Goal: Obtain resource: Download file/media

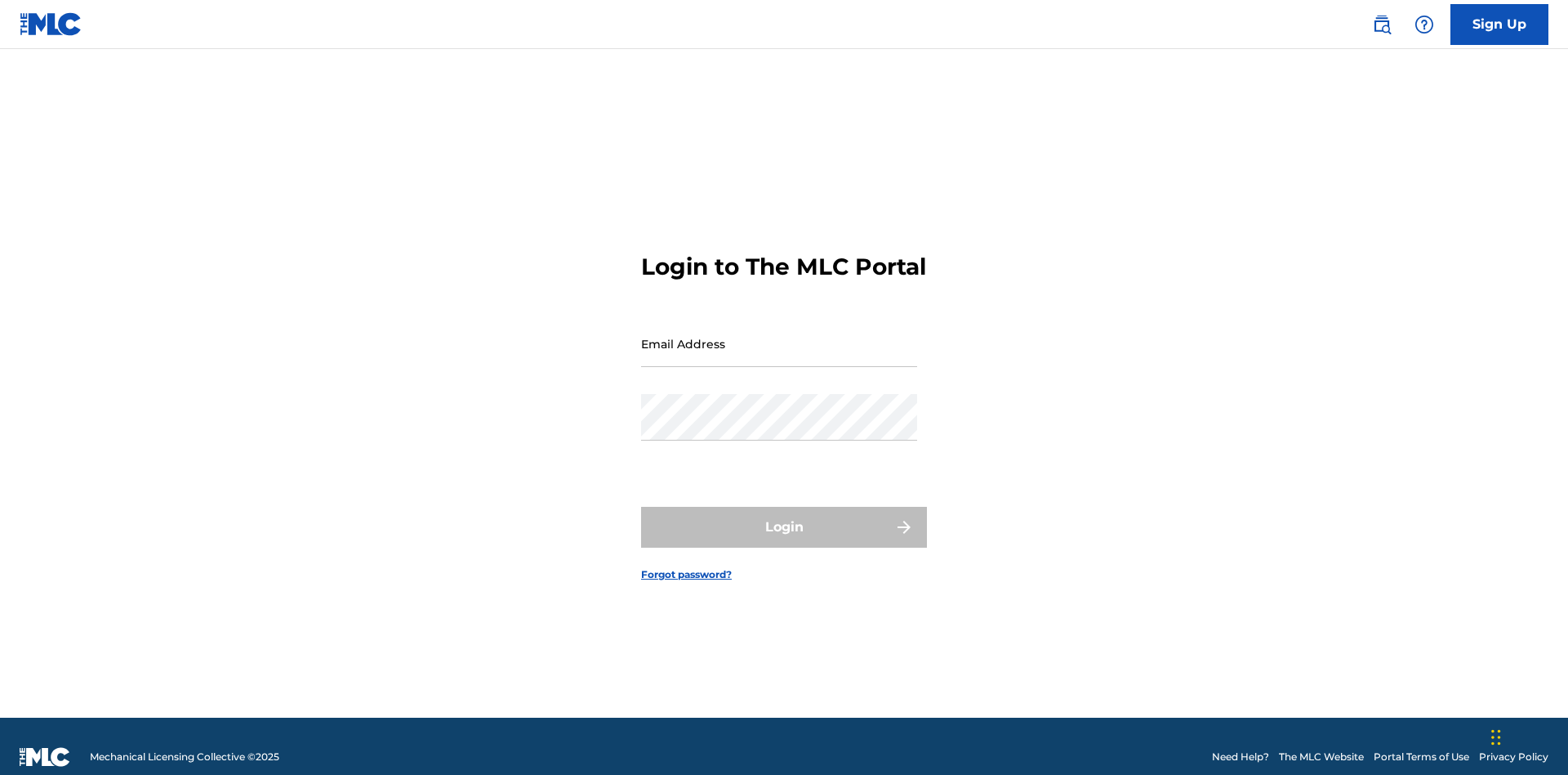
scroll to position [21, 0]
click at [779, 336] on input "Email Address" at bounding box center [779, 343] width 276 height 46
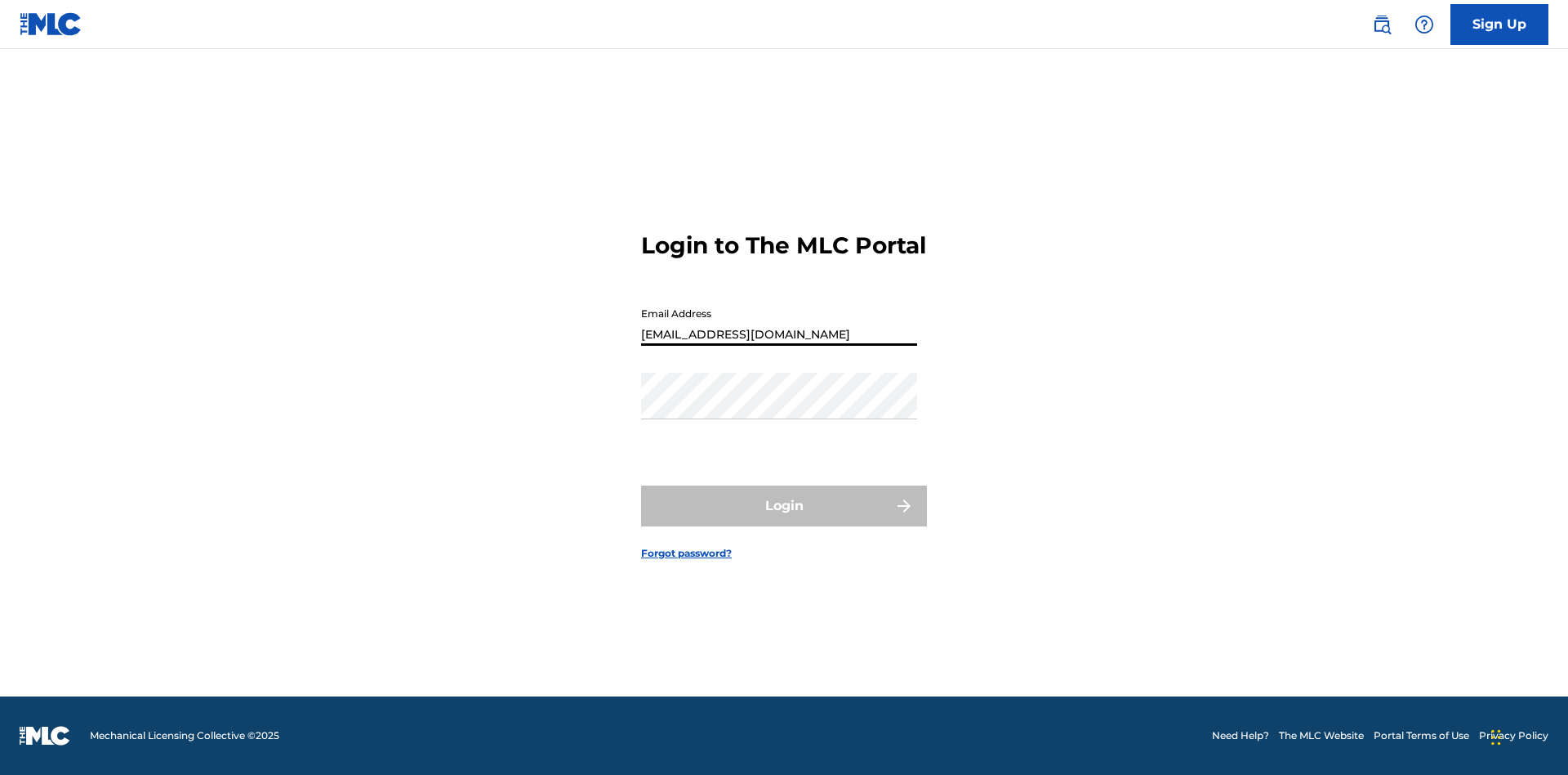
scroll to position [0, 45]
type input "[EMAIL_ADDRESS][DOMAIN_NAME]"
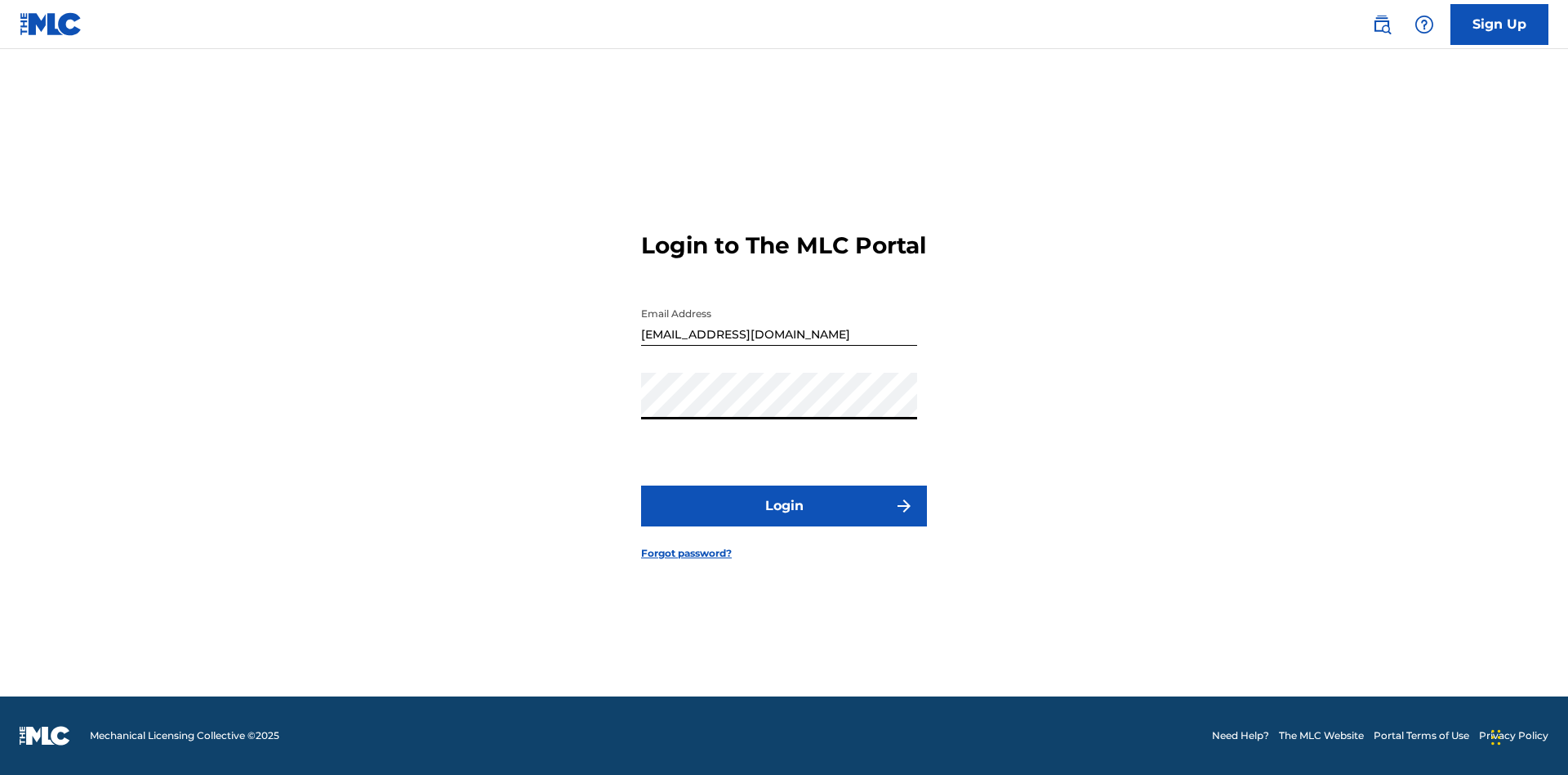
click at [784, 520] on button "Login" at bounding box center [784, 506] width 286 height 41
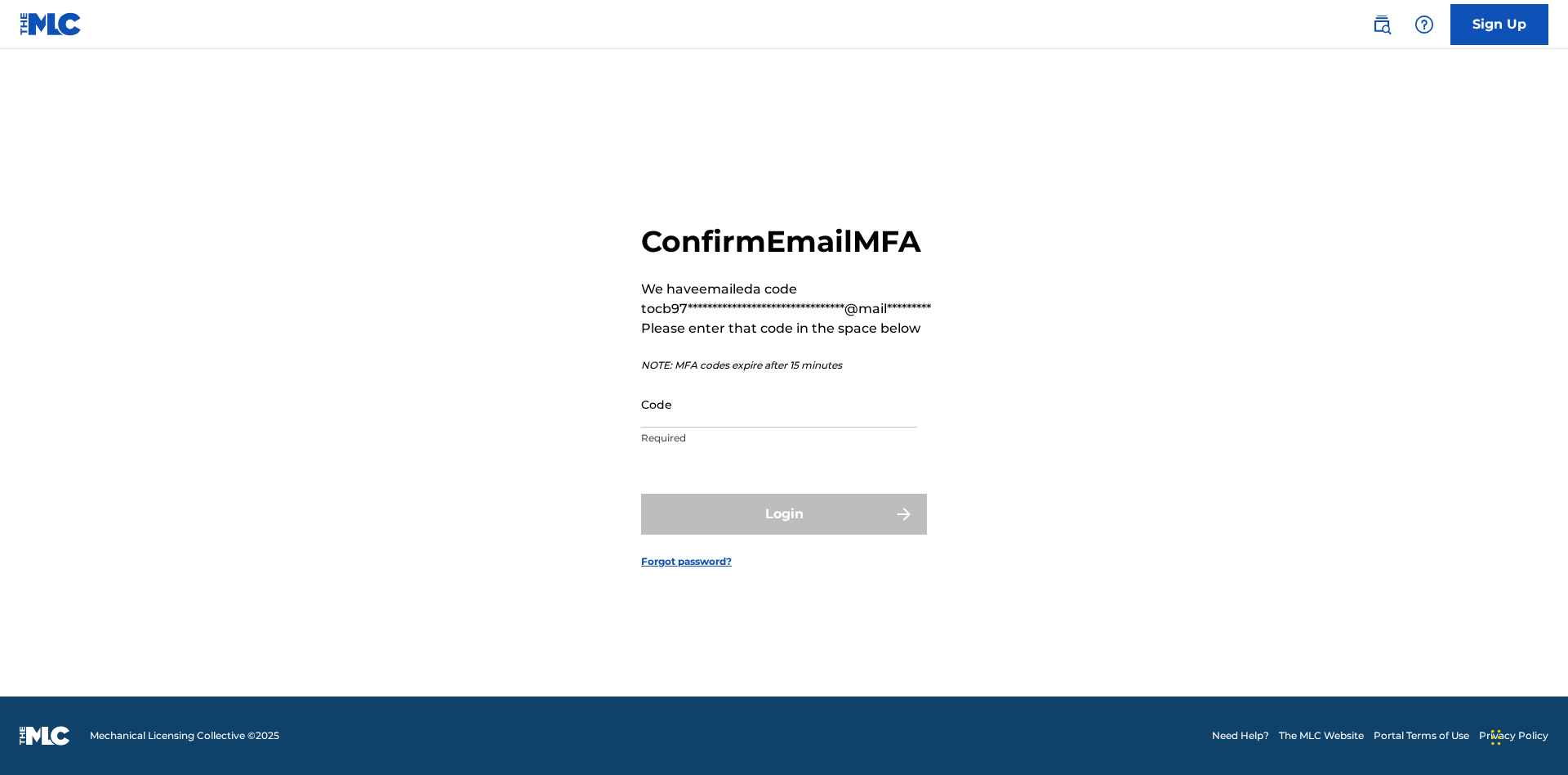
click at [779, 403] on input "Code" at bounding box center [779, 404] width 276 height 46
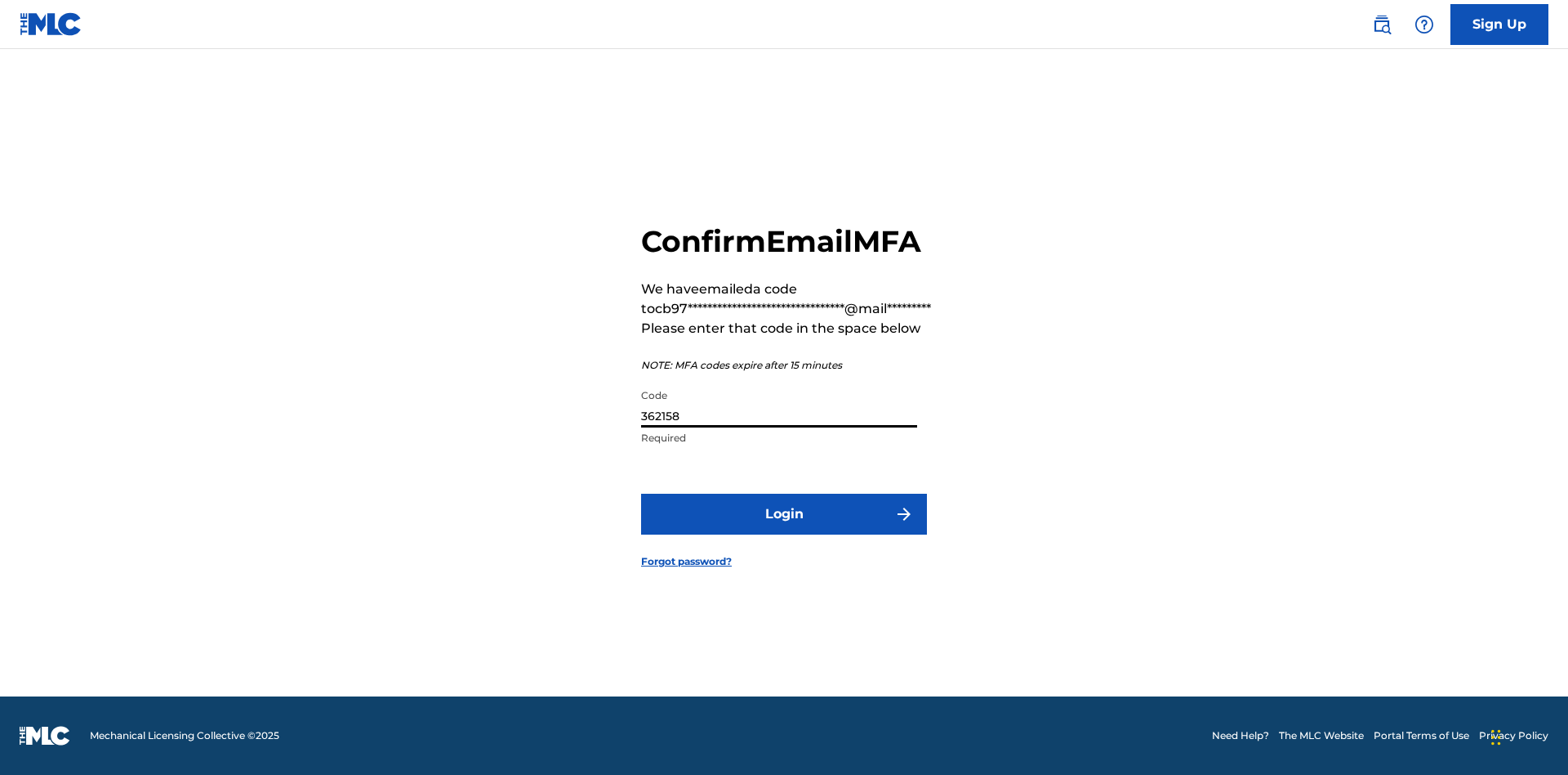
type input "362158"
click at [784, 513] on button "Login" at bounding box center [784, 514] width 286 height 41
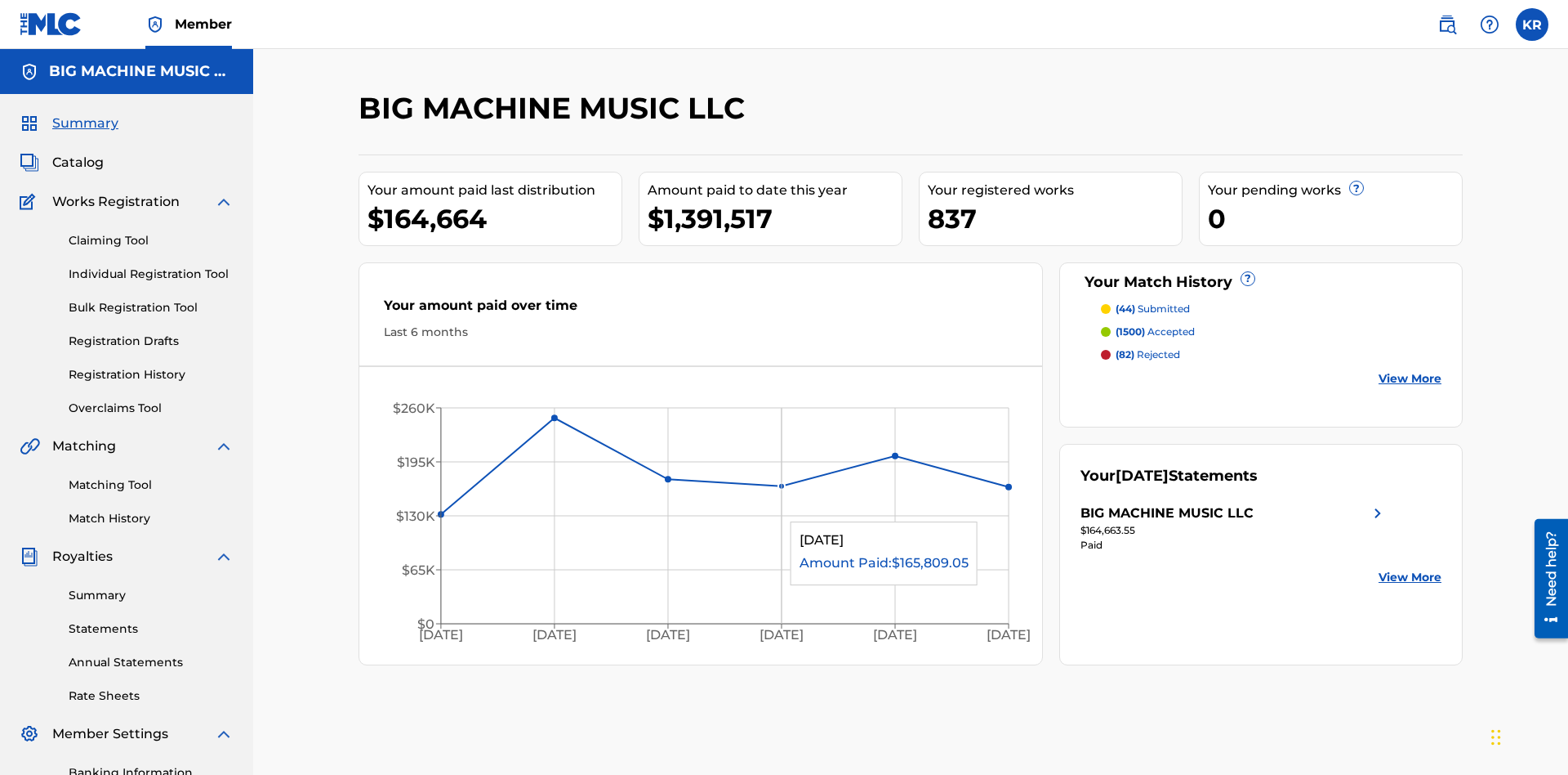
click at [78, 152] on span "Catalog" at bounding box center [78, 162] width 51 height 20
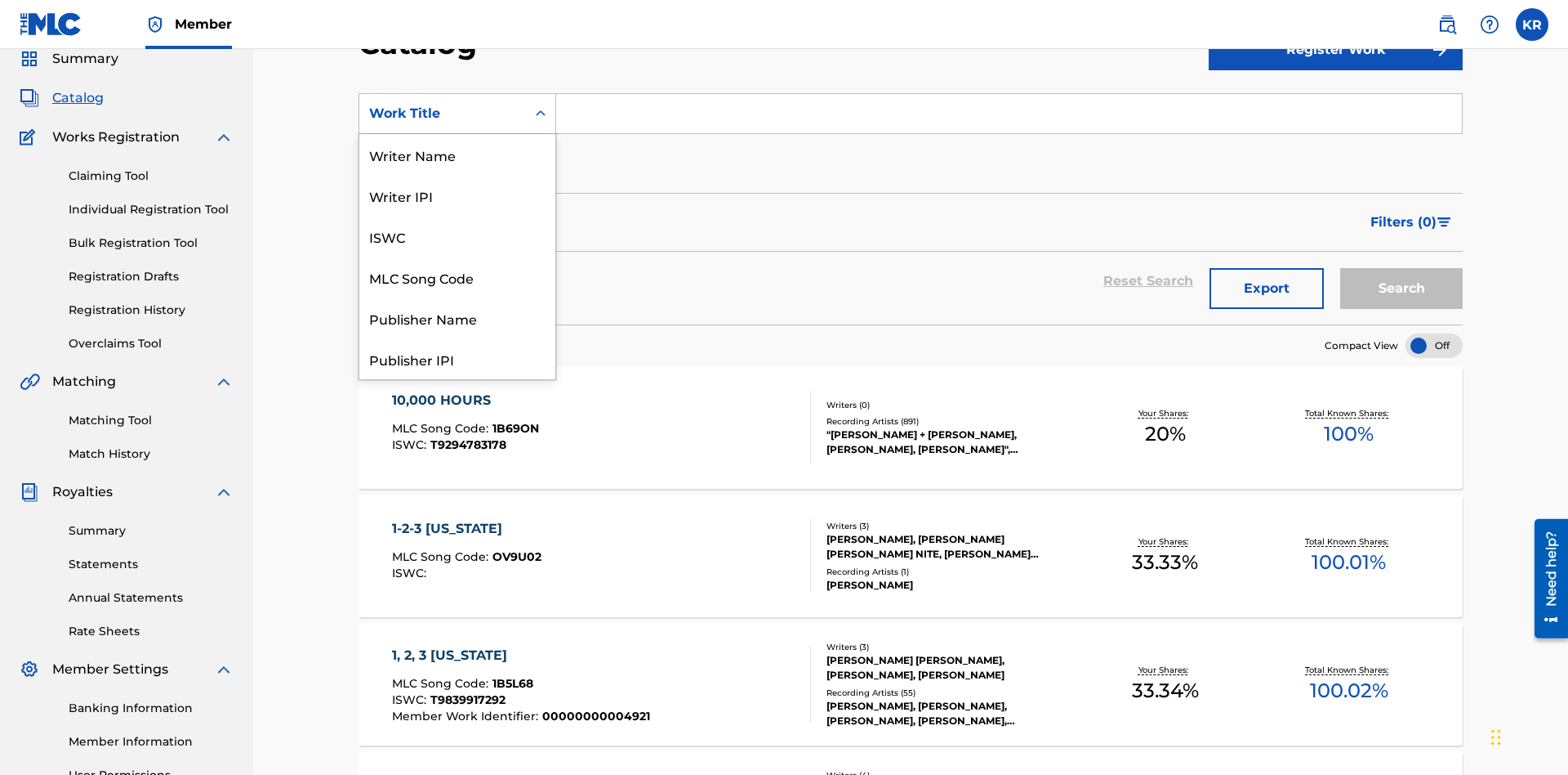
scroll to position [245, 0]
click at [457, 318] on div "ISRC" at bounding box center [457, 318] width 196 height 41
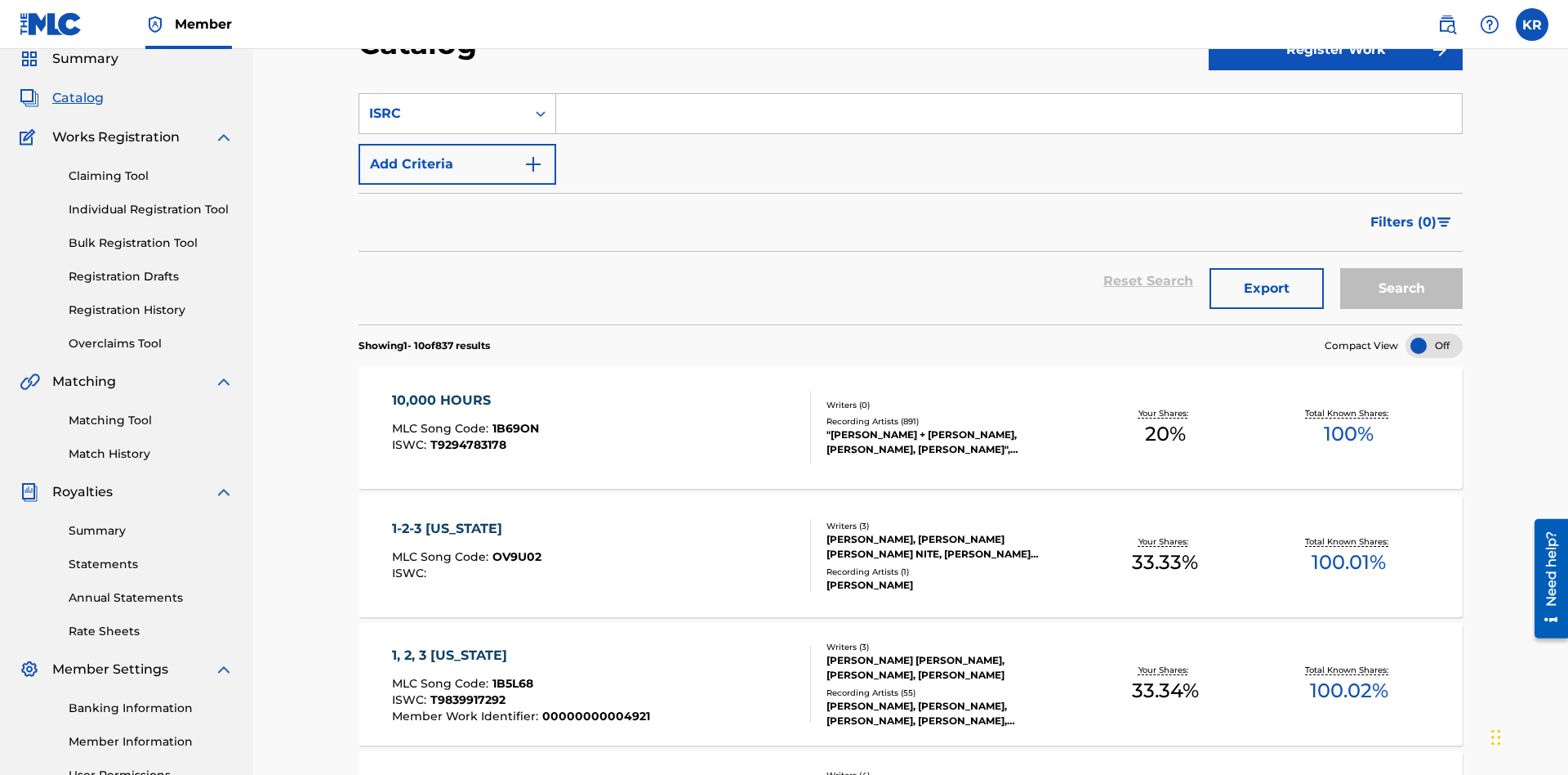
click at [1009, 117] on input "Search Form" at bounding box center [1009, 114] width 906 height 39
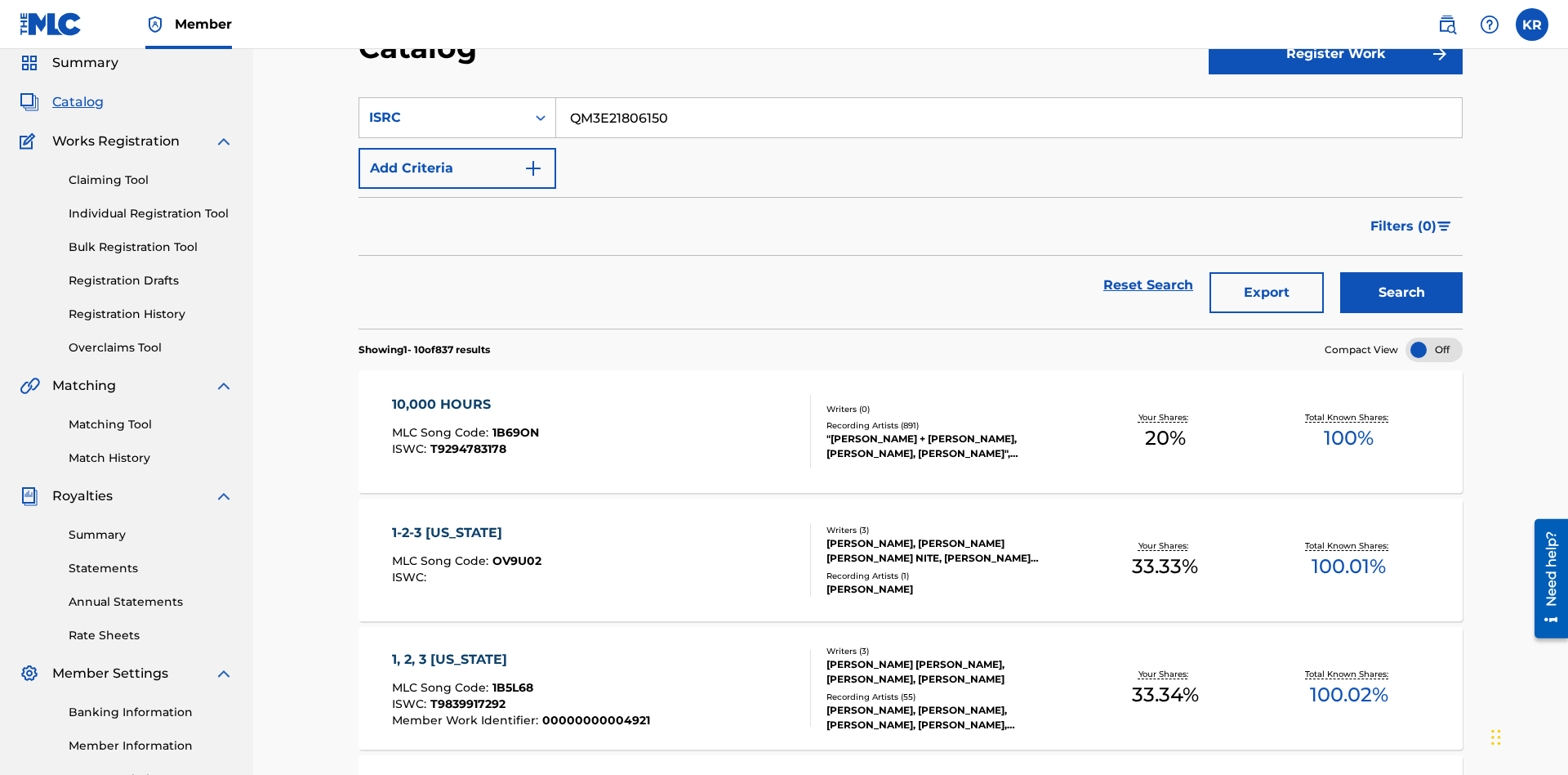
type input "QM3E21806150"
click at [1402, 272] on button "Search" at bounding box center [1401, 293] width 122 height 41
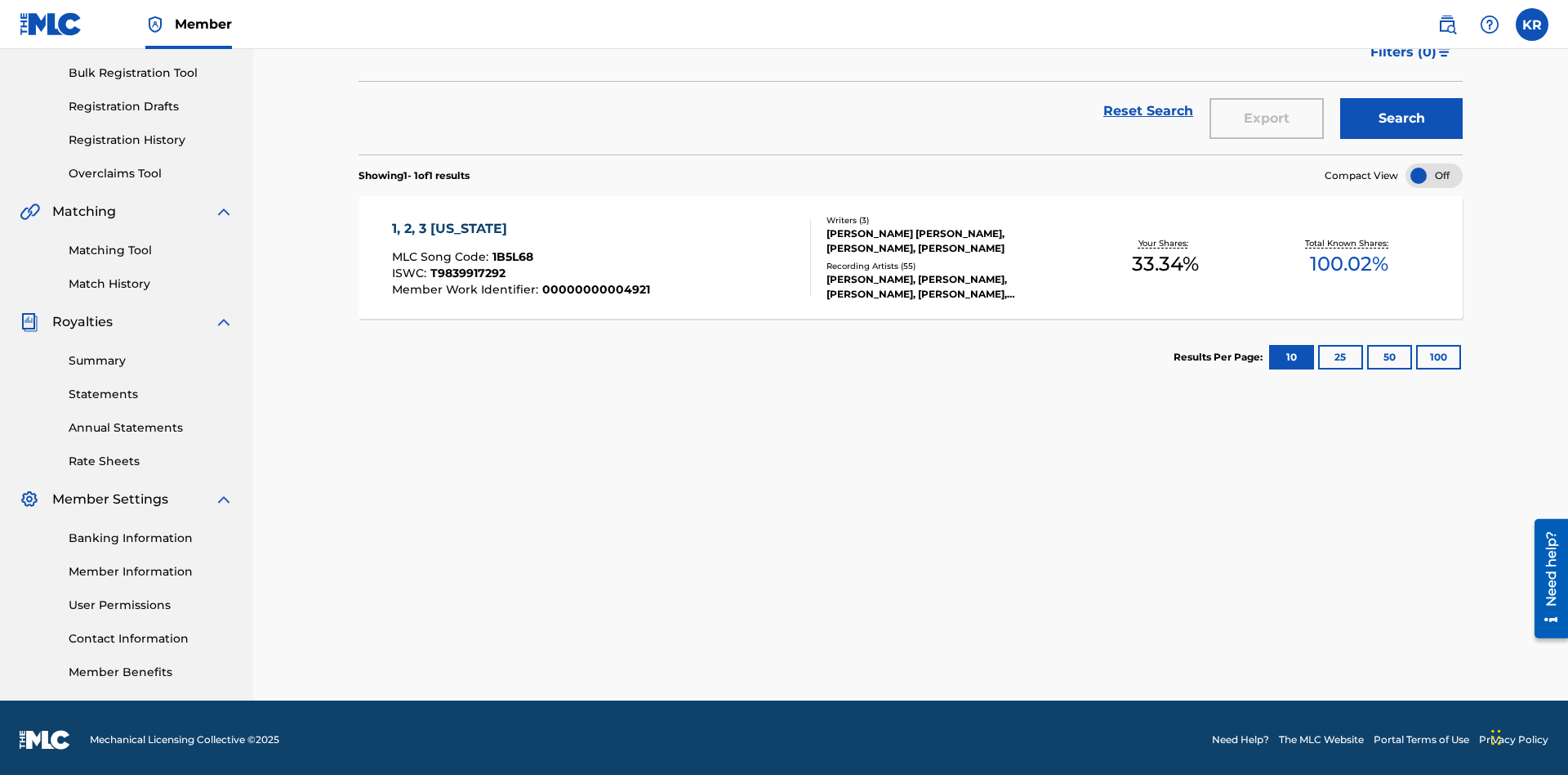
scroll to position [239, 0]
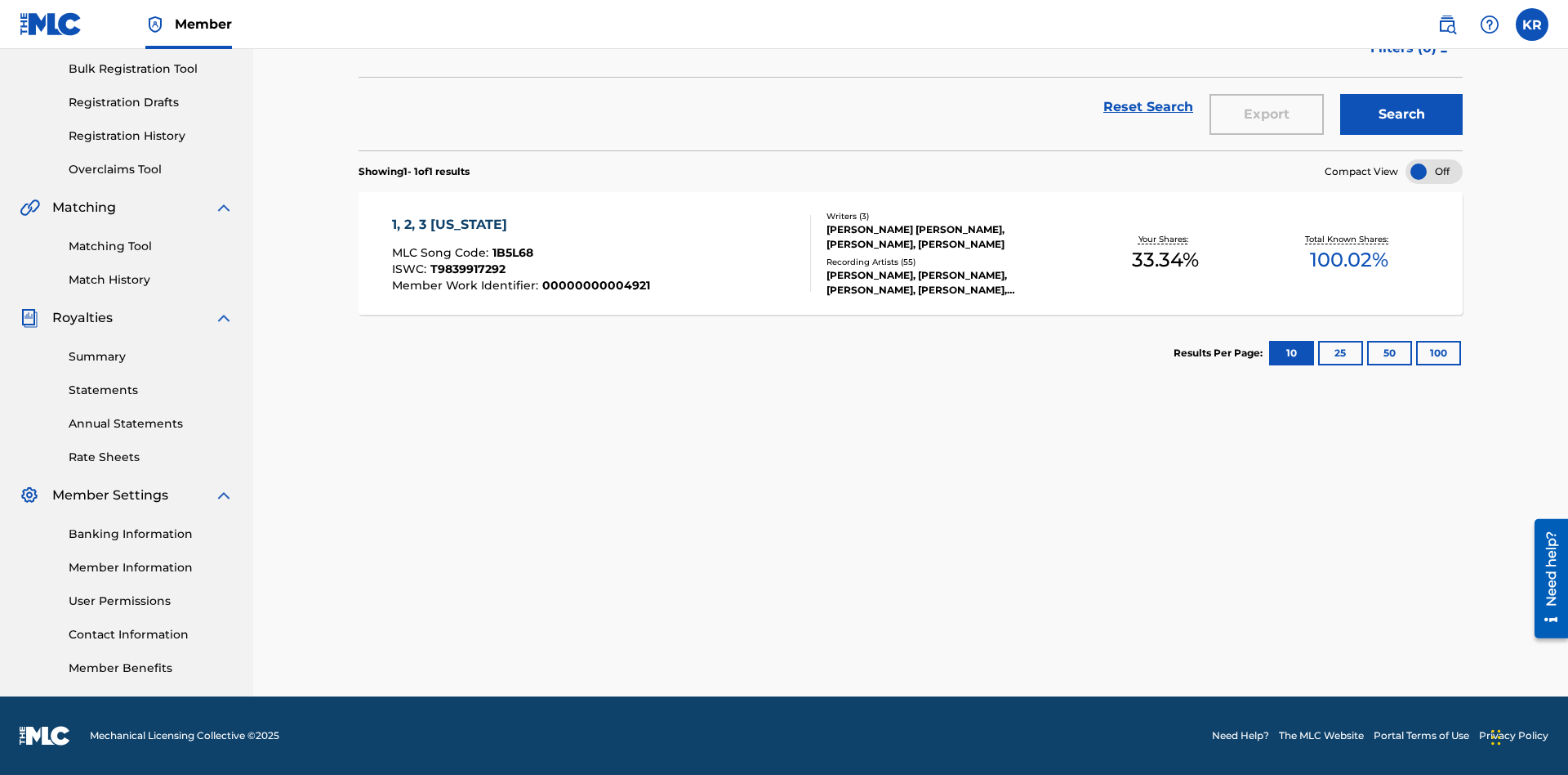
click at [1417, 353] on button "100" at bounding box center [1439, 353] width 45 height 25
click at [510, 253] on span "1B5L68" at bounding box center [513, 252] width 41 height 15
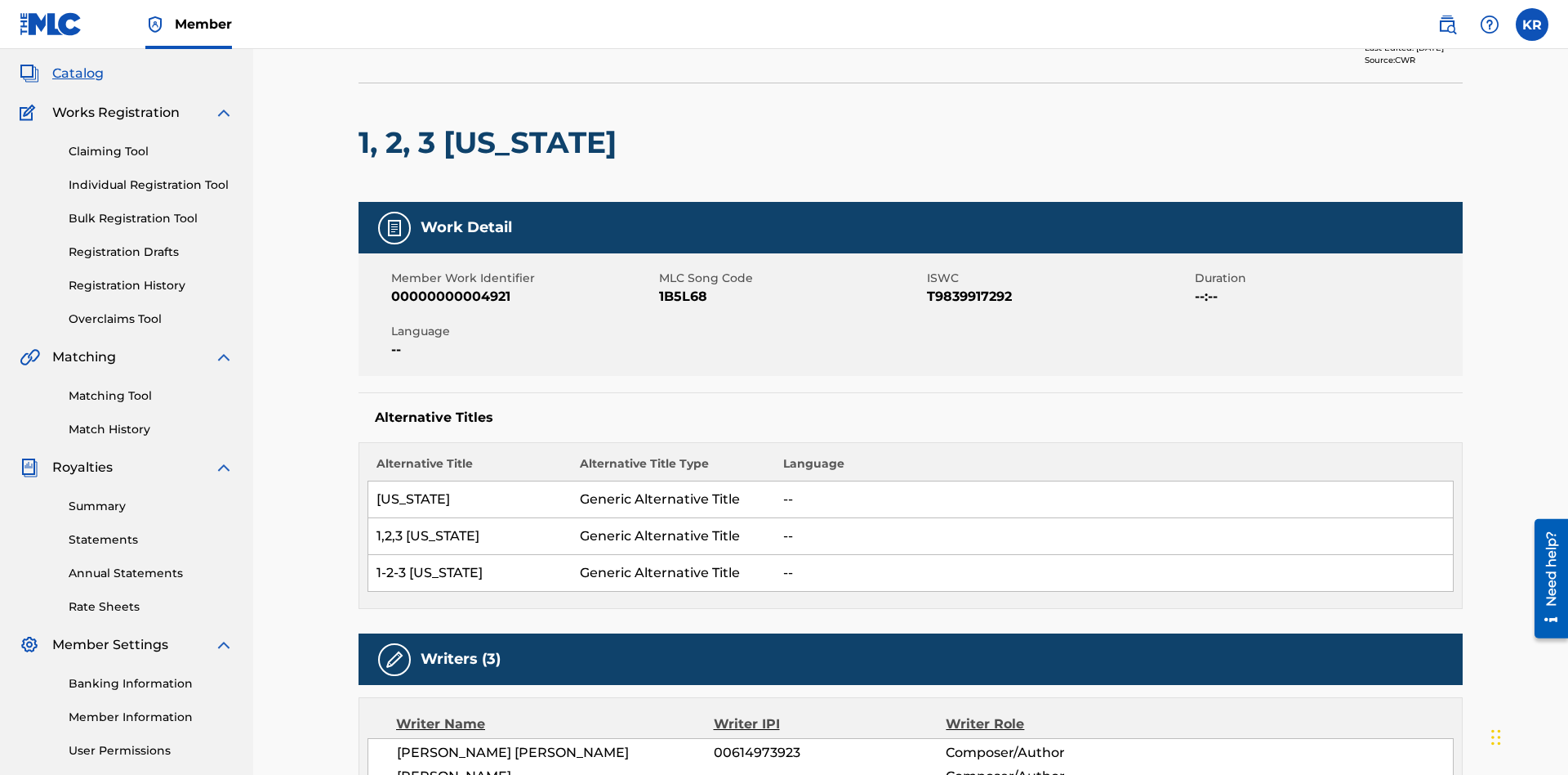
click at [426, 63] on button "< Back to results" at bounding box center [427, 42] width 138 height 41
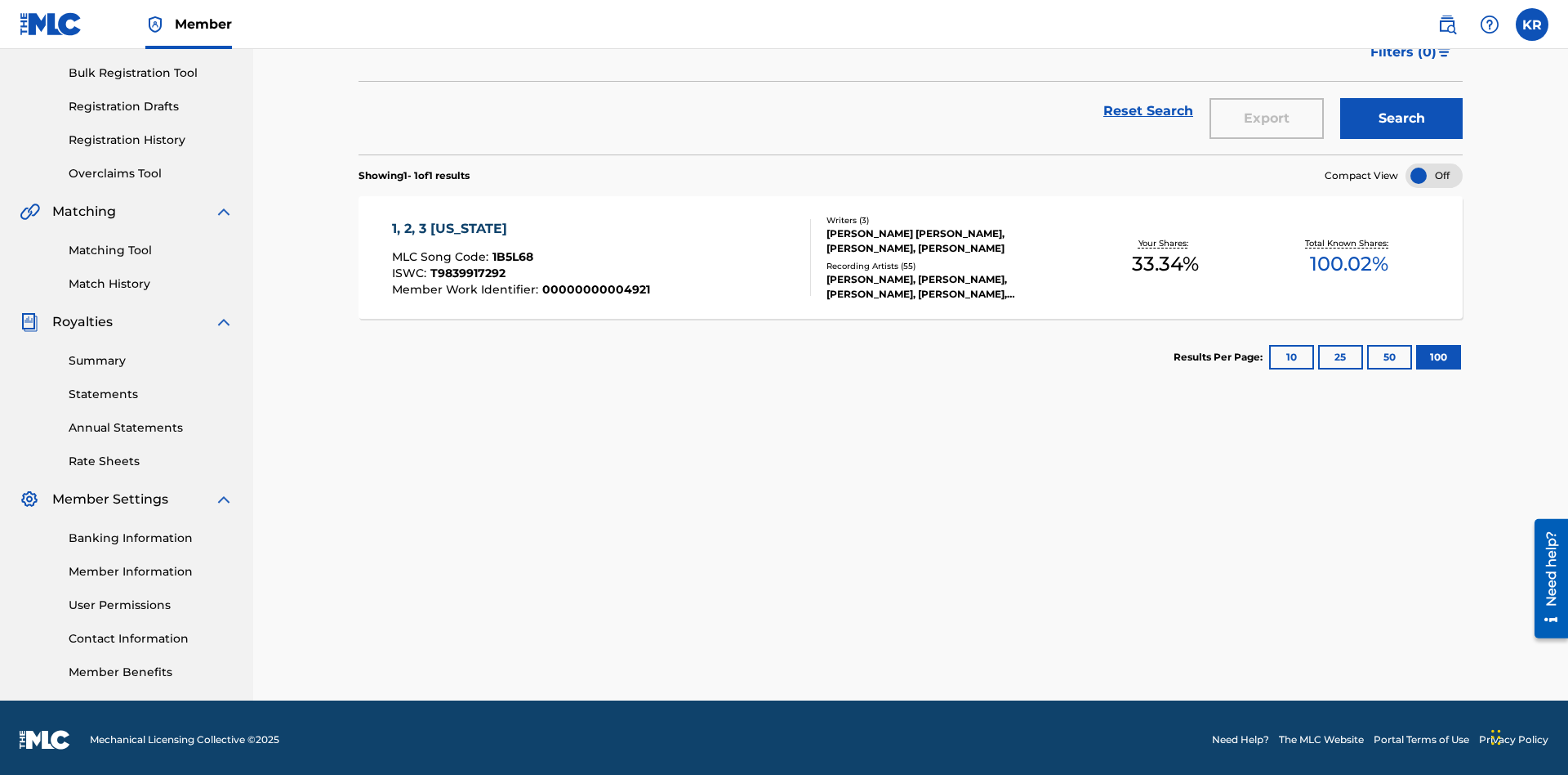
scroll to position [64, 0]
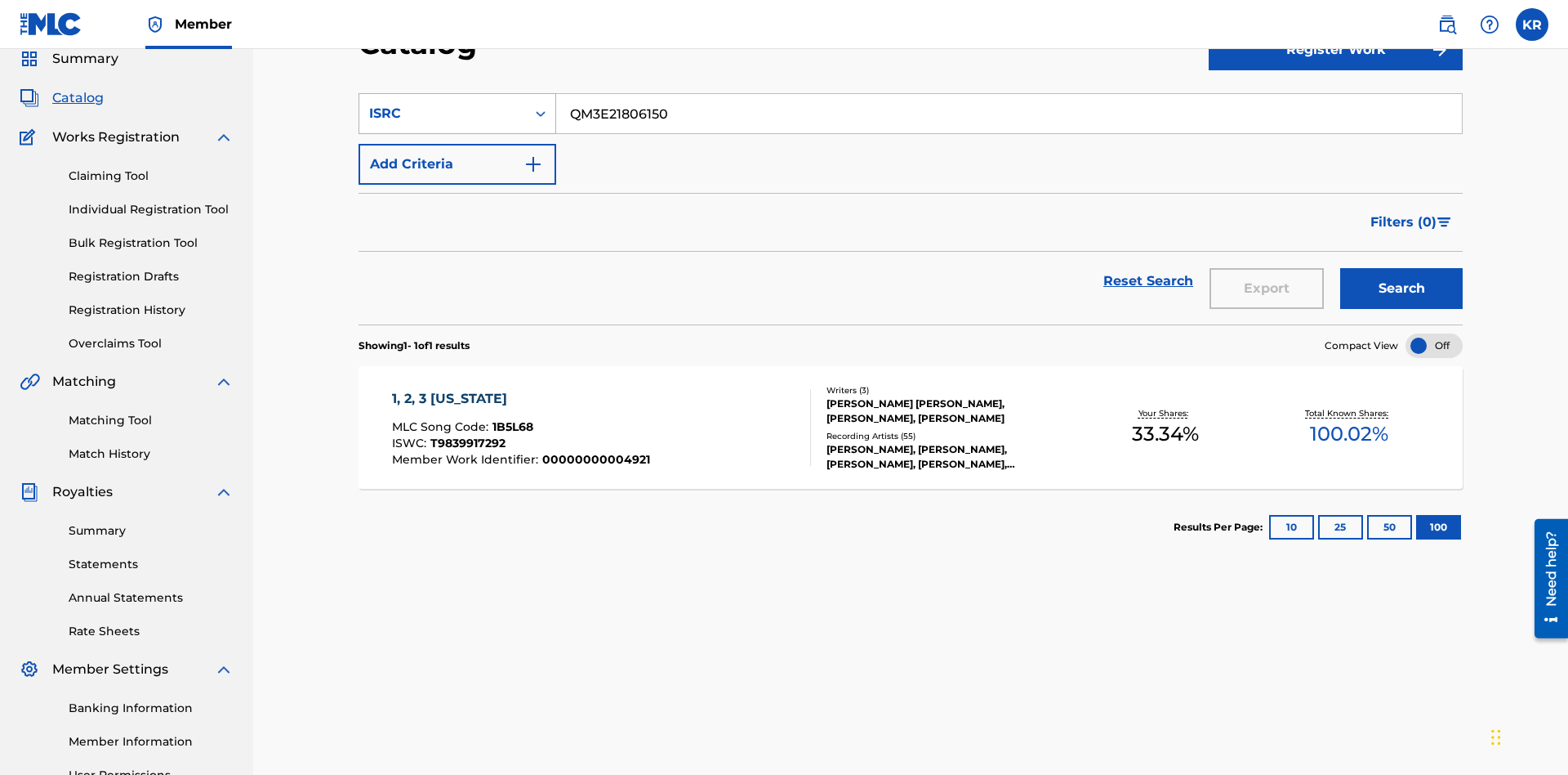
click at [442, 114] on div "ISRC" at bounding box center [442, 113] width 147 height 20
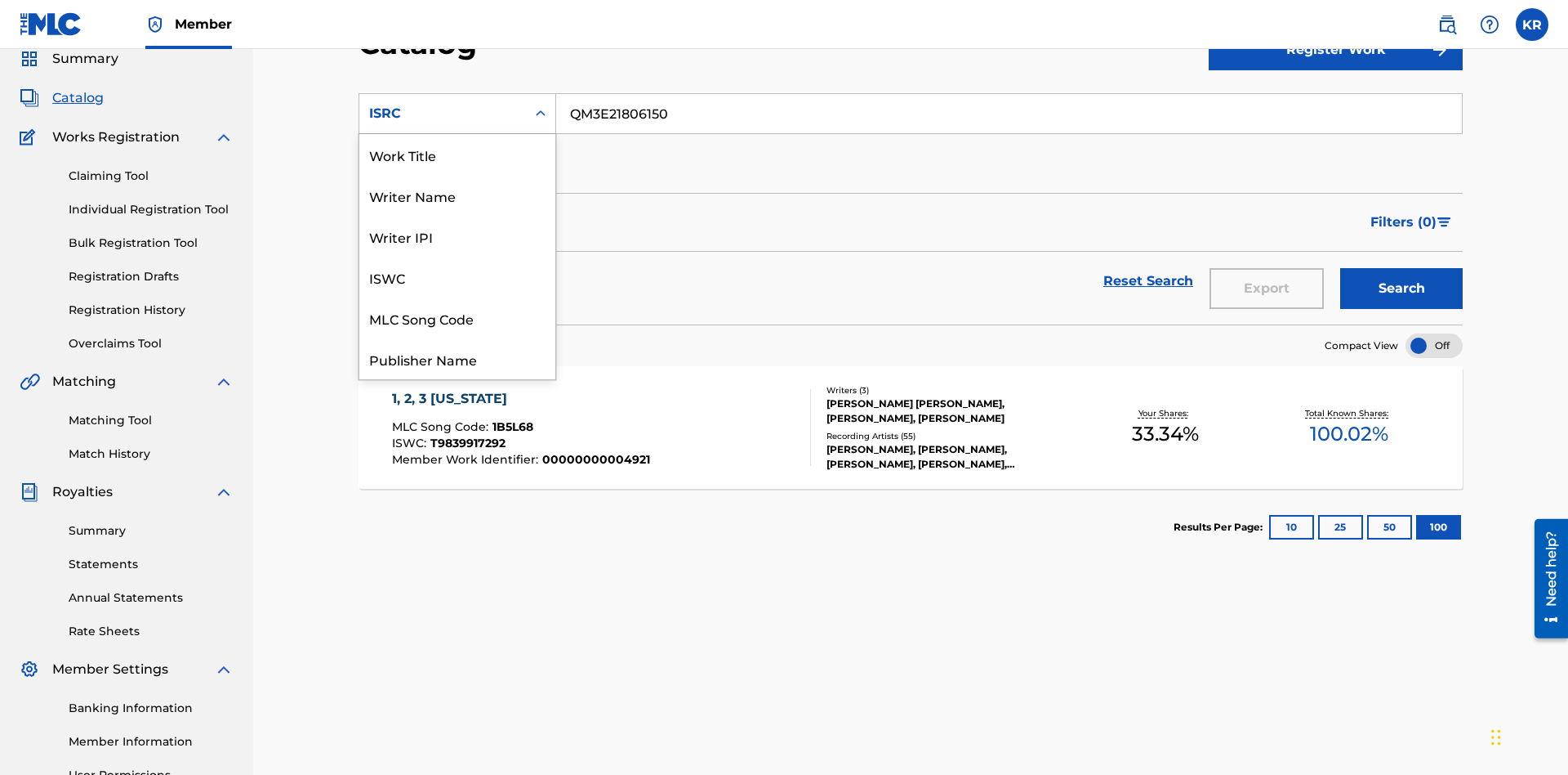
scroll to position [245, 0]
click at [457, 277] on div "Recording Title" at bounding box center [457, 277] width 196 height 41
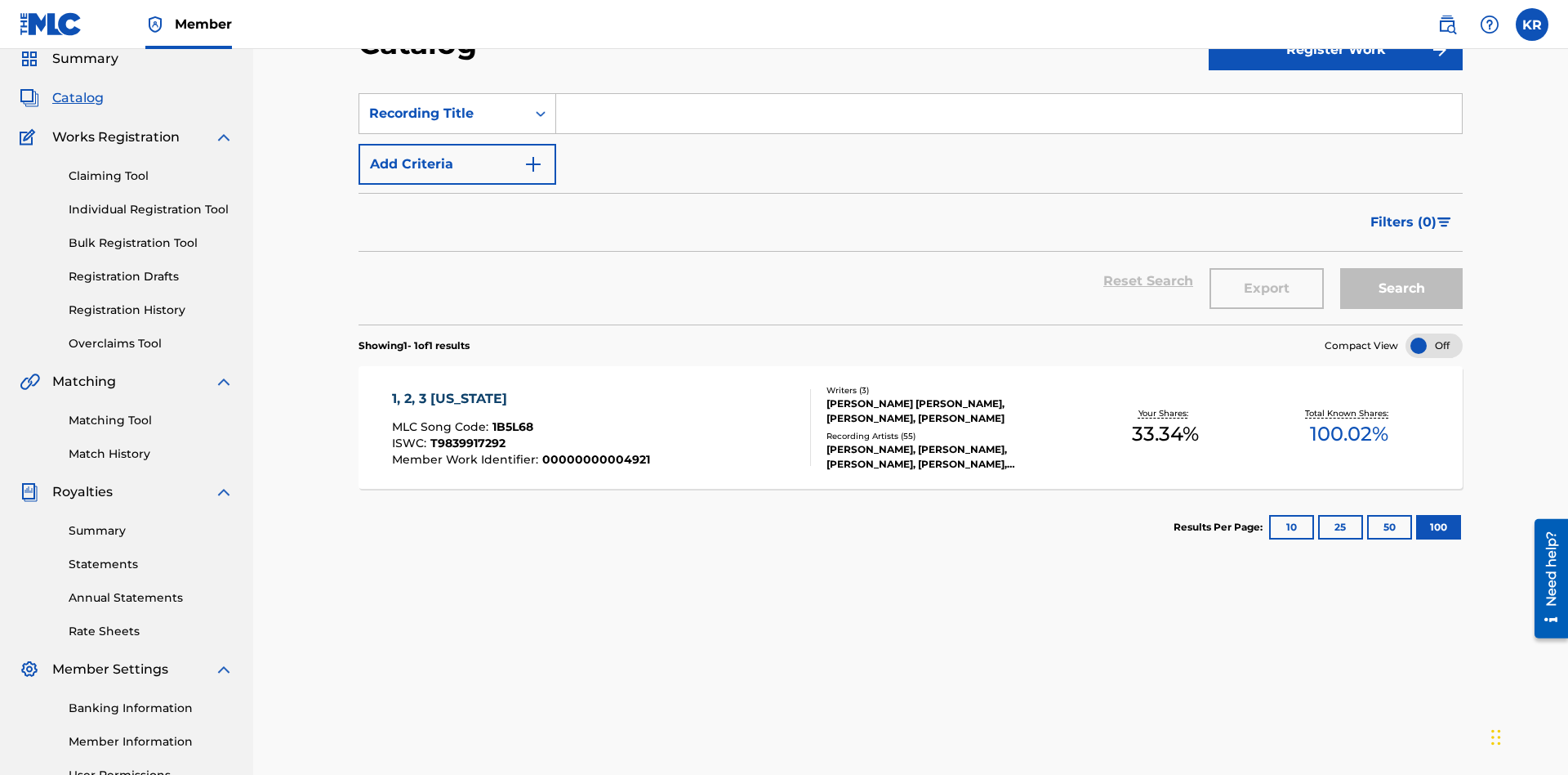
click at [1009, 117] on input "Search Form" at bounding box center [1009, 114] width 906 height 39
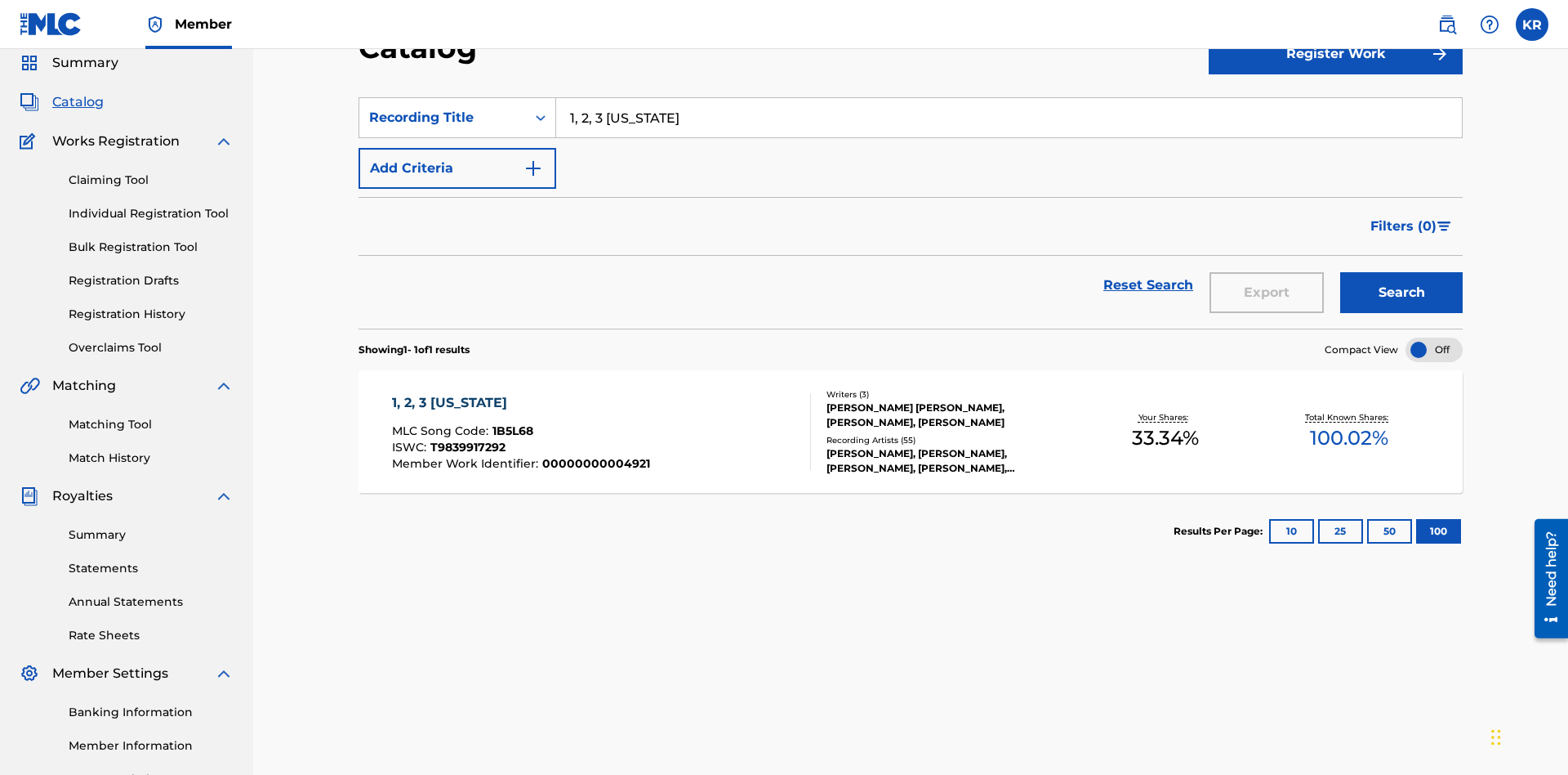
type input "1, 2, 3 [US_STATE]"
click at [1402, 272] on button "Search" at bounding box center [1401, 293] width 122 height 41
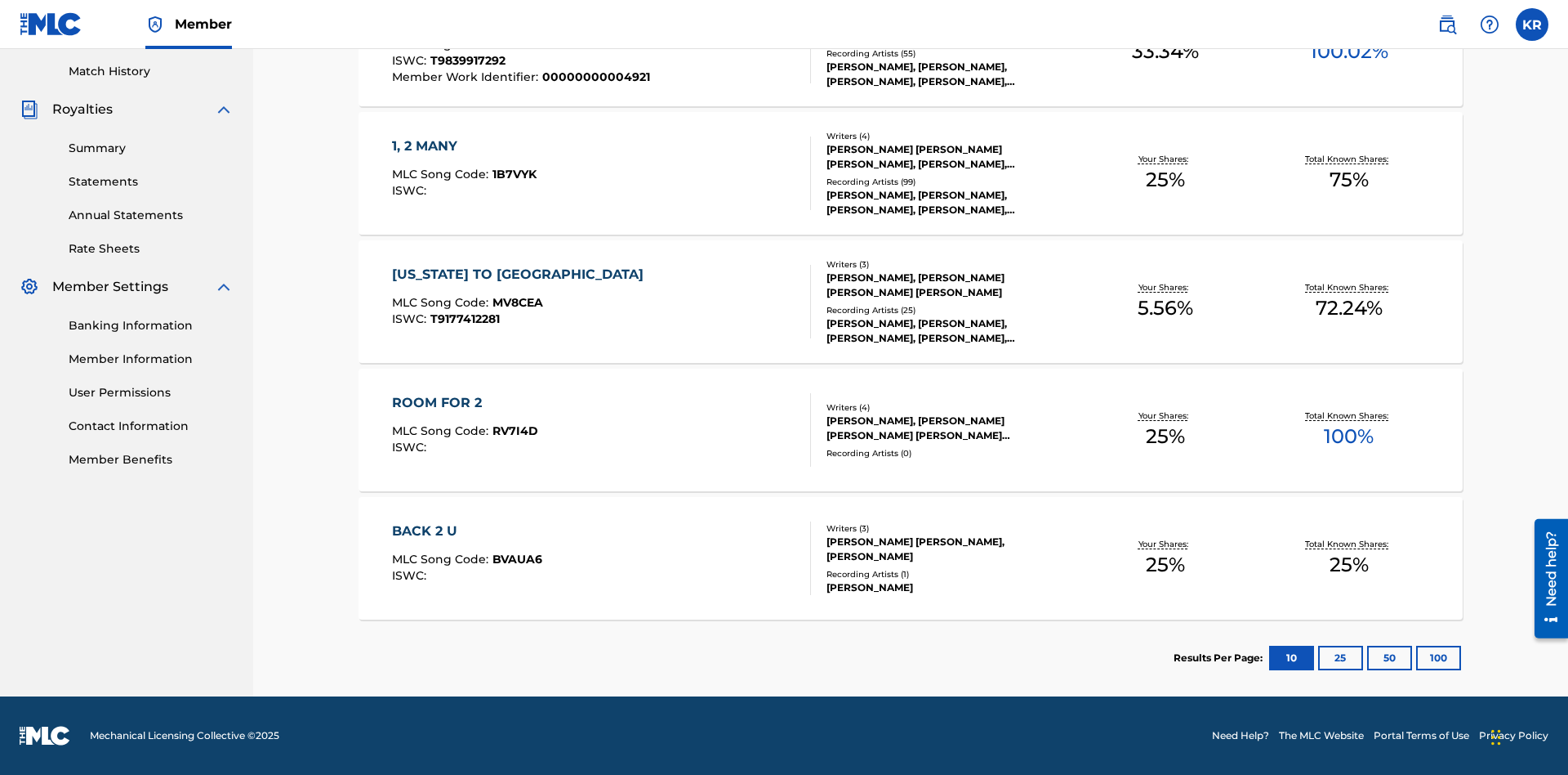
click at [1417, 658] on button "100" at bounding box center [1439, 658] width 45 height 25
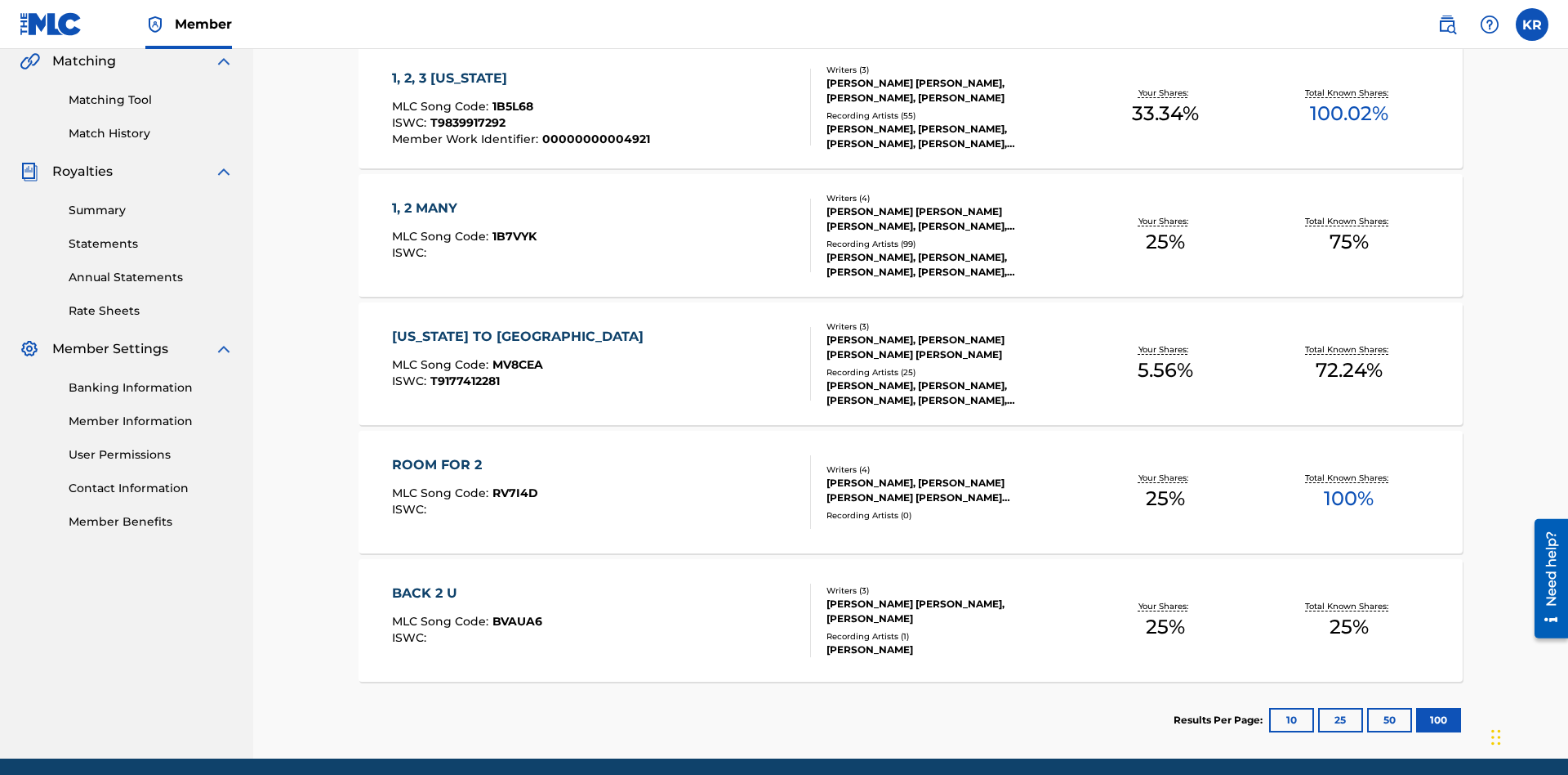
scroll to position [373, 0]
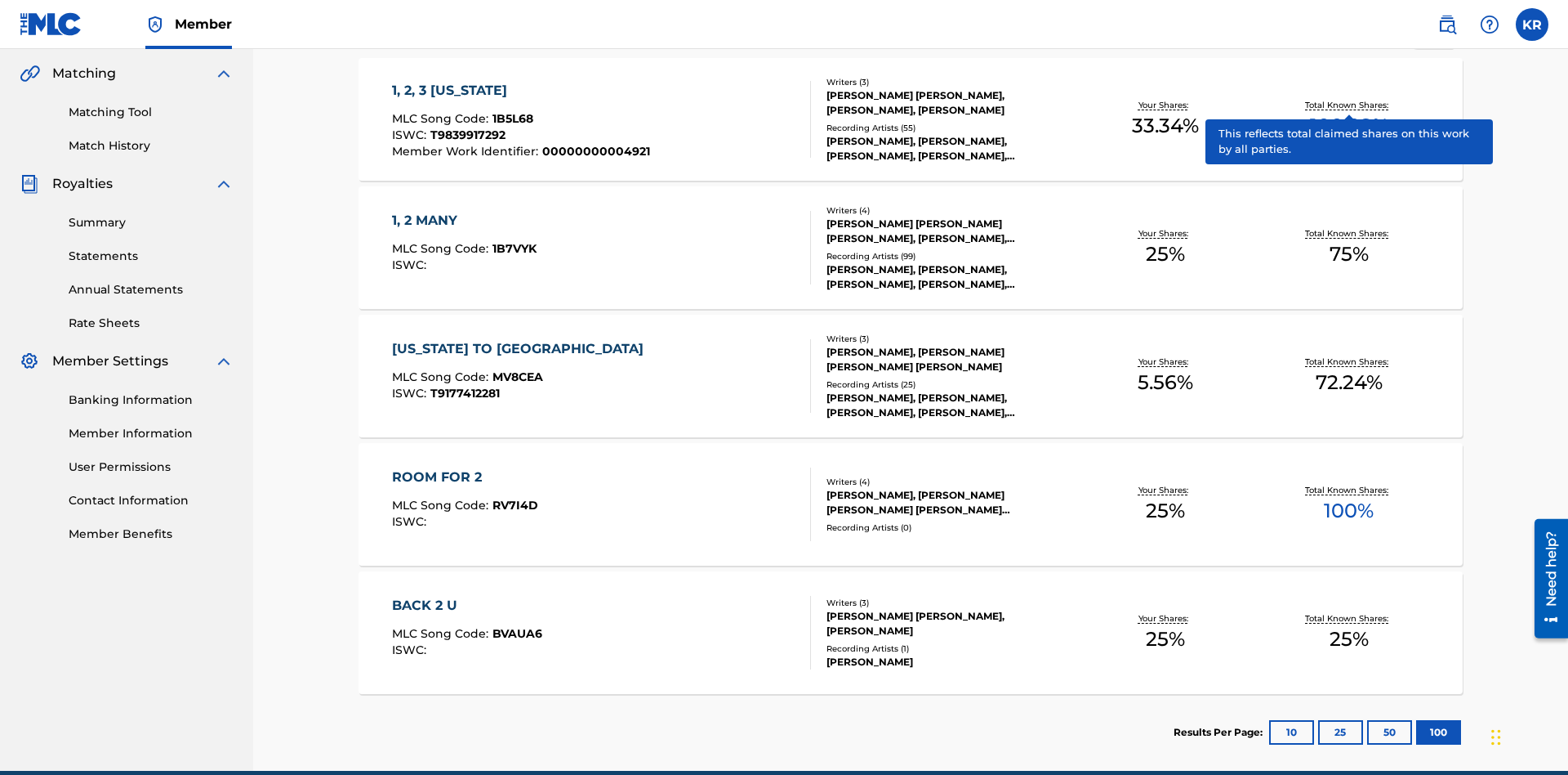
click at [510, 111] on span "1B5L68" at bounding box center [513, 118] width 41 height 15
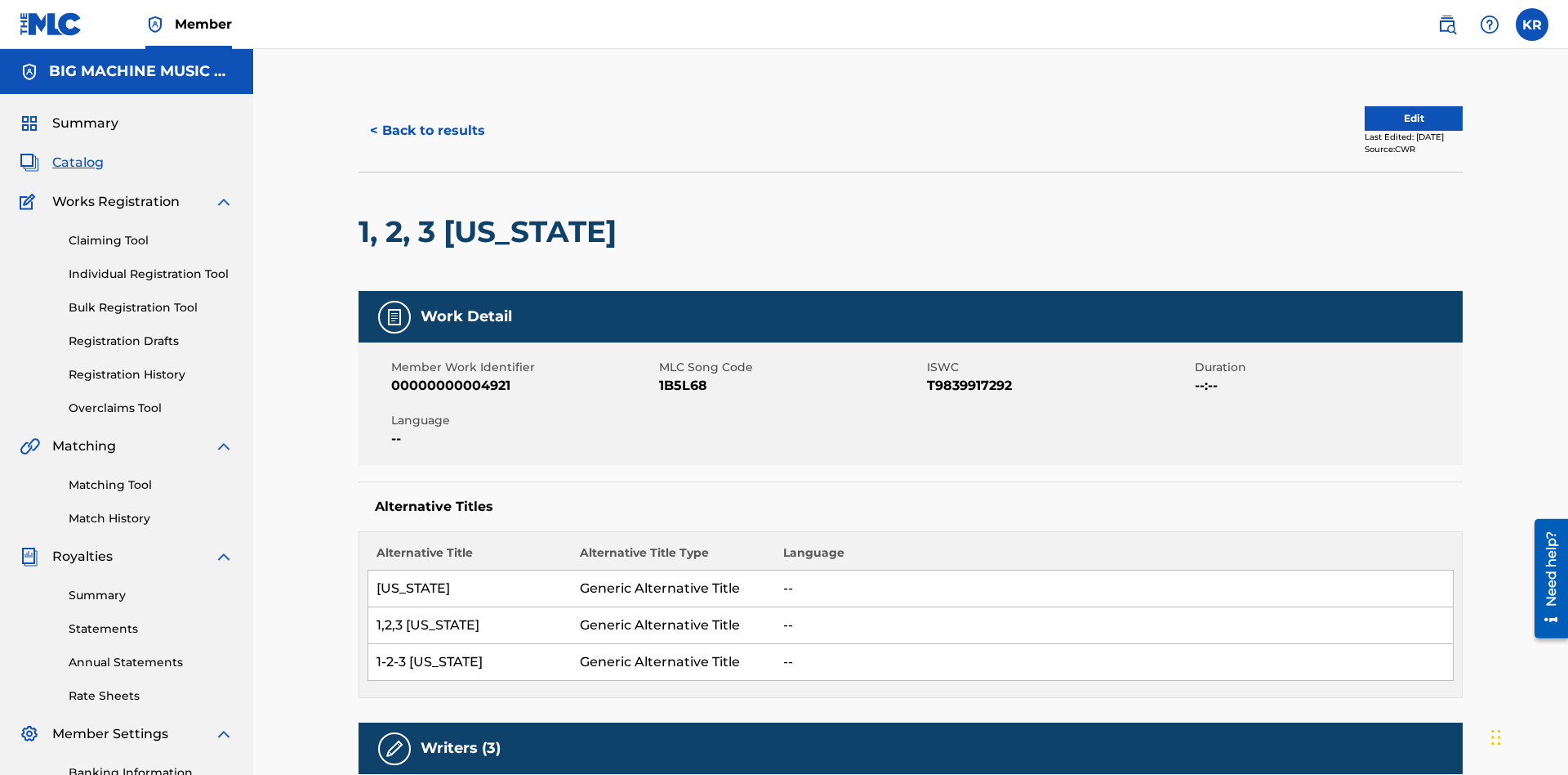
click at [426, 118] on button "< Back to results" at bounding box center [427, 131] width 138 height 41
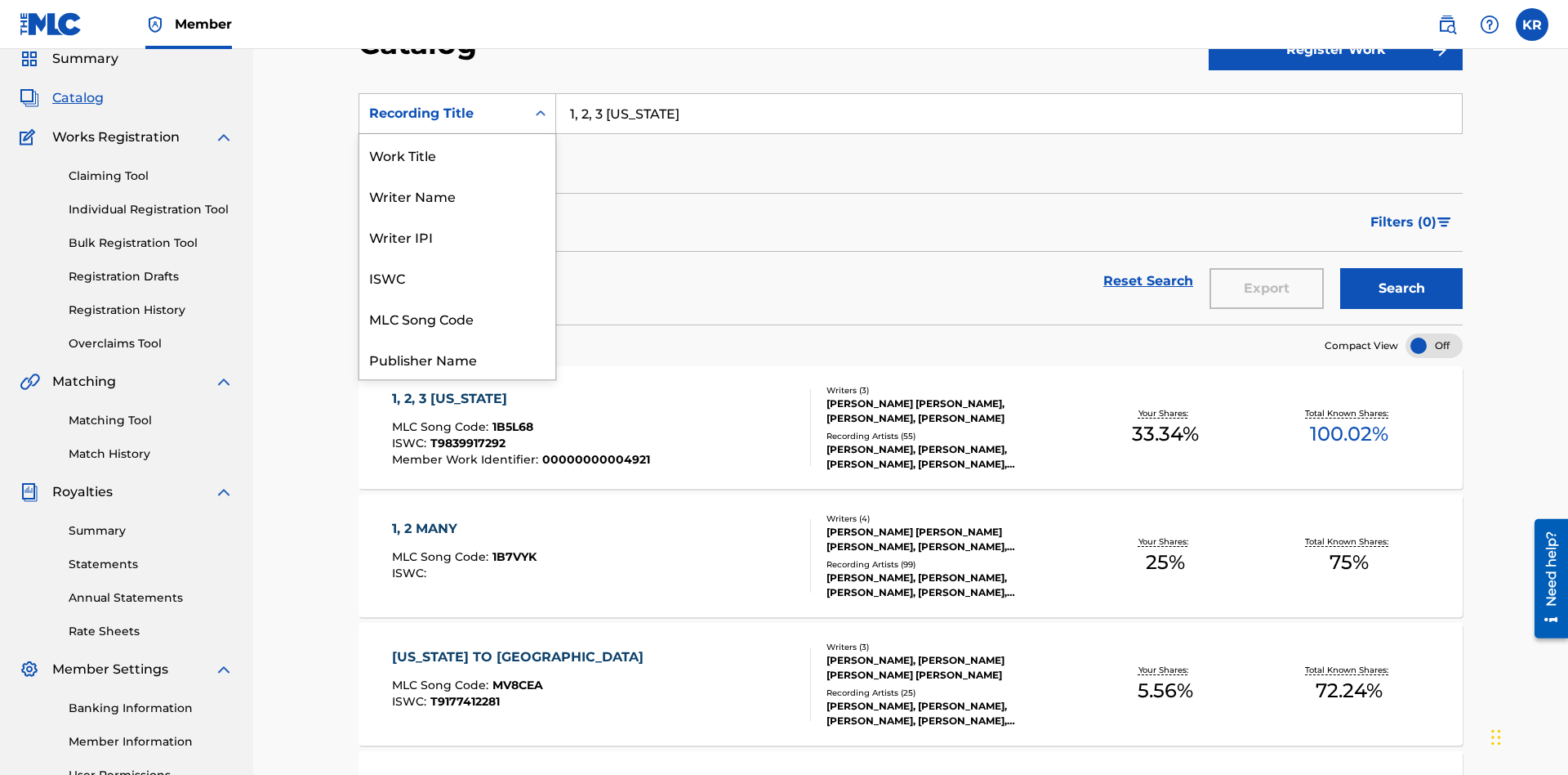
scroll to position [245, 0]
click at [457, 236] on div "Member Work Identifier" at bounding box center [457, 236] width 196 height 41
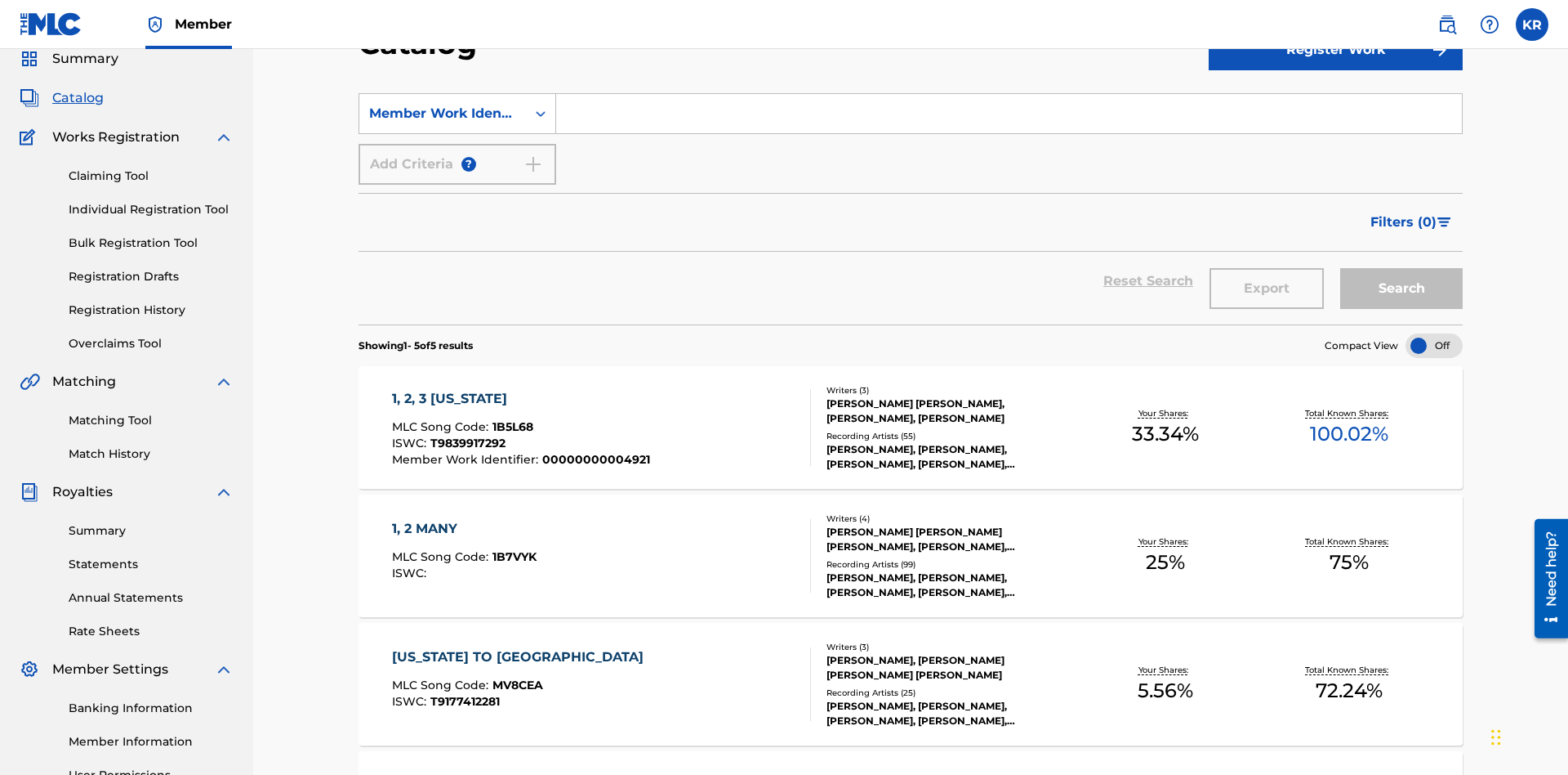
click at [1009, 117] on input "Search Form" at bounding box center [1009, 114] width 906 height 39
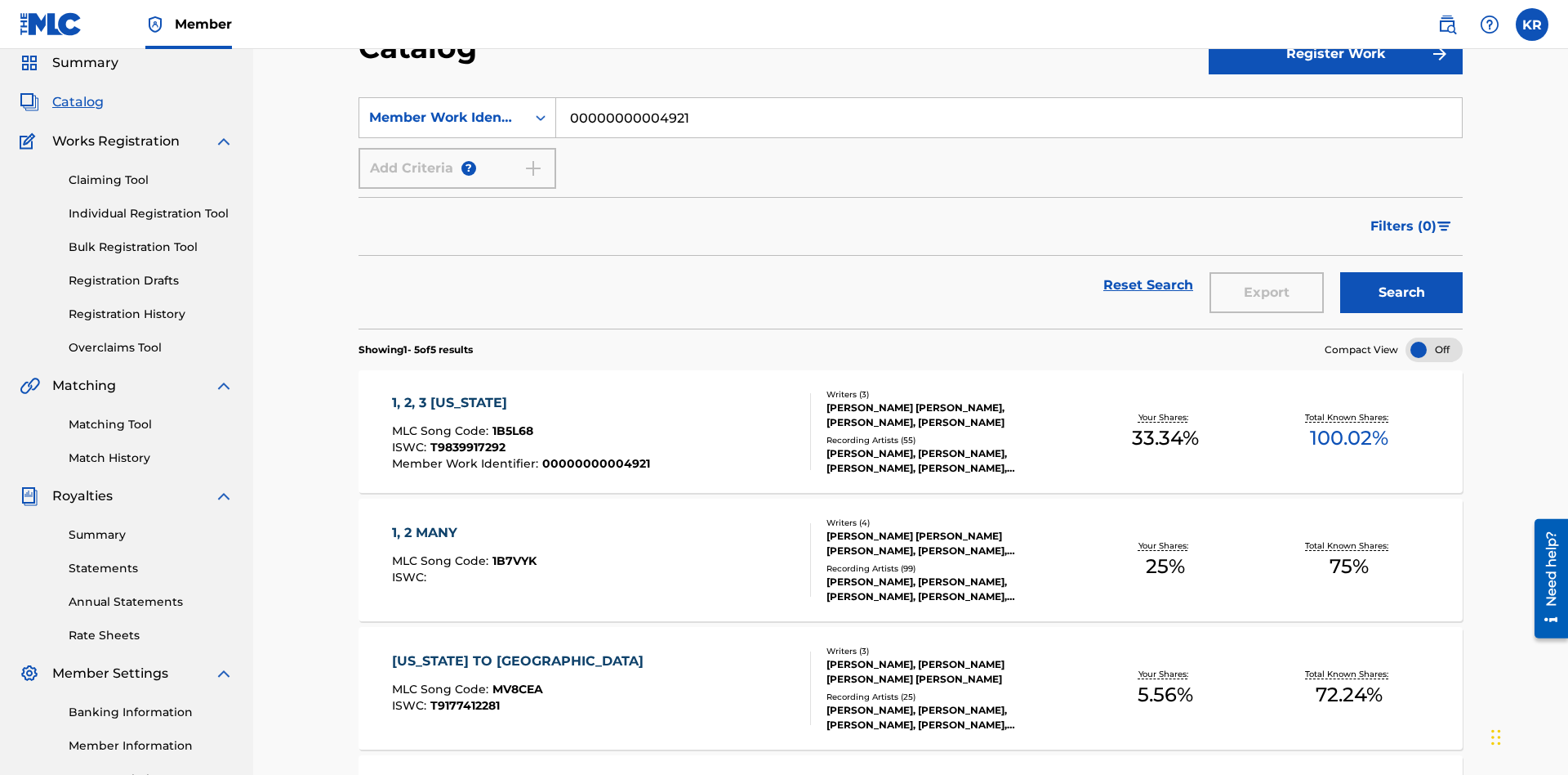
type input "00000000004921"
click at [1402, 272] on button "Search" at bounding box center [1401, 293] width 122 height 41
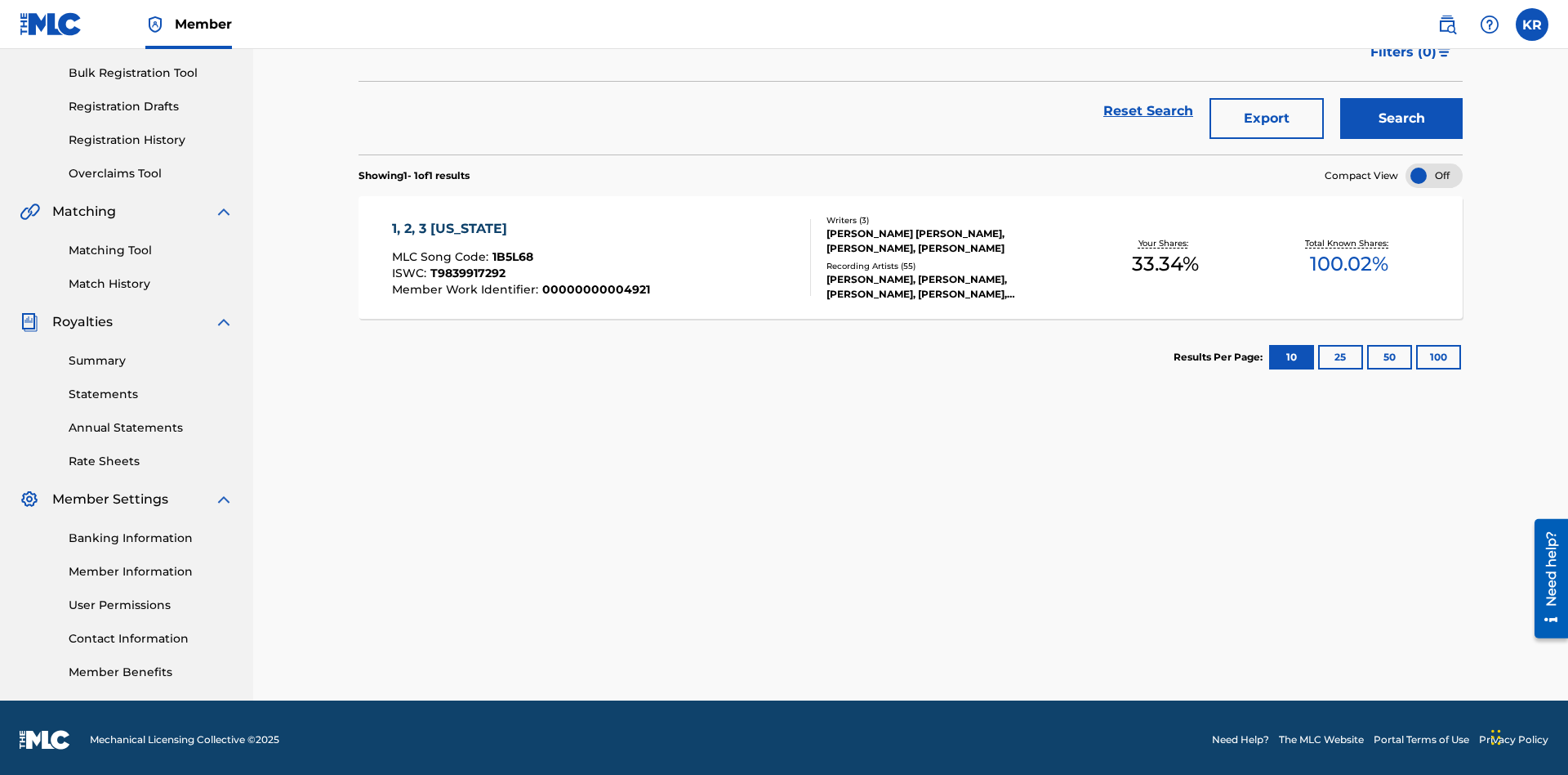
scroll to position [239, 0]
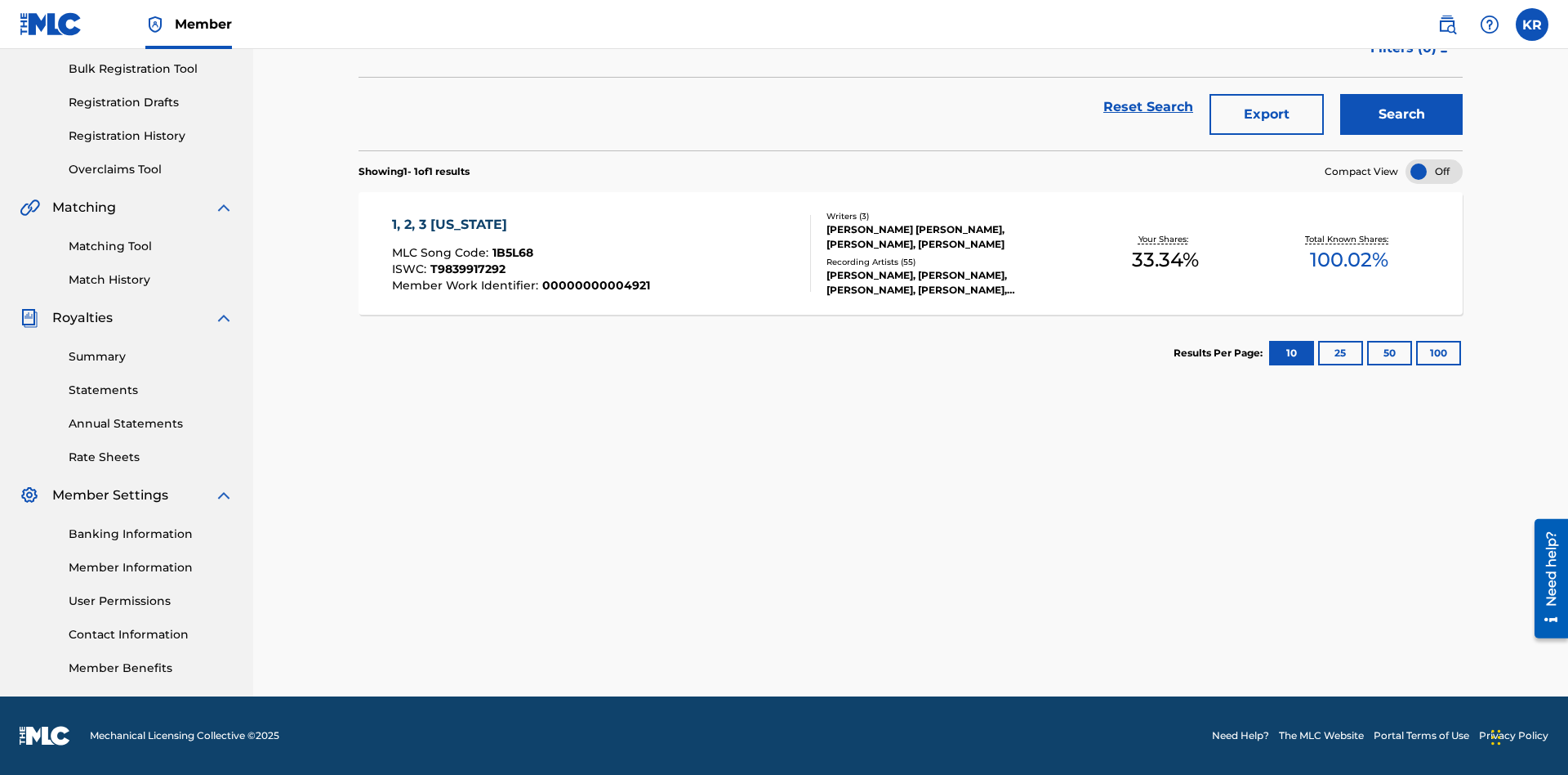
click at [1417, 353] on button "100" at bounding box center [1439, 353] width 45 height 25
click at [510, 253] on span "1B5L68" at bounding box center [513, 252] width 41 height 15
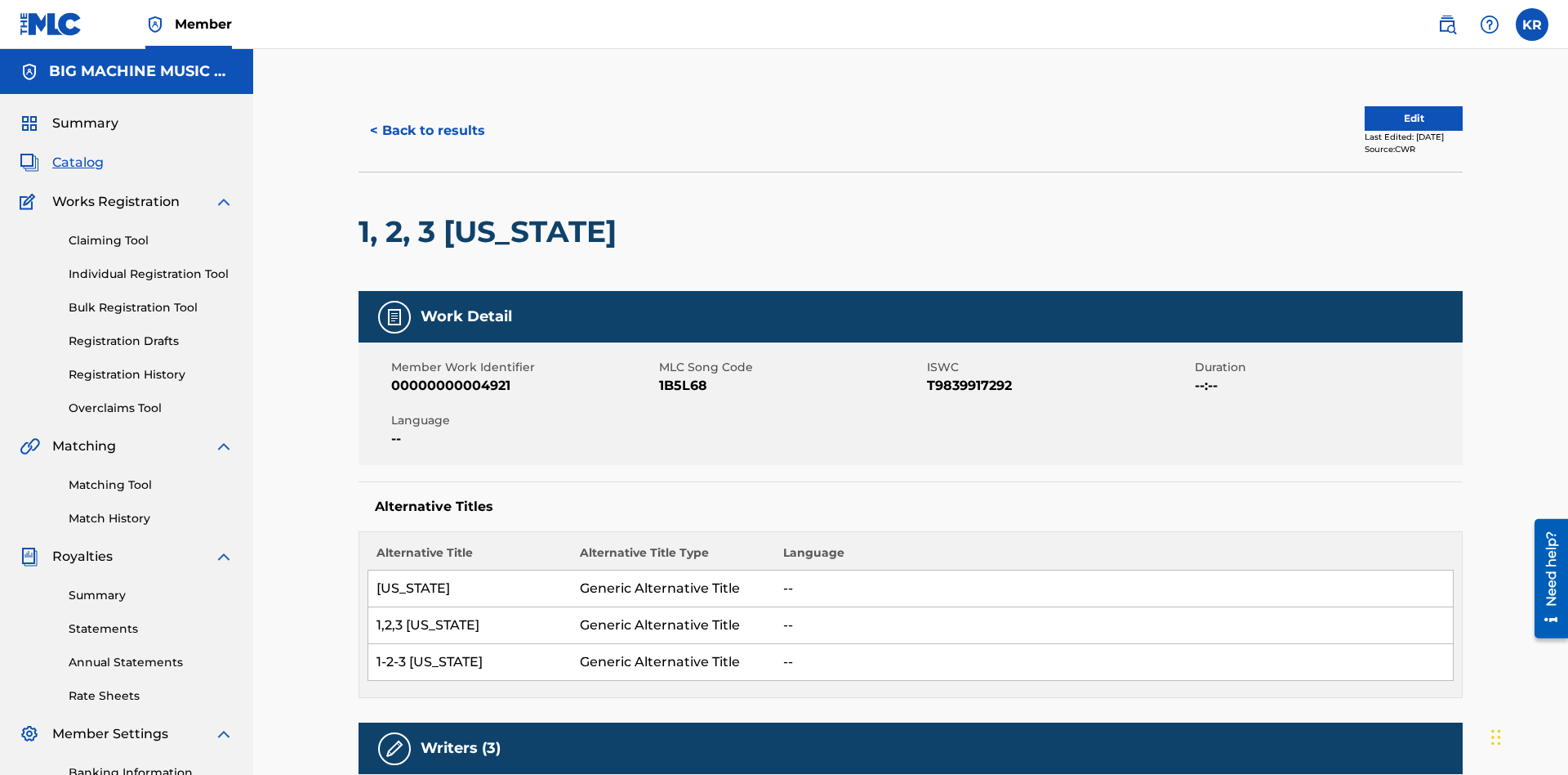
click at [426, 118] on button "< Back to results" at bounding box center [427, 131] width 138 height 41
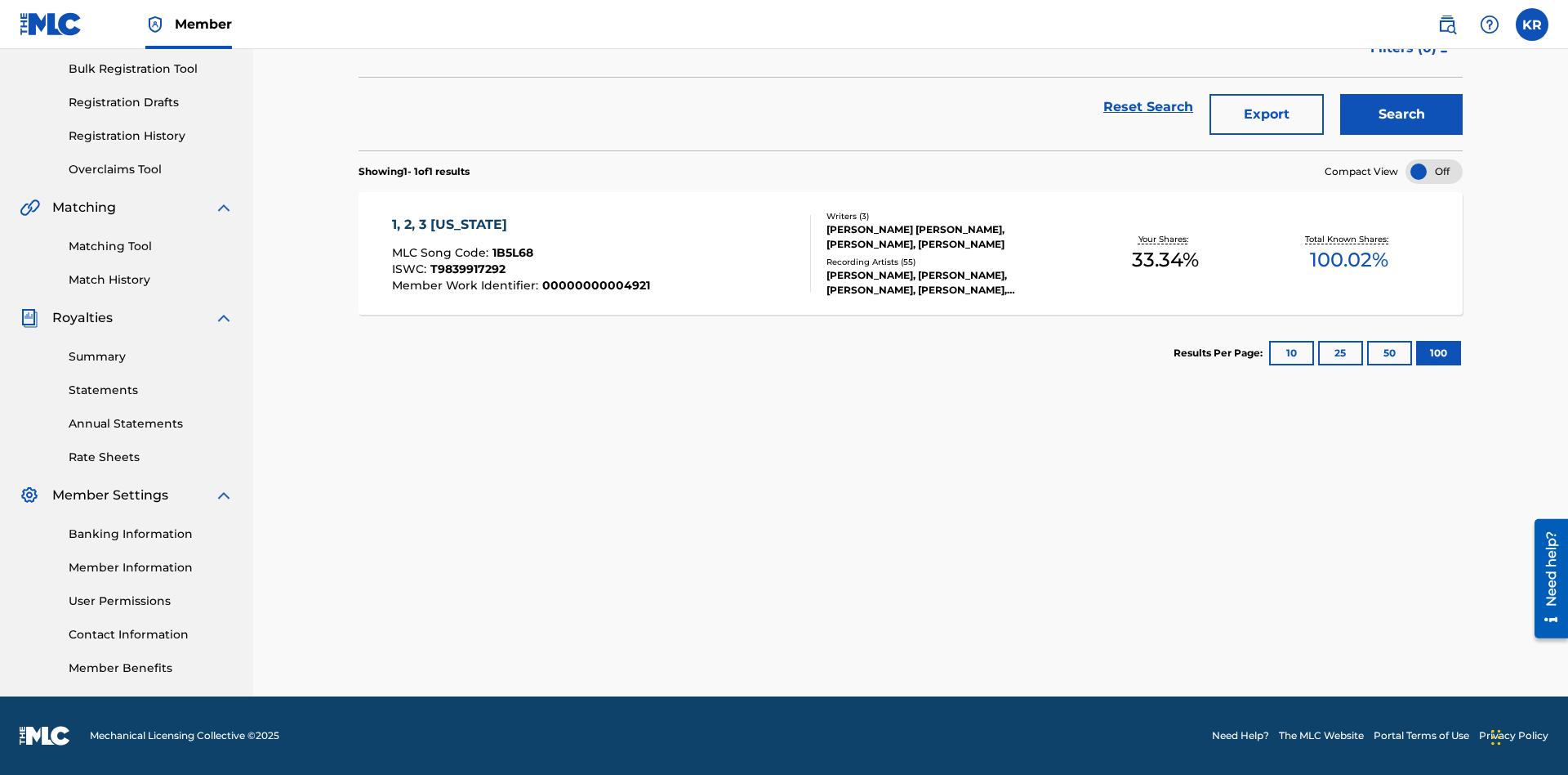
click at [1267, 118] on button "Export" at bounding box center [1267, 115] width 115 height 41
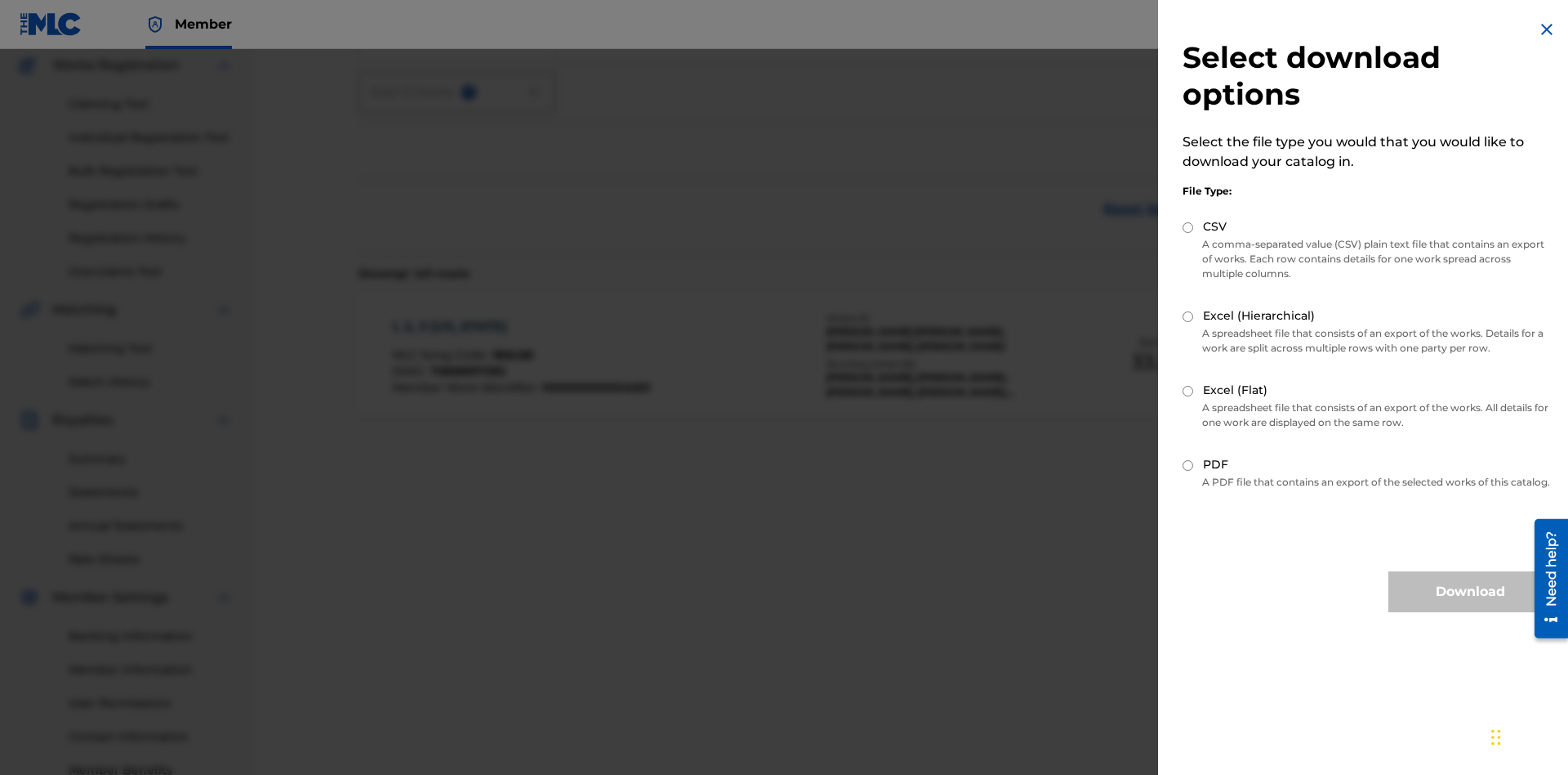
click at [1188, 390] on input "Excel (Flat)" at bounding box center [1188, 390] width 10 height 10
radio input "true"
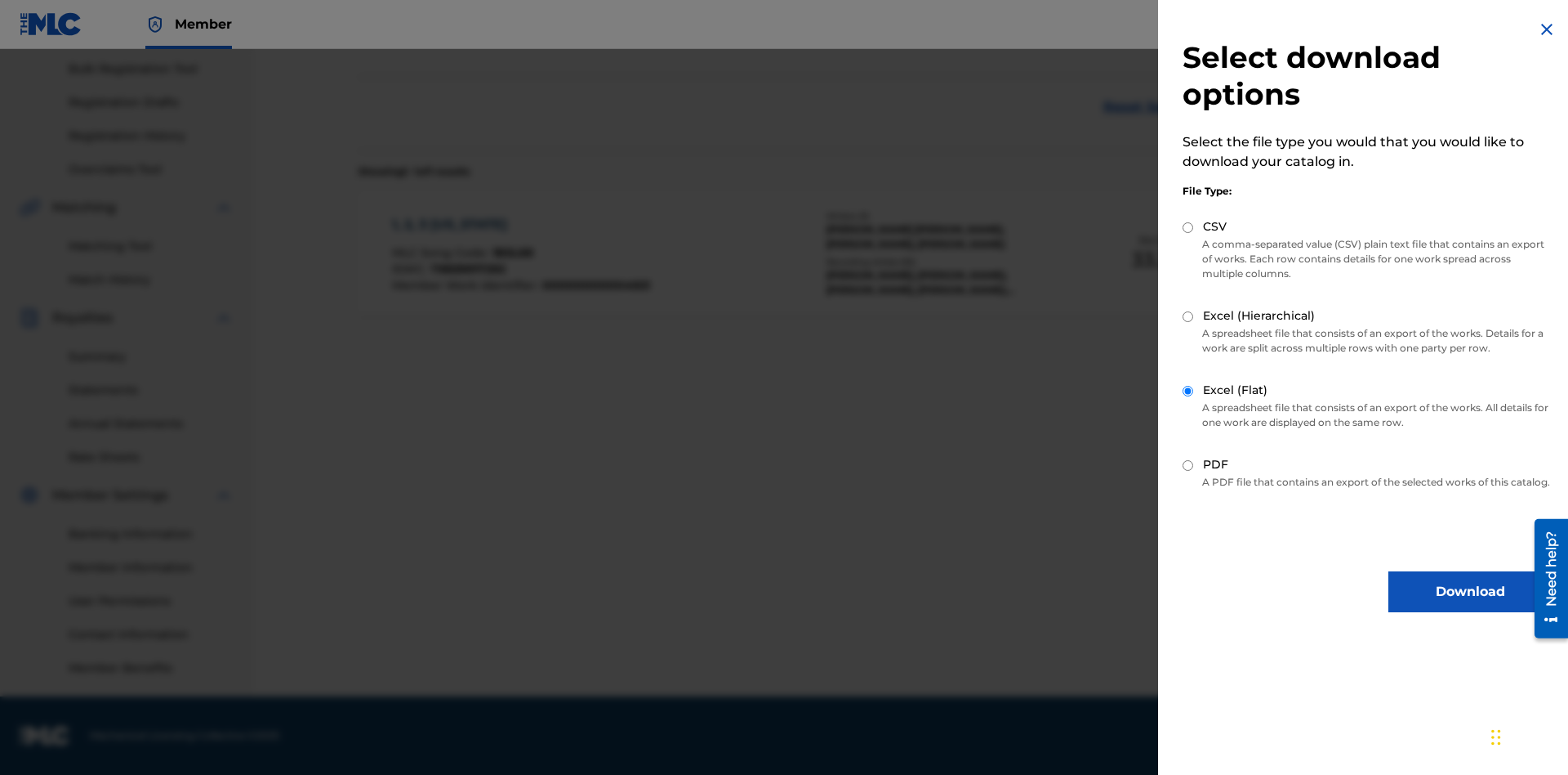
click at [1470, 606] on button "Download" at bounding box center [1470, 592] width 163 height 41
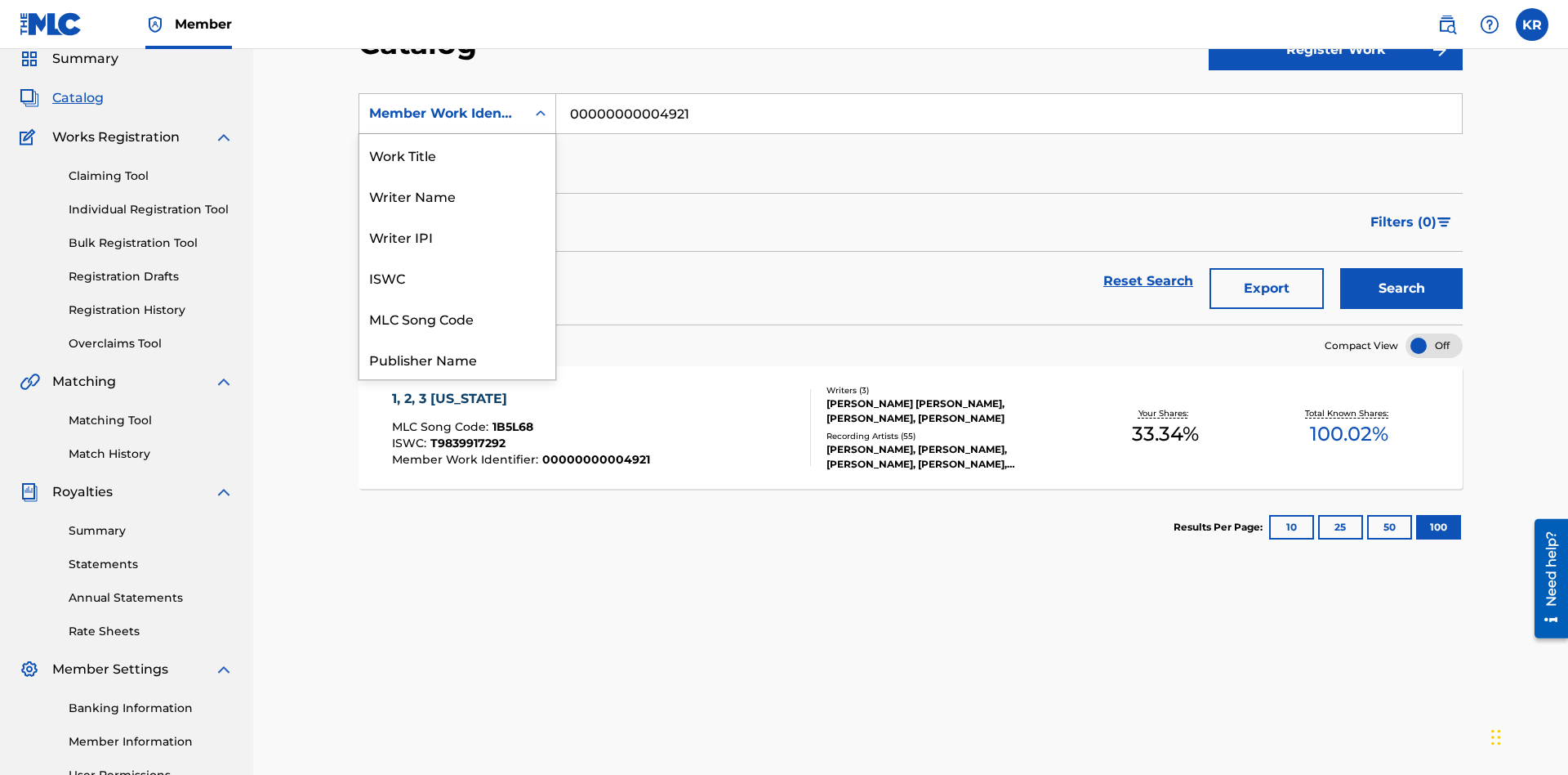
scroll to position [245, 0]
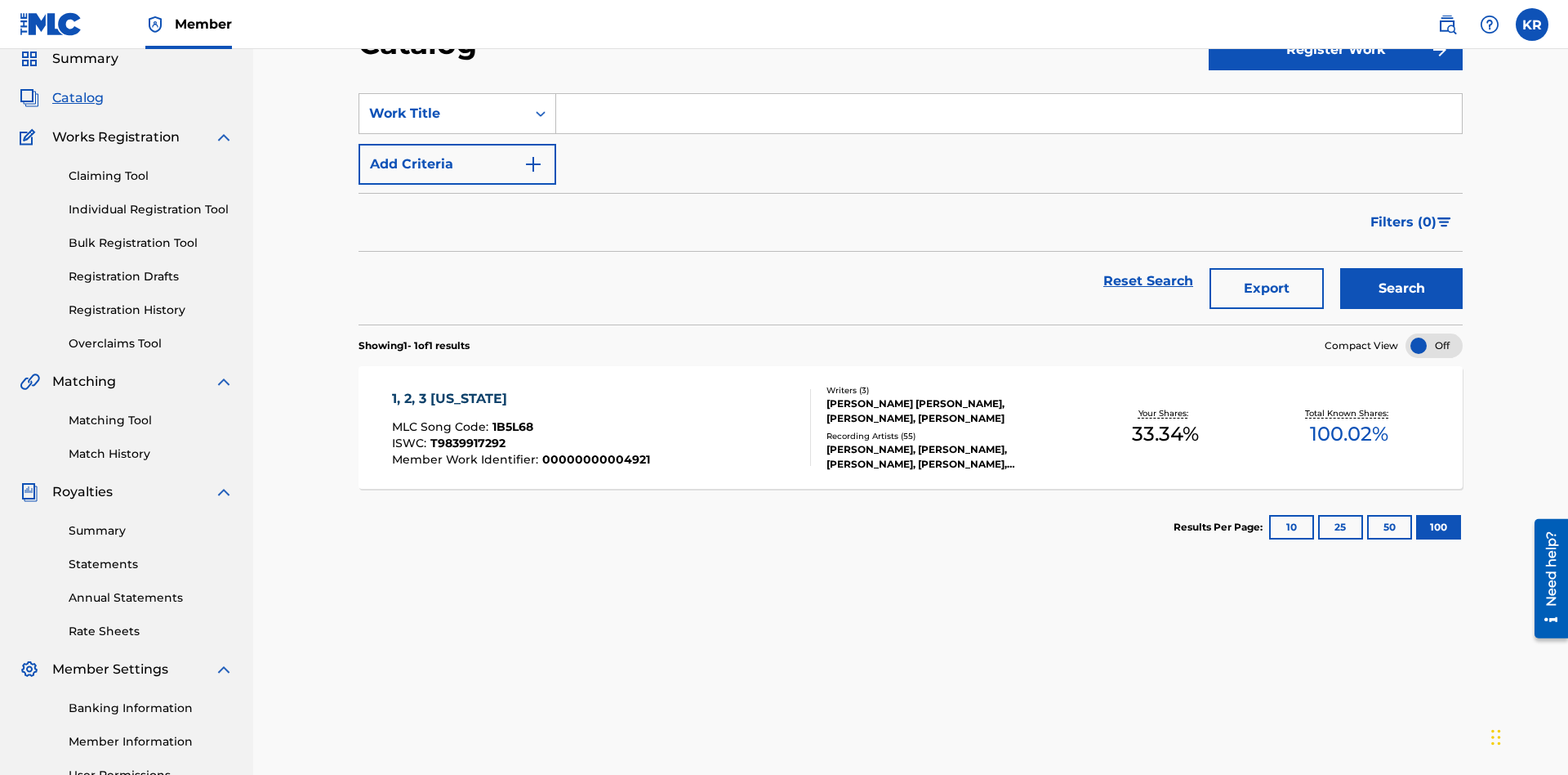
scroll to position [0, 0]
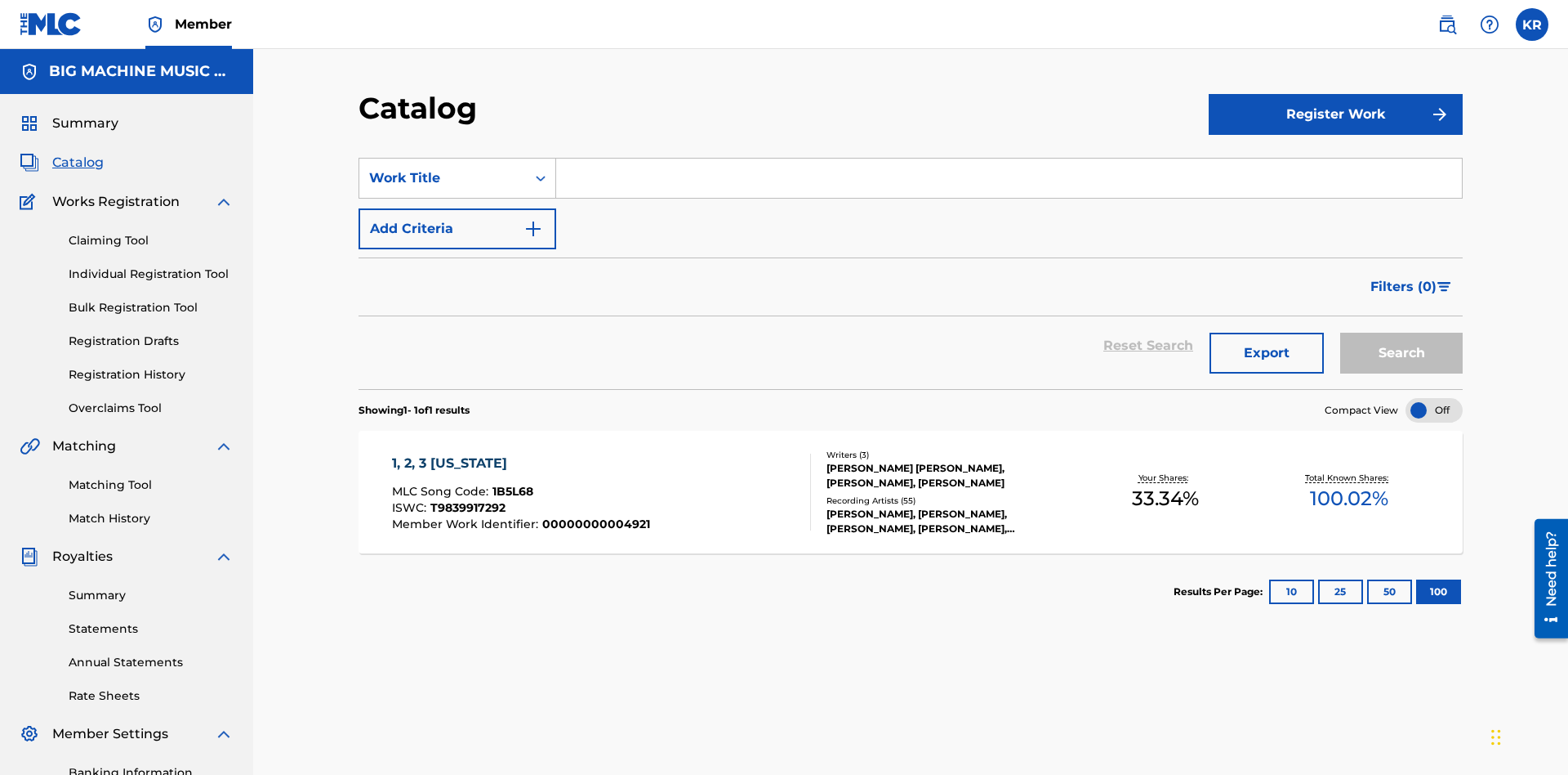
click at [1009, 158] on input "Search Form" at bounding box center [1009, 178] width 906 height 39
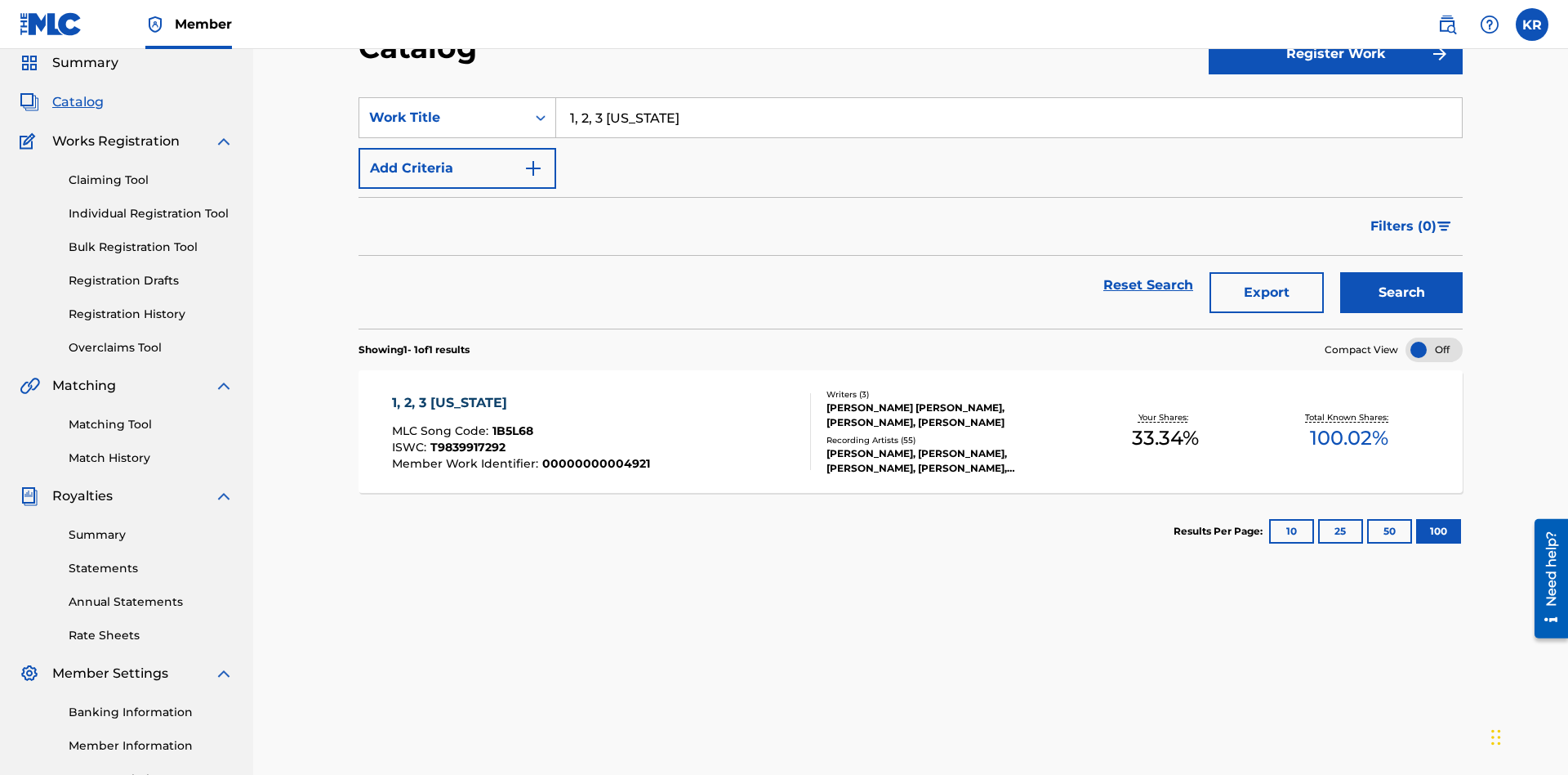
type input "1, 2, 3 [US_STATE]"
click at [1402, 272] on button "Search" at bounding box center [1401, 293] width 122 height 41
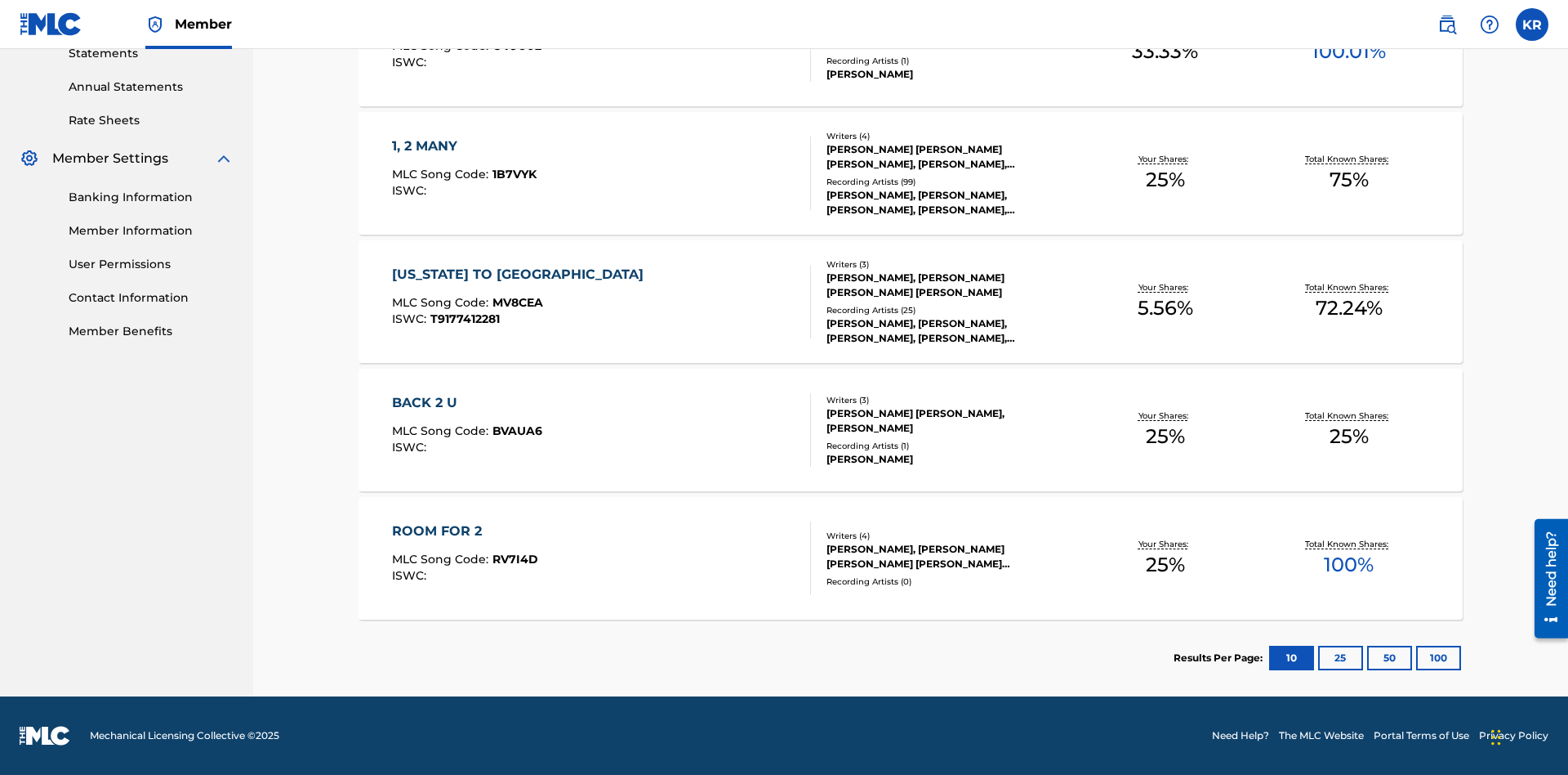
click at [1417, 658] on button "100" at bounding box center [1439, 658] width 45 height 25
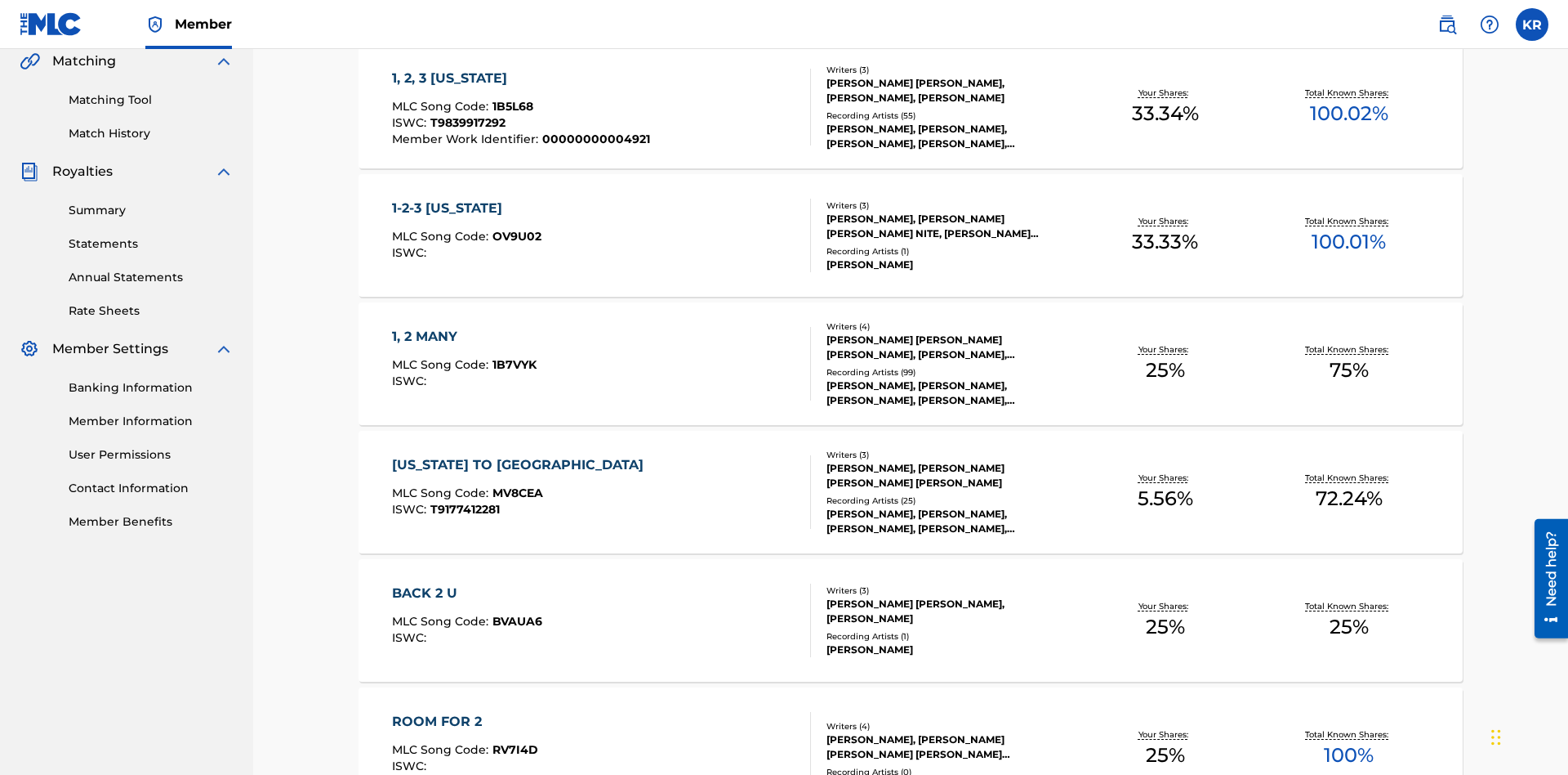
scroll to position [373, 0]
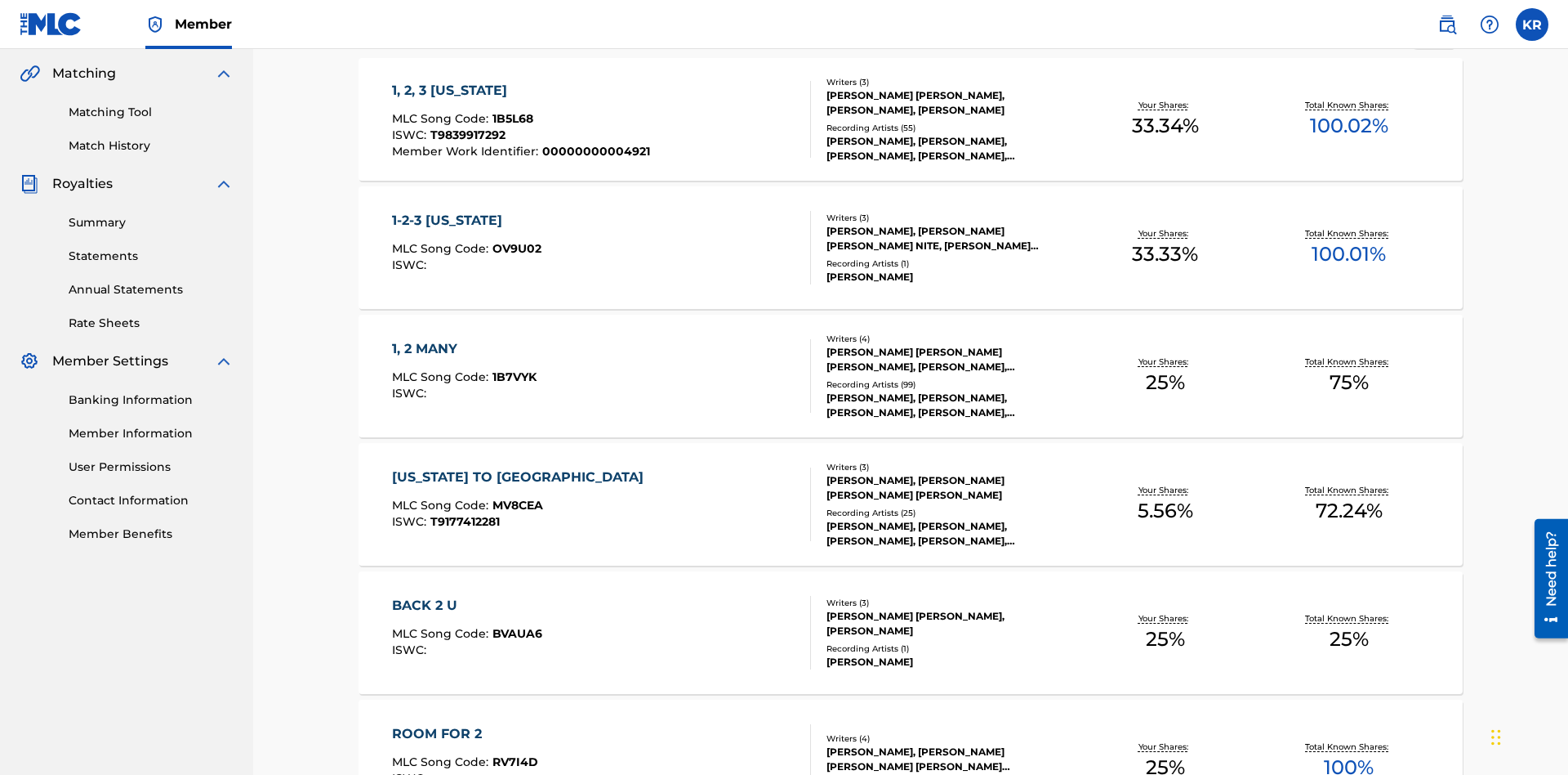
click at [510, 111] on span "1B5L68" at bounding box center [513, 118] width 41 height 15
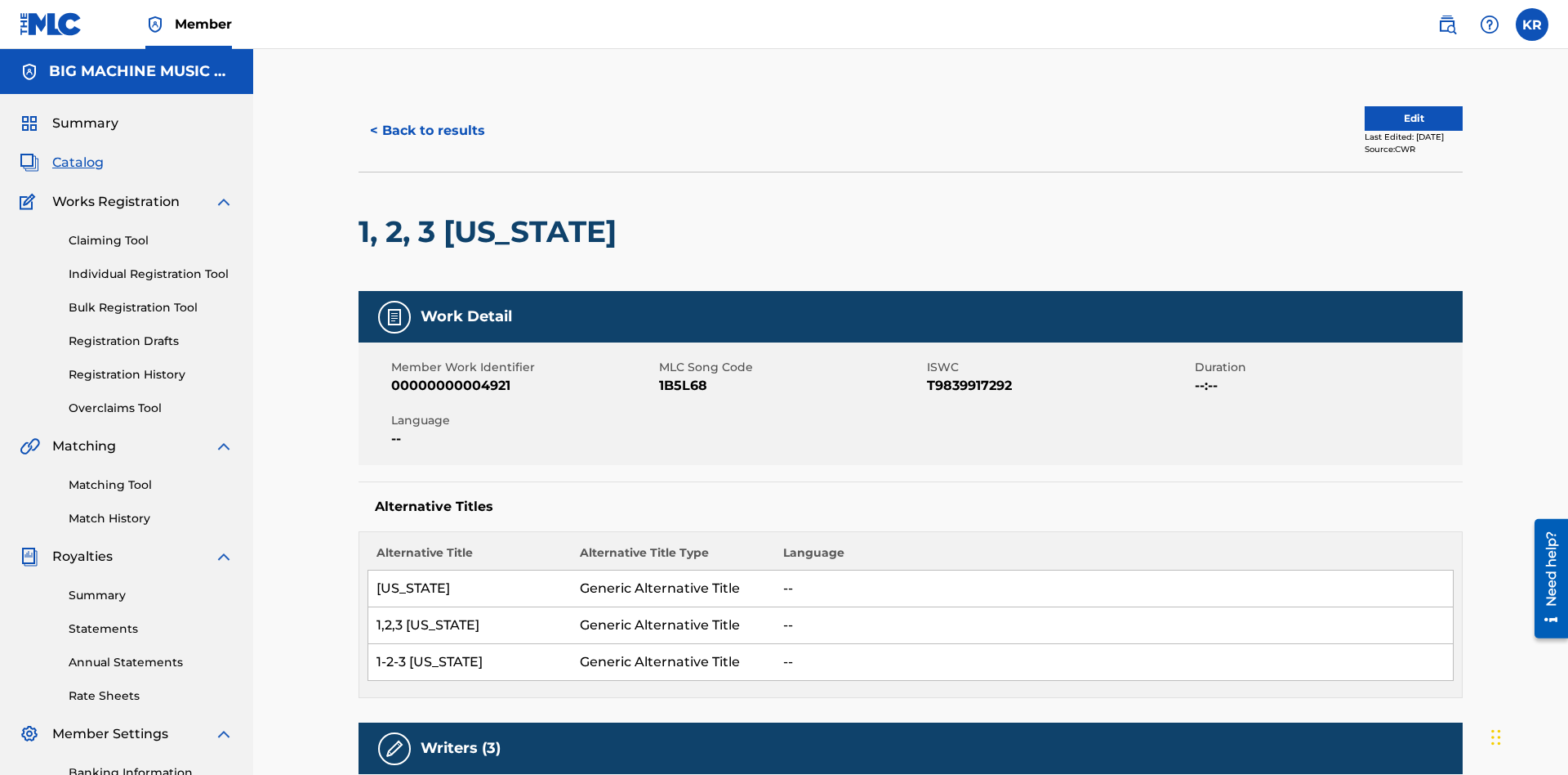
click at [426, 118] on button "< Back to results" at bounding box center [427, 131] width 138 height 41
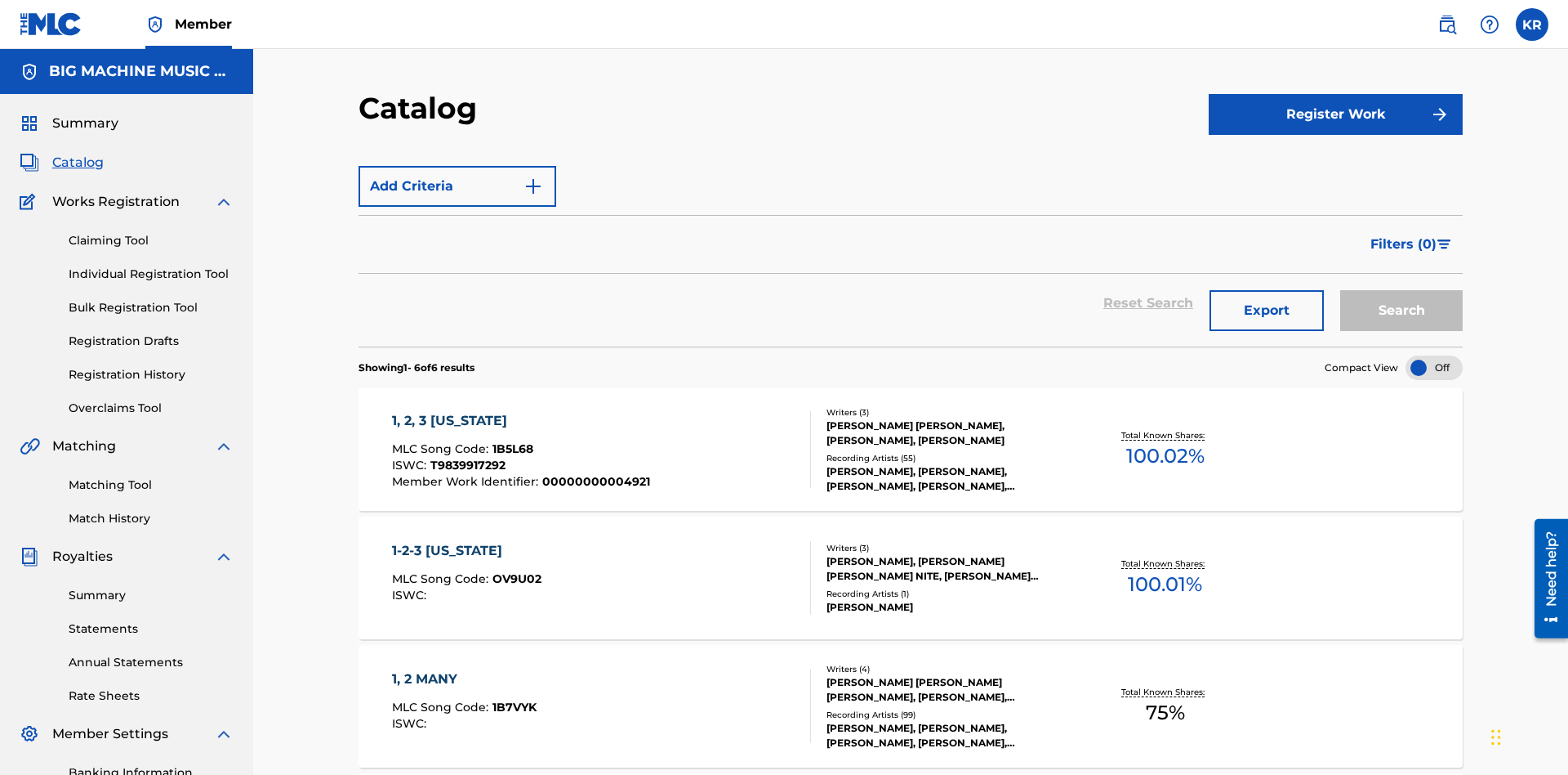
scroll to position [239, 0]
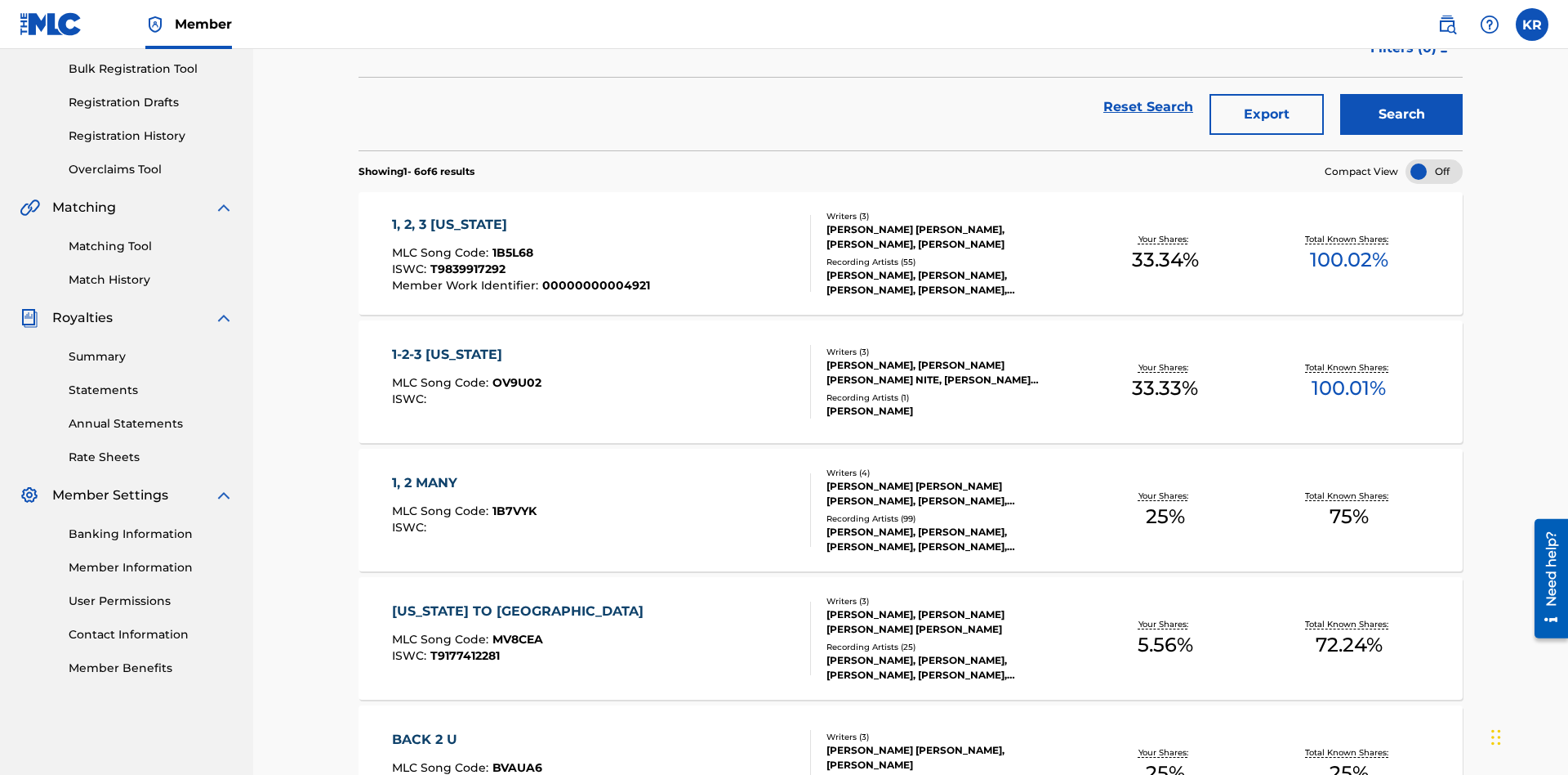
click at [1267, 118] on button "Export" at bounding box center [1267, 115] width 115 height 41
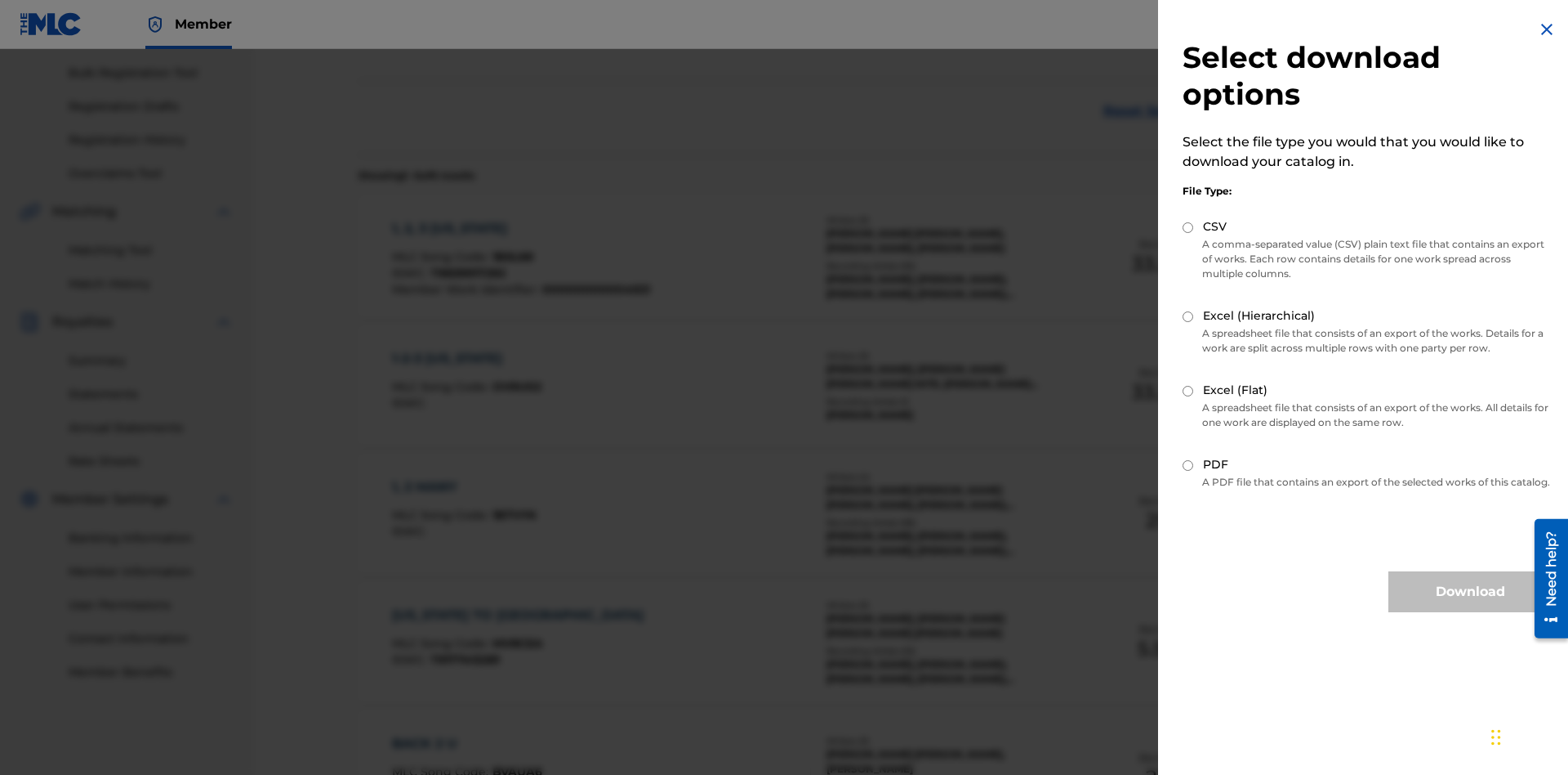
click at [1188, 316] on input "Excel (Hierarchical)" at bounding box center [1188, 317] width 10 height 10
radio input "true"
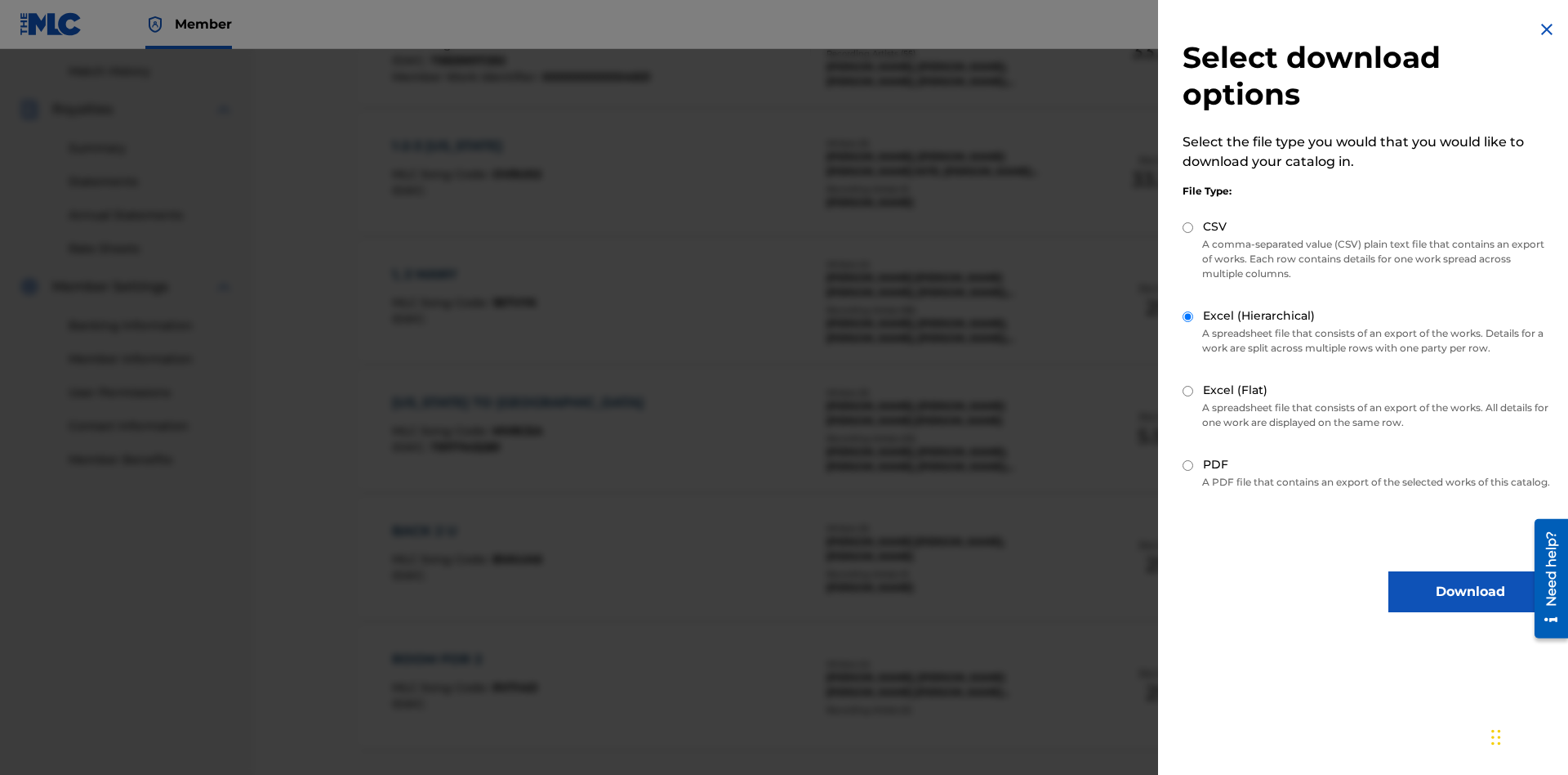
click at [1470, 606] on button "Download" at bounding box center [1470, 592] width 163 height 41
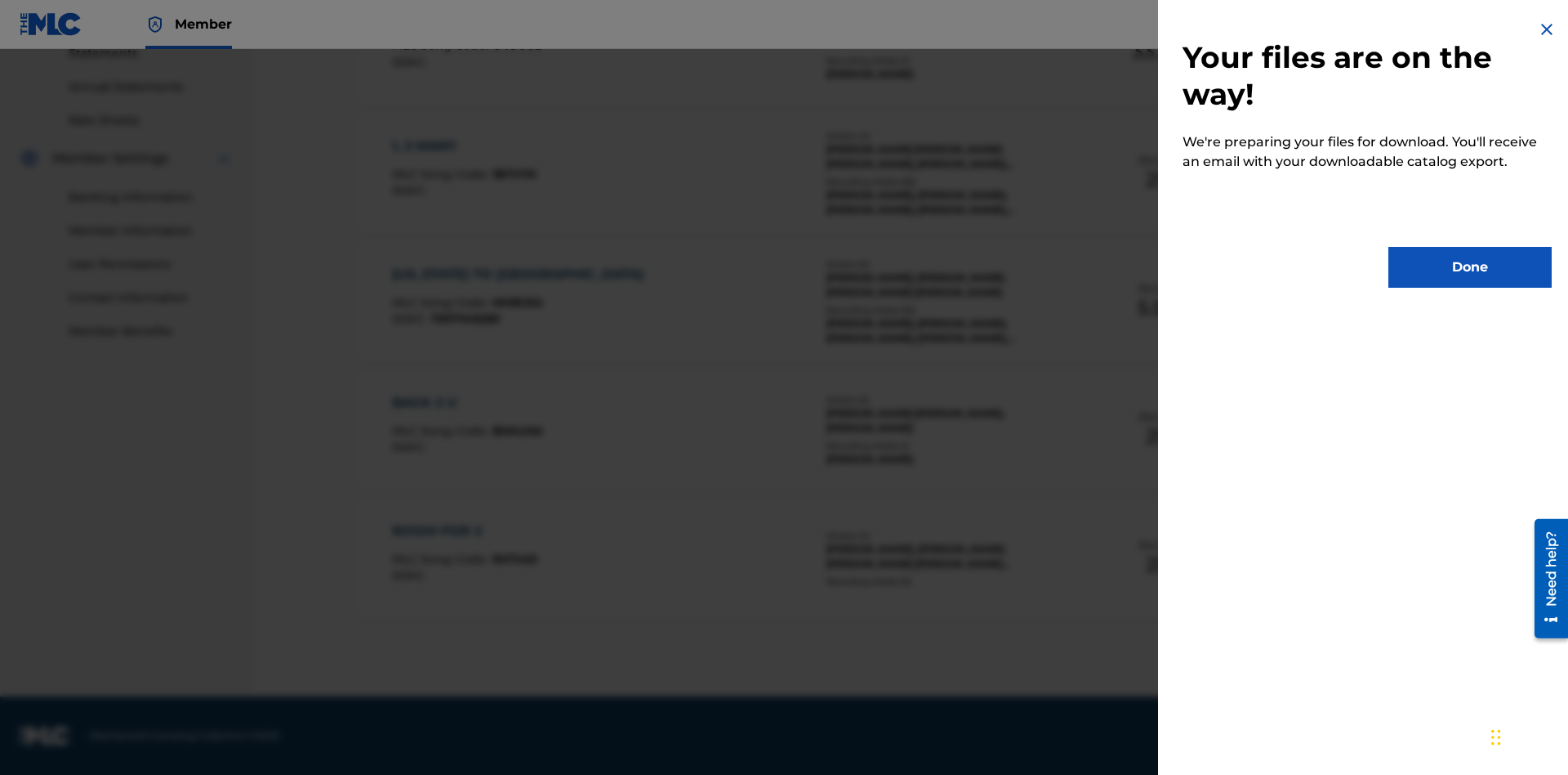
click at [1470, 267] on button "Done" at bounding box center [1470, 267] width 163 height 41
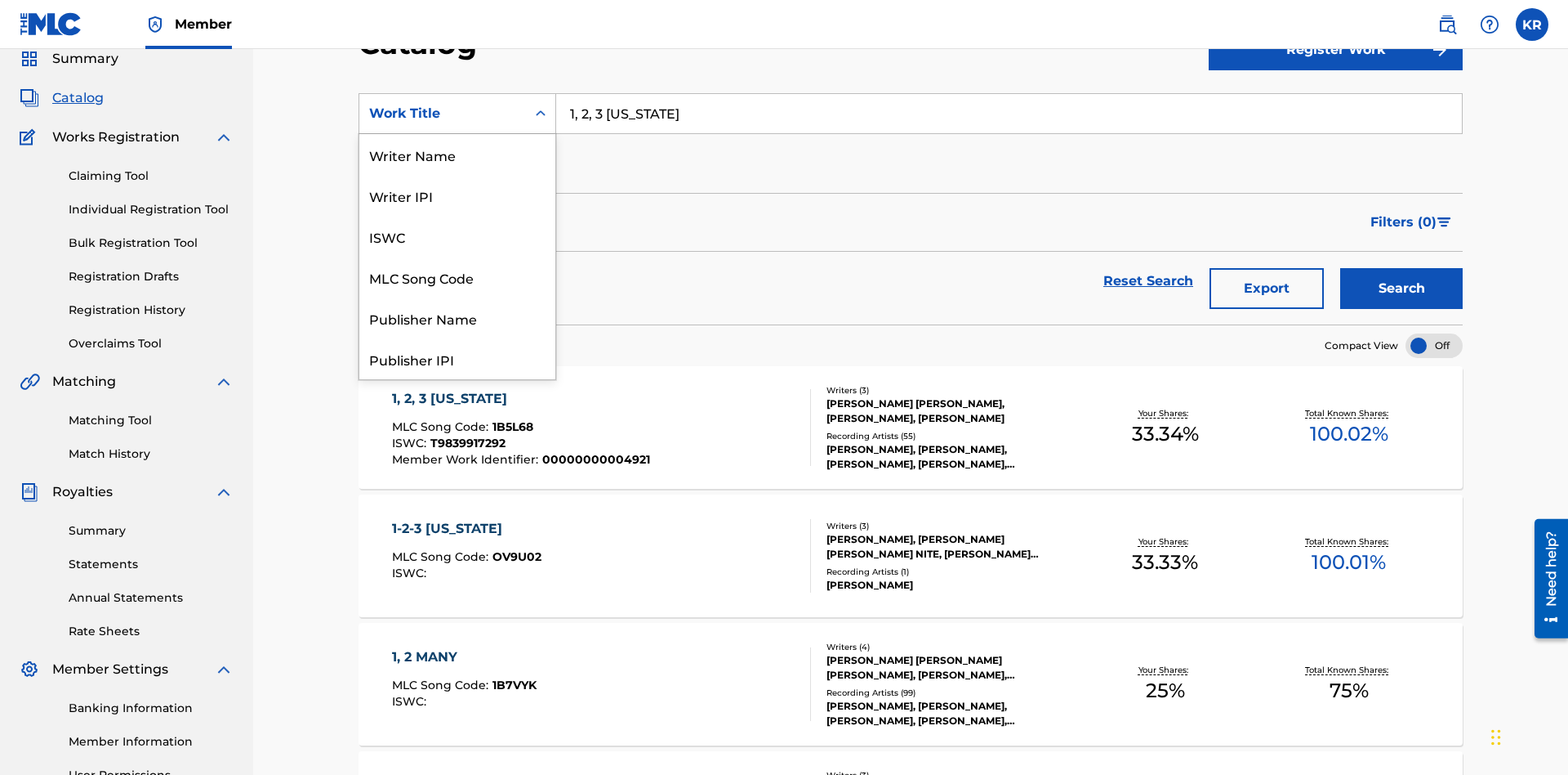
scroll to position [245, 0]
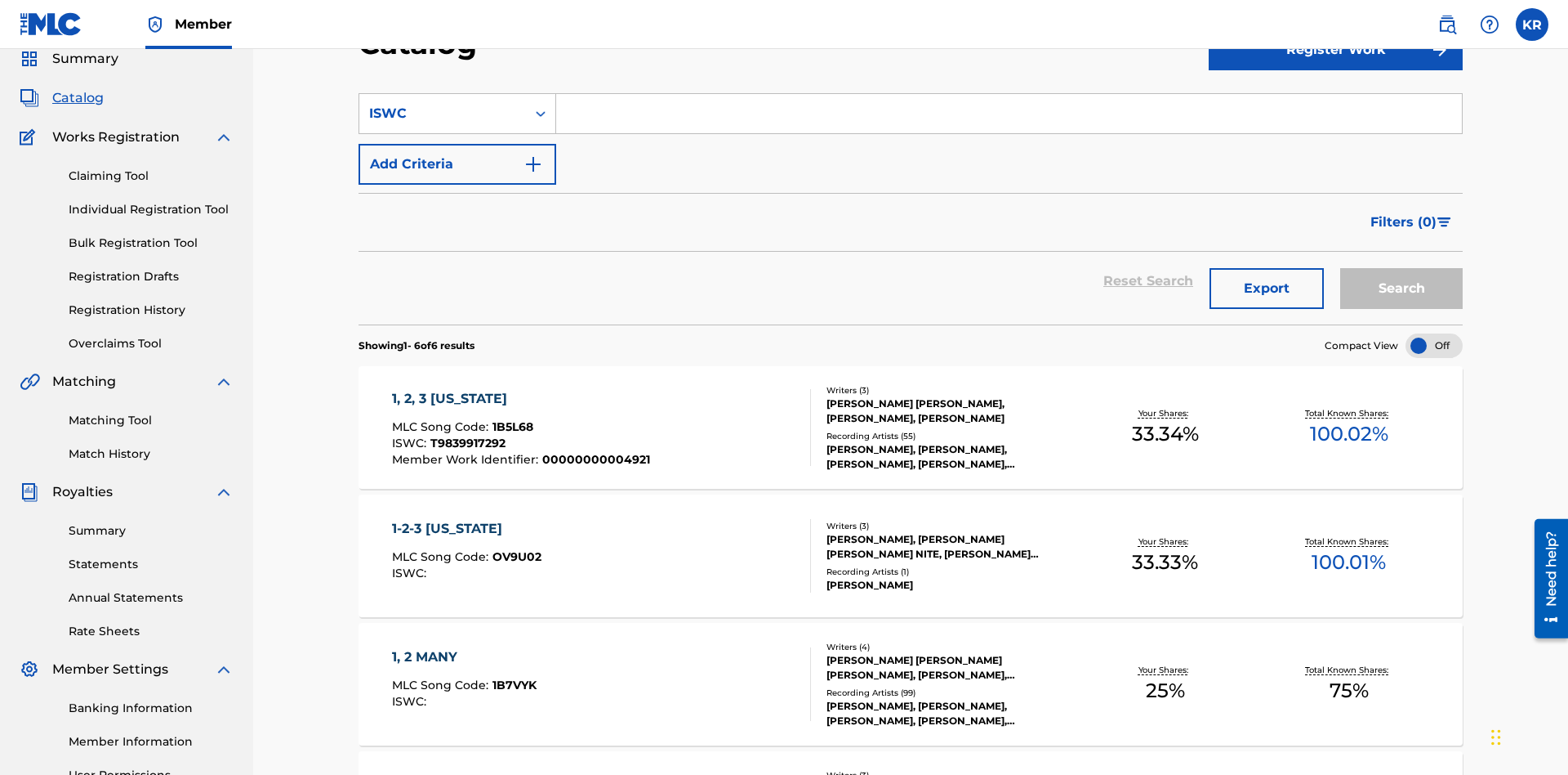
scroll to position [0, 0]
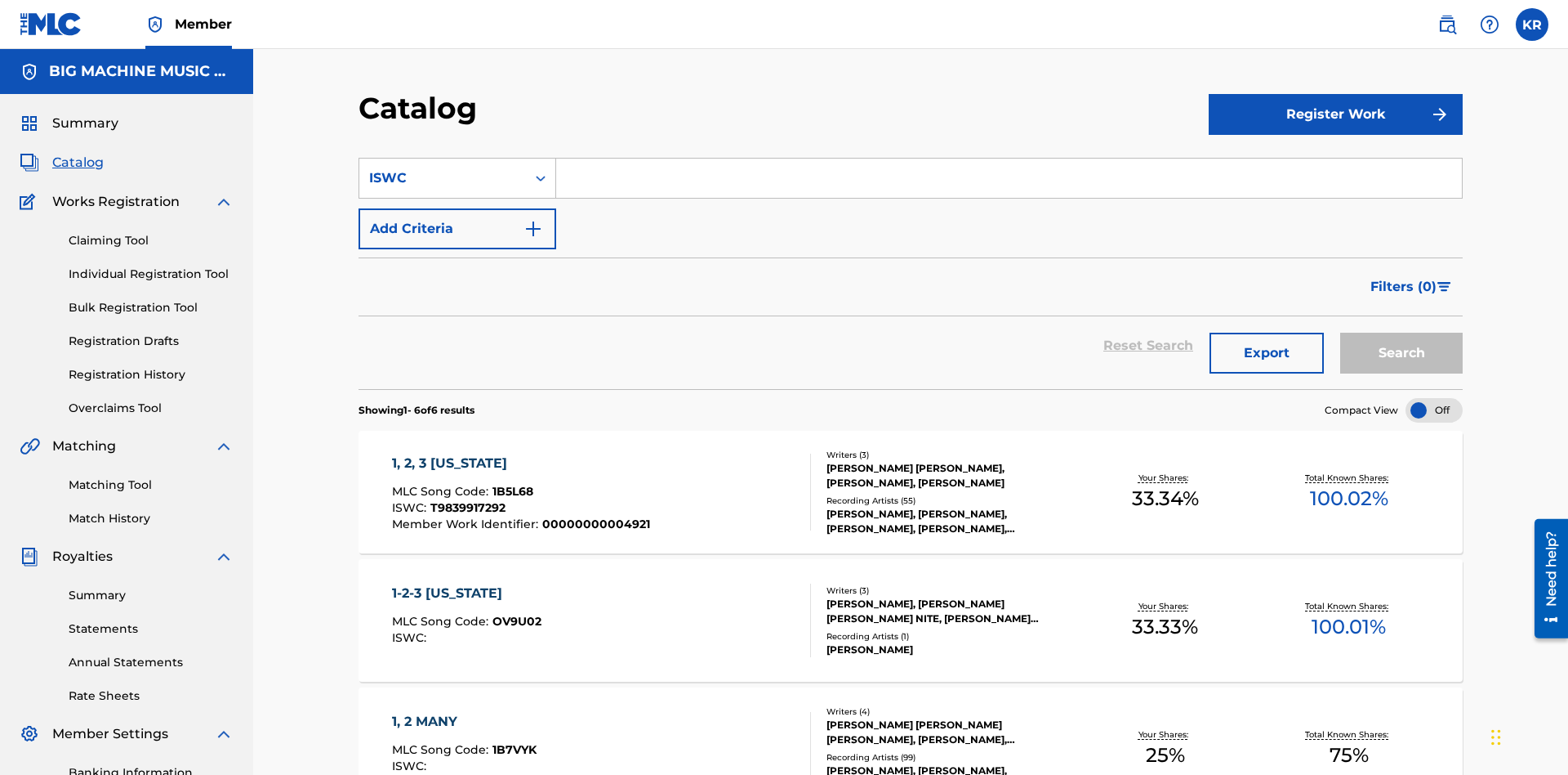
click at [1009, 158] on input "Search Form" at bounding box center [1009, 178] width 906 height 39
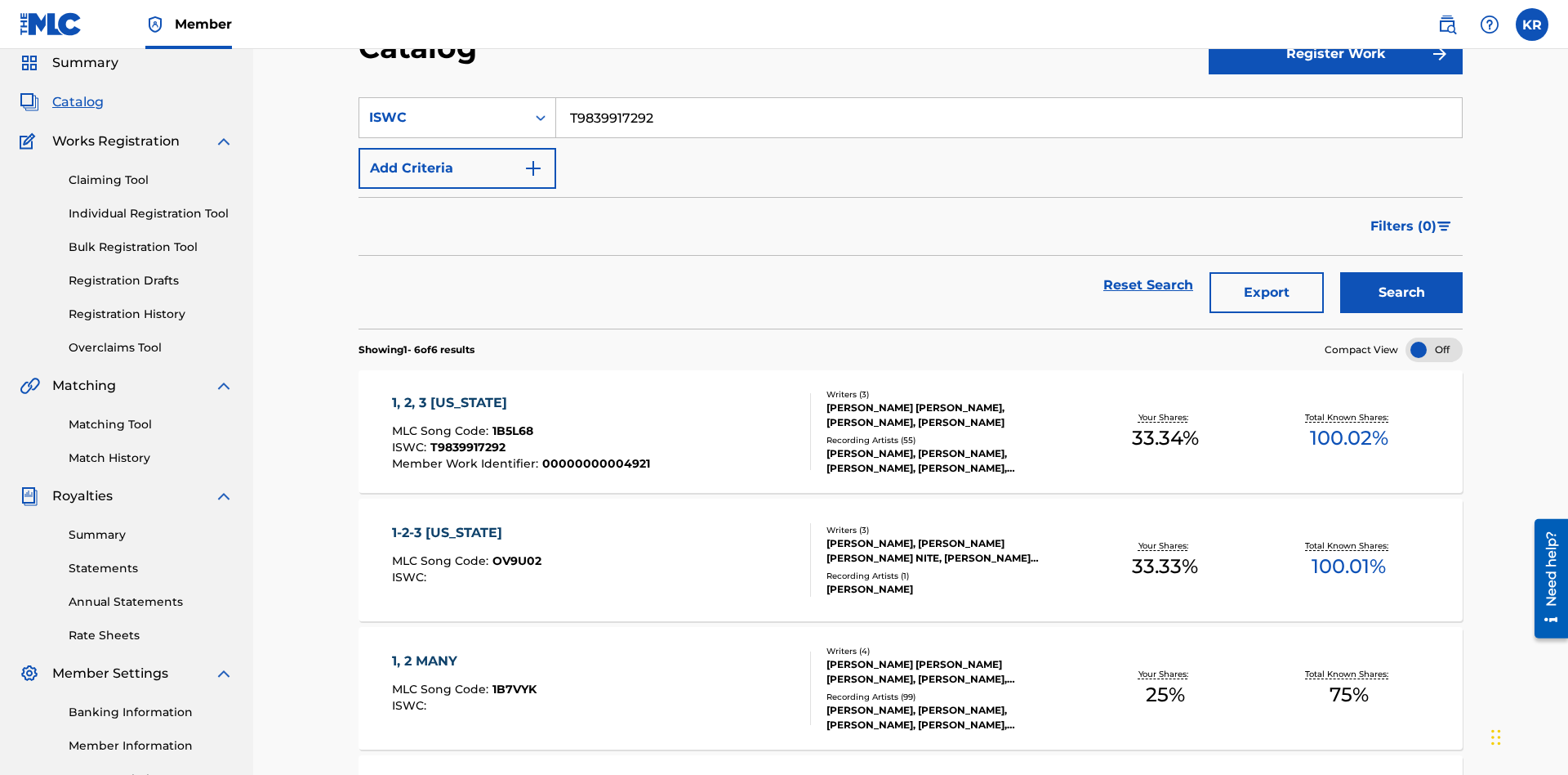
type input "T9839917292"
click at [1402, 272] on button "Search" at bounding box center [1401, 293] width 122 height 41
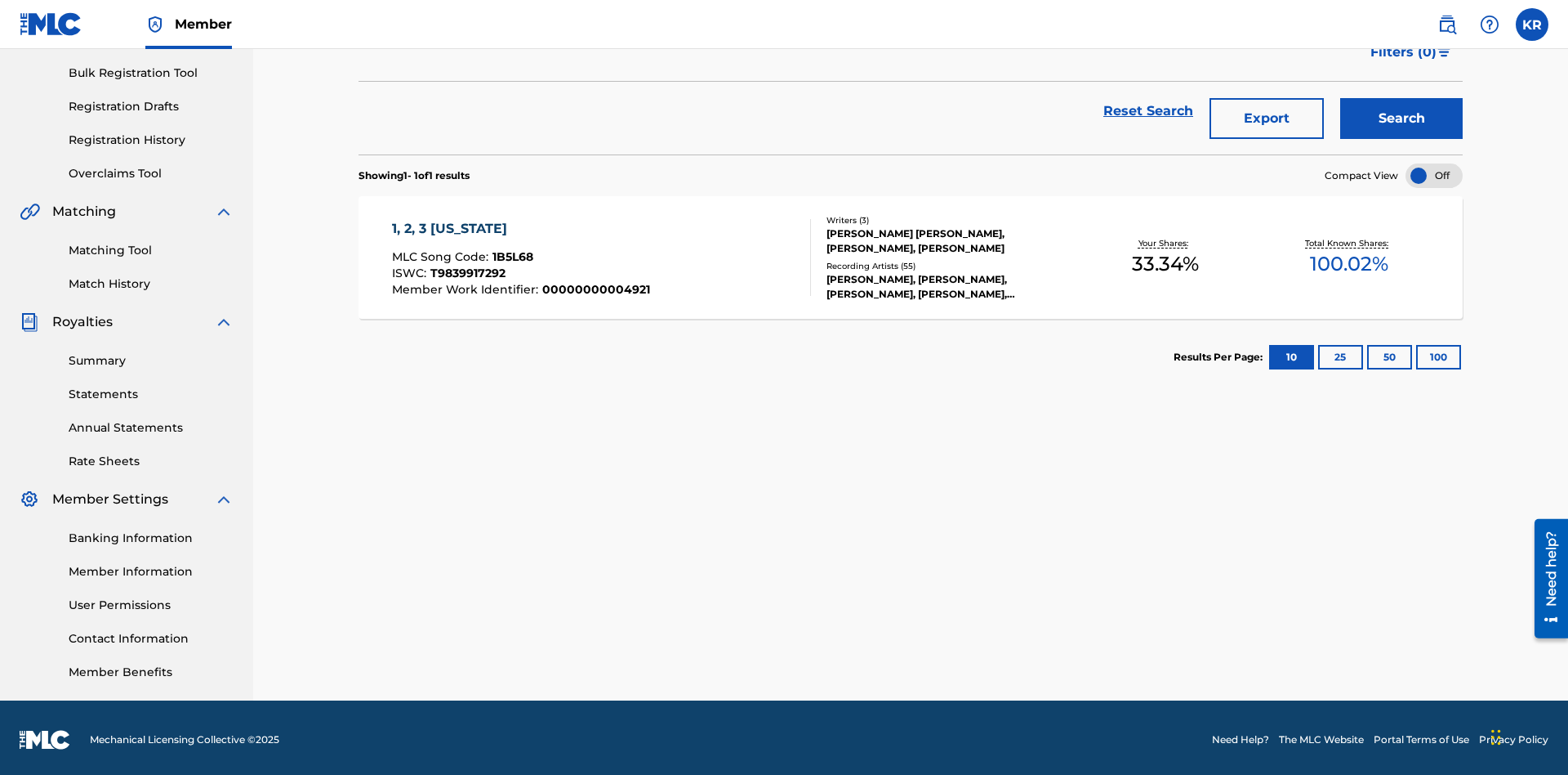
scroll to position [239, 0]
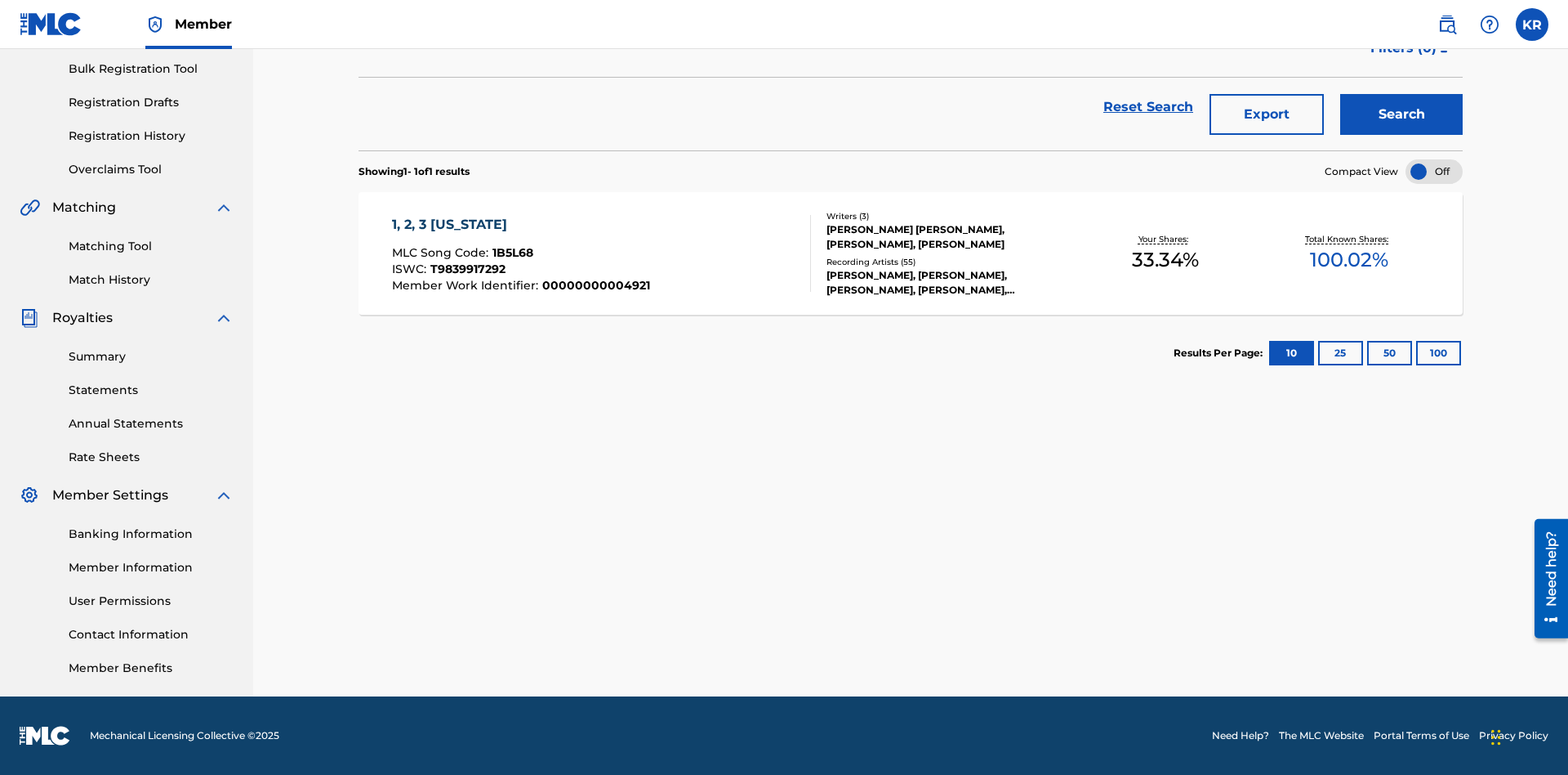
click at [1417, 353] on button "100" at bounding box center [1439, 353] width 45 height 25
click at [510, 253] on span "1B5L68" at bounding box center [513, 252] width 41 height 15
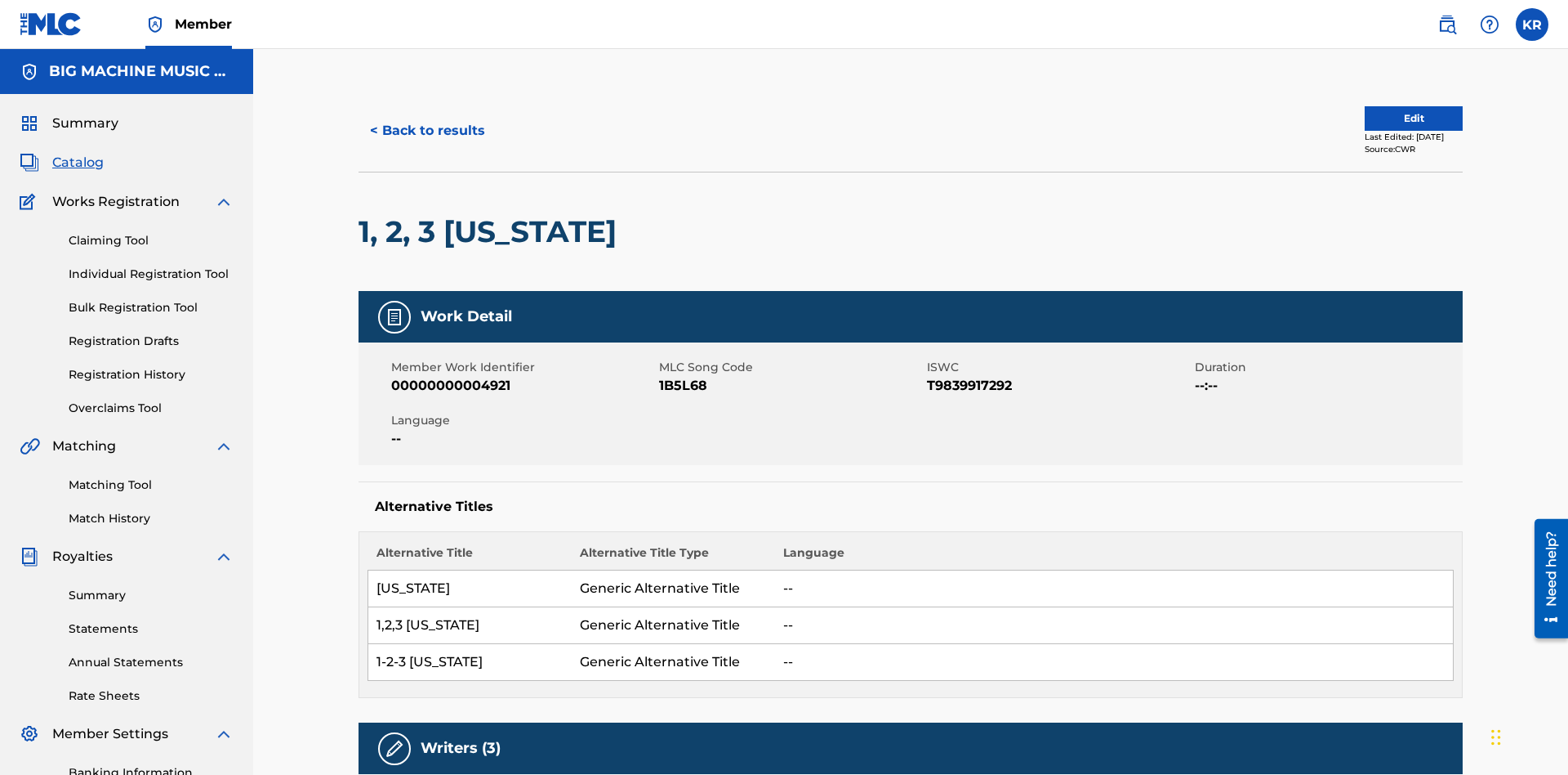
click at [426, 118] on button "< Back to results" at bounding box center [427, 131] width 138 height 41
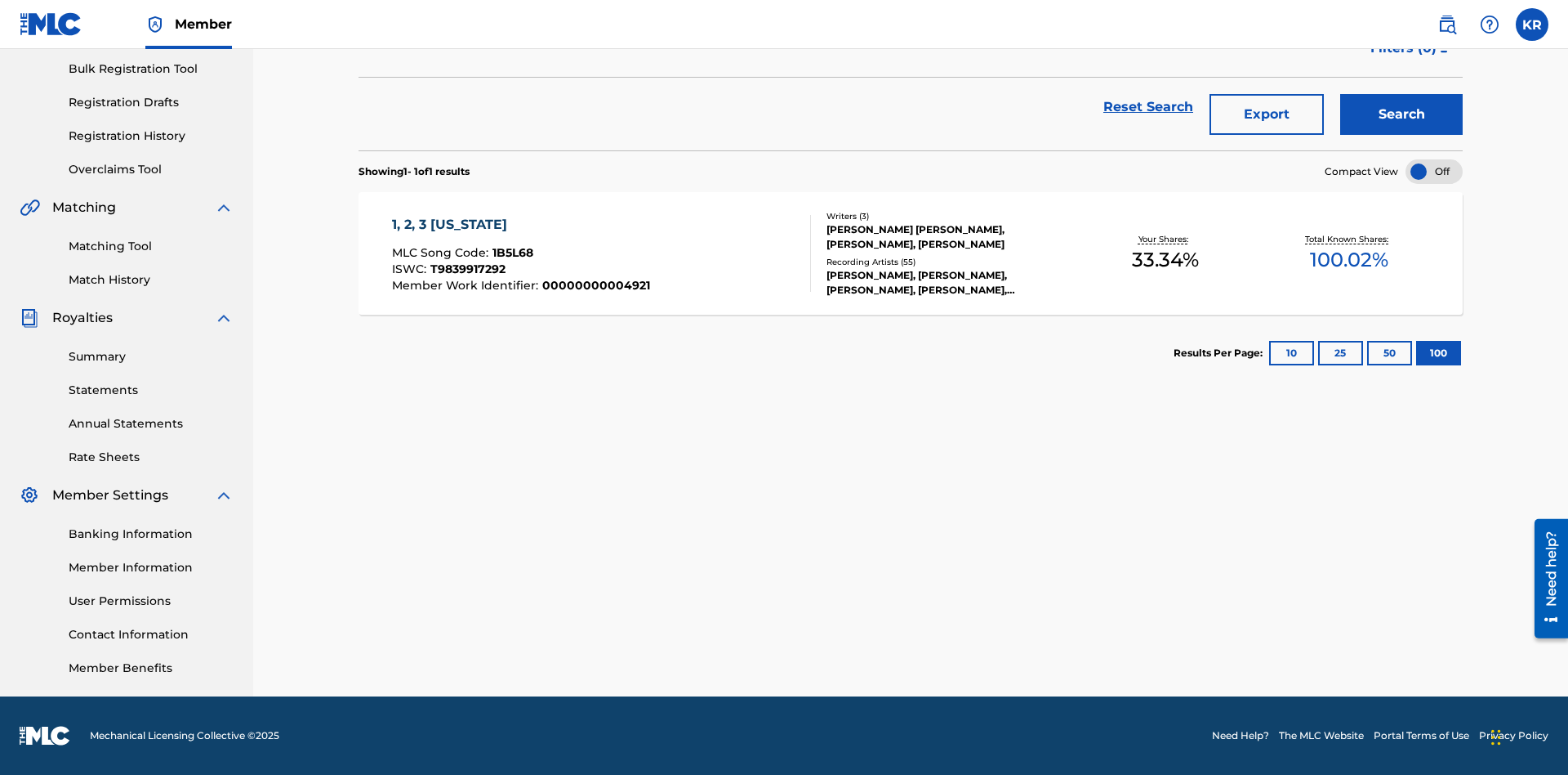
click at [1267, 118] on button "Export" at bounding box center [1267, 115] width 115 height 41
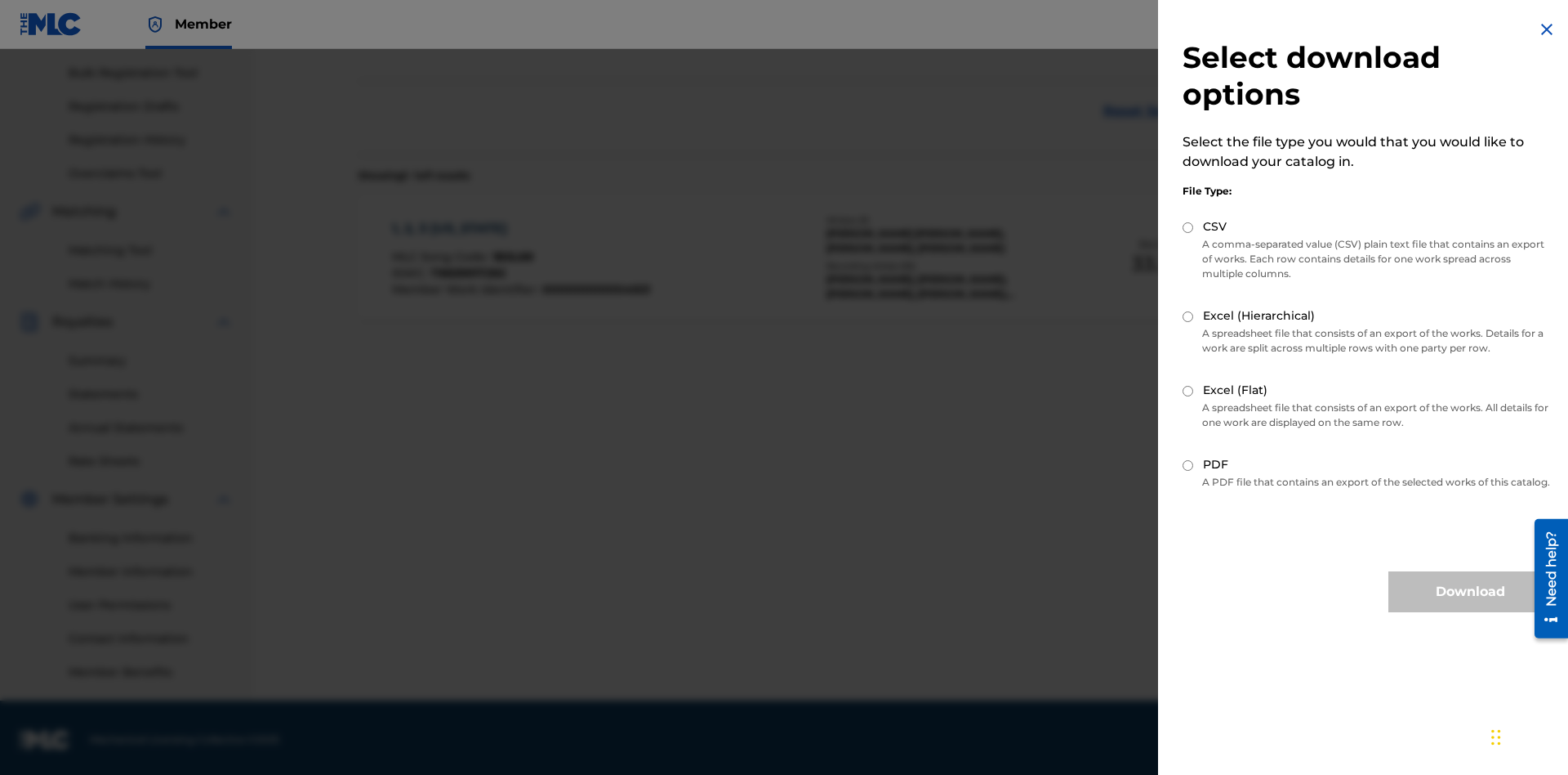
click at [1188, 227] on input "CSV" at bounding box center [1188, 228] width 10 height 10
radio input "true"
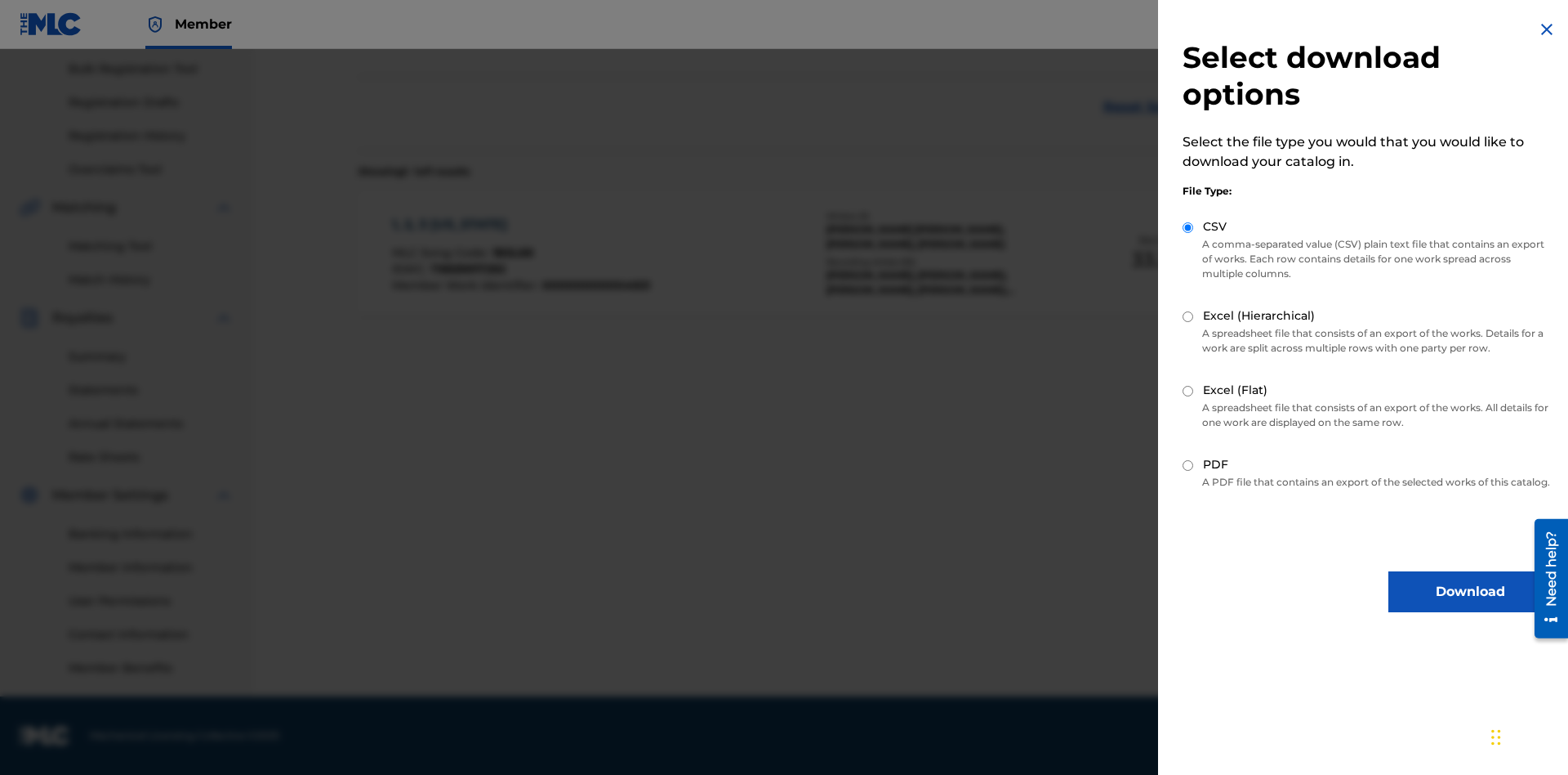
click at [1470, 606] on button "Download" at bounding box center [1470, 592] width 163 height 41
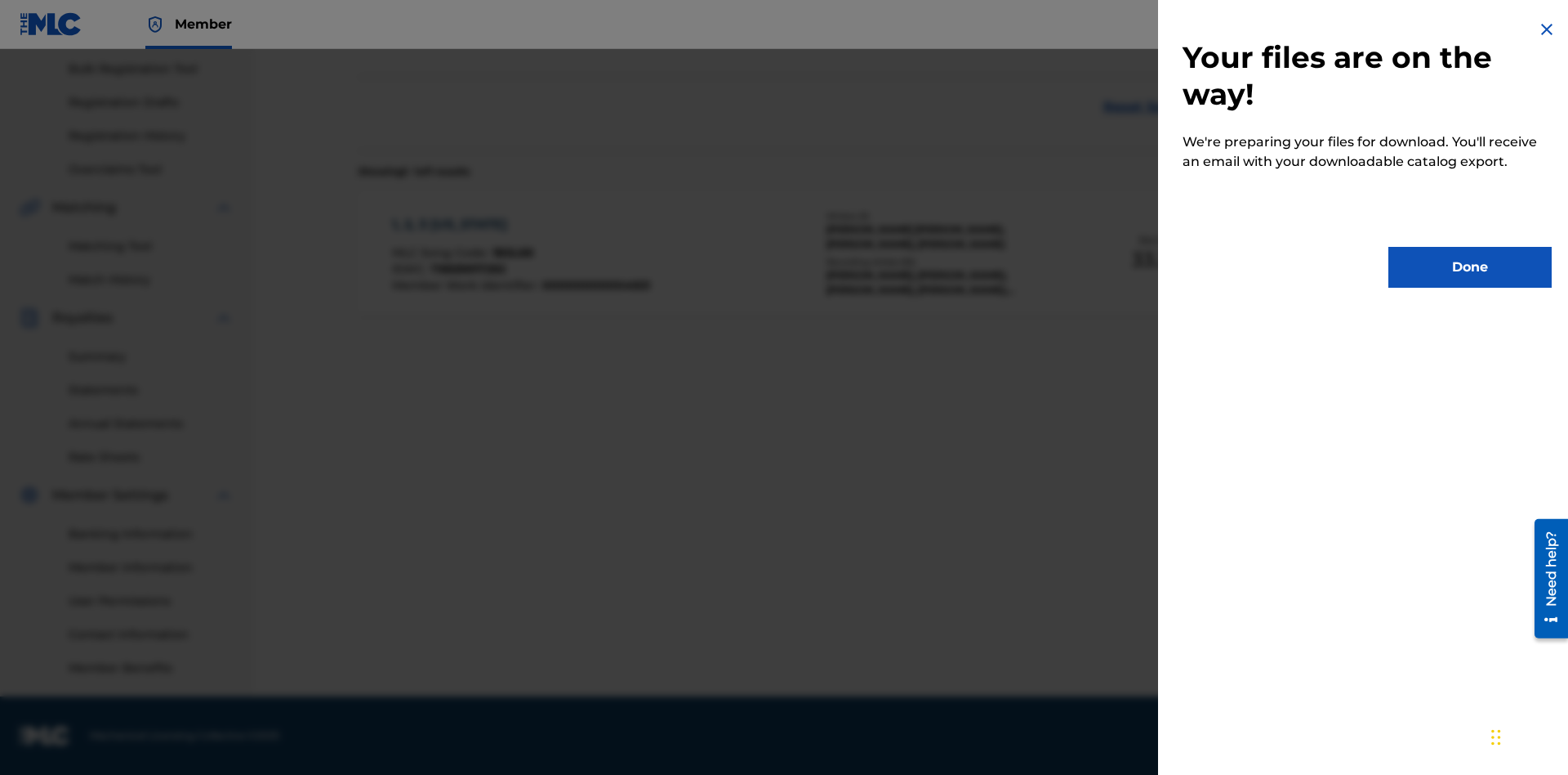
click at [1470, 267] on button "Done" at bounding box center [1470, 267] width 163 height 41
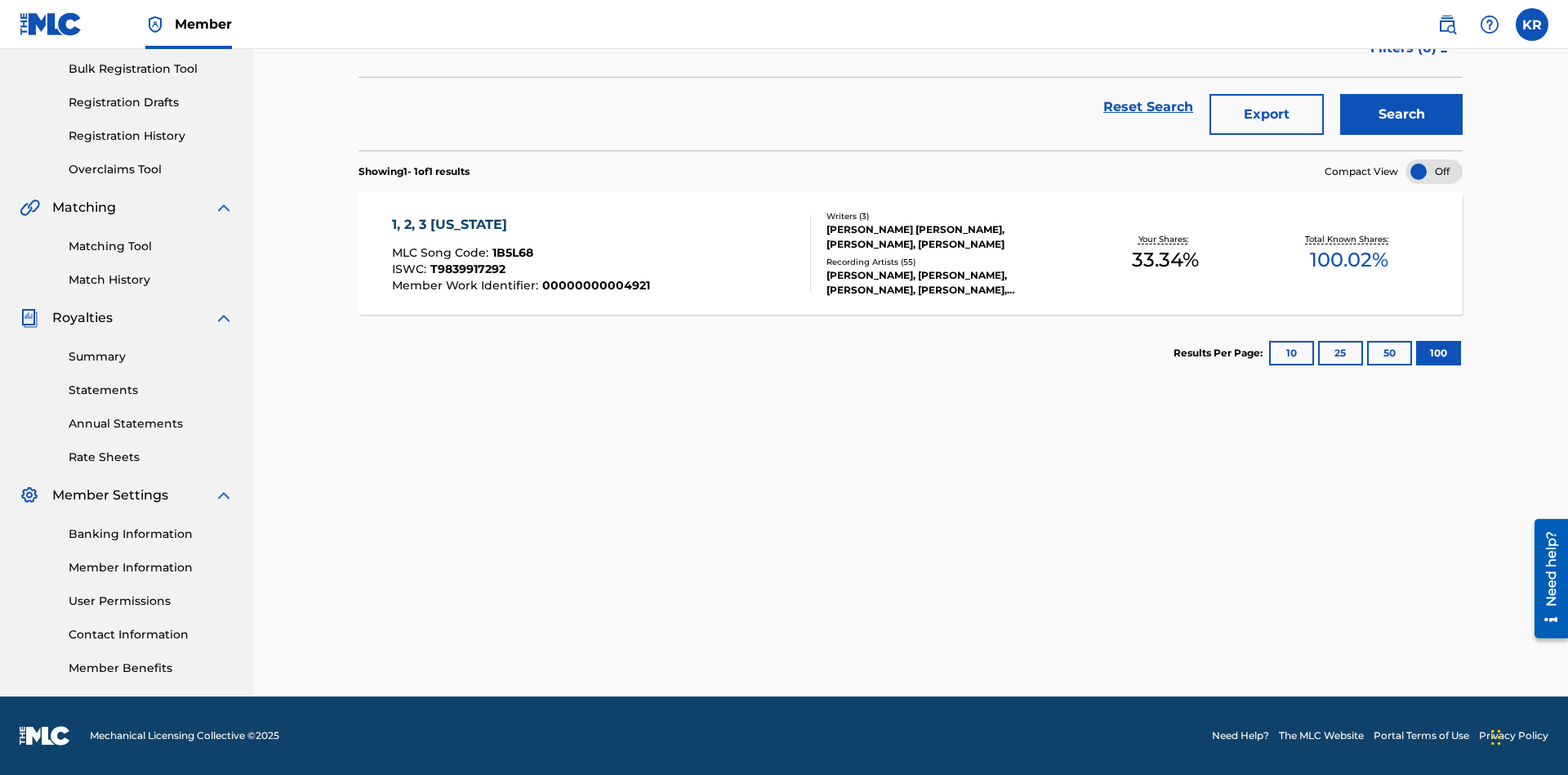
scroll to position [64, 0]
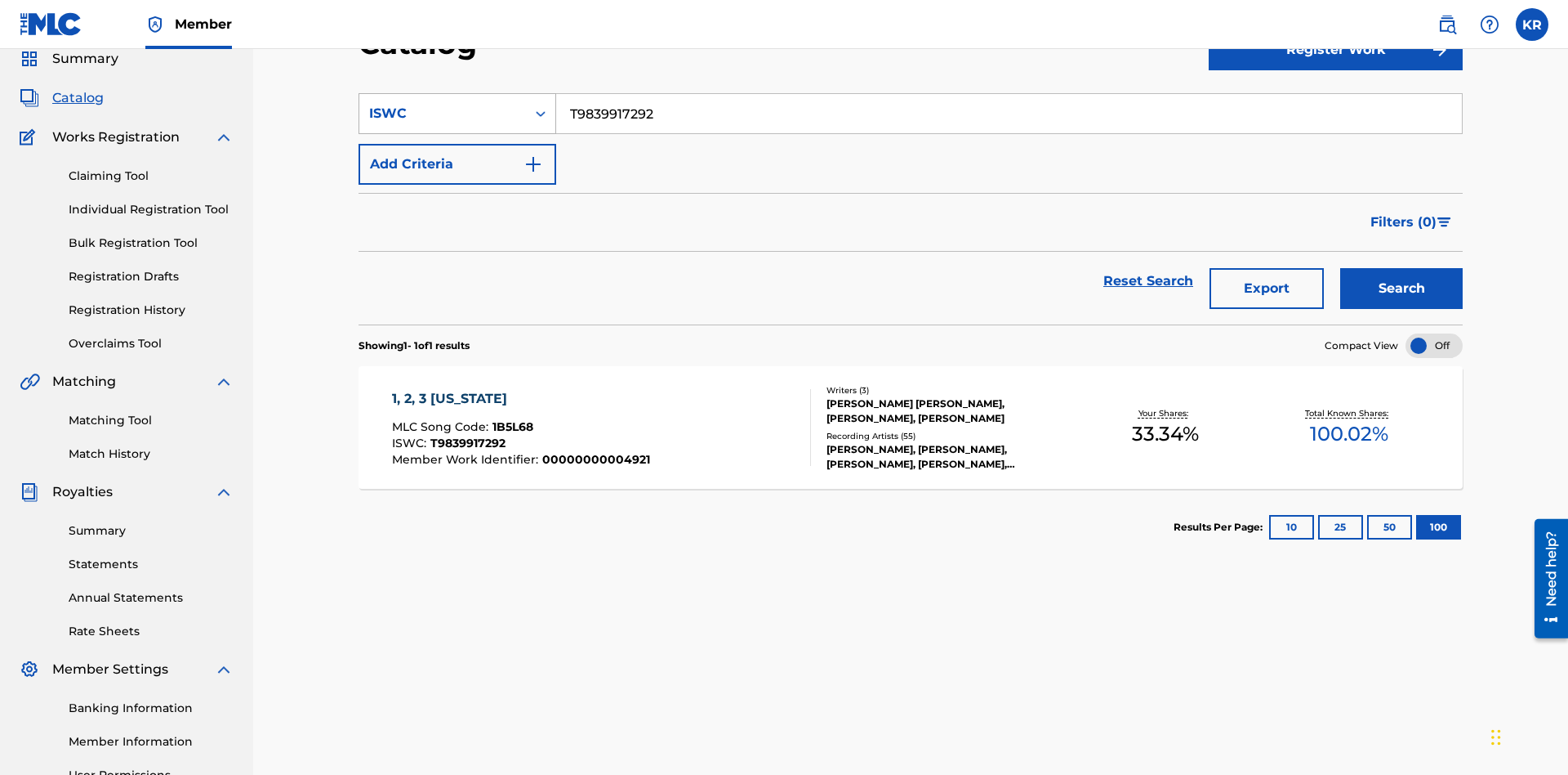
click at [442, 114] on div "ISWC" at bounding box center [442, 113] width 147 height 20
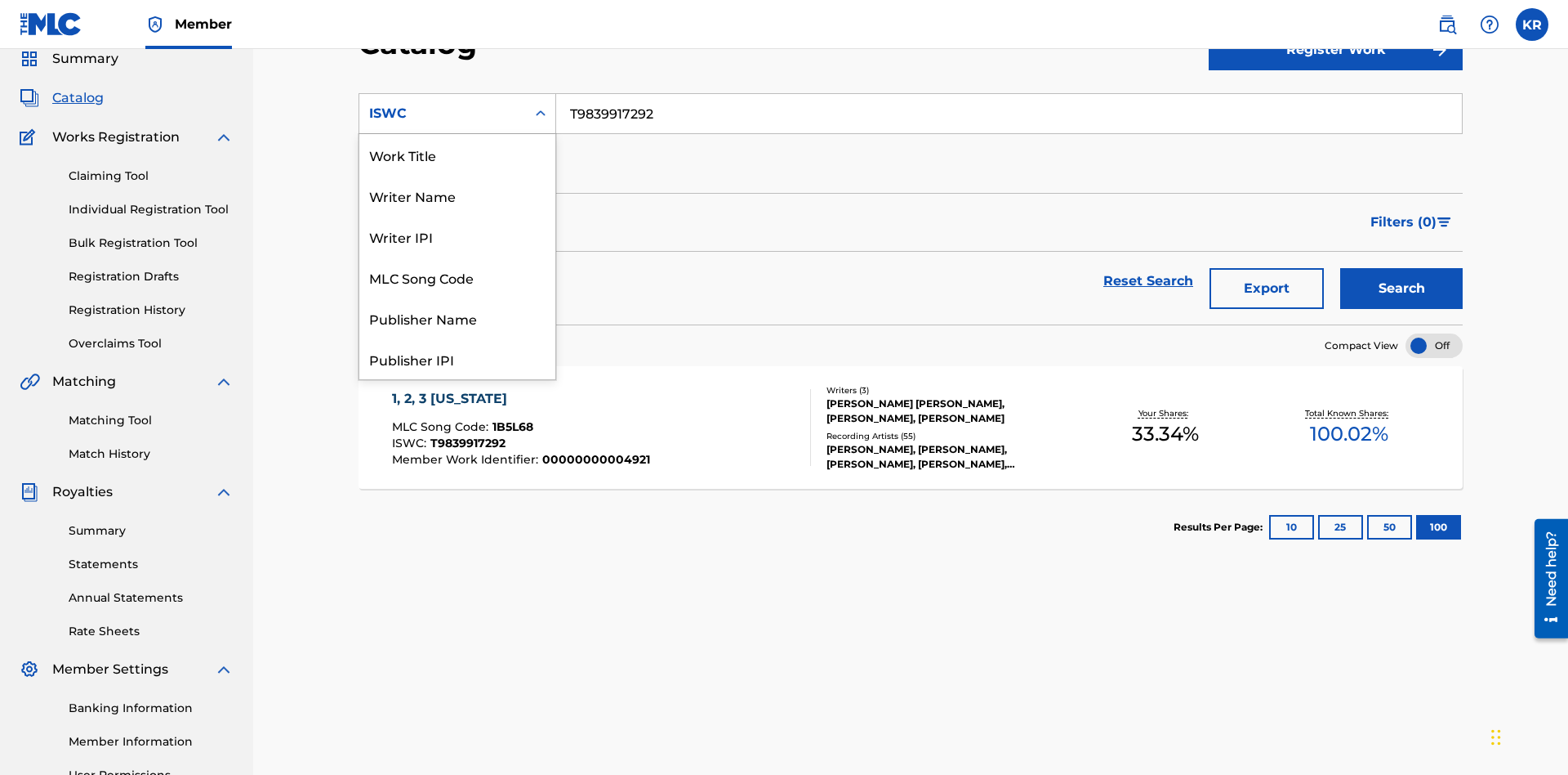
scroll to position [245, 0]
click at [457, 52] on div "MLC Song Code" at bounding box center [457, 32] width 196 height 41
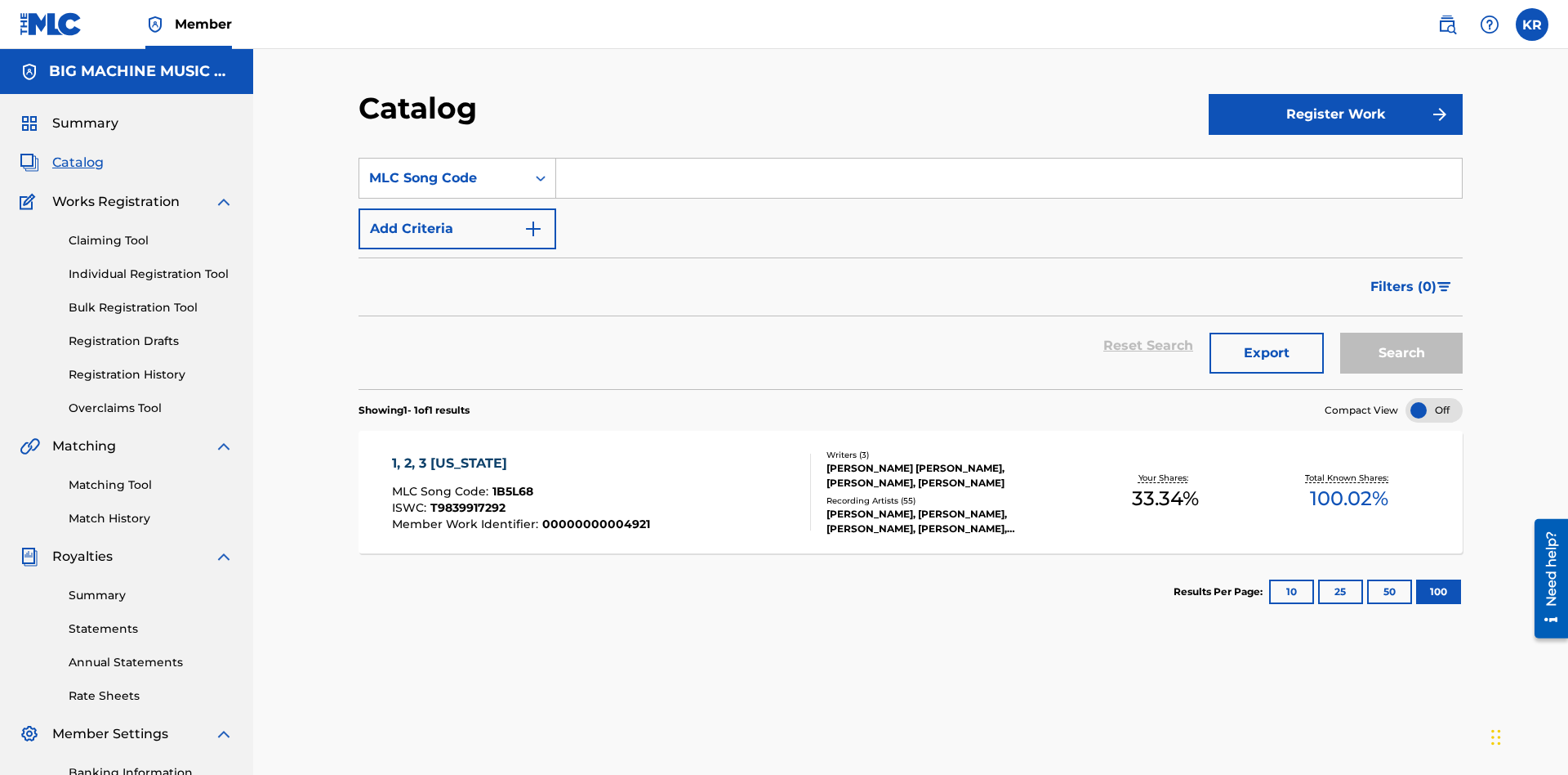
scroll to position [0, 0]
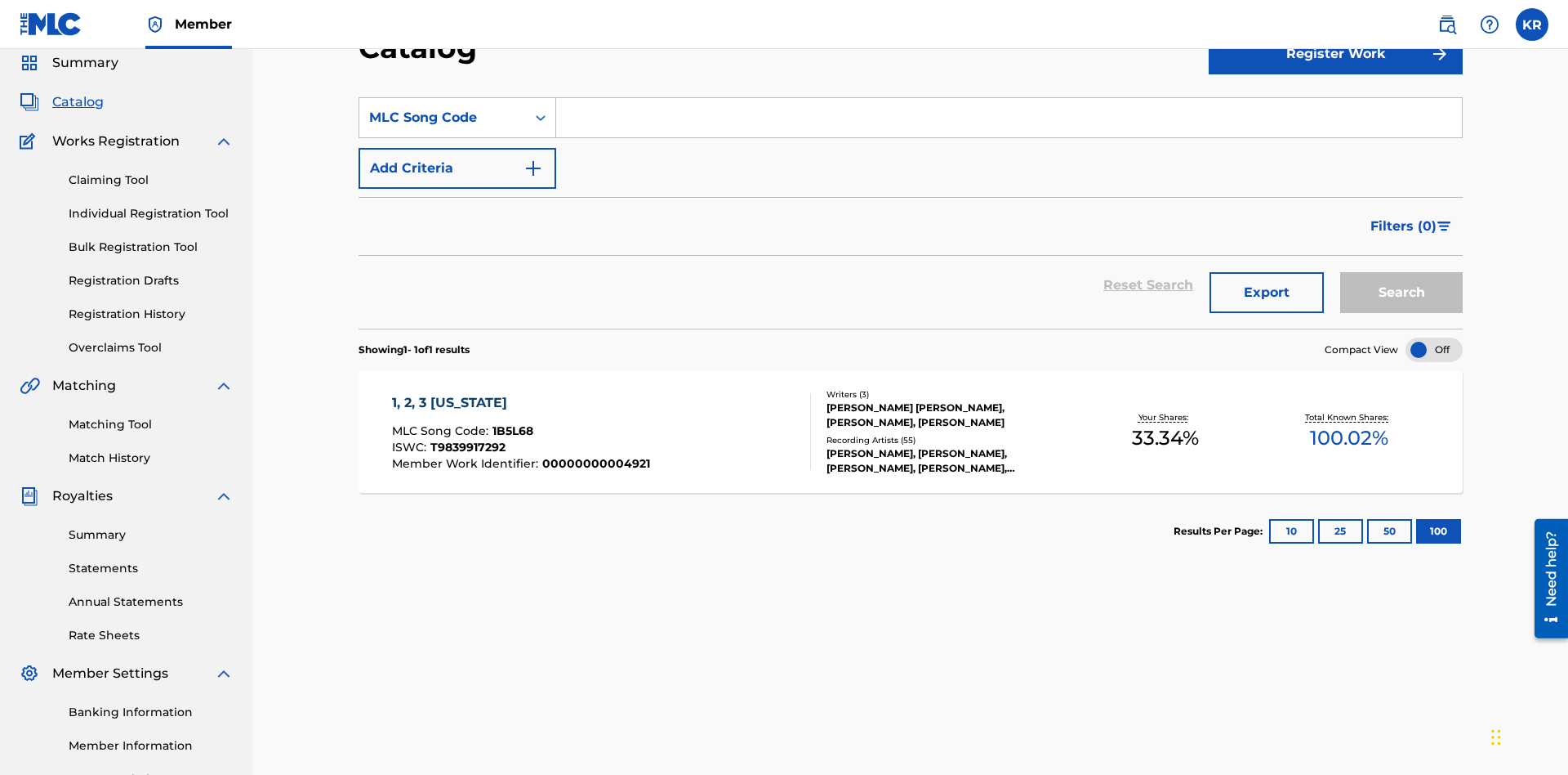
click at [1009, 117] on input "Search Form" at bounding box center [1009, 118] width 906 height 39
type input "1B5L68"
click at [1402, 272] on button "Search" at bounding box center [1401, 293] width 122 height 41
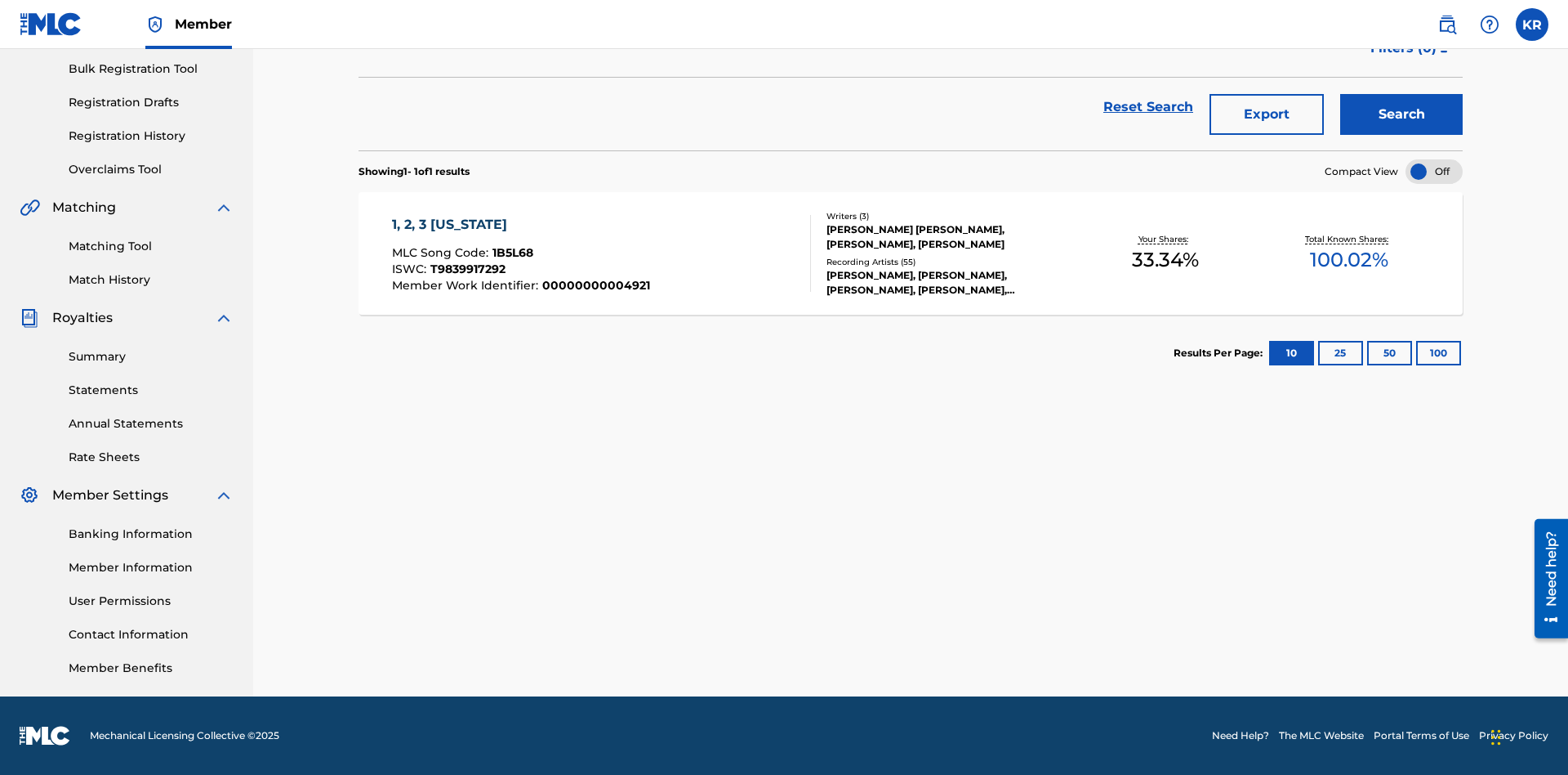
click at [1417, 353] on button "100" at bounding box center [1439, 353] width 45 height 25
click at [510, 253] on span "1B5L68" at bounding box center [513, 252] width 41 height 15
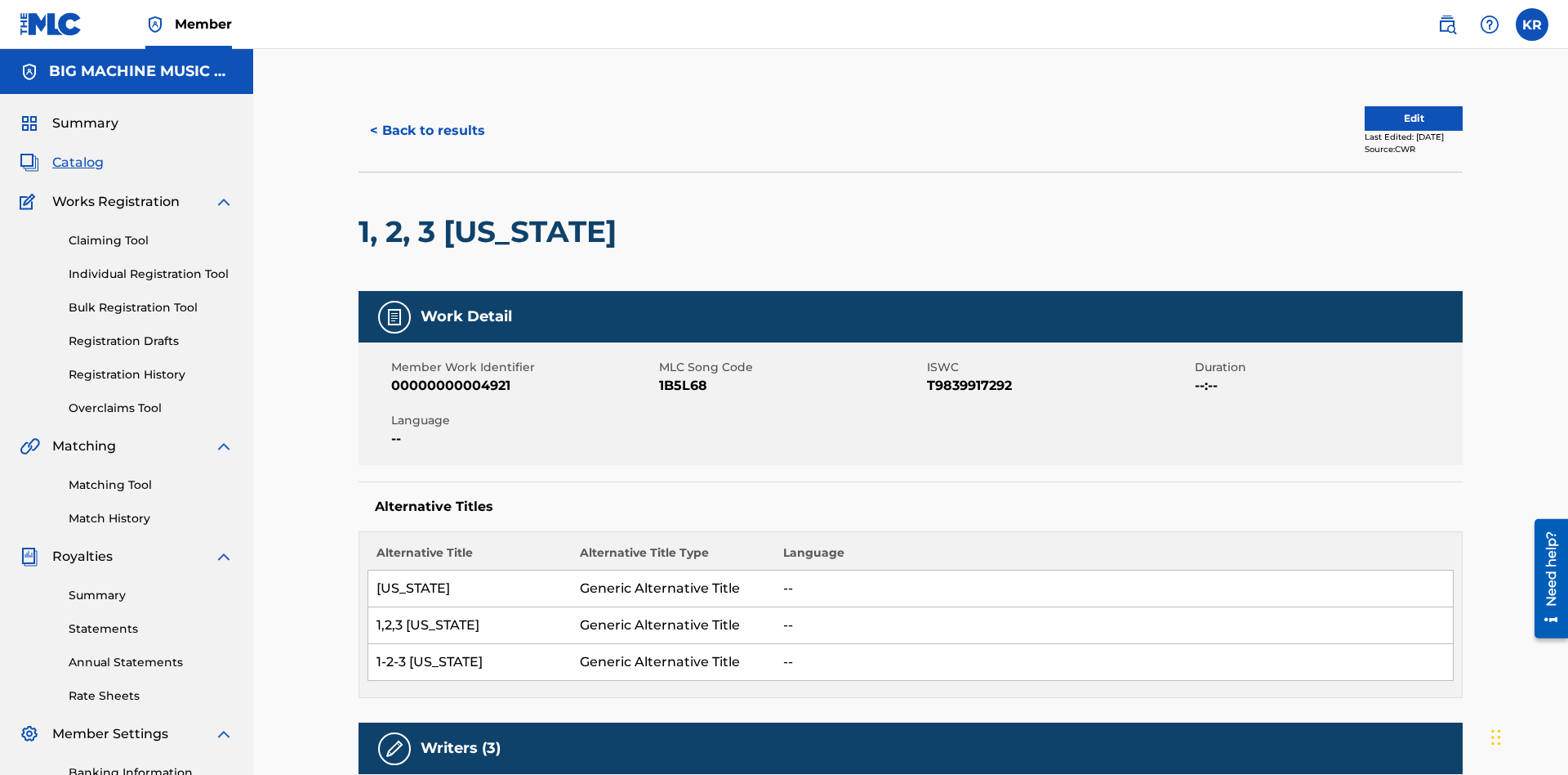
click at [426, 118] on button "< Back to results" at bounding box center [427, 131] width 138 height 41
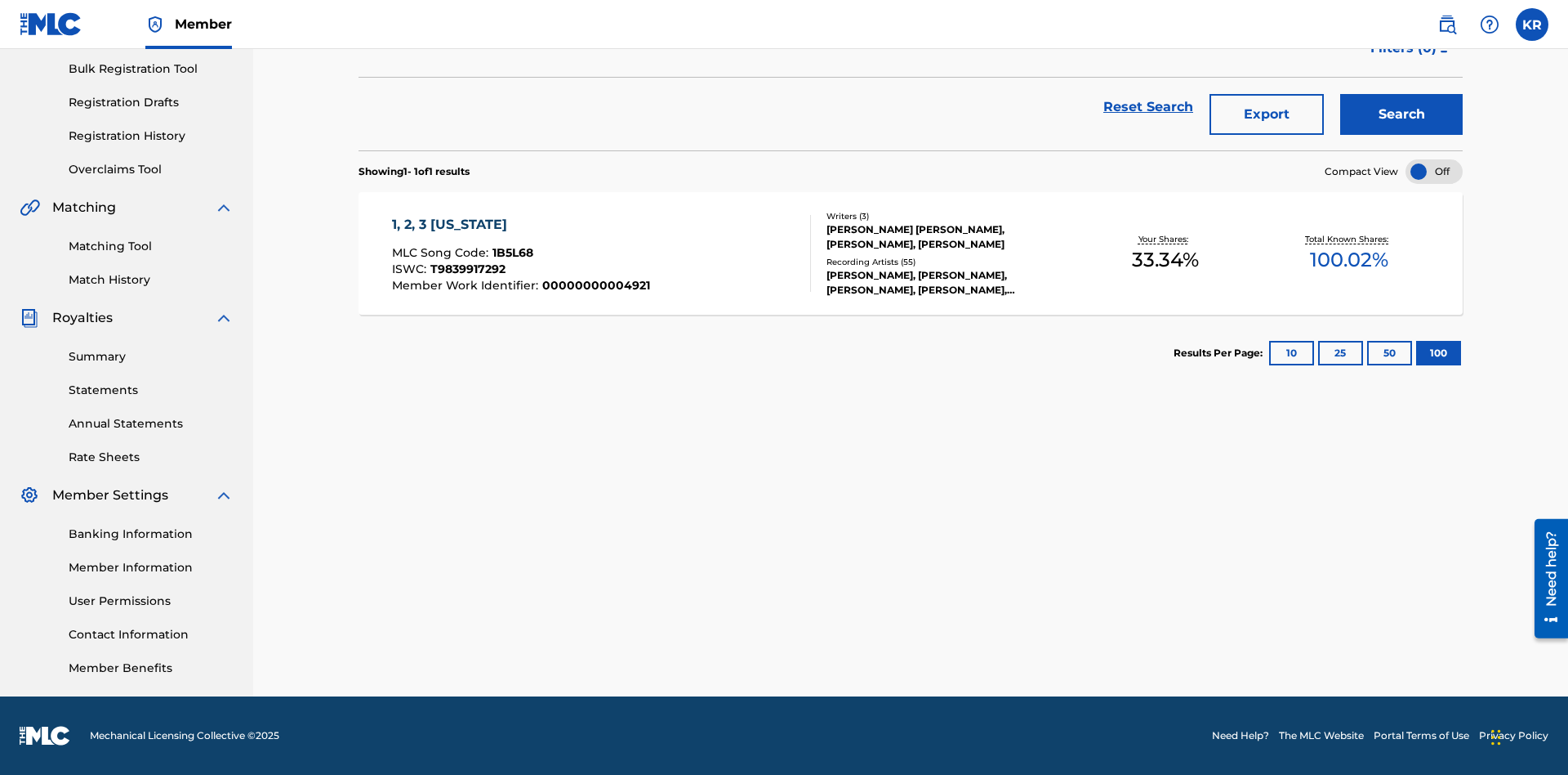
click at [1267, 118] on button "Export" at bounding box center [1267, 115] width 115 height 41
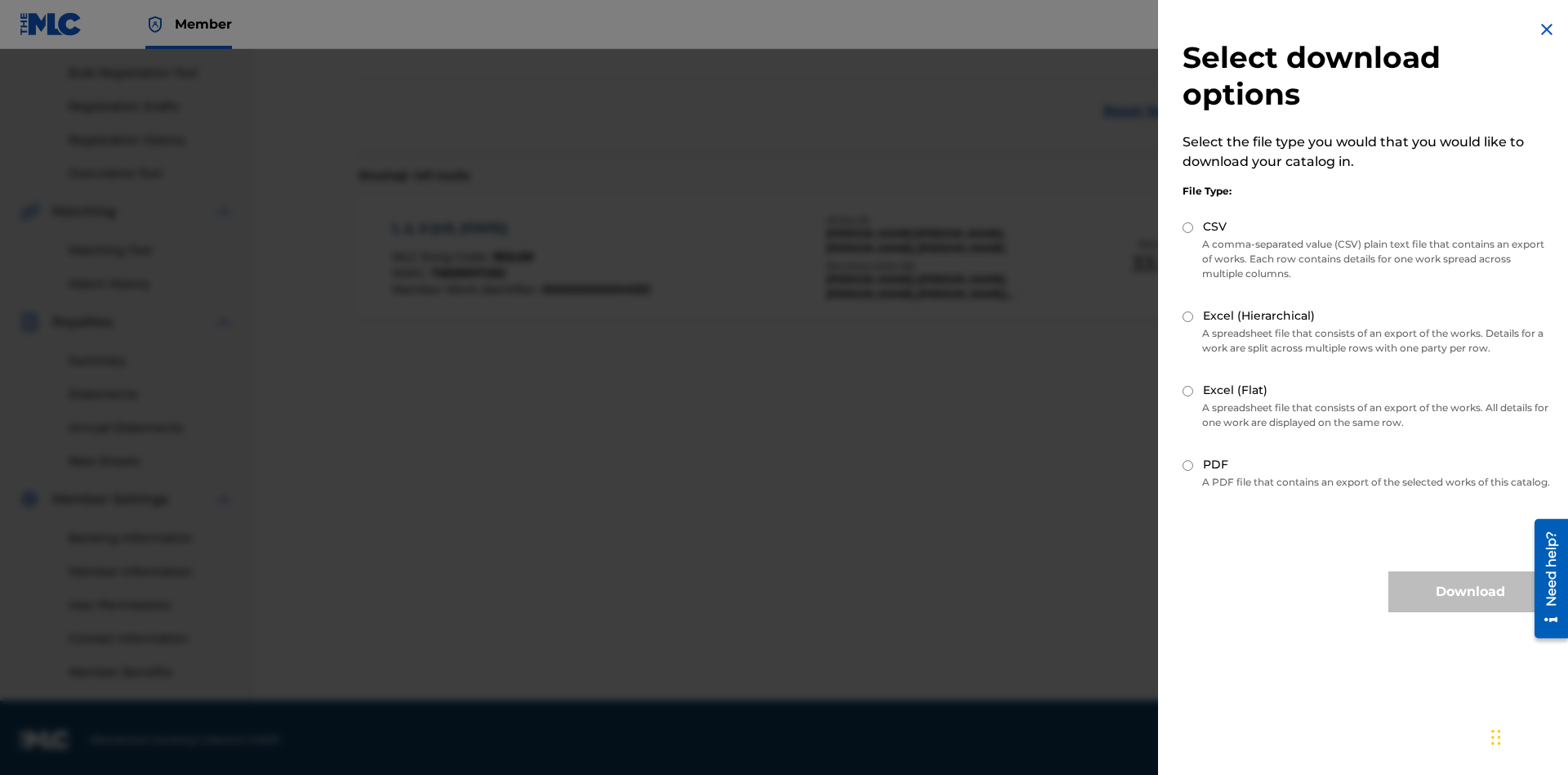
click at [1188, 316] on input "Excel (Hierarchical)" at bounding box center [1188, 317] width 10 height 10
radio input "true"
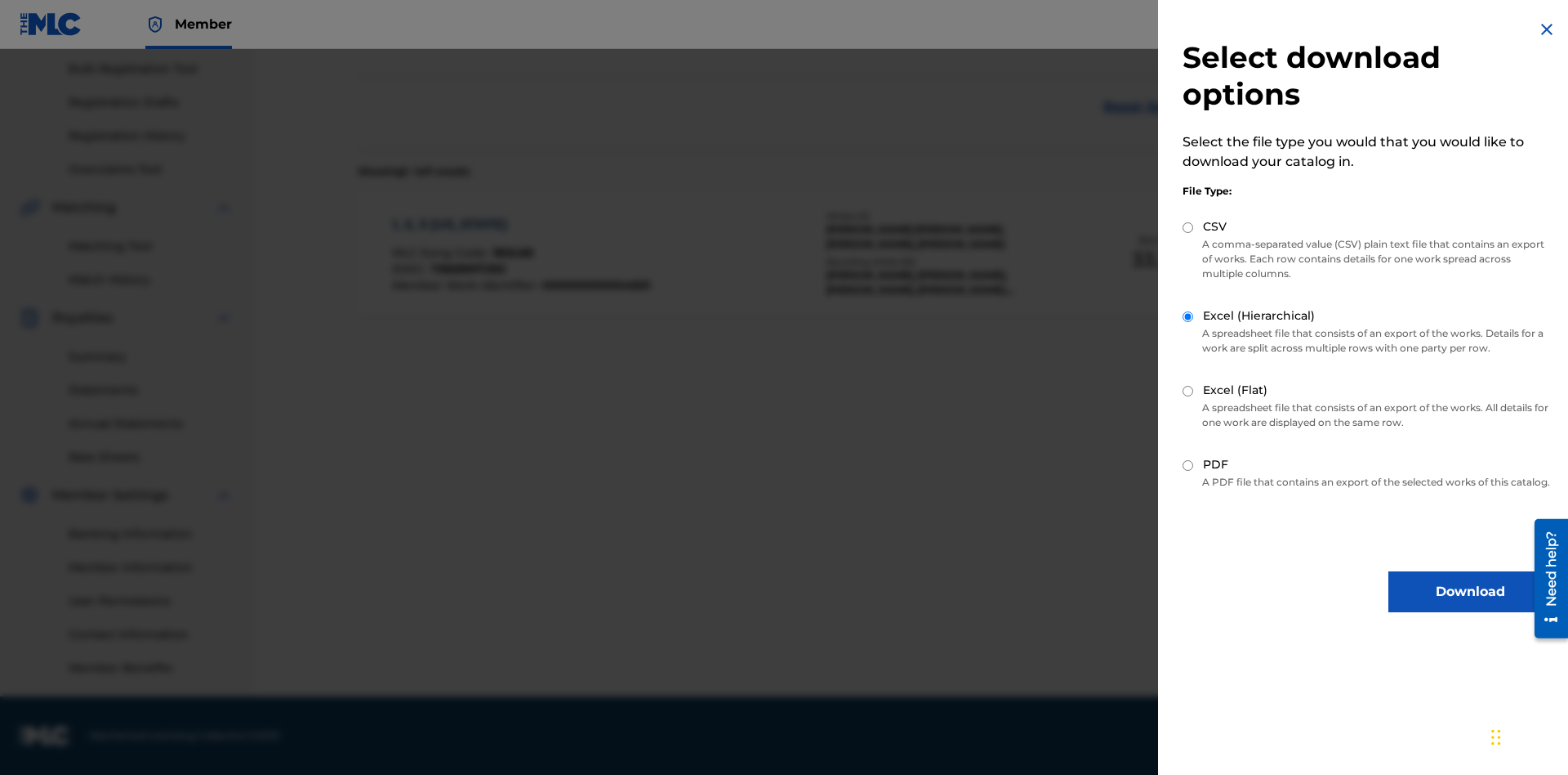
click at [1470, 606] on button "Download" at bounding box center [1470, 592] width 163 height 41
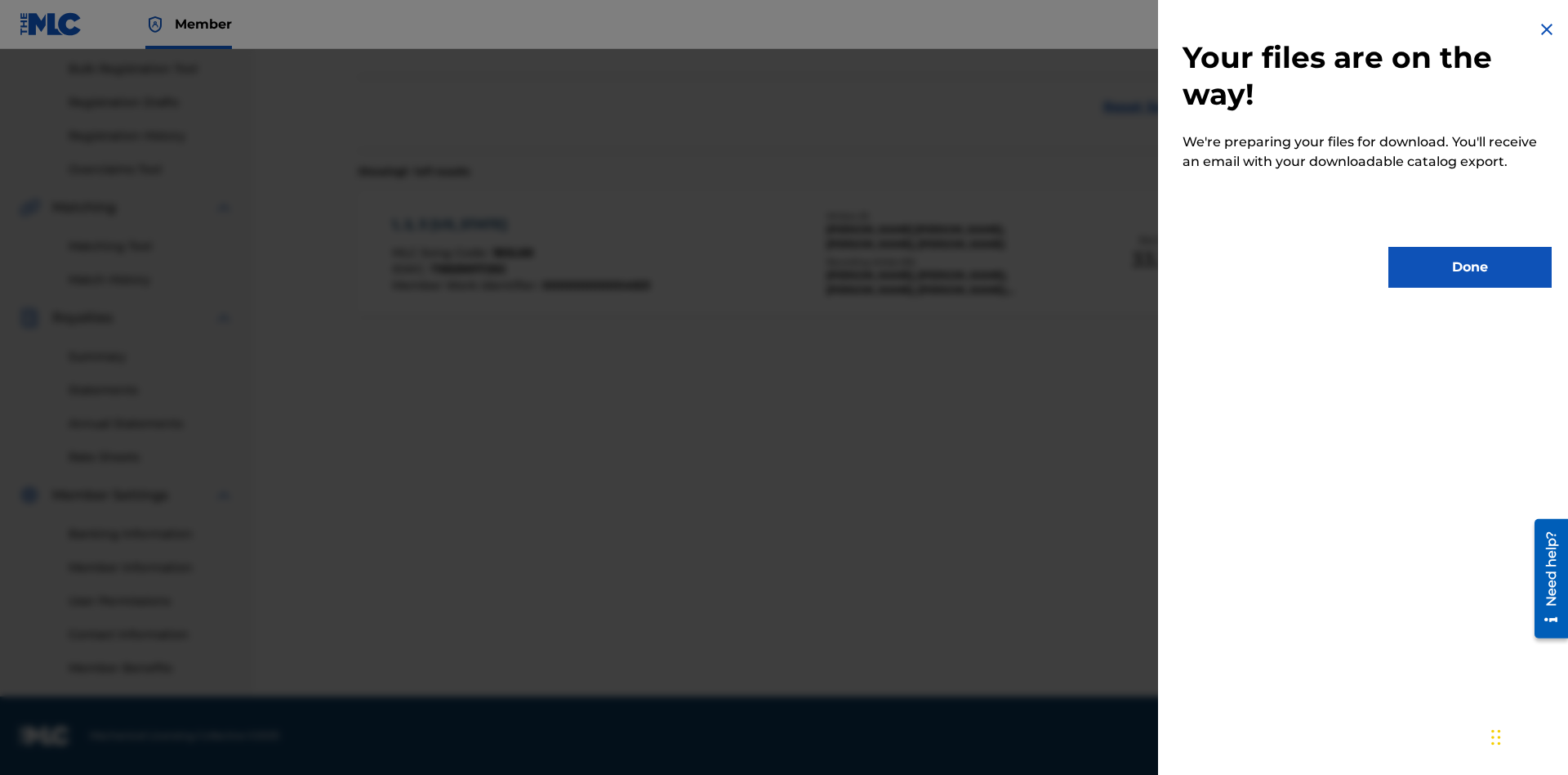
click at [1470, 267] on button "Done" at bounding box center [1470, 267] width 163 height 41
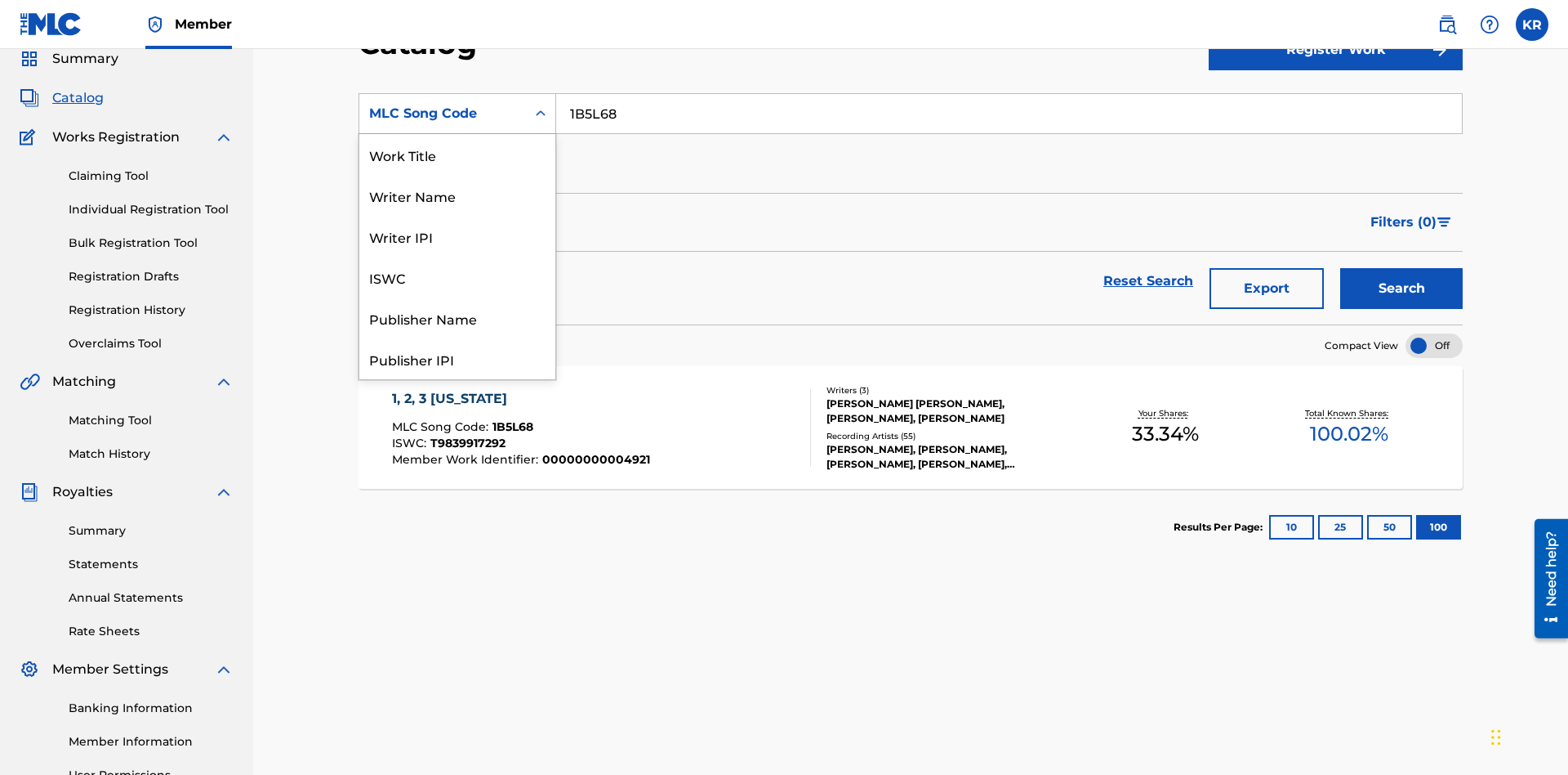
scroll to position [245, 0]
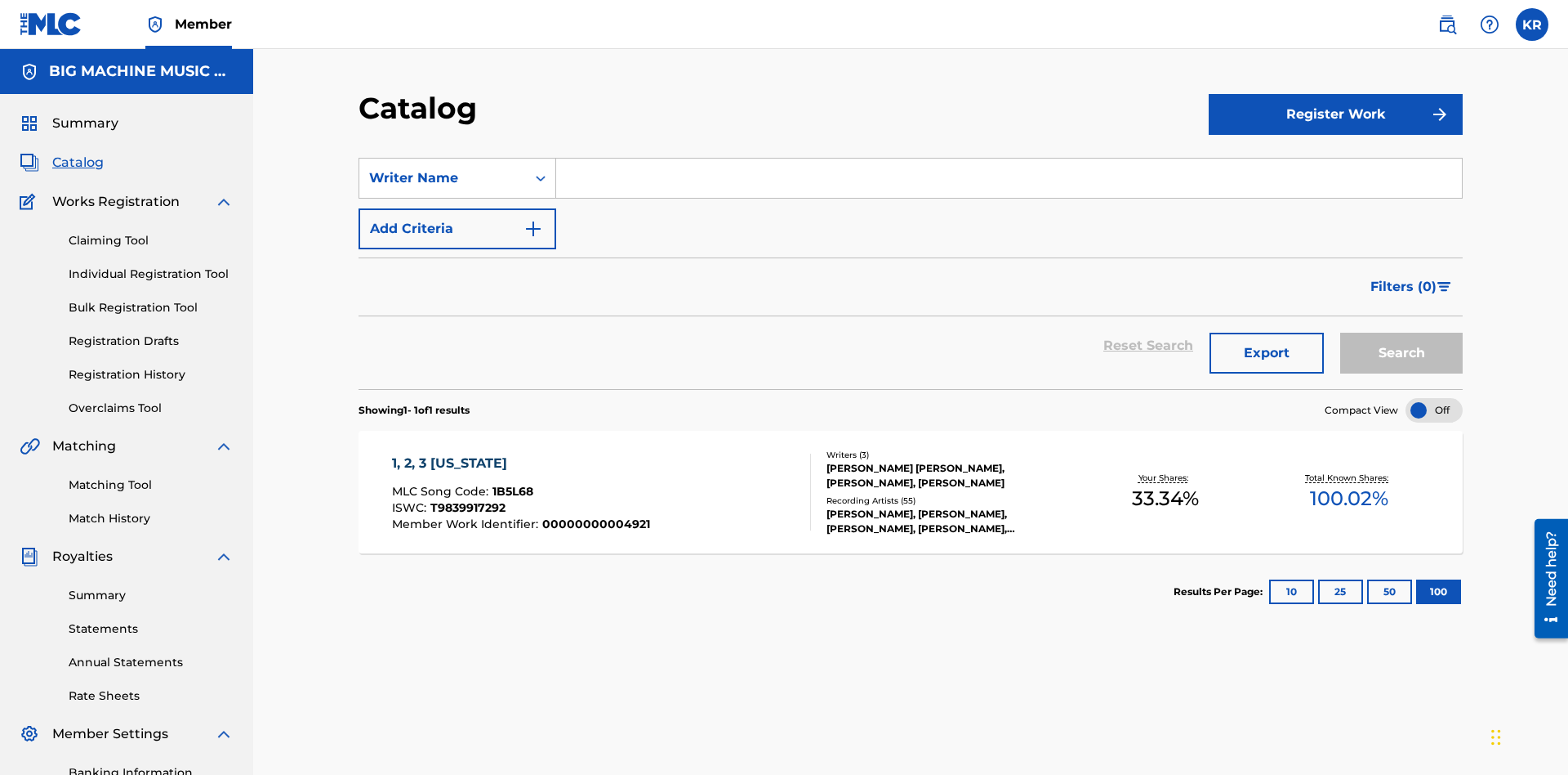
click at [1009, 158] on input "Search Form" at bounding box center [1009, 178] width 906 height 39
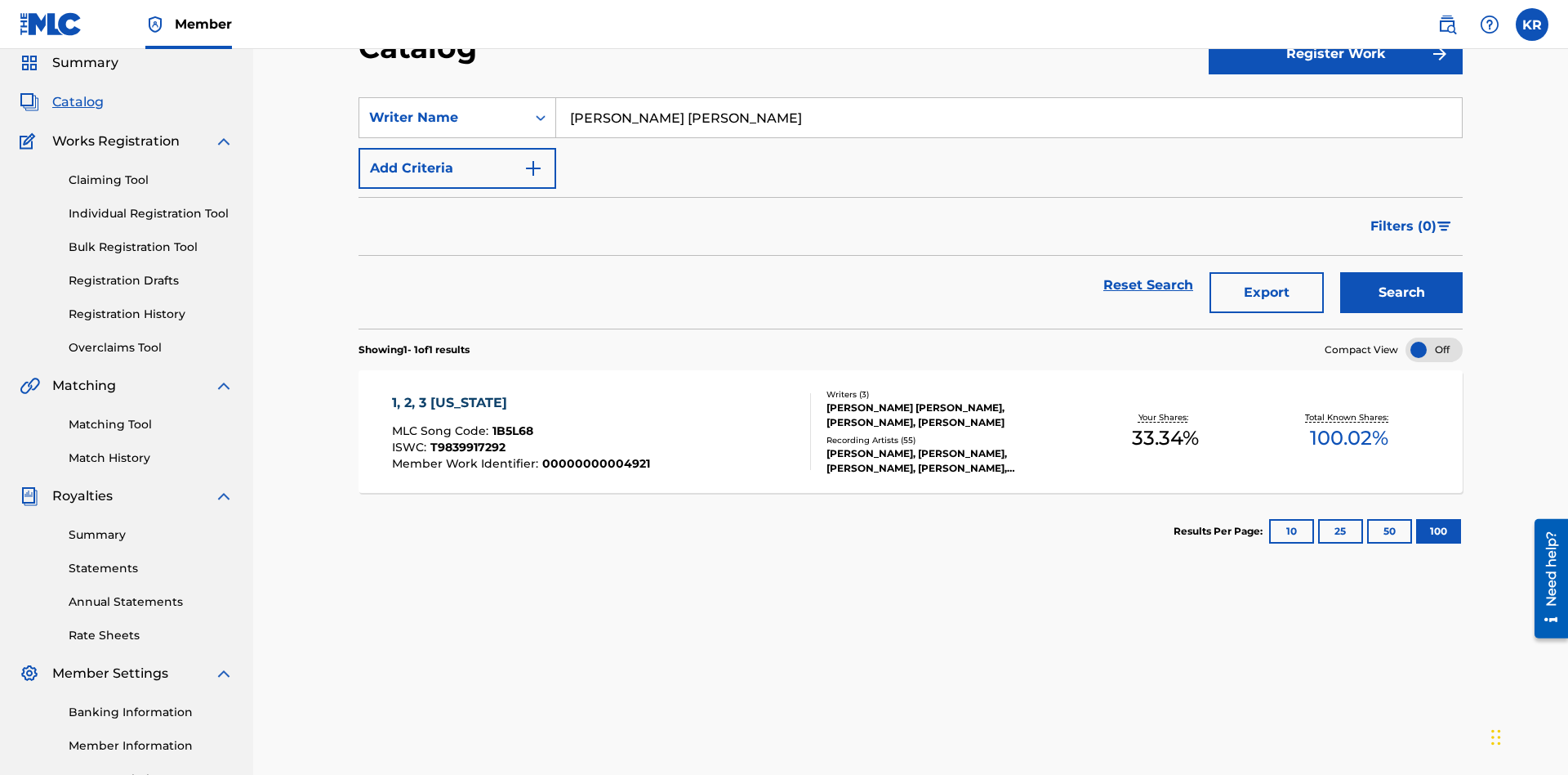
type input "[PERSON_NAME] [PERSON_NAME]"
click at [1402, 272] on button "Search" at bounding box center [1401, 293] width 122 height 41
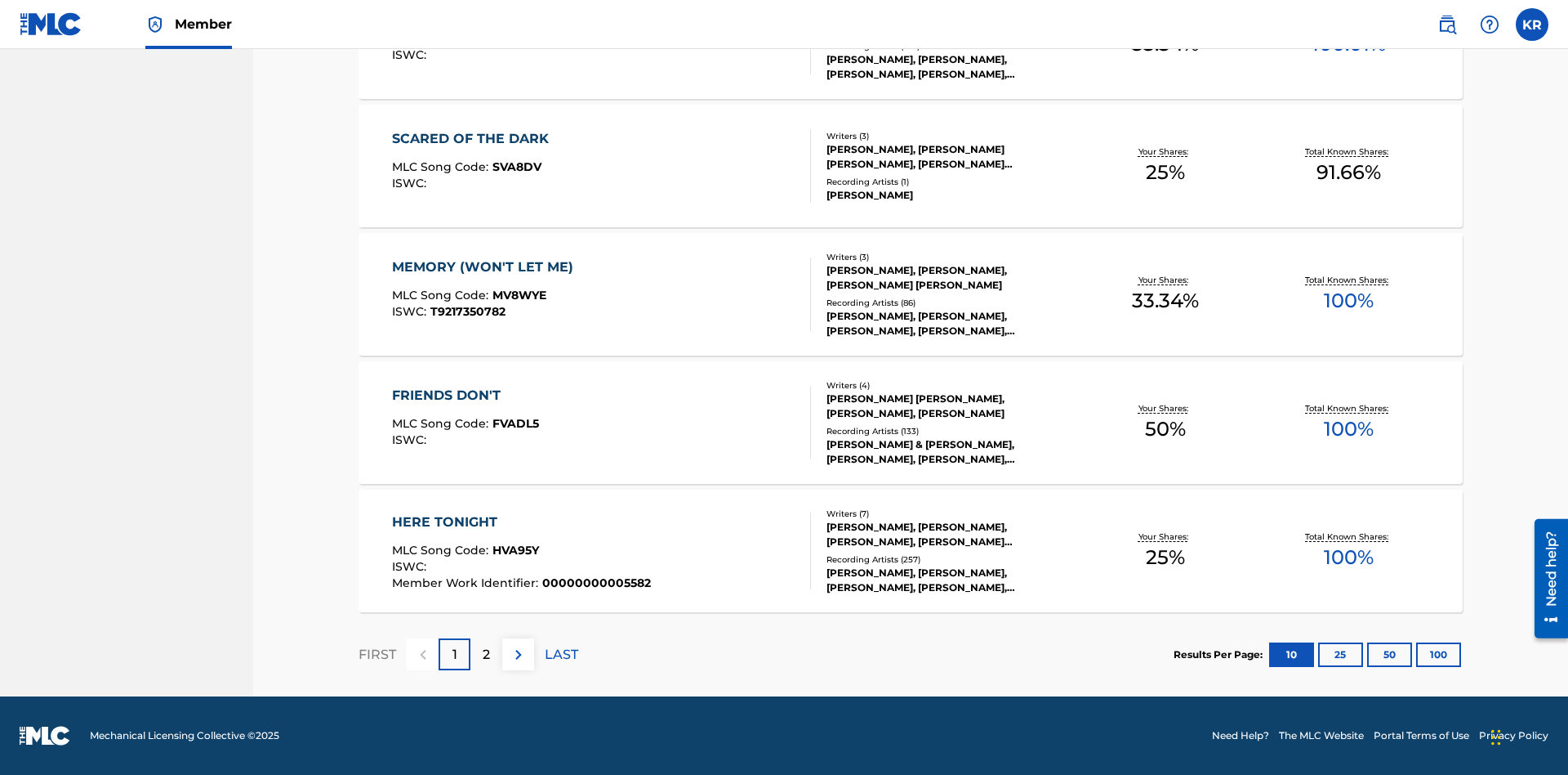
click at [1417, 653] on button "100" at bounding box center [1439, 654] width 45 height 25
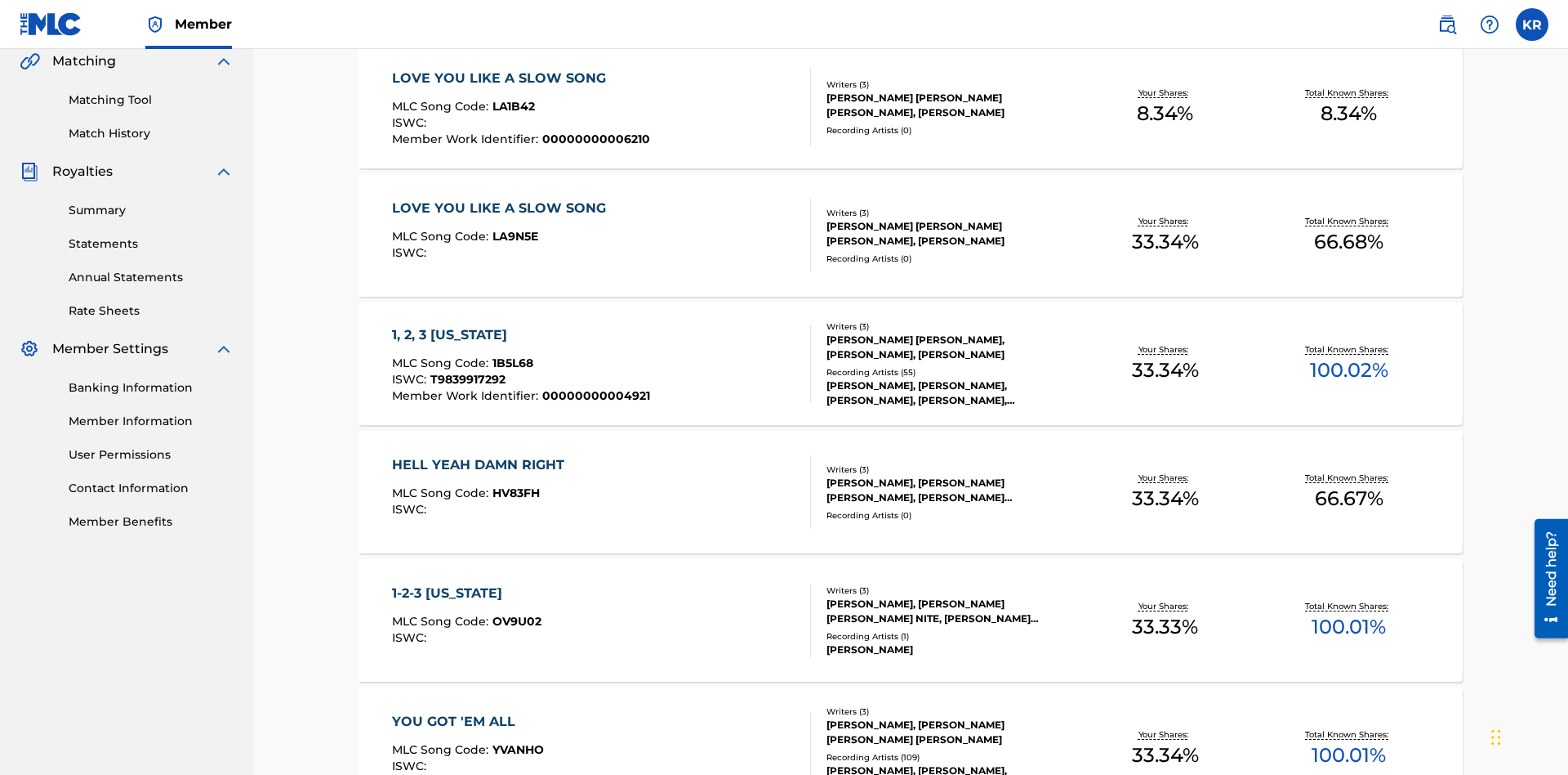
scroll to position [373, 0]
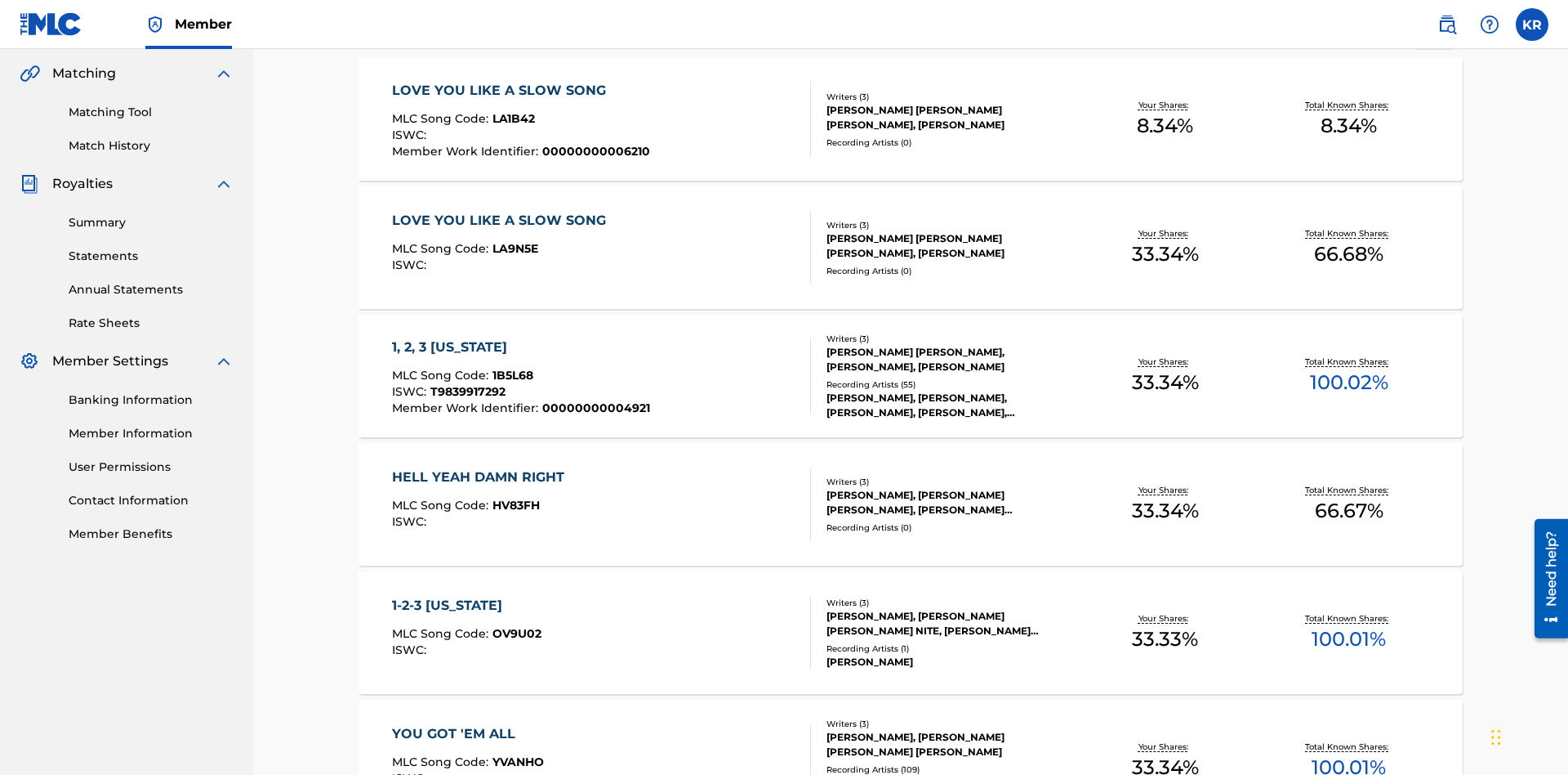
click at [510, 367] on span "1B5L68" at bounding box center [513, 374] width 41 height 15
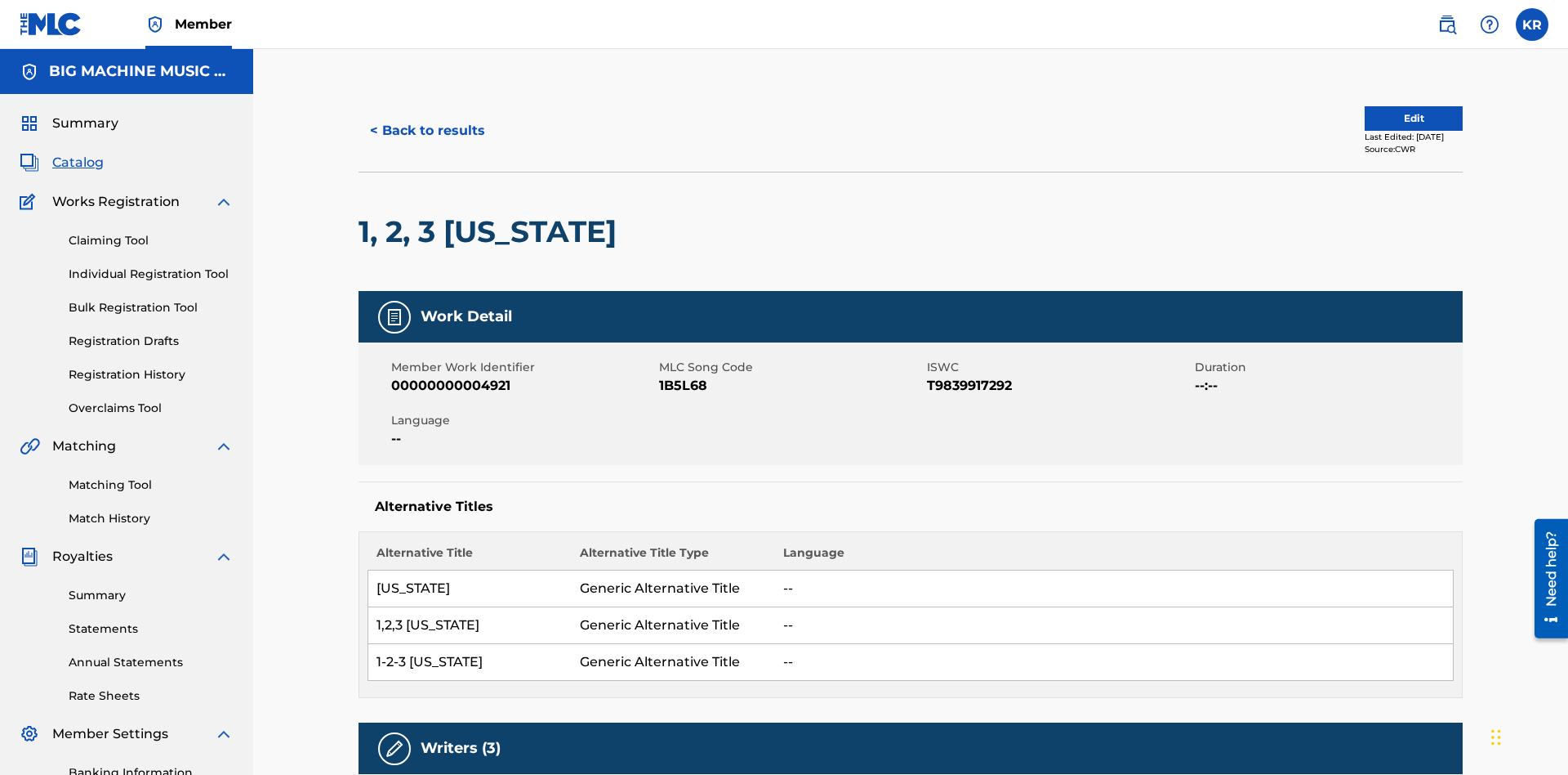
click at [426, 118] on button "< Back to results" at bounding box center [427, 131] width 138 height 41
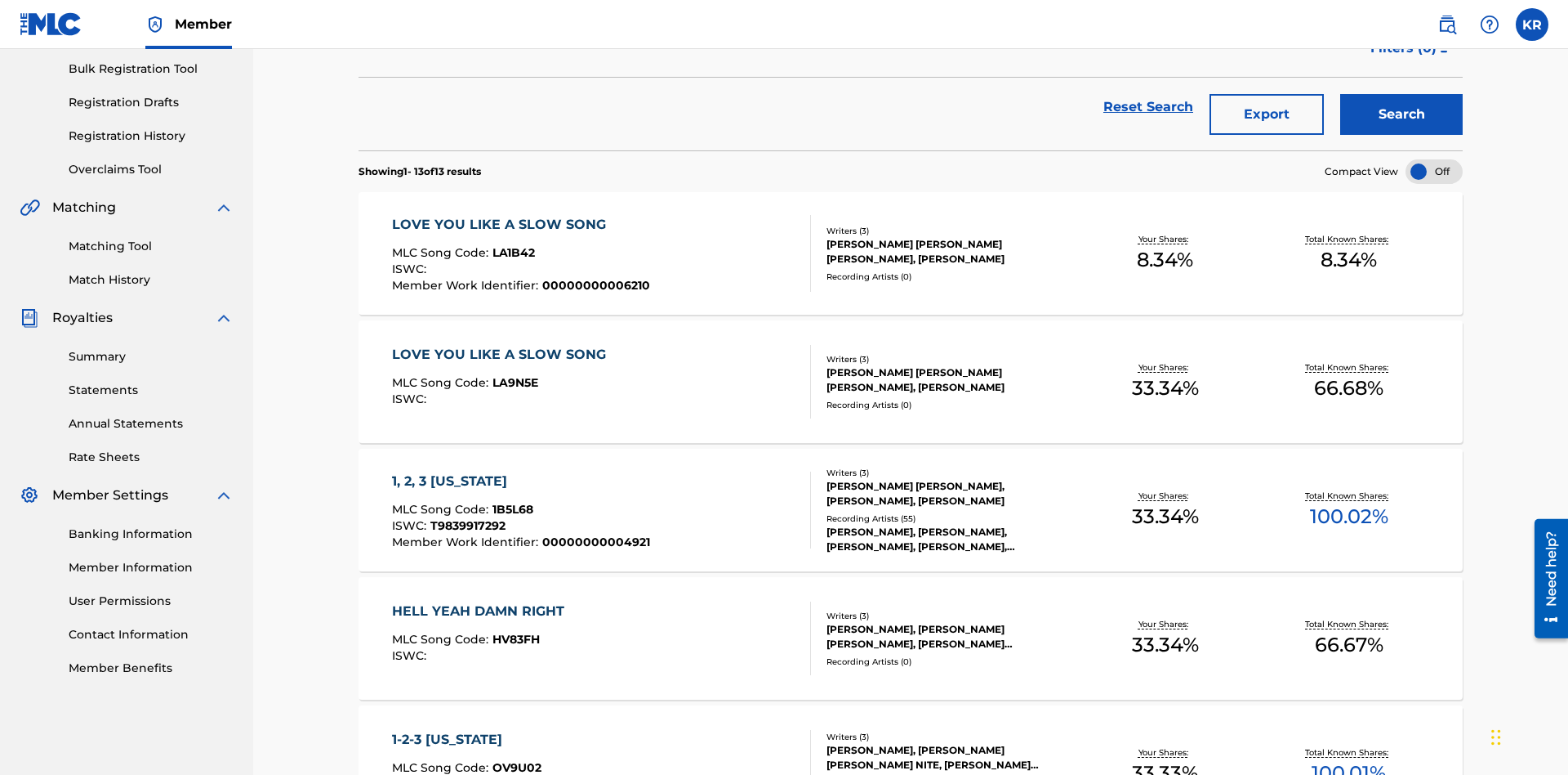
click at [1267, 118] on button "Export" at bounding box center [1267, 115] width 115 height 41
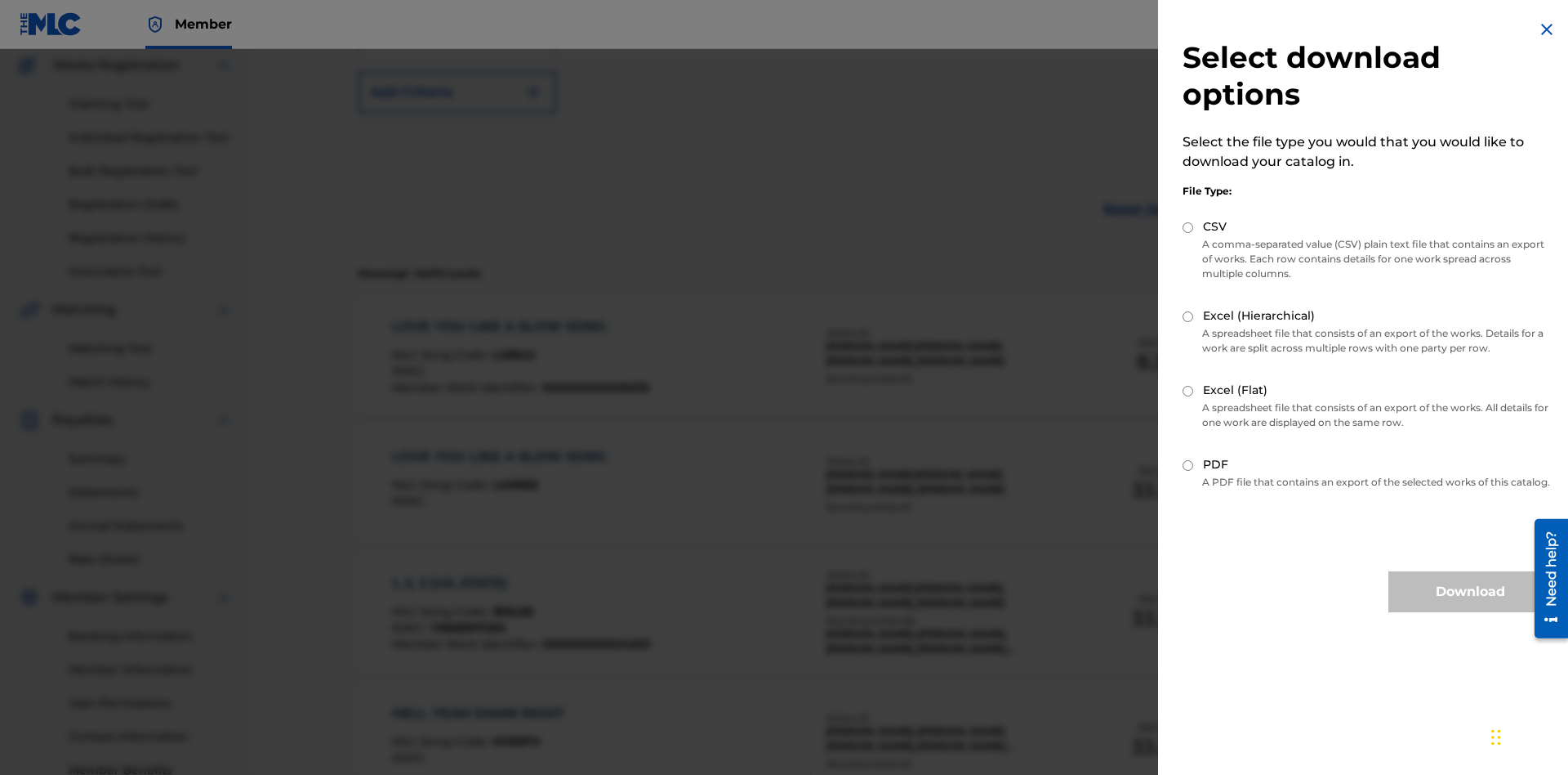
click at [1188, 390] on input "Excel (Flat)" at bounding box center [1188, 390] width 10 height 10
radio input "true"
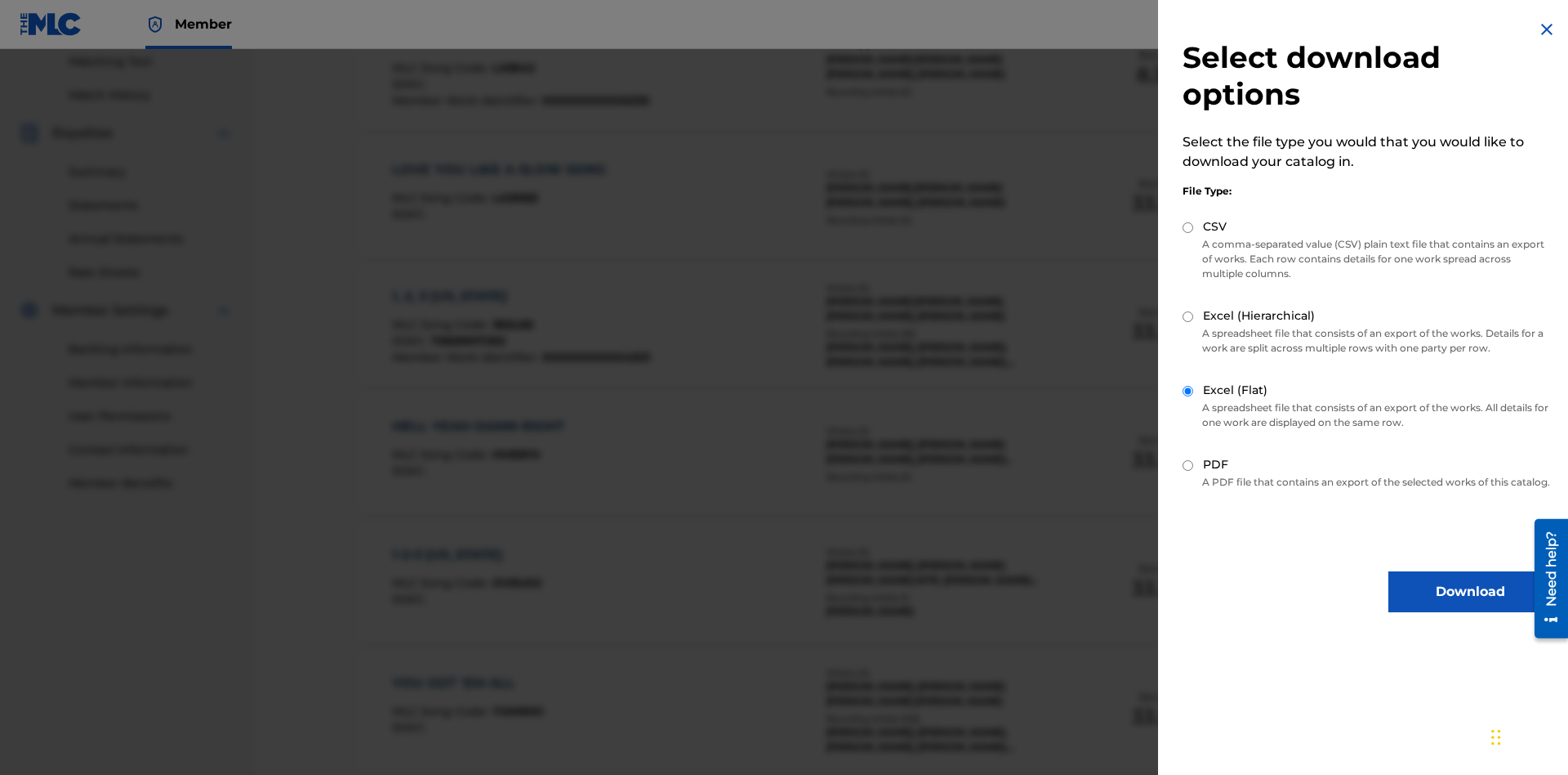
click at [1470, 606] on button "Download" at bounding box center [1470, 592] width 163 height 41
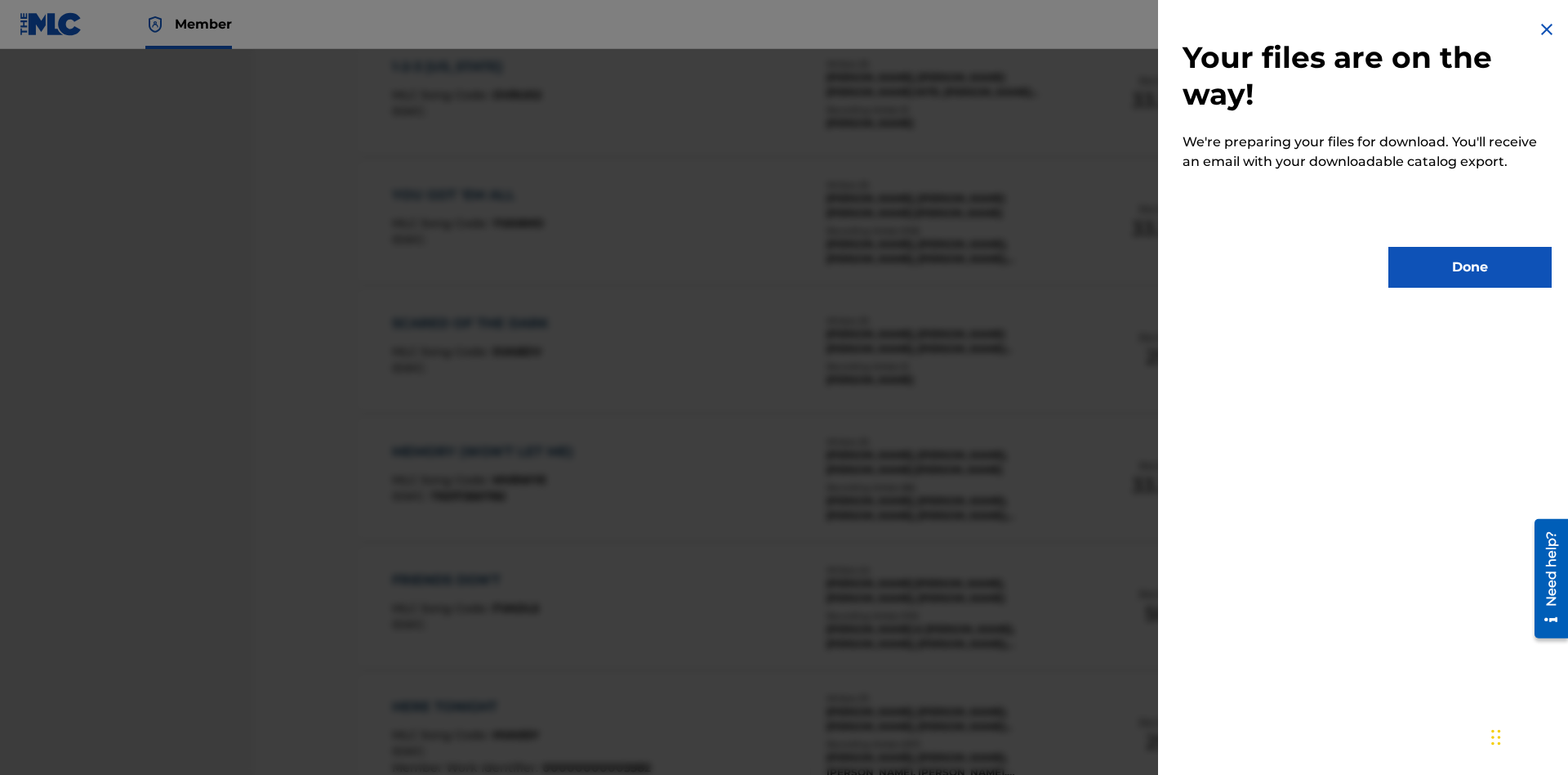
click at [1470, 267] on button "Done" at bounding box center [1470, 267] width 163 height 41
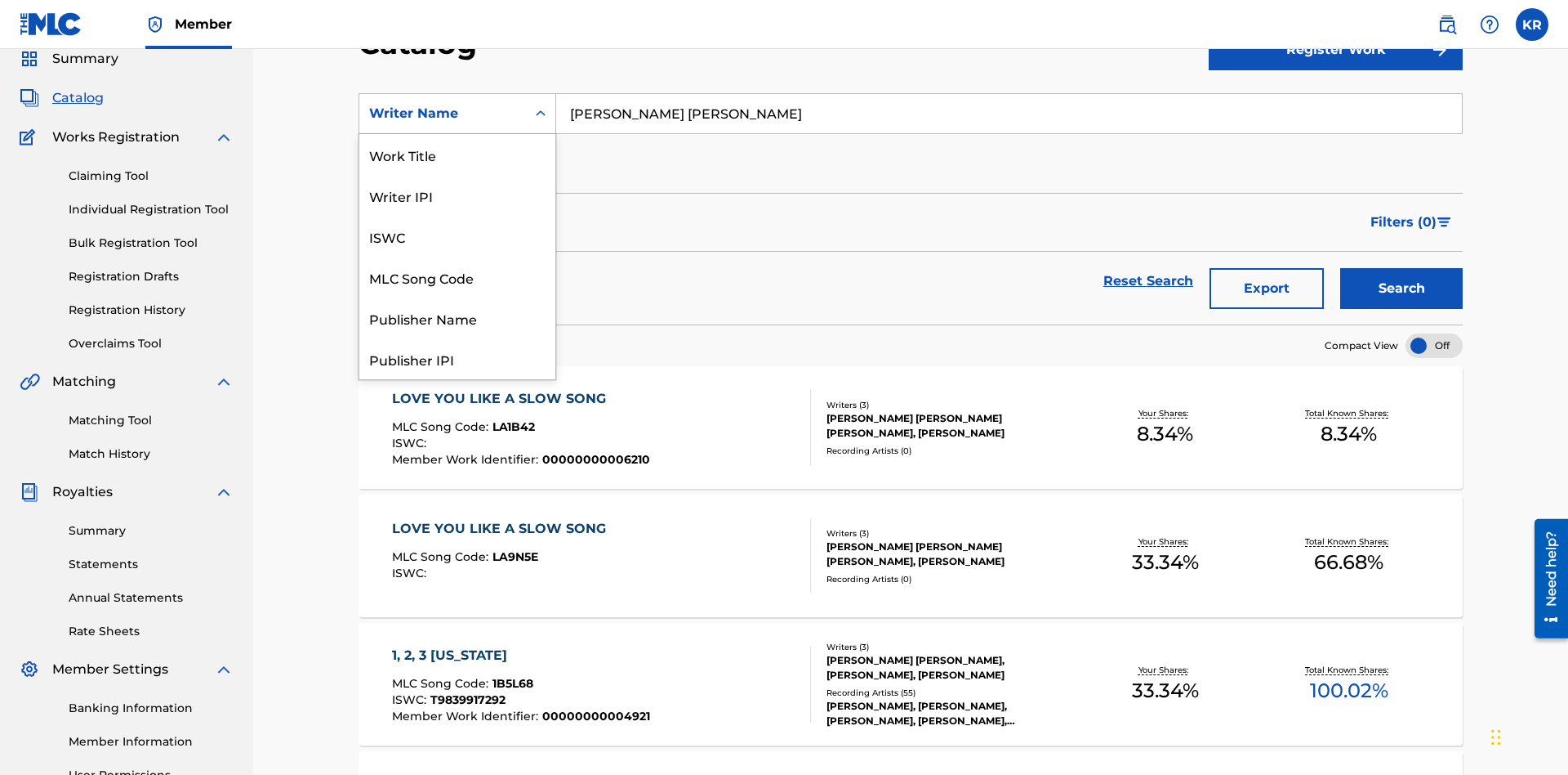
scroll to position [245, 0]
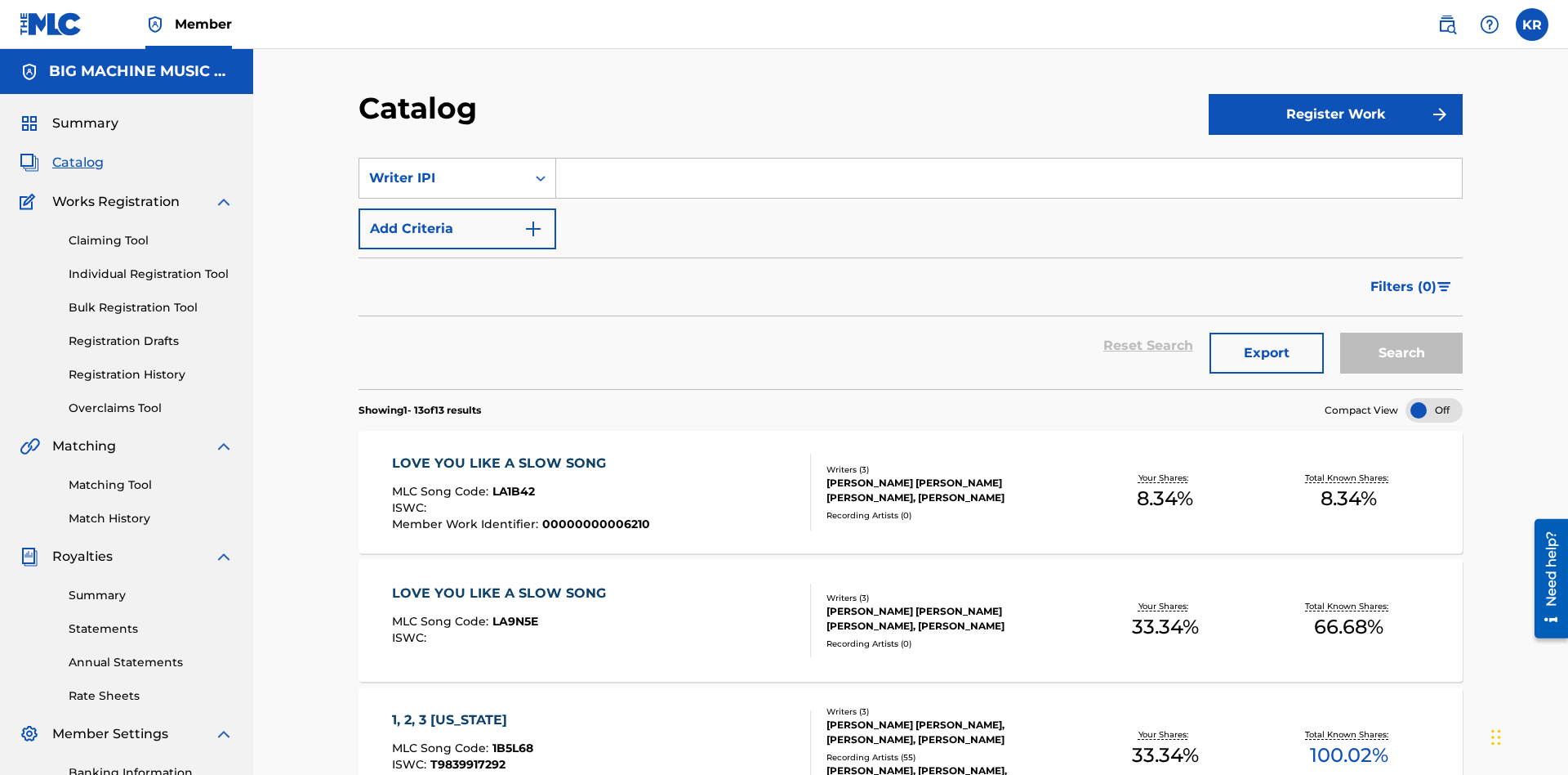
scroll to position [61, 0]
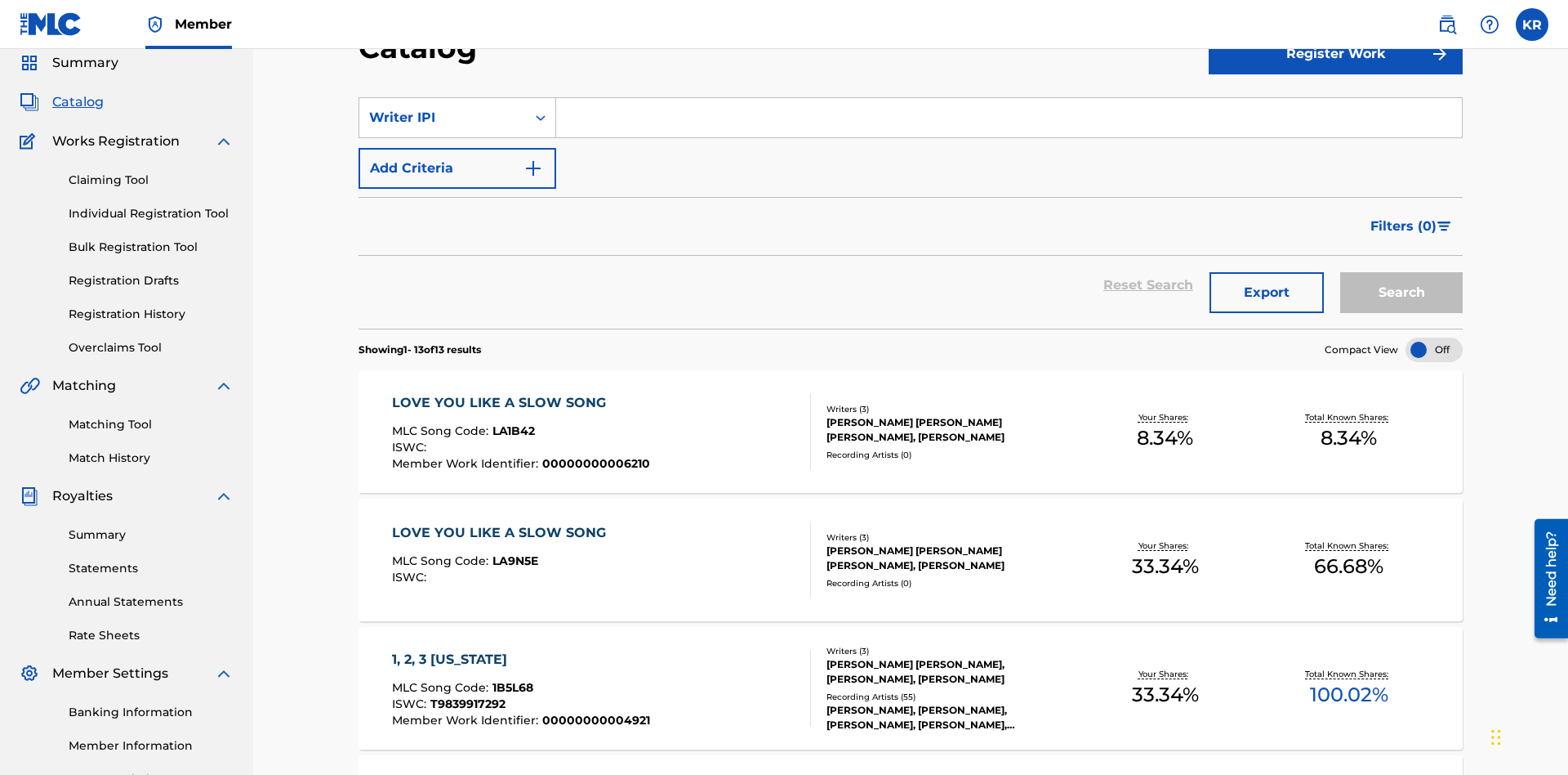
click at [1009, 117] on input "Search Form" at bounding box center [1009, 118] width 906 height 39
type input "00614973923"
click at [1402, 272] on button "Search" at bounding box center [1401, 293] width 122 height 41
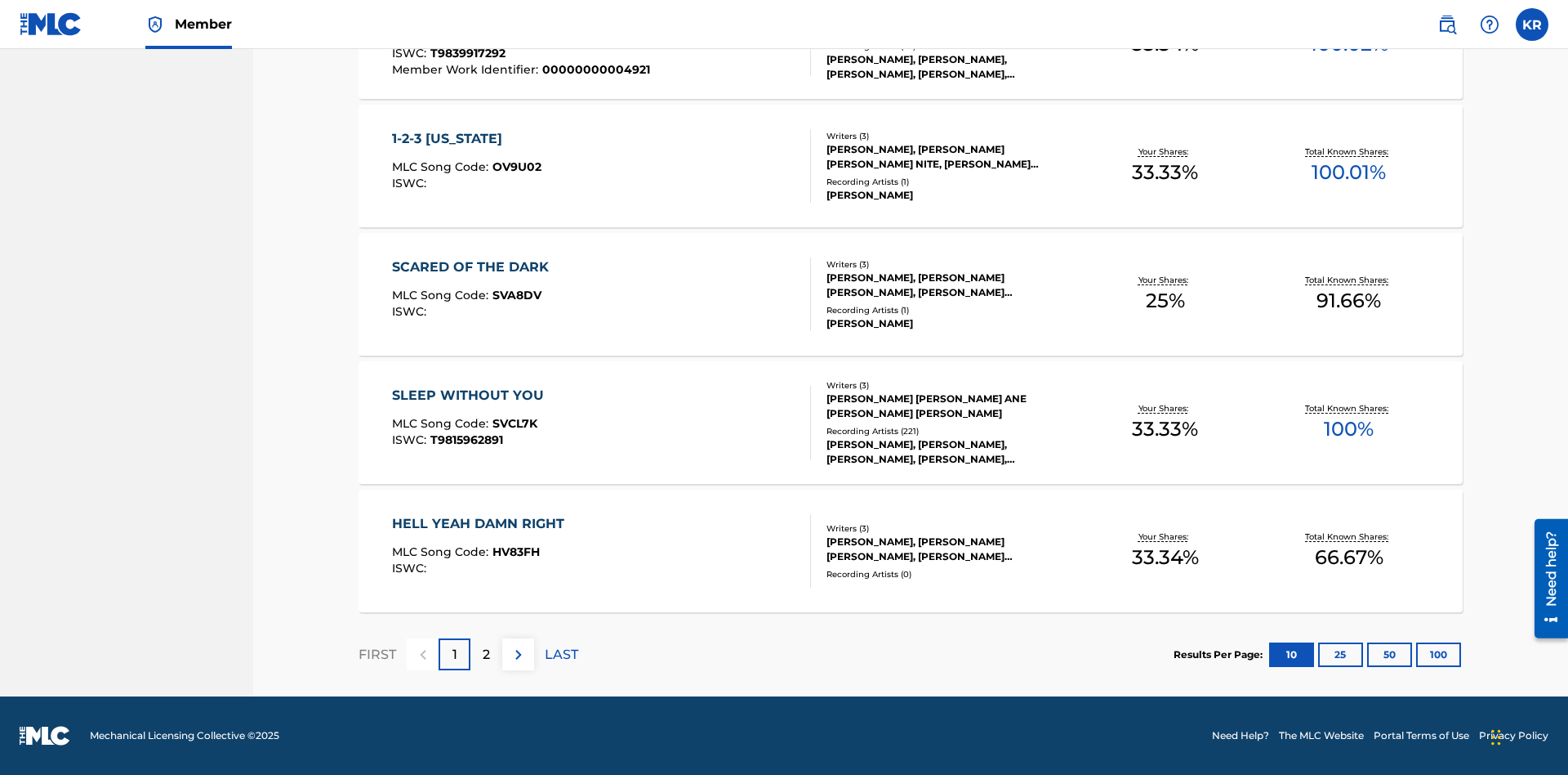
click at [1417, 653] on button "100" at bounding box center [1439, 654] width 45 height 25
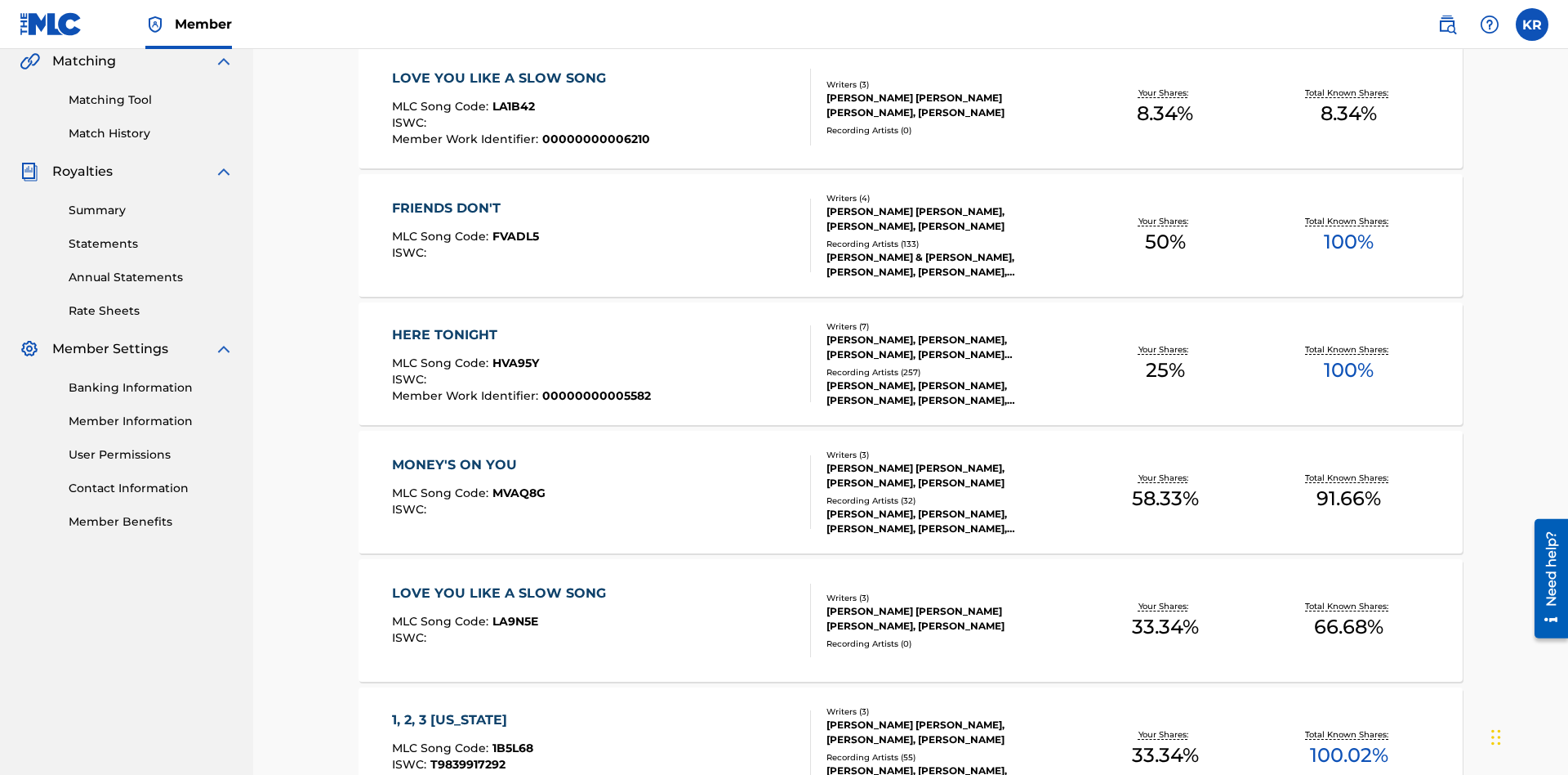
scroll to position [373, 0]
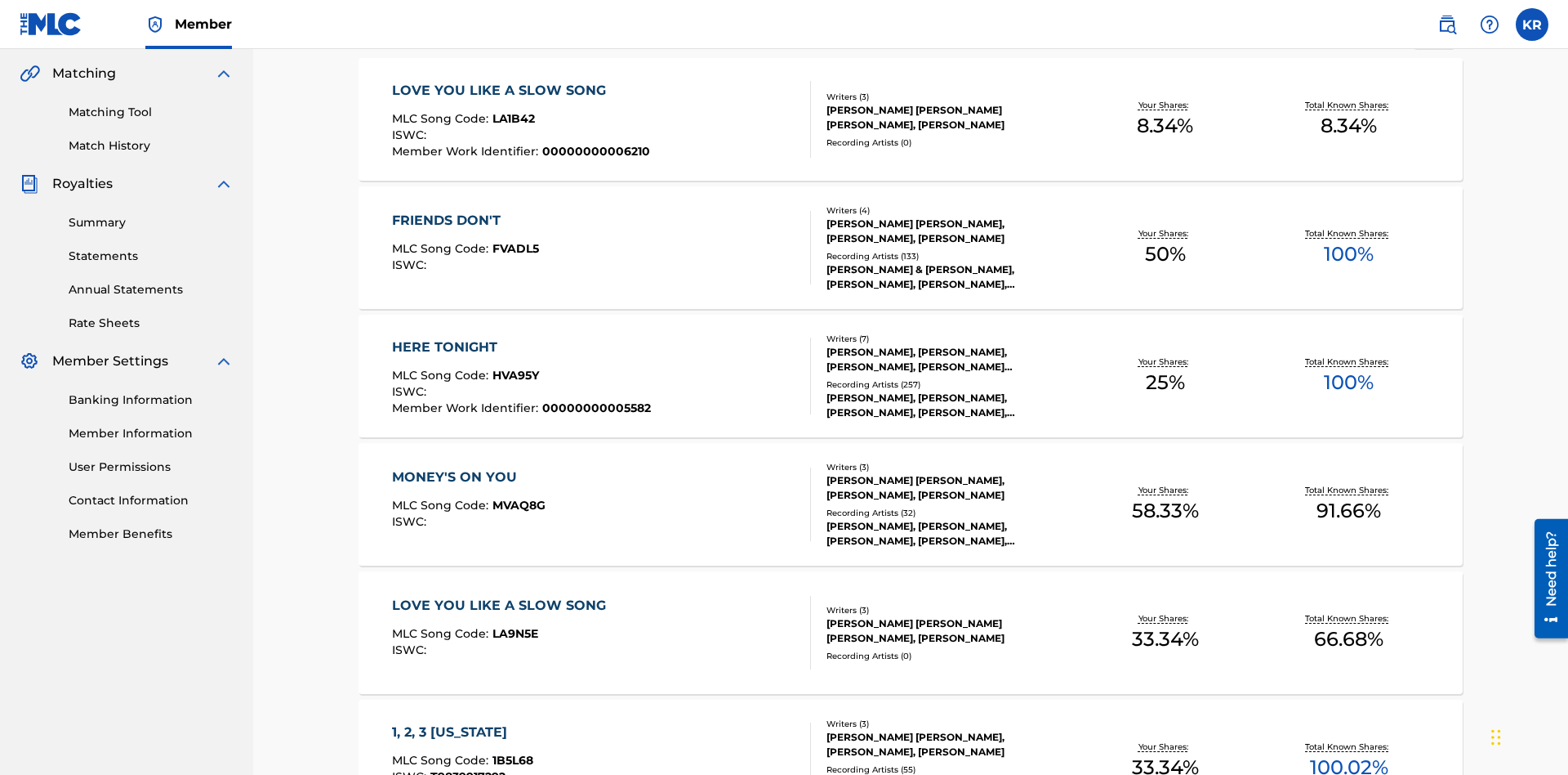
click at [510, 753] on span "1B5L68" at bounding box center [513, 760] width 41 height 15
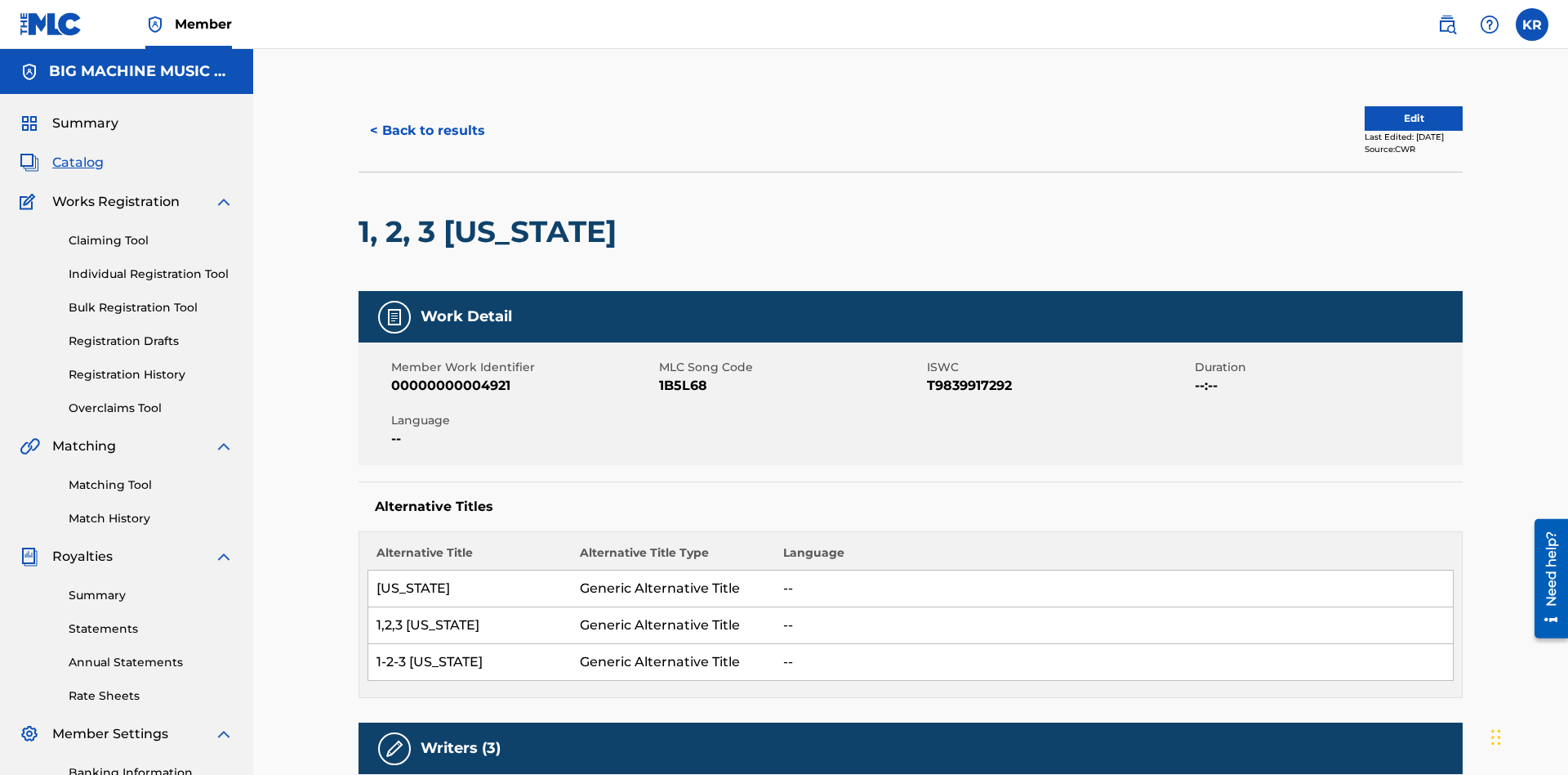
click at [426, 118] on button "< Back to results" at bounding box center [427, 131] width 138 height 41
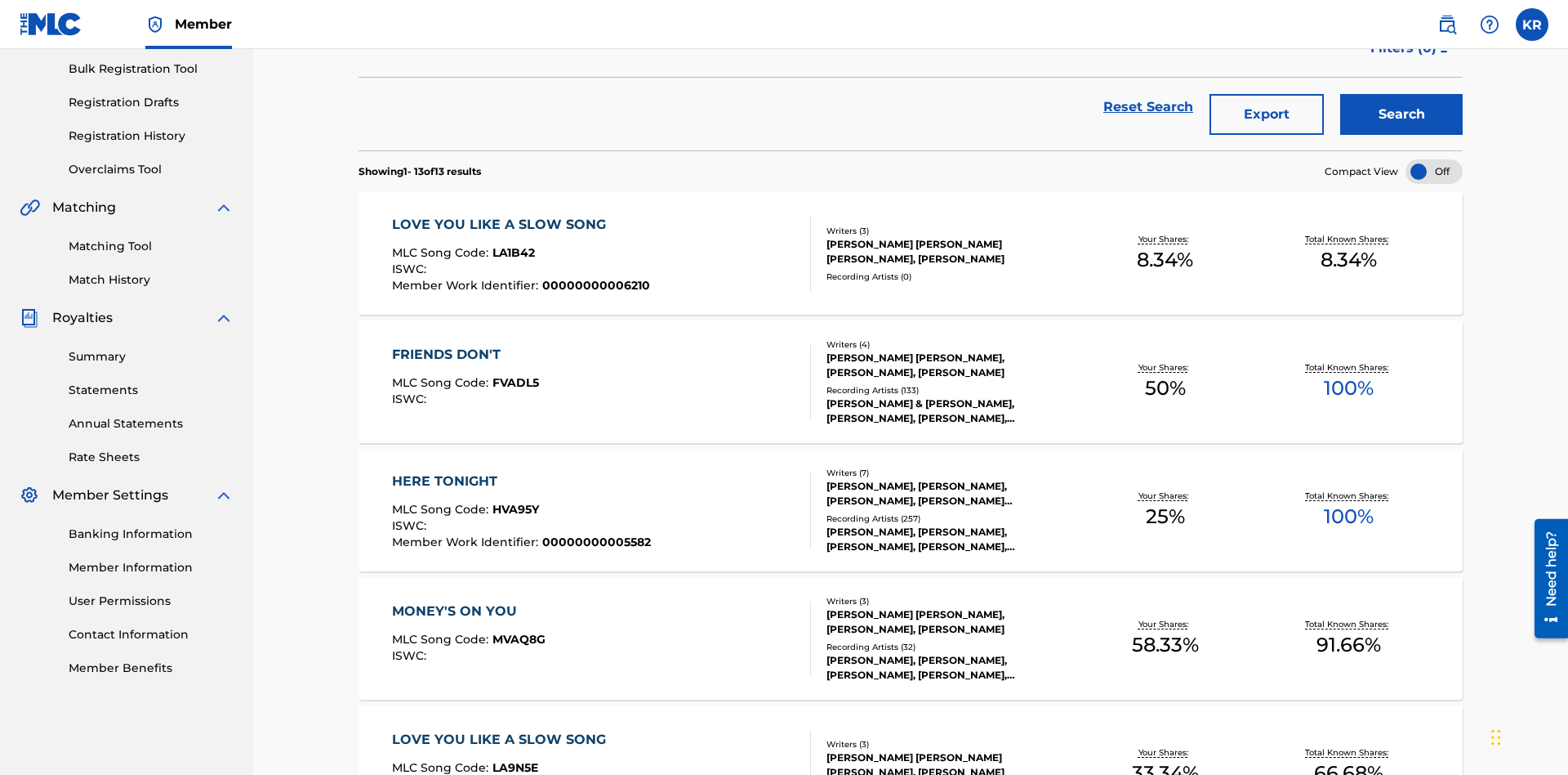
click at [1267, 118] on button "Export" at bounding box center [1267, 115] width 115 height 41
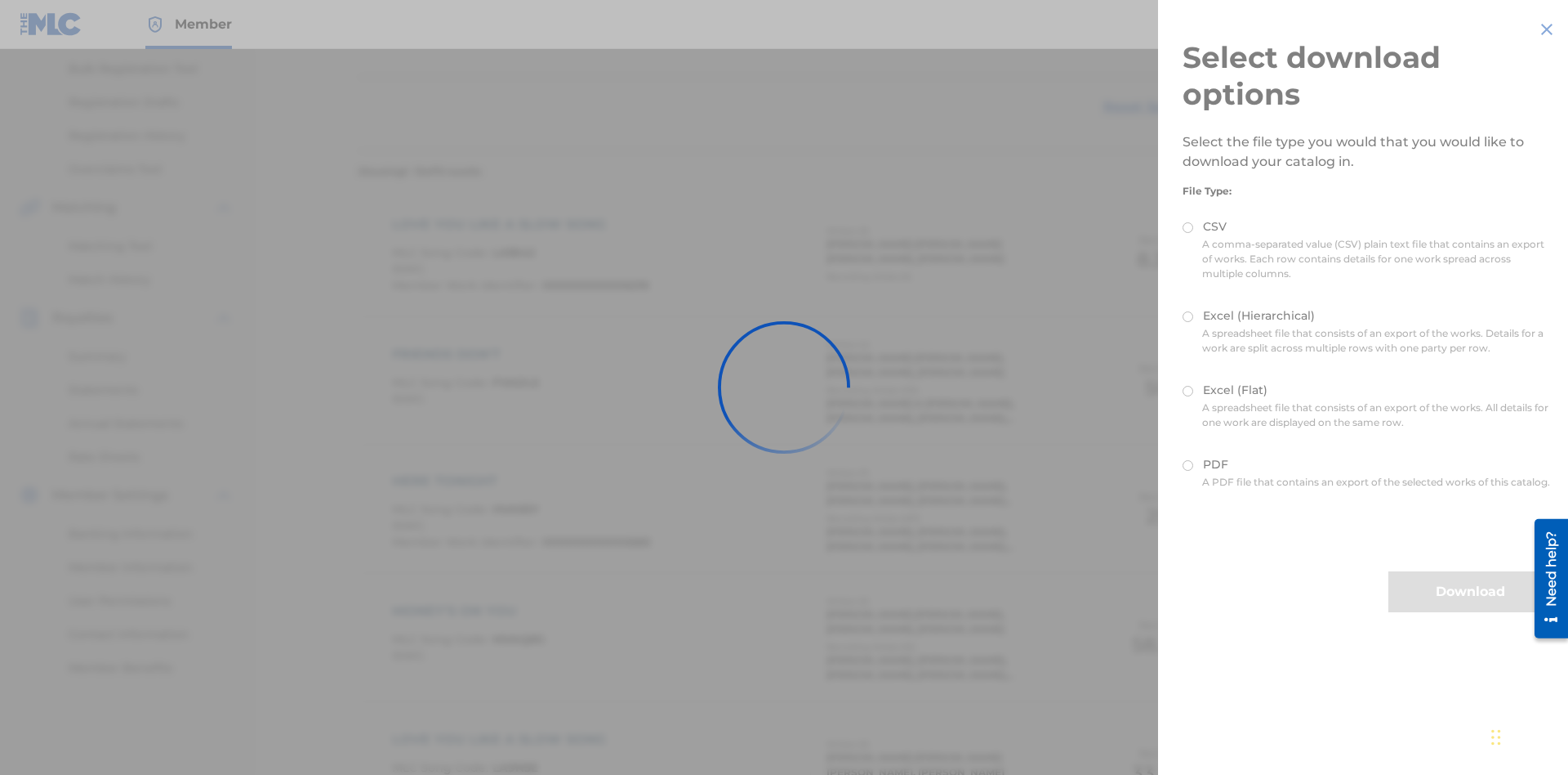
scroll to position [235, 0]
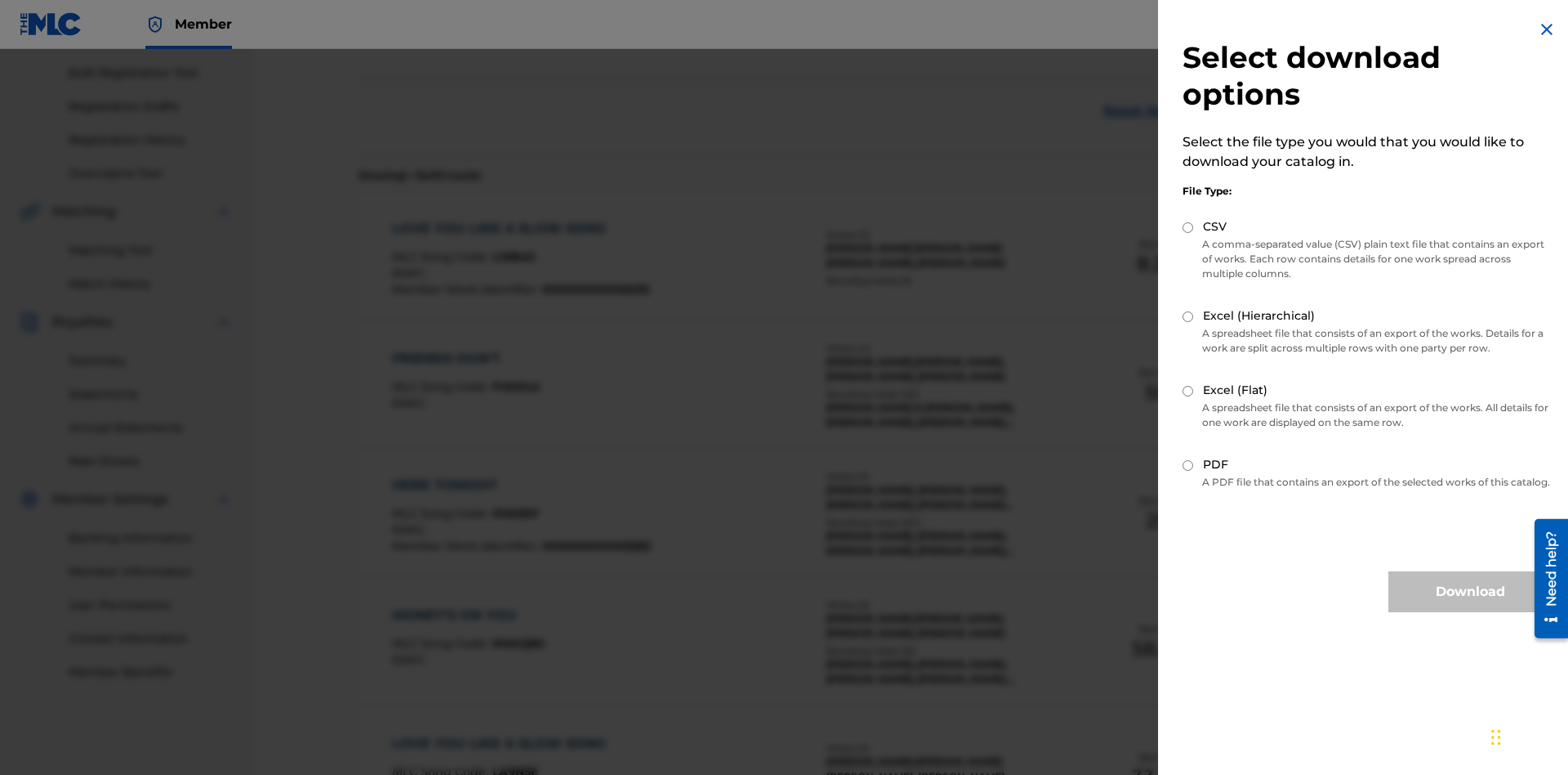
click at [1188, 227] on input "CSV" at bounding box center [1188, 228] width 10 height 10
radio input "true"
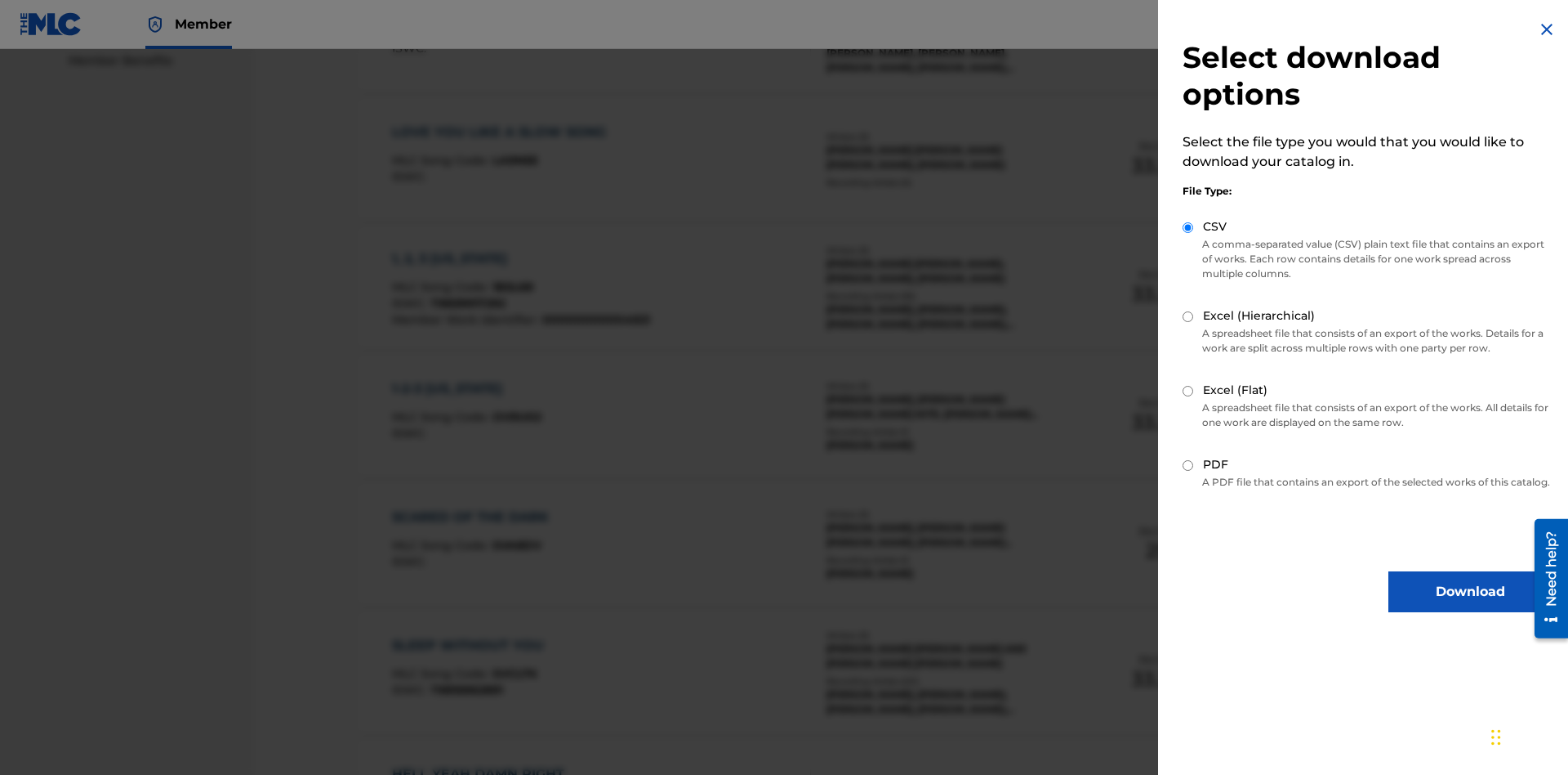
click at [1470, 606] on button "Download" at bounding box center [1470, 592] width 163 height 41
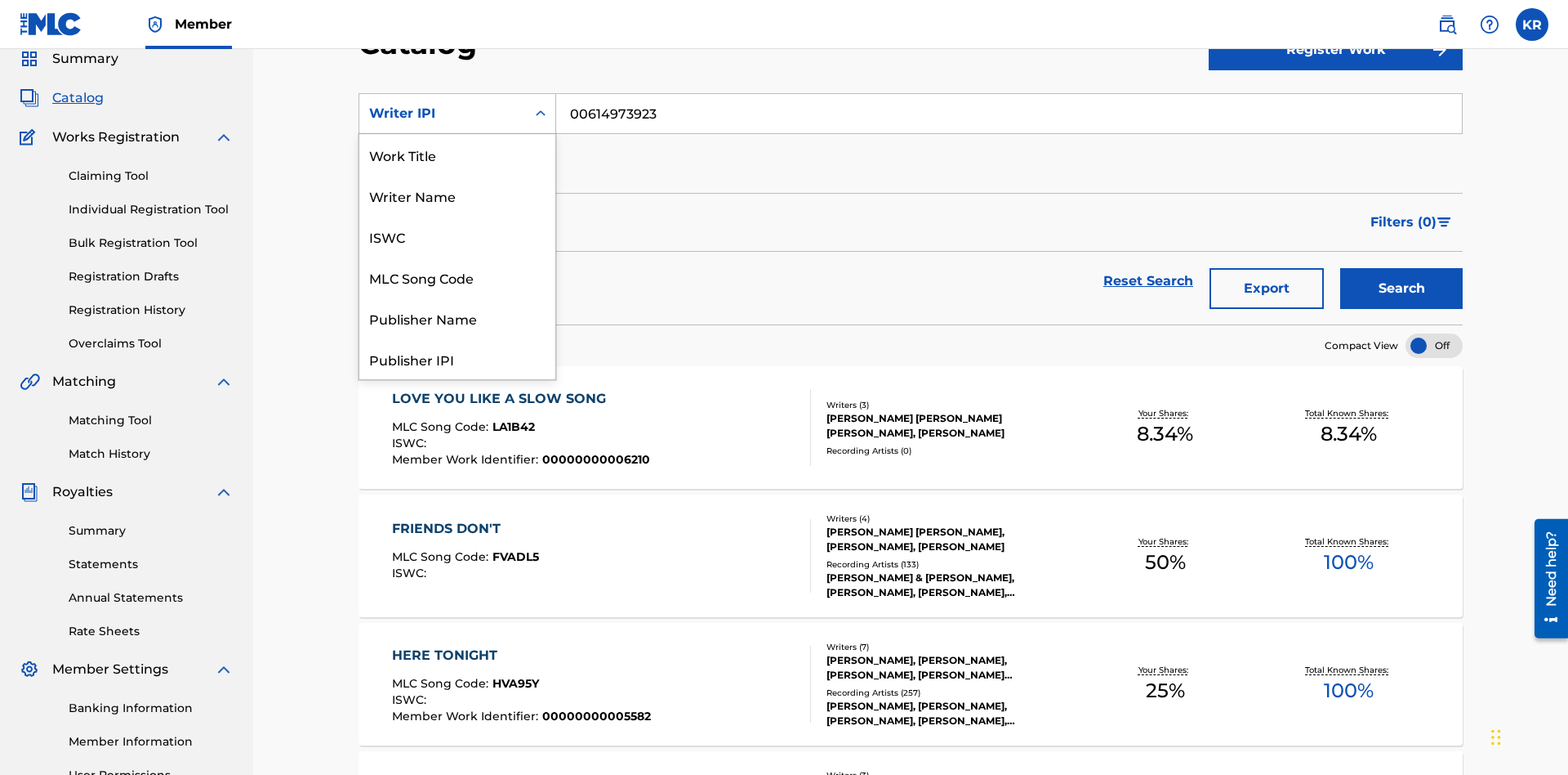
scroll to position [245, 0]
click at [457, 93] on div "Publisher Name" at bounding box center [457, 73] width 196 height 41
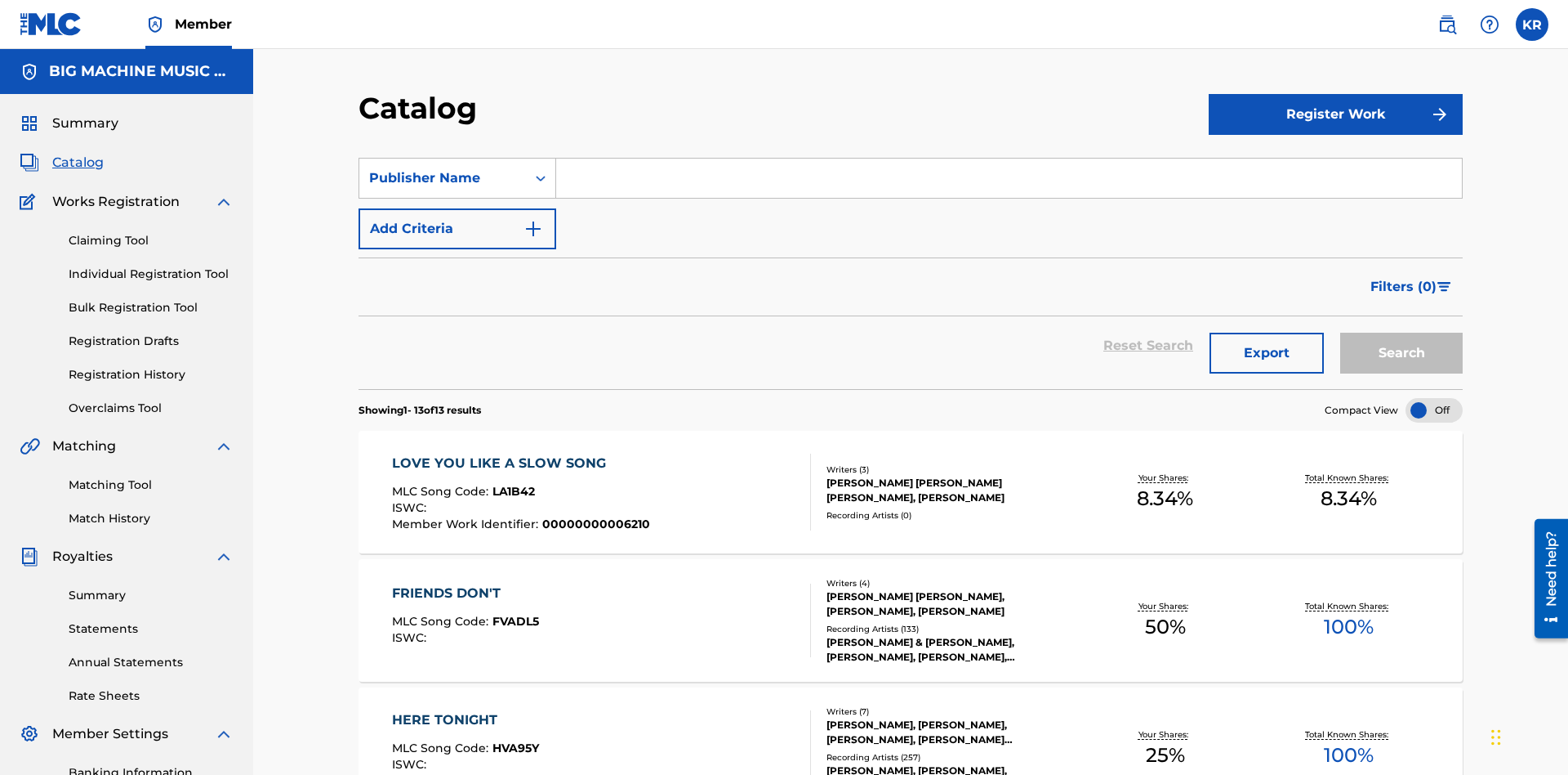
click at [1009, 158] on input "Search Form" at bounding box center [1009, 178] width 906 height 39
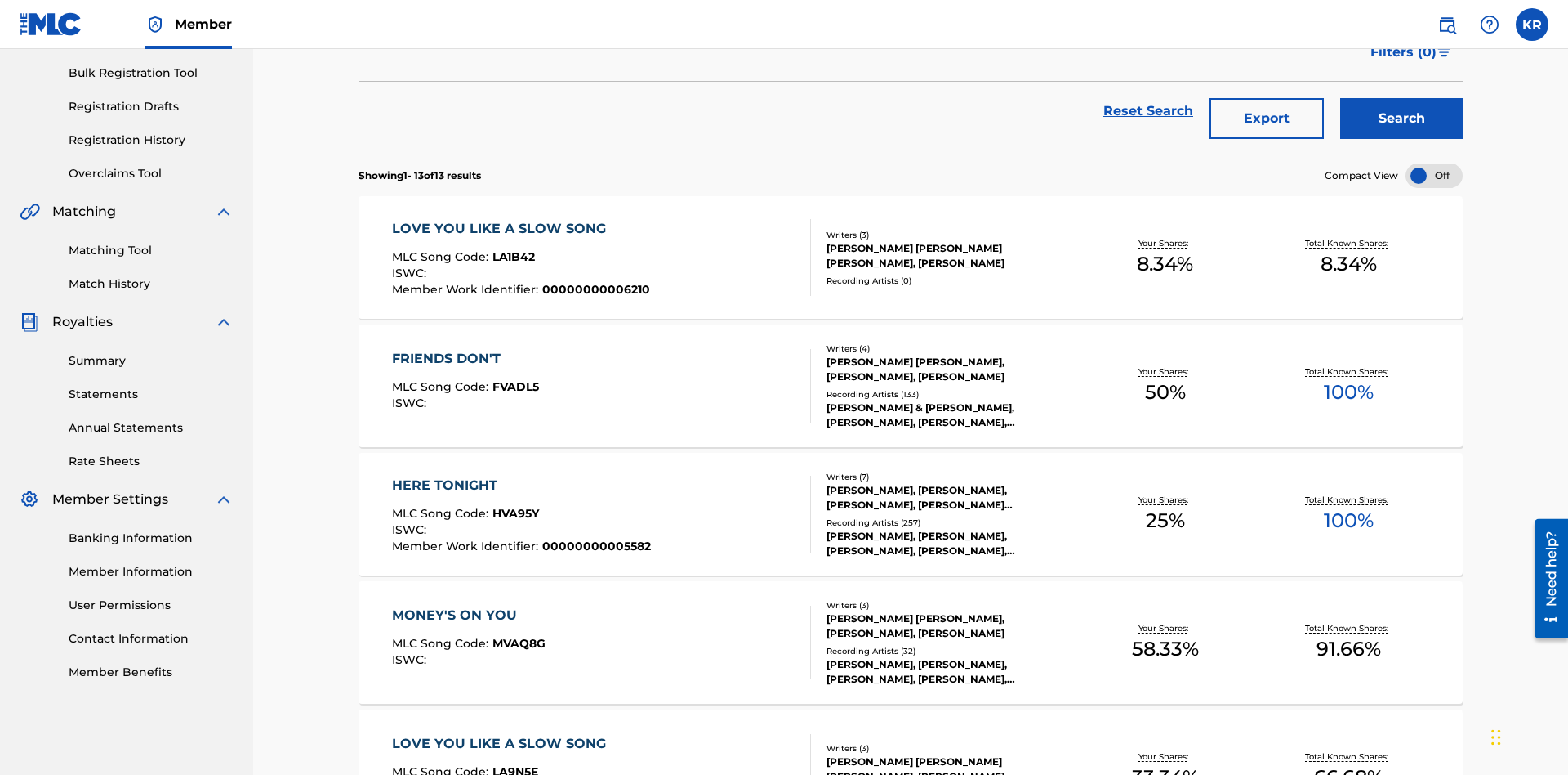
type input "SUPER BIG MUSIC"
click at [1402, 118] on button "Search" at bounding box center [1401, 119] width 122 height 41
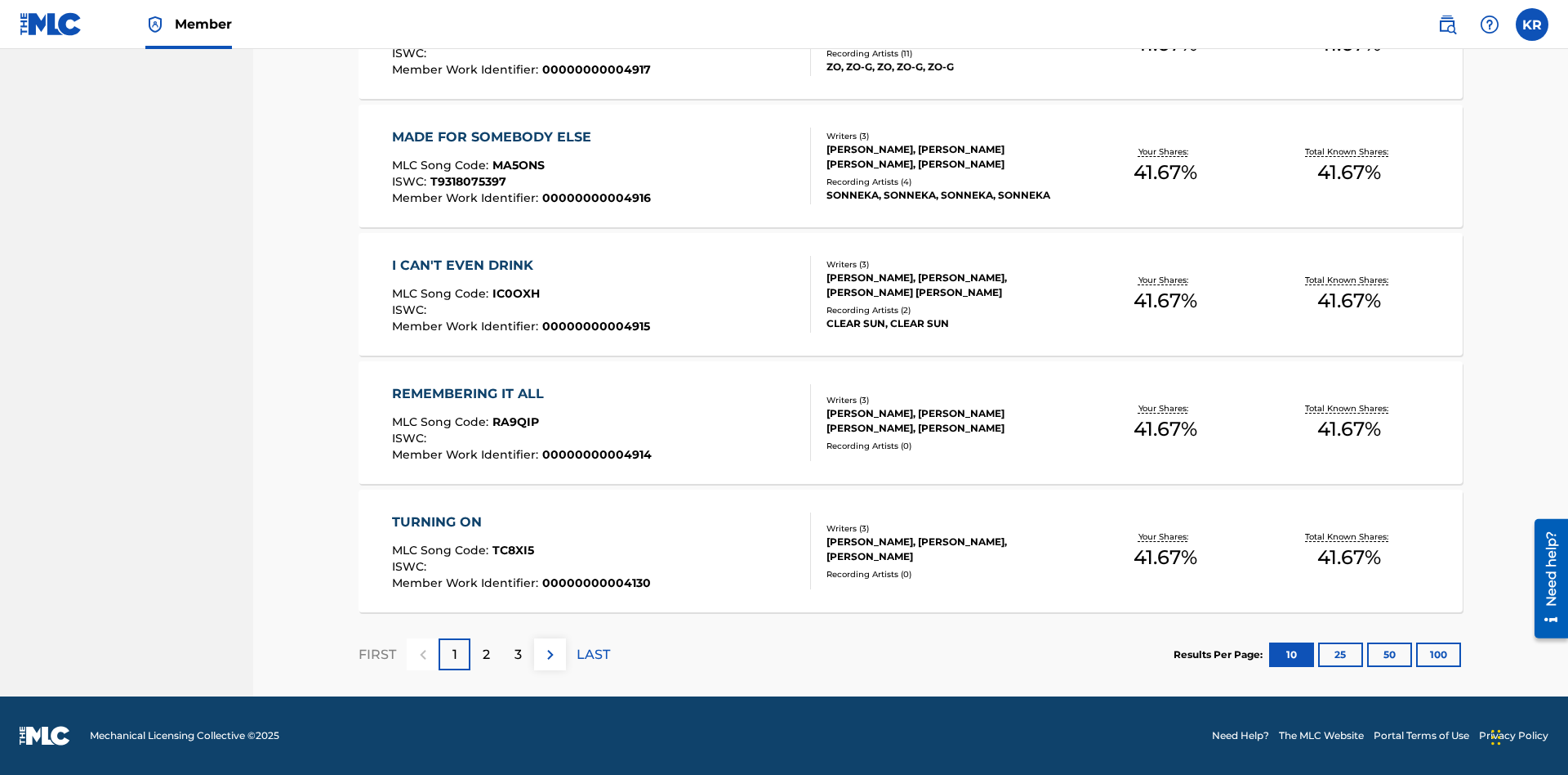
click at [1417, 653] on button "100" at bounding box center [1439, 654] width 45 height 25
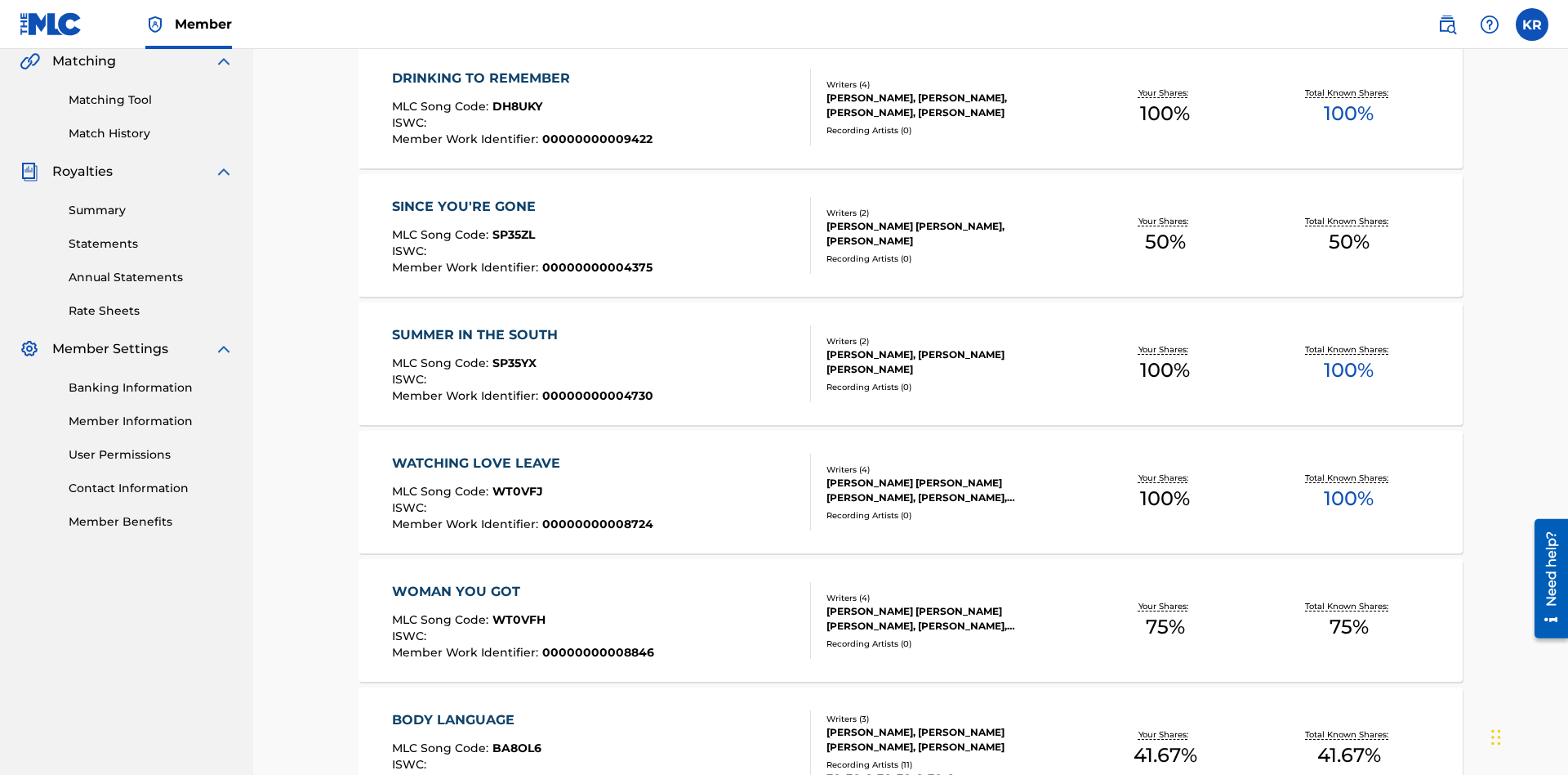
scroll to position [373, 0]
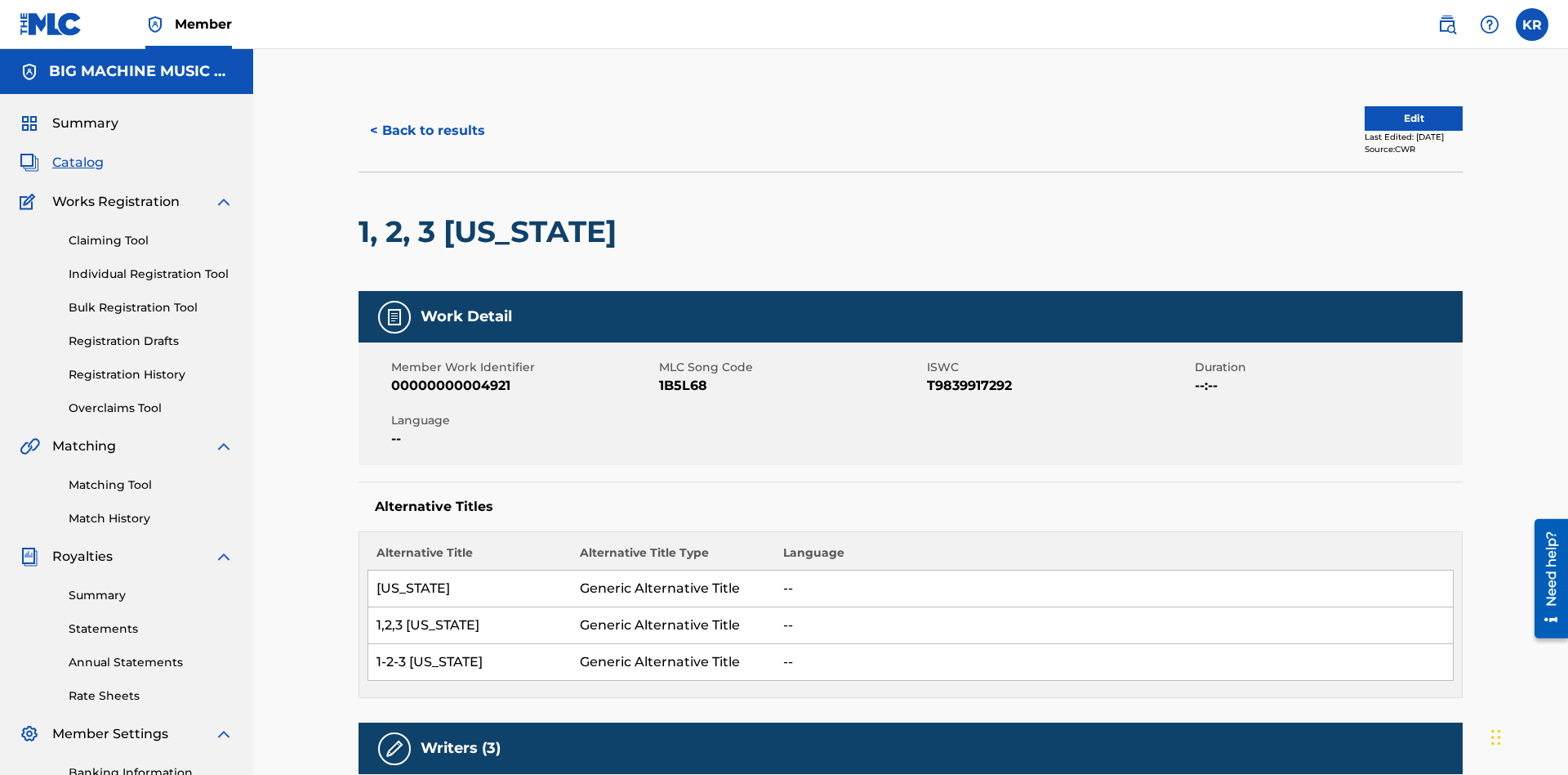
click at [426, 118] on button "< Back to results" at bounding box center [427, 131] width 138 height 41
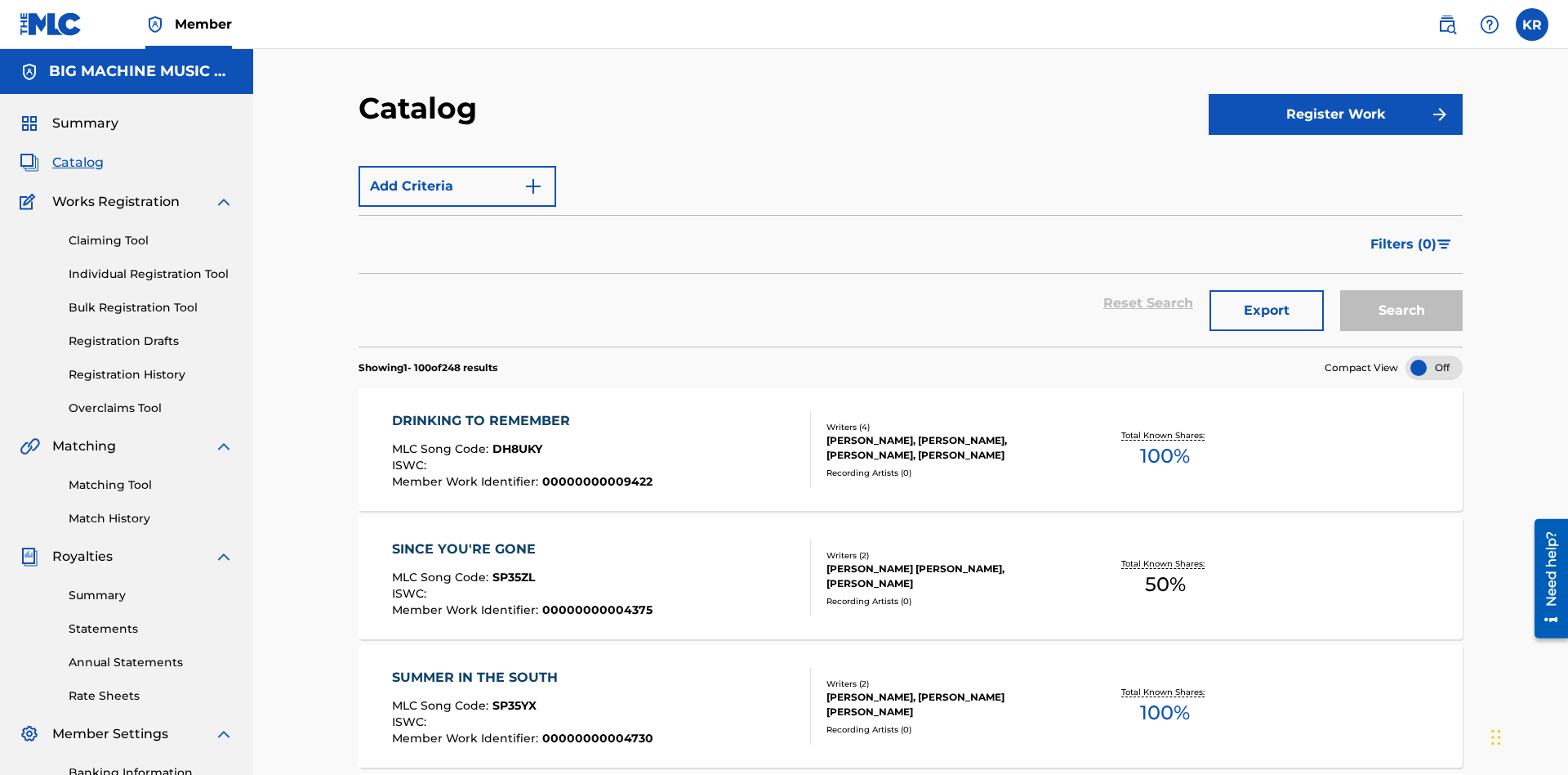
scroll to position [239, 0]
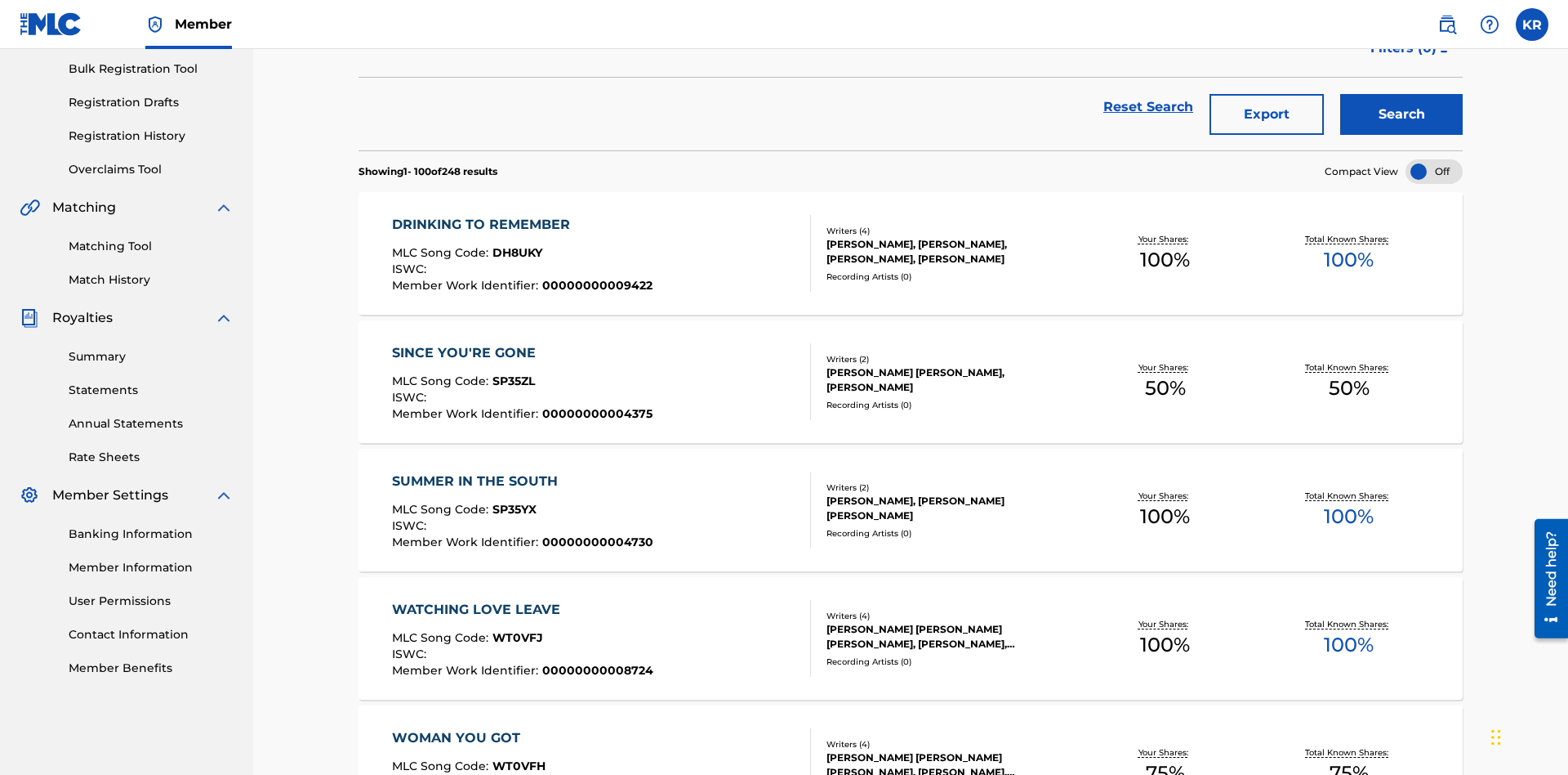
click at [1267, 118] on button "Export" at bounding box center [1267, 115] width 115 height 41
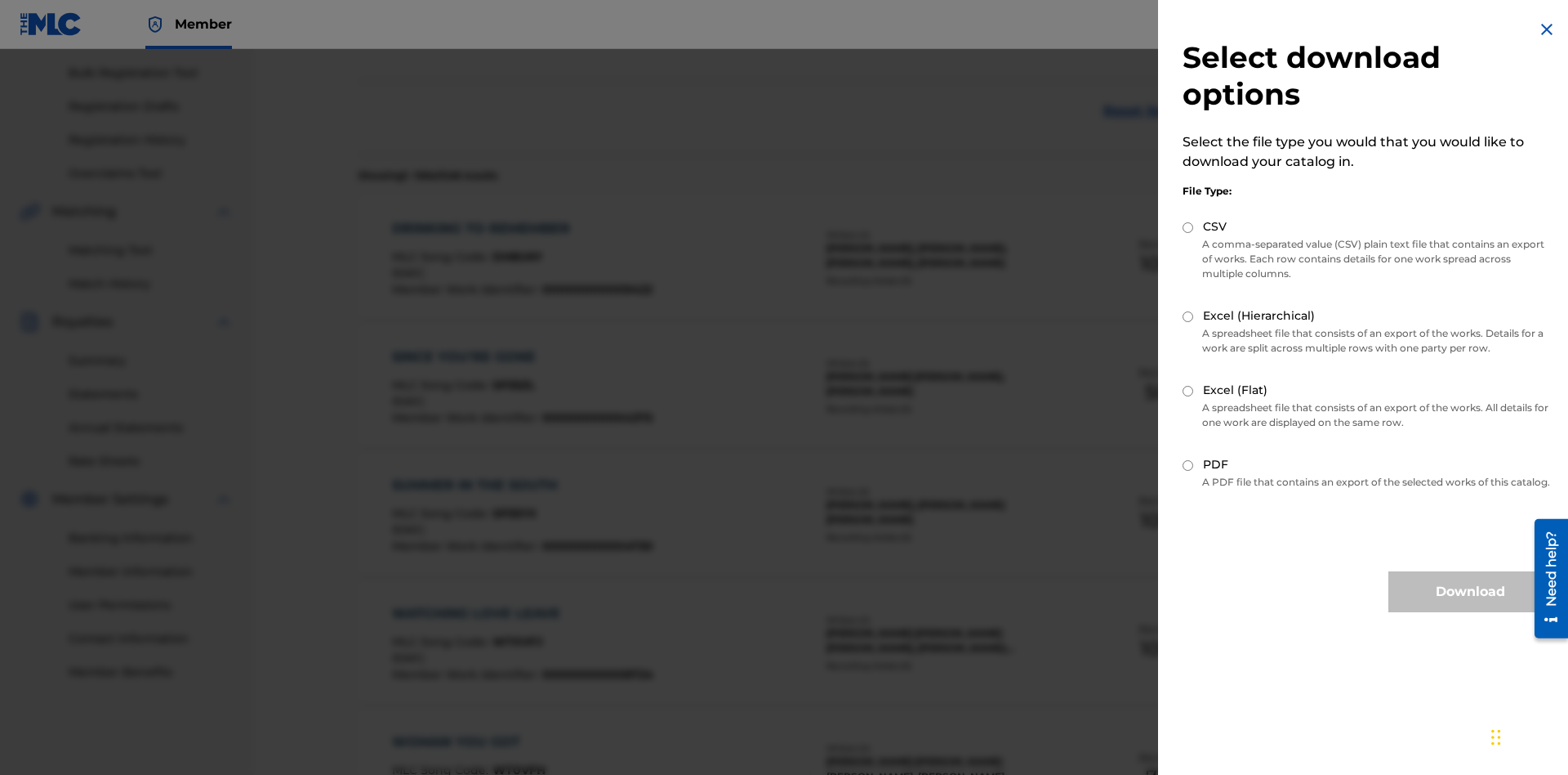
click at [1188, 316] on input "Excel (Hierarchical)" at bounding box center [1188, 317] width 10 height 10
radio input "true"
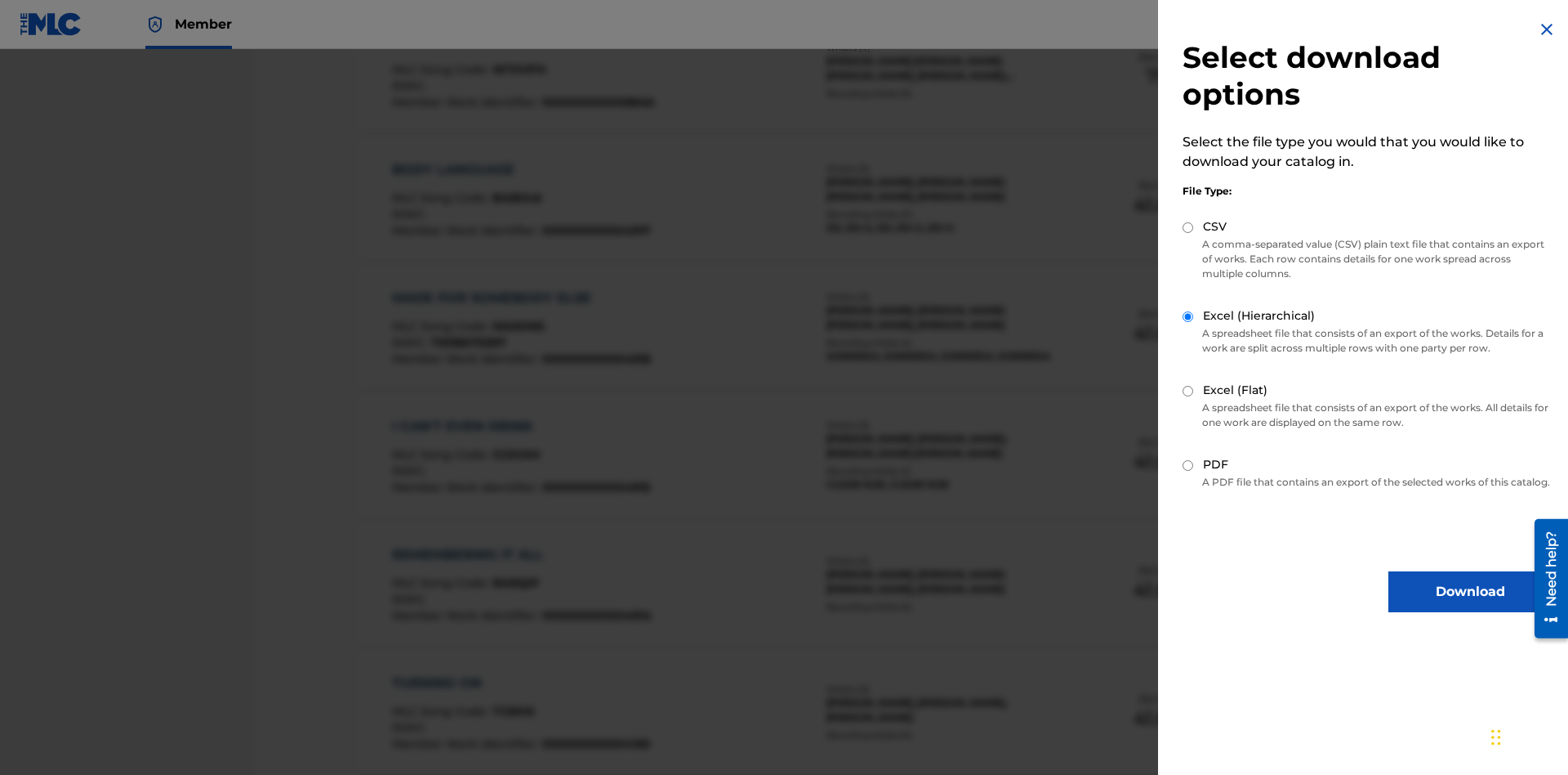
click at [1470, 606] on button "Download" at bounding box center [1470, 592] width 163 height 41
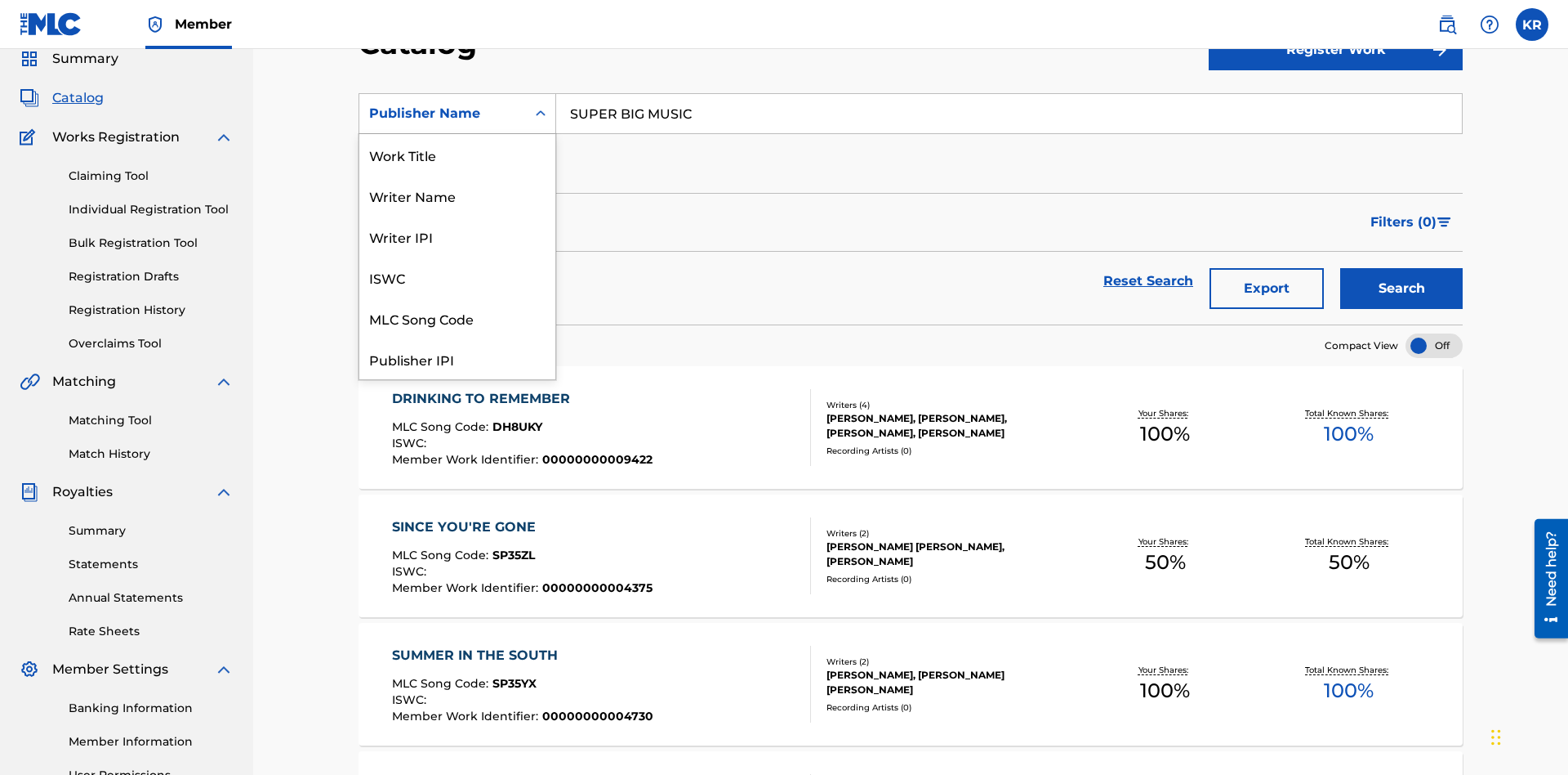
scroll to position [245, 0]
click at [457, 134] on div "Publisher IPI" at bounding box center [457, 114] width 196 height 41
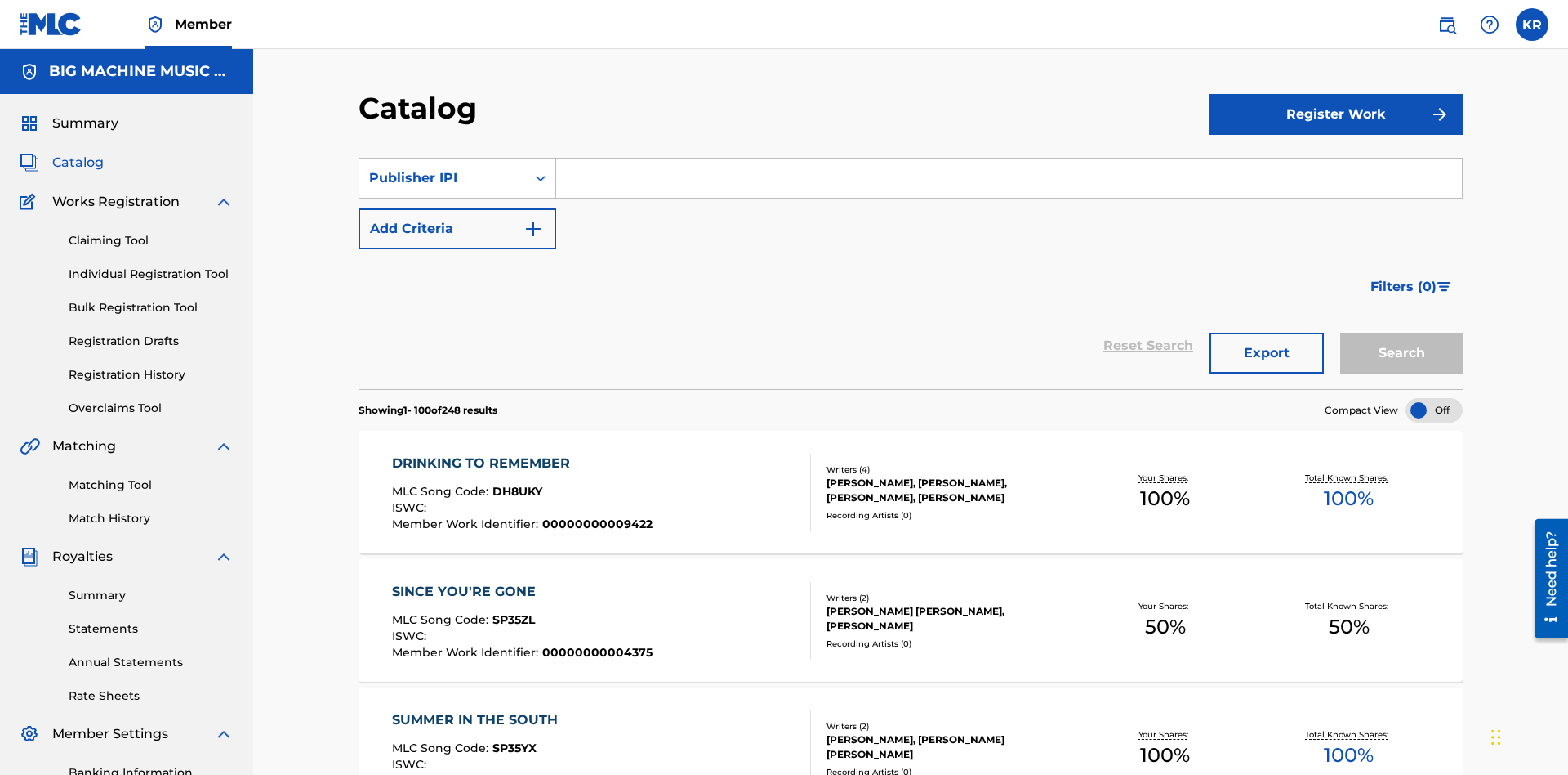
click at [1009, 158] on input "Search Form" at bounding box center [1009, 178] width 906 height 39
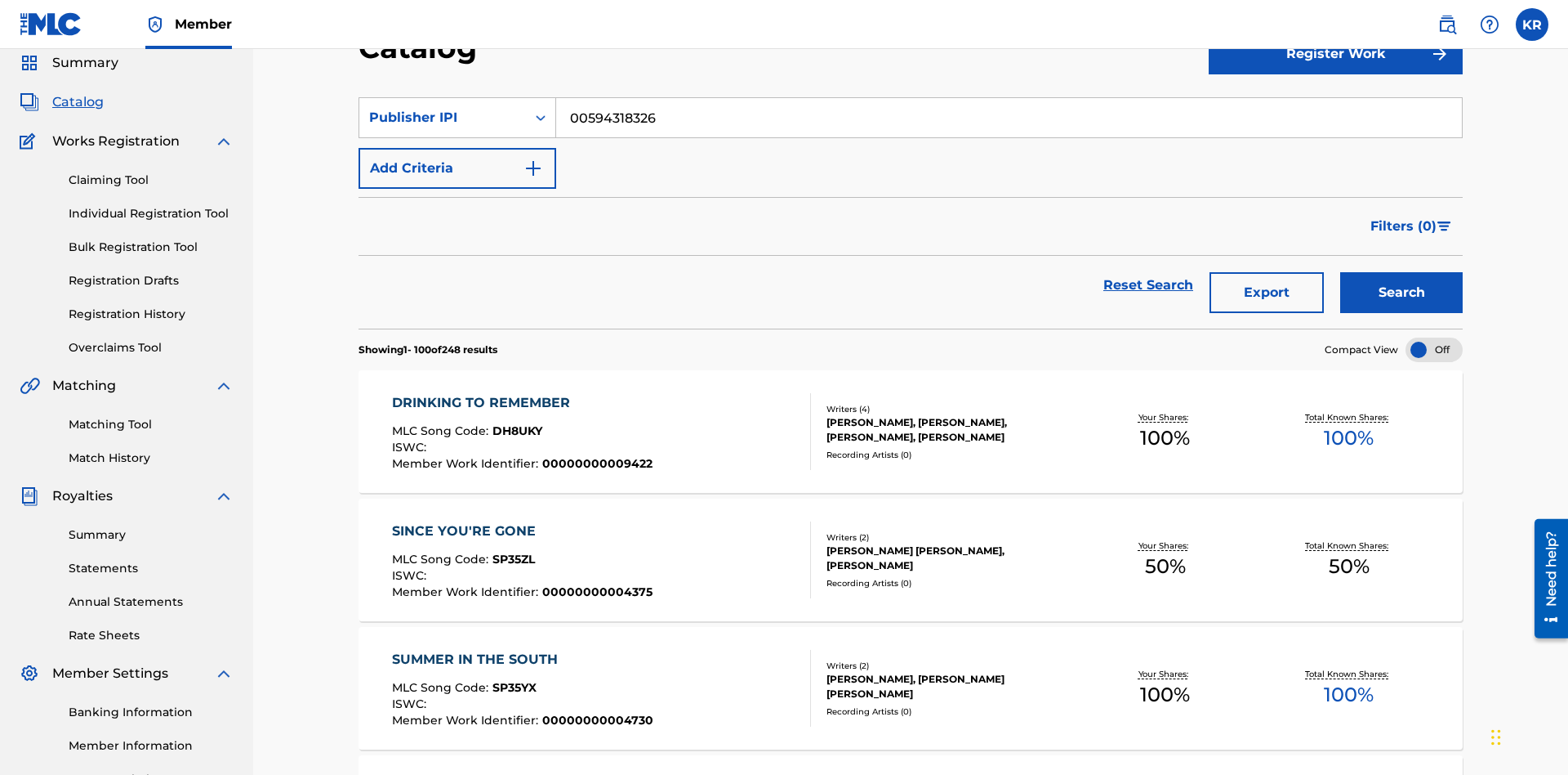
type input "00594318326"
click at [1402, 272] on button "Search" at bounding box center [1401, 293] width 122 height 41
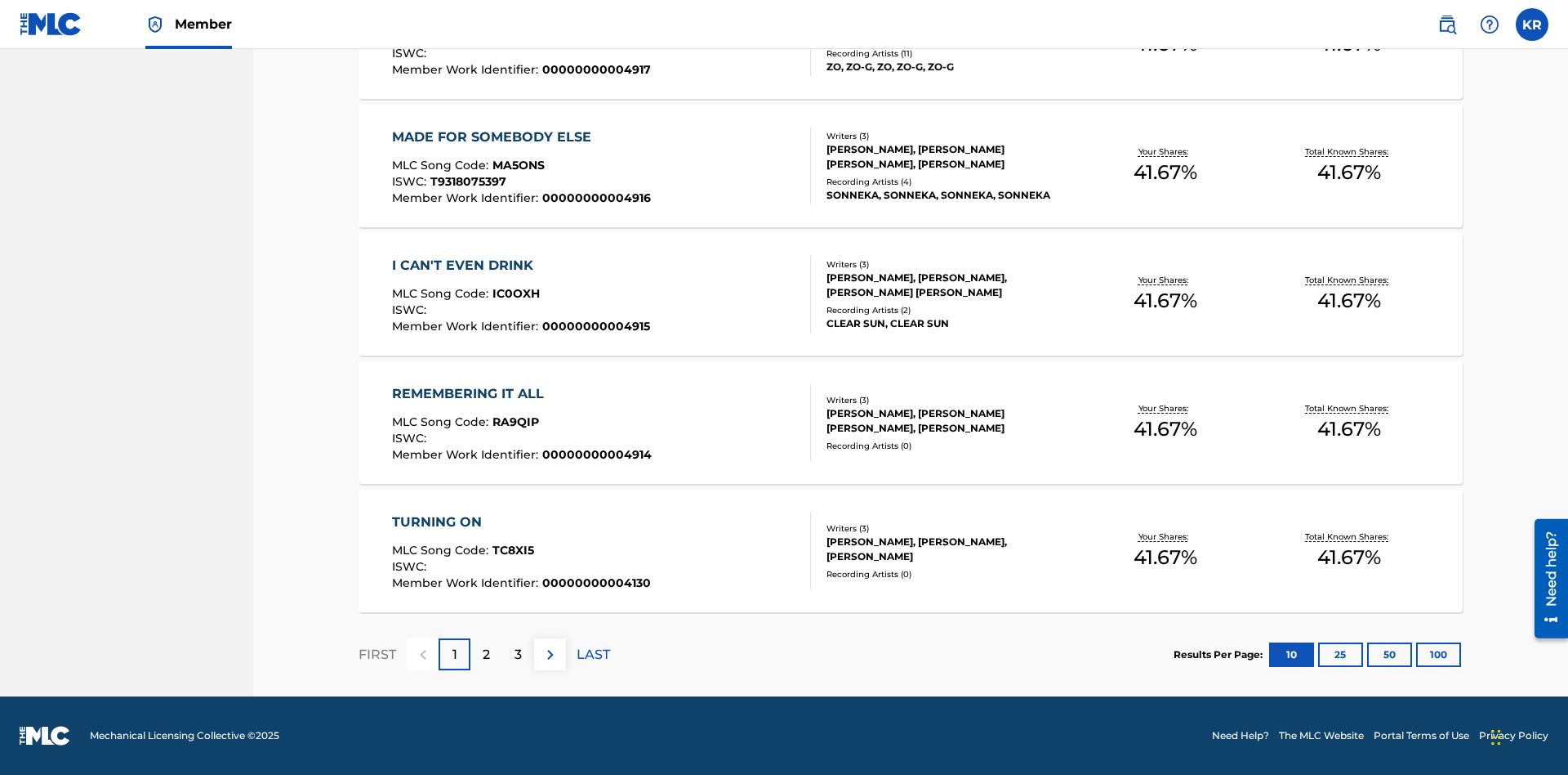
click at [1417, 653] on button "100" at bounding box center [1439, 654] width 45 height 25
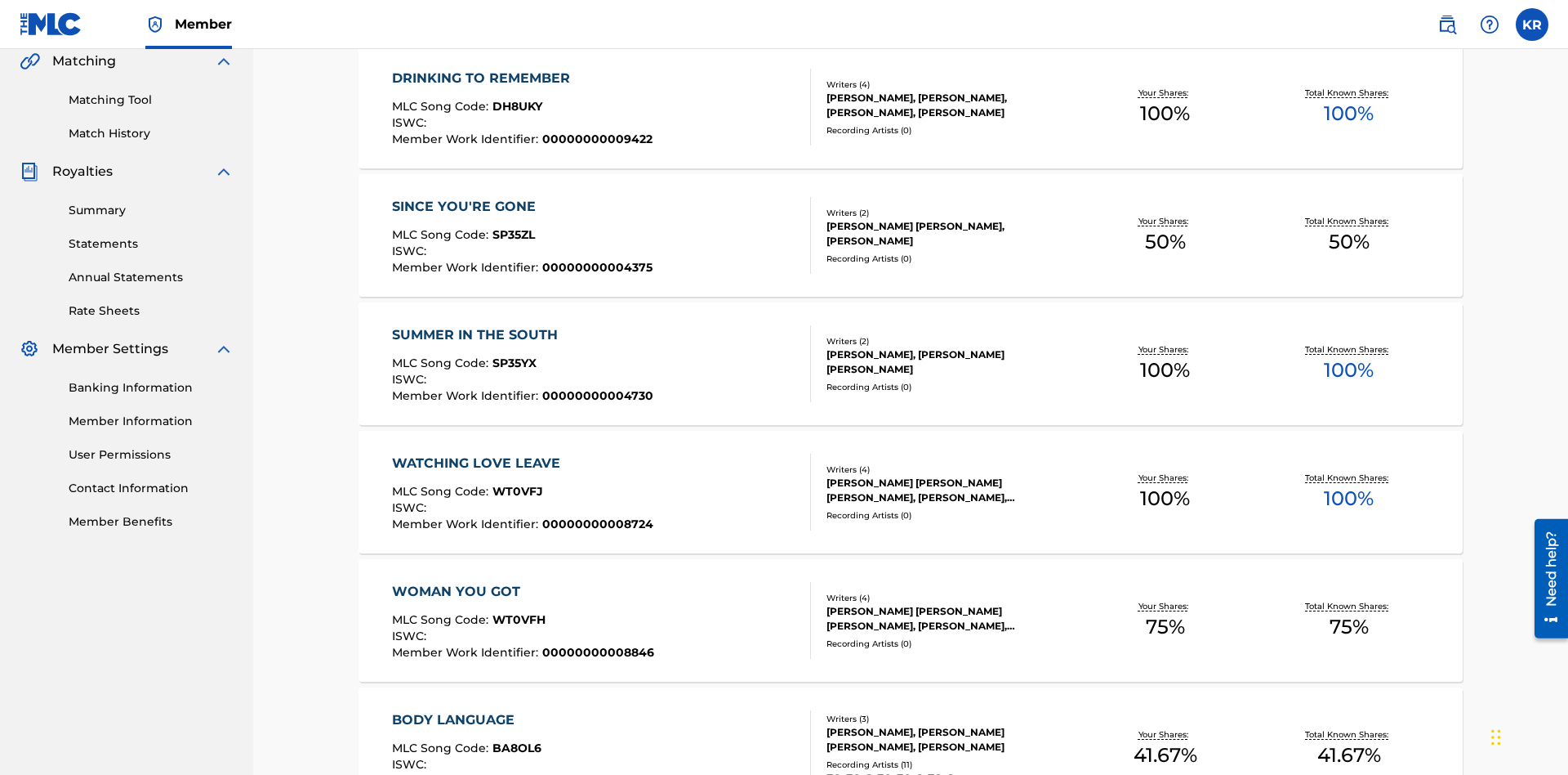
scroll to position [373, 0]
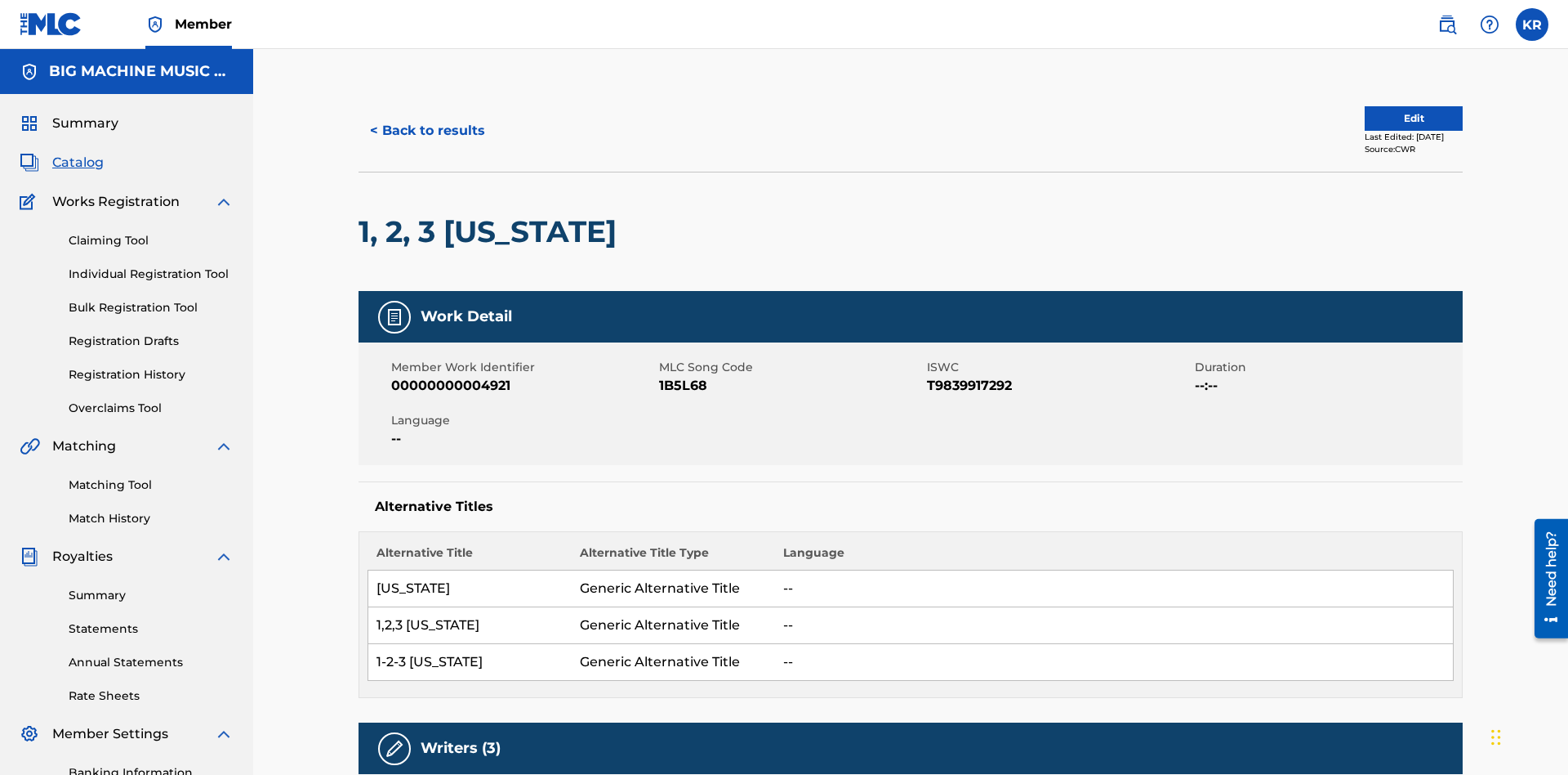
click at [426, 118] on button "< Back to results" at bounding box center [427, 131] width 138 height 41
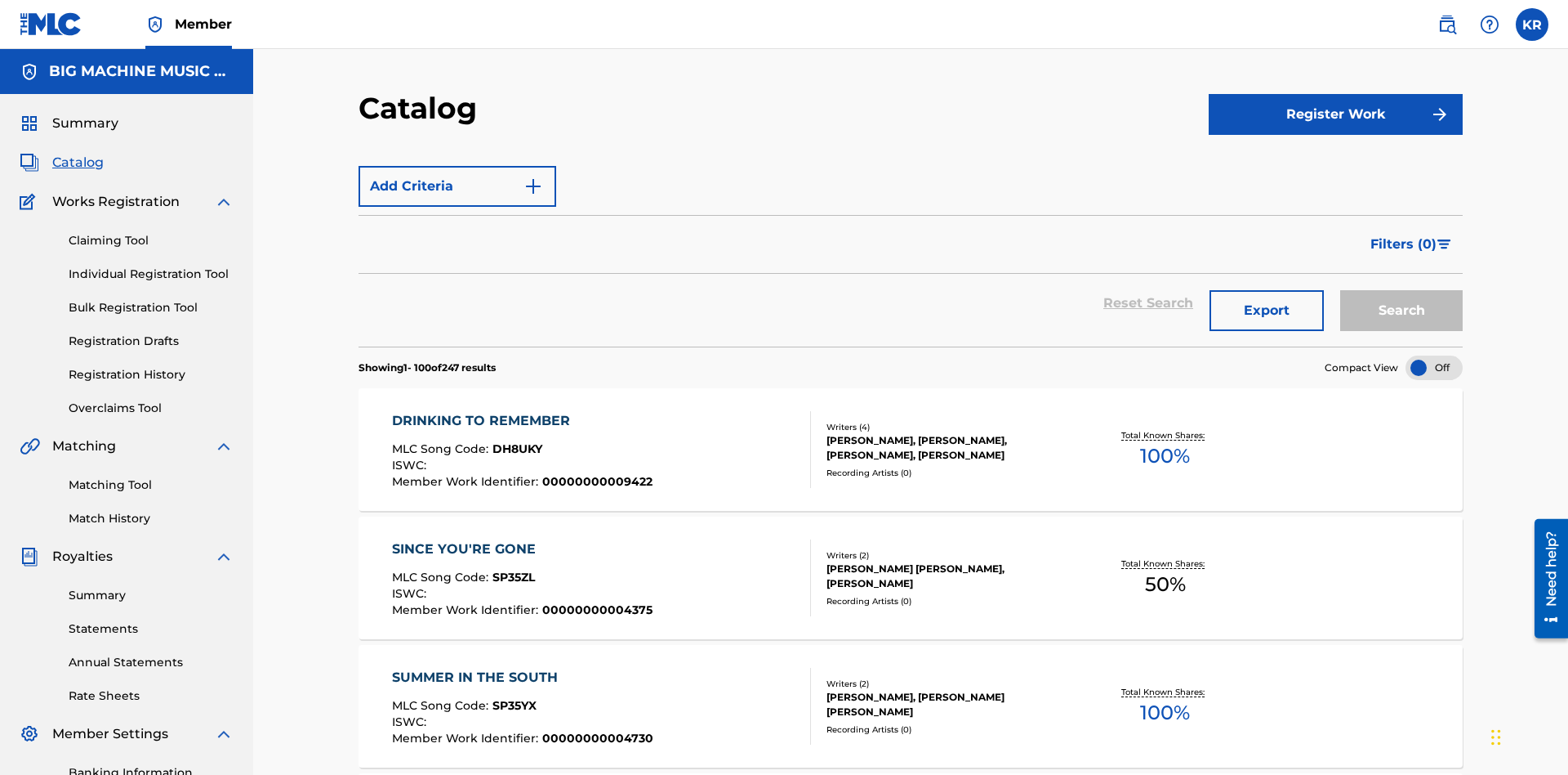
scroll to position [239, 0]
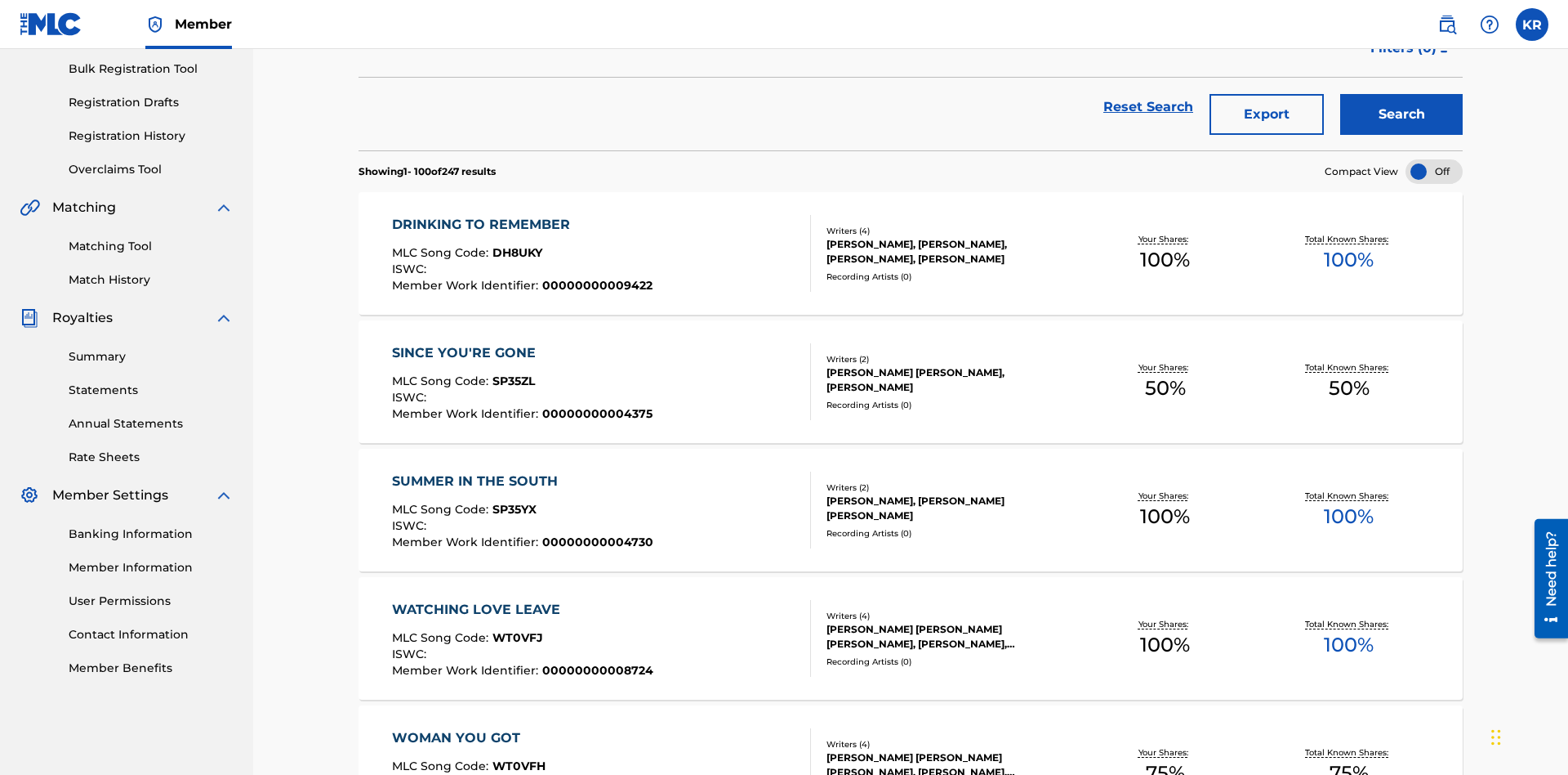
click at [1267, 118] on button "Export" at bounding box center [1267, 115] width 115 height 41
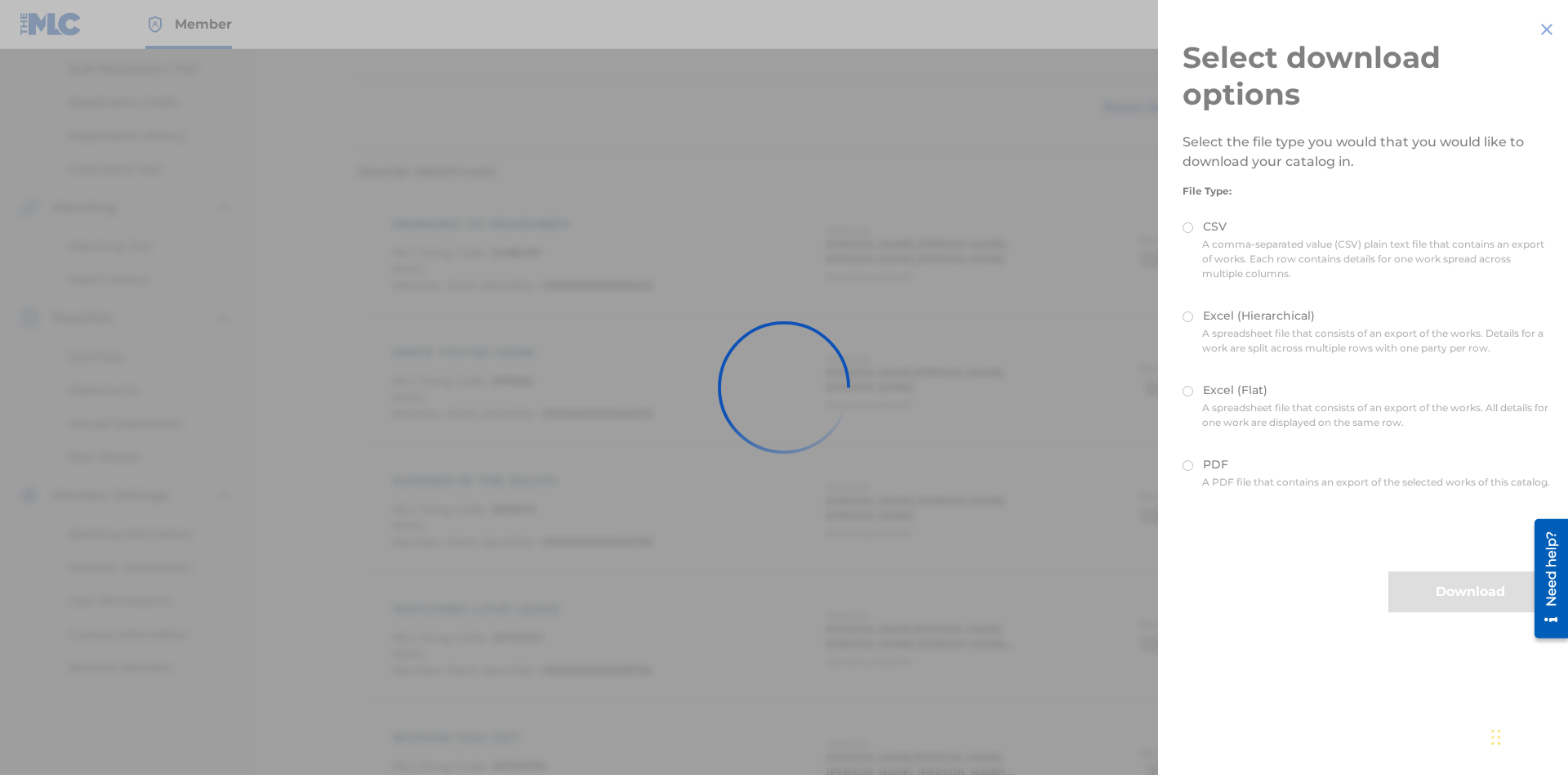
scroll to position [235, 0]
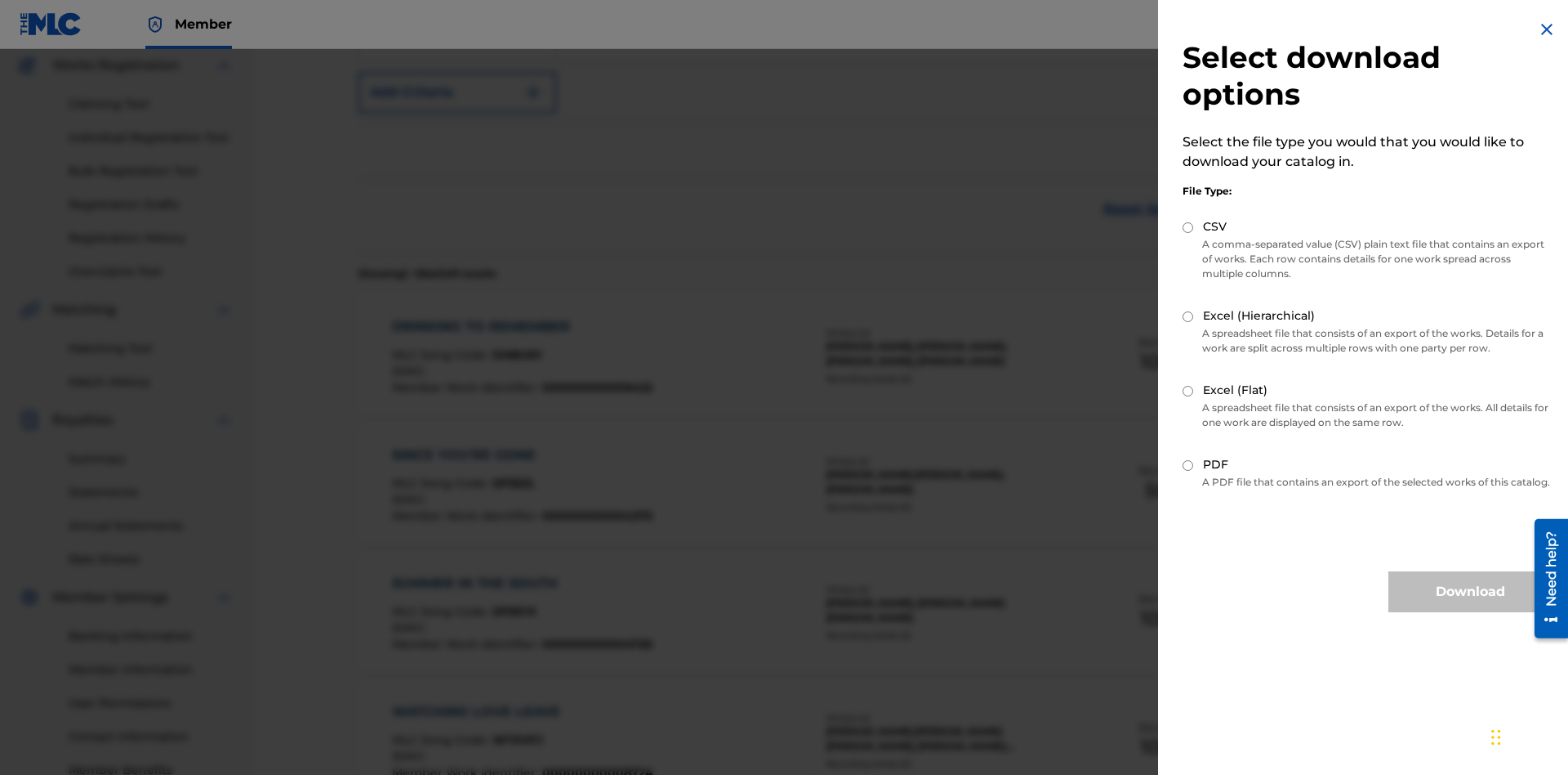
click at [1188, 390] on input "Excel (Flat)" at bounding box center [1188, 390] width 10 height 10
radio input "true"
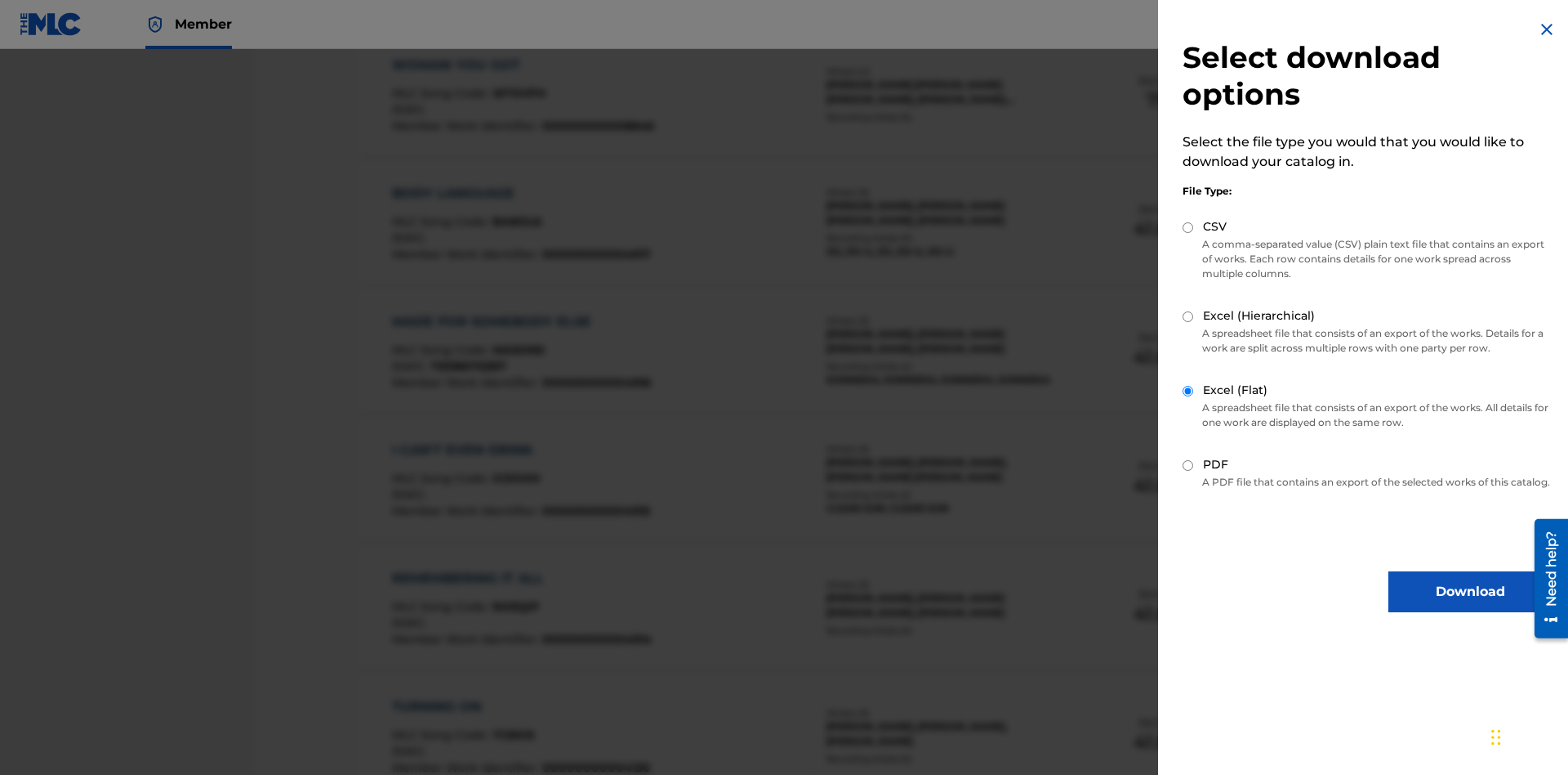
click at [1470, 606] on button "Download" at bounding box center [1470, 592] width 163 height 41
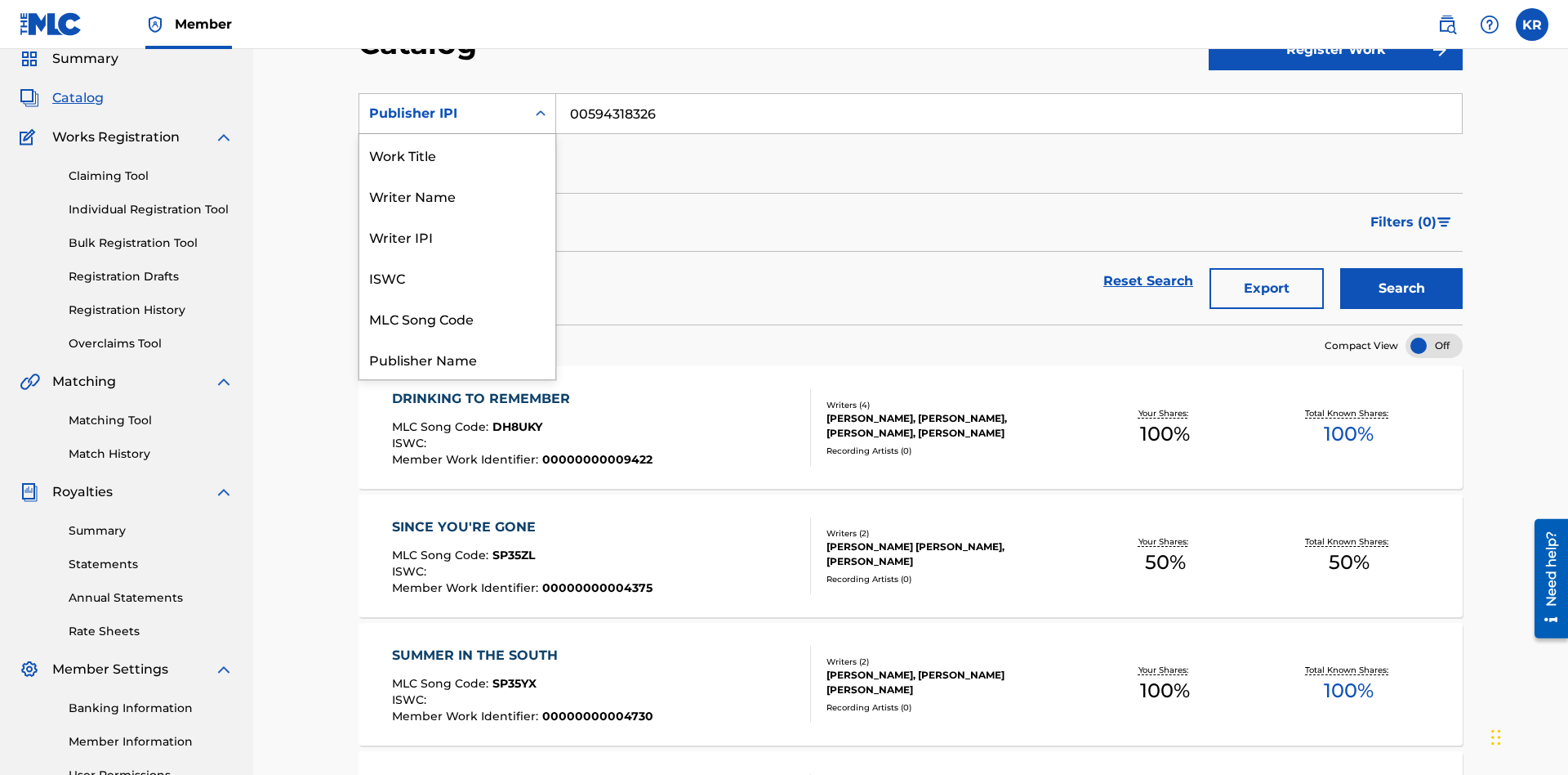
scroll to position [245, 0]
click at [457, 277] on div "Artist" at bounding box center [457, 277] width 196 height 41
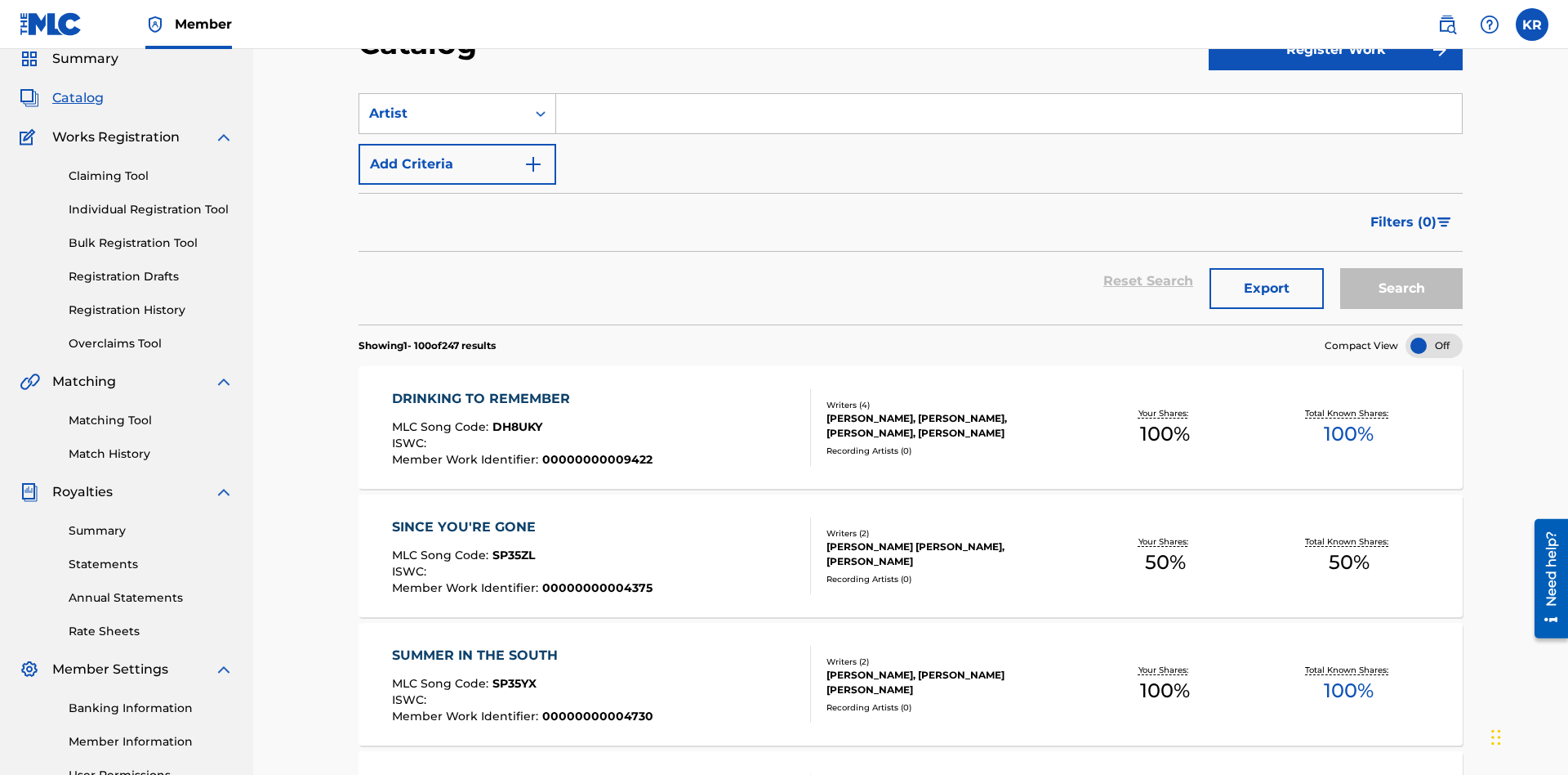
click at [1009, 117] on input "Search Form" at bounding box center [1009, 114] width 906 height 39
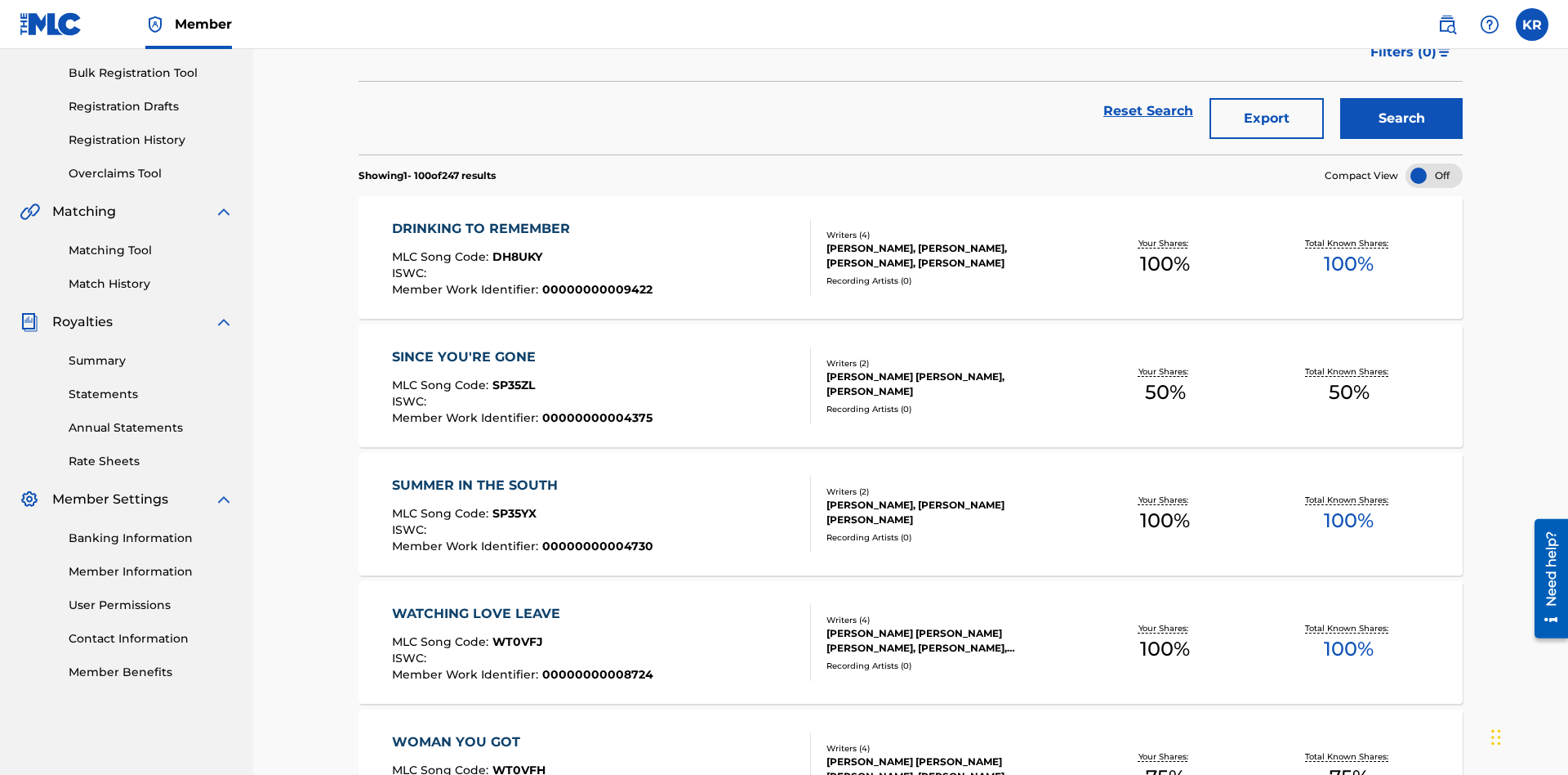
type input "[PERSON_NAME]"
click at [1402, 118] on button "Search" at bounding box center [1401, 119] width 122 height 41
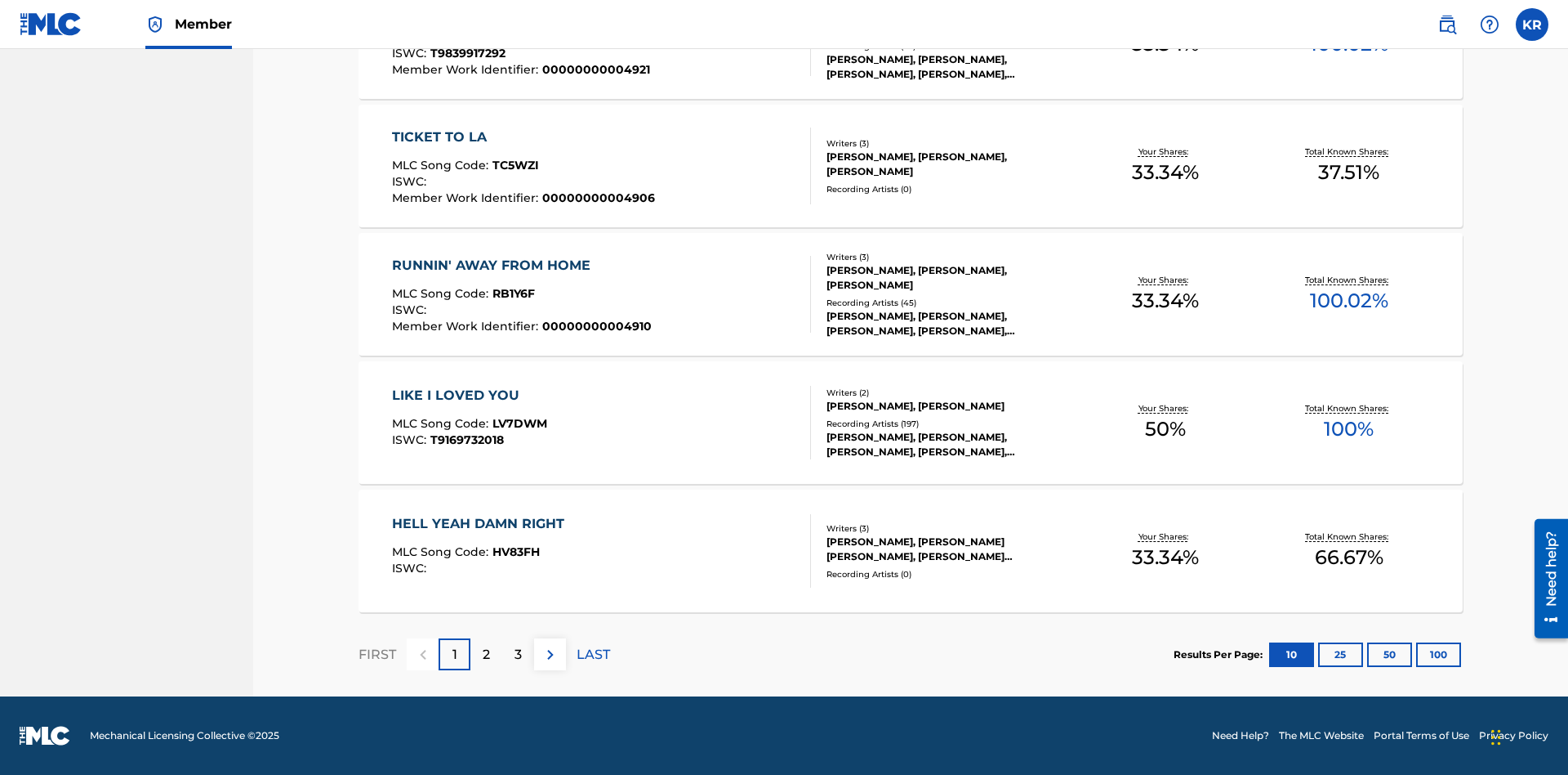
click at [1417, 653] on button "100" at bounding box center [1439, 654] width 45 height 25
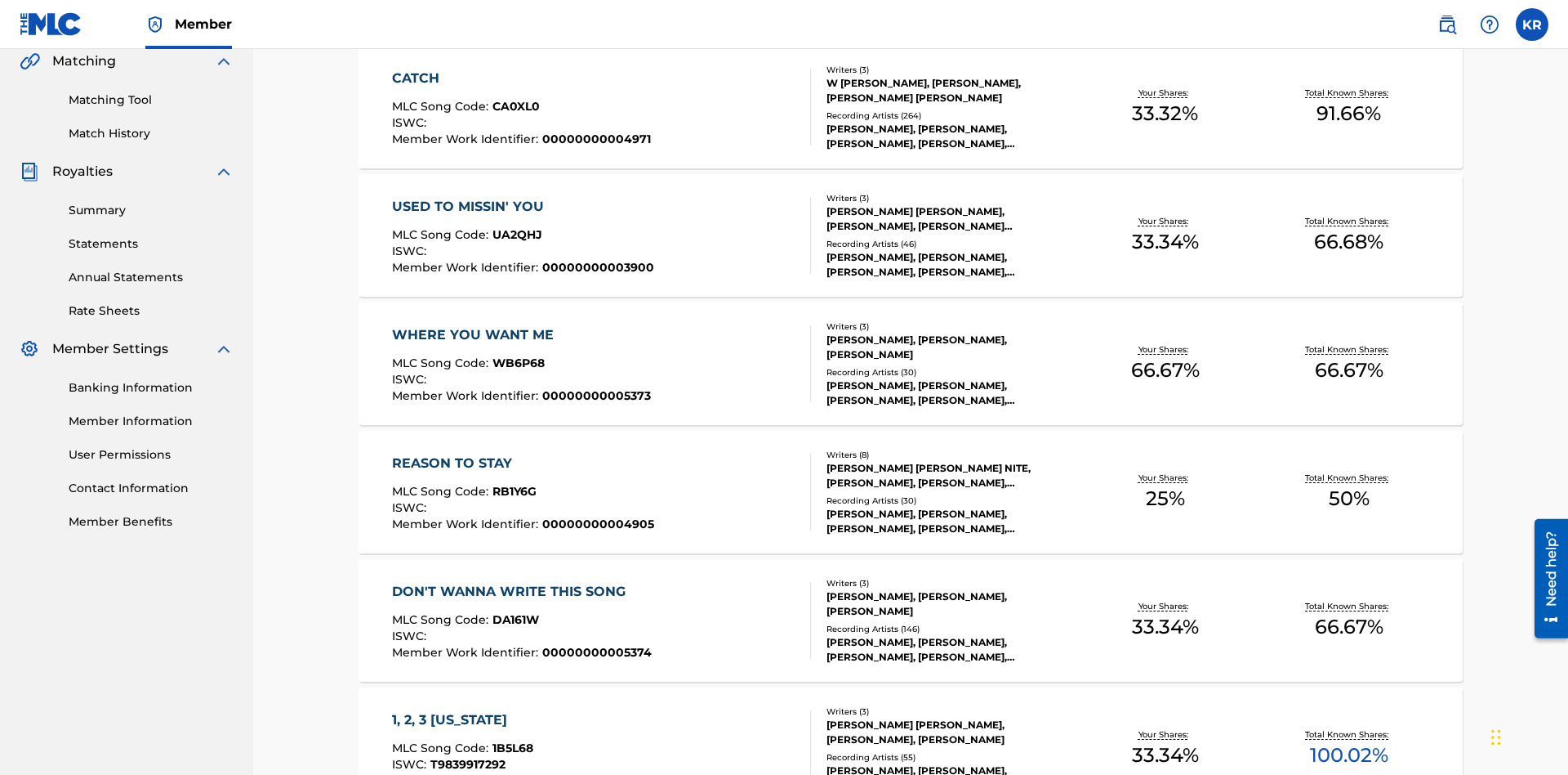
scroll to position [373, 0]
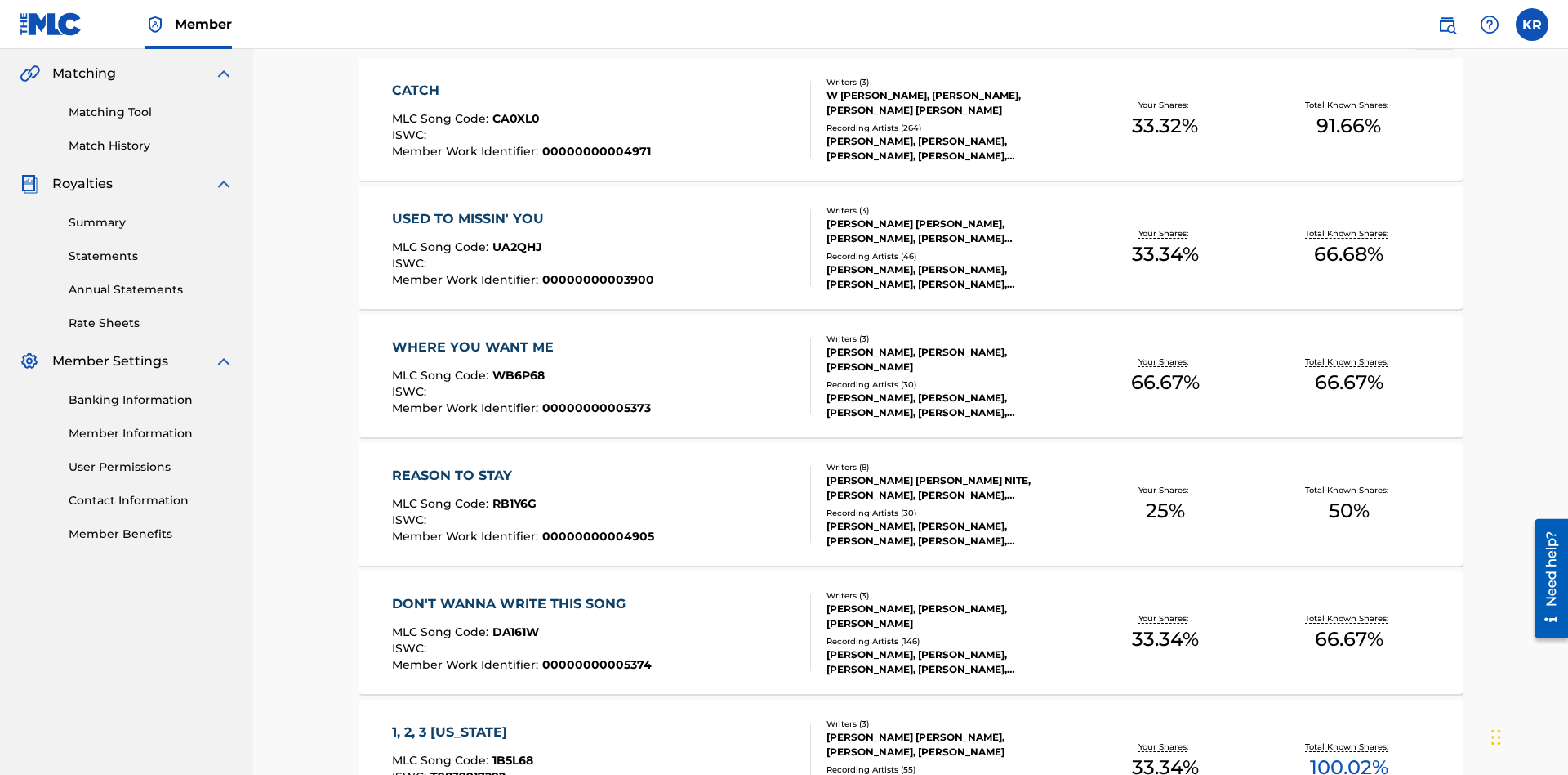
click at [510, 753] on span "1B5L68" at bounding box center [513, 760] width 41 height 15
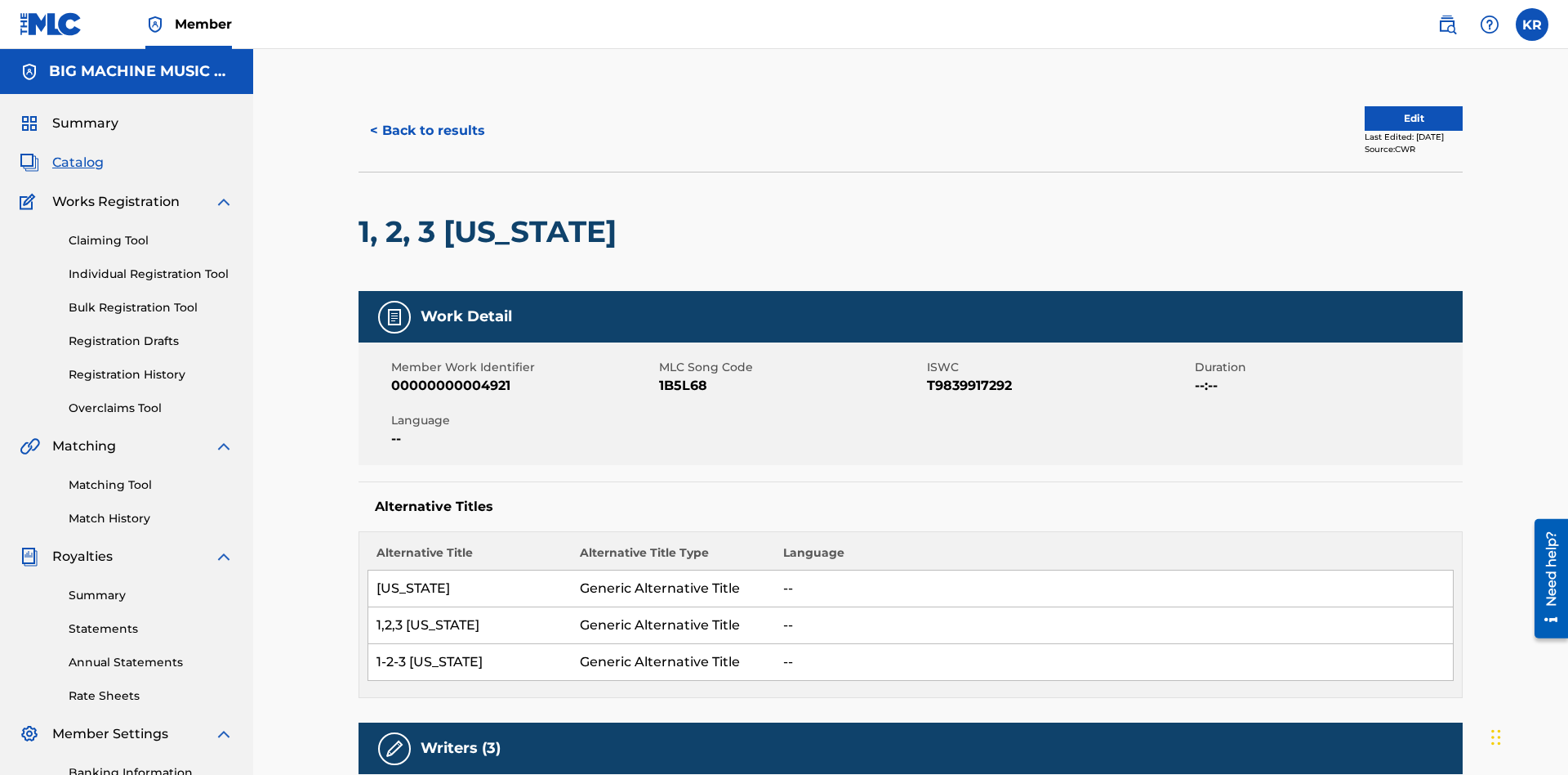
click at [426, 118] on button "< Back to results" at bounding box center [427, 131] width 138 height 41
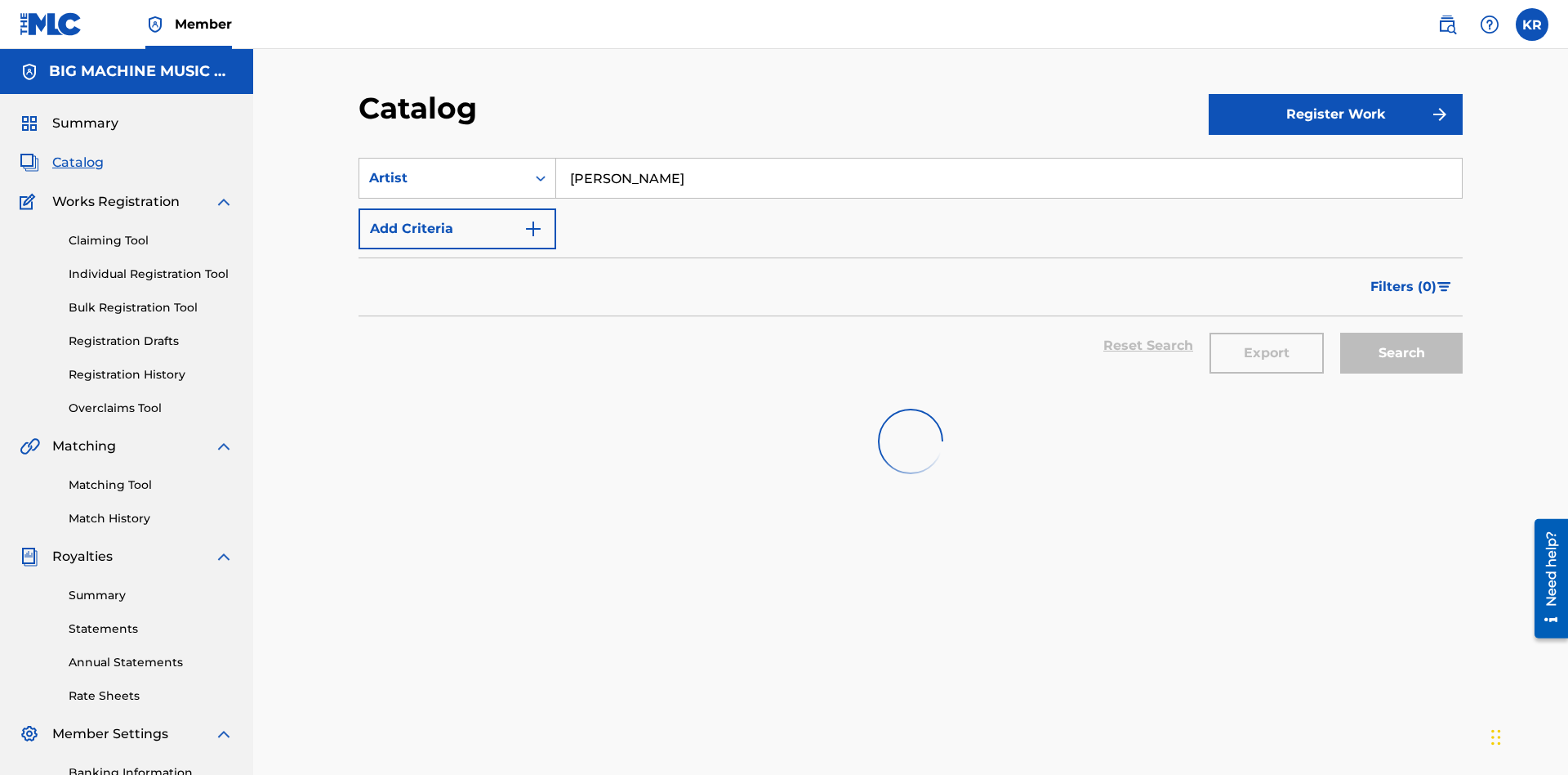
scroll to position [239, 0]
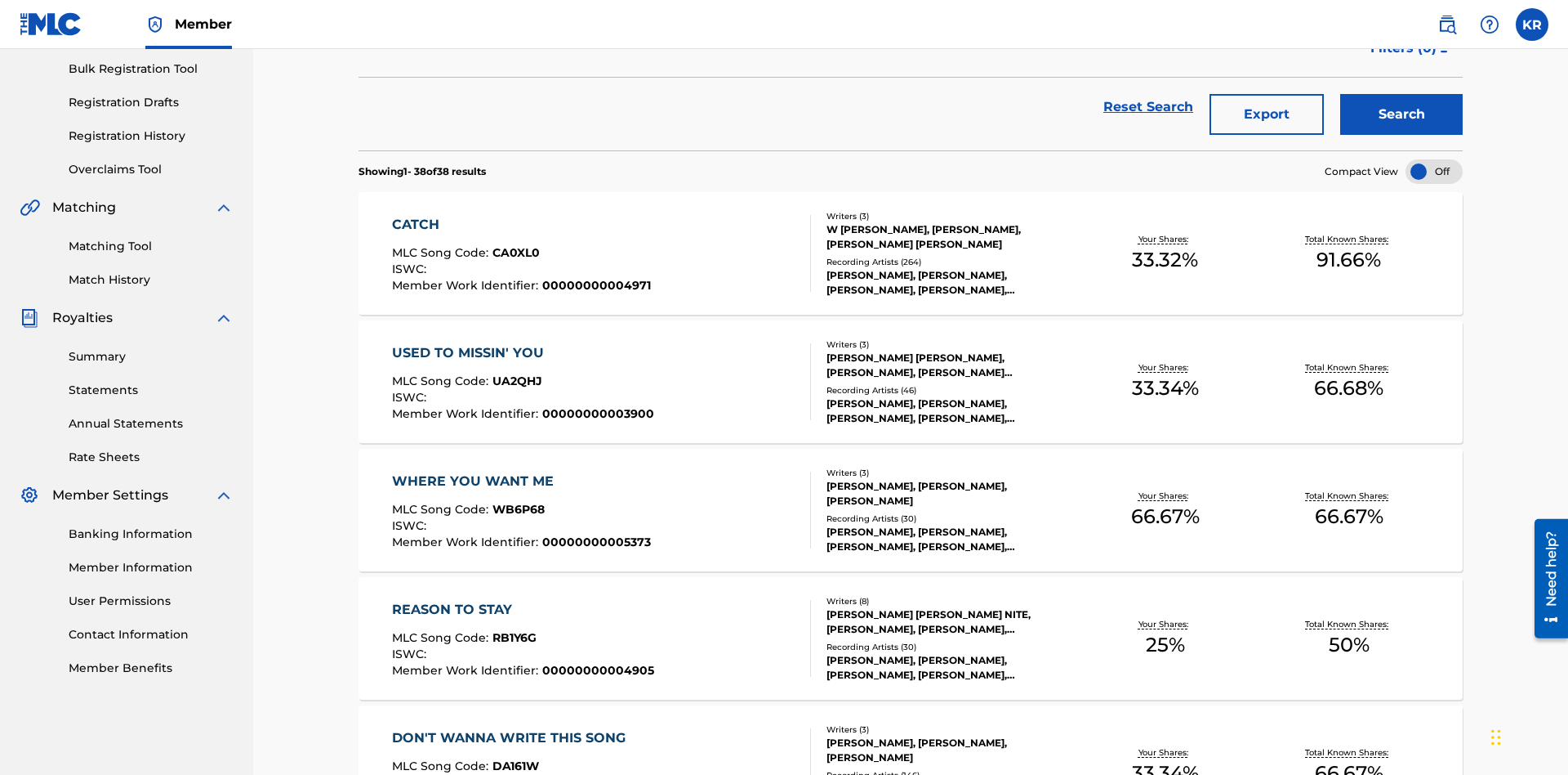
click at [1267, 118] on button "Export" at bounding box center [1267, 115] width 115 height 41
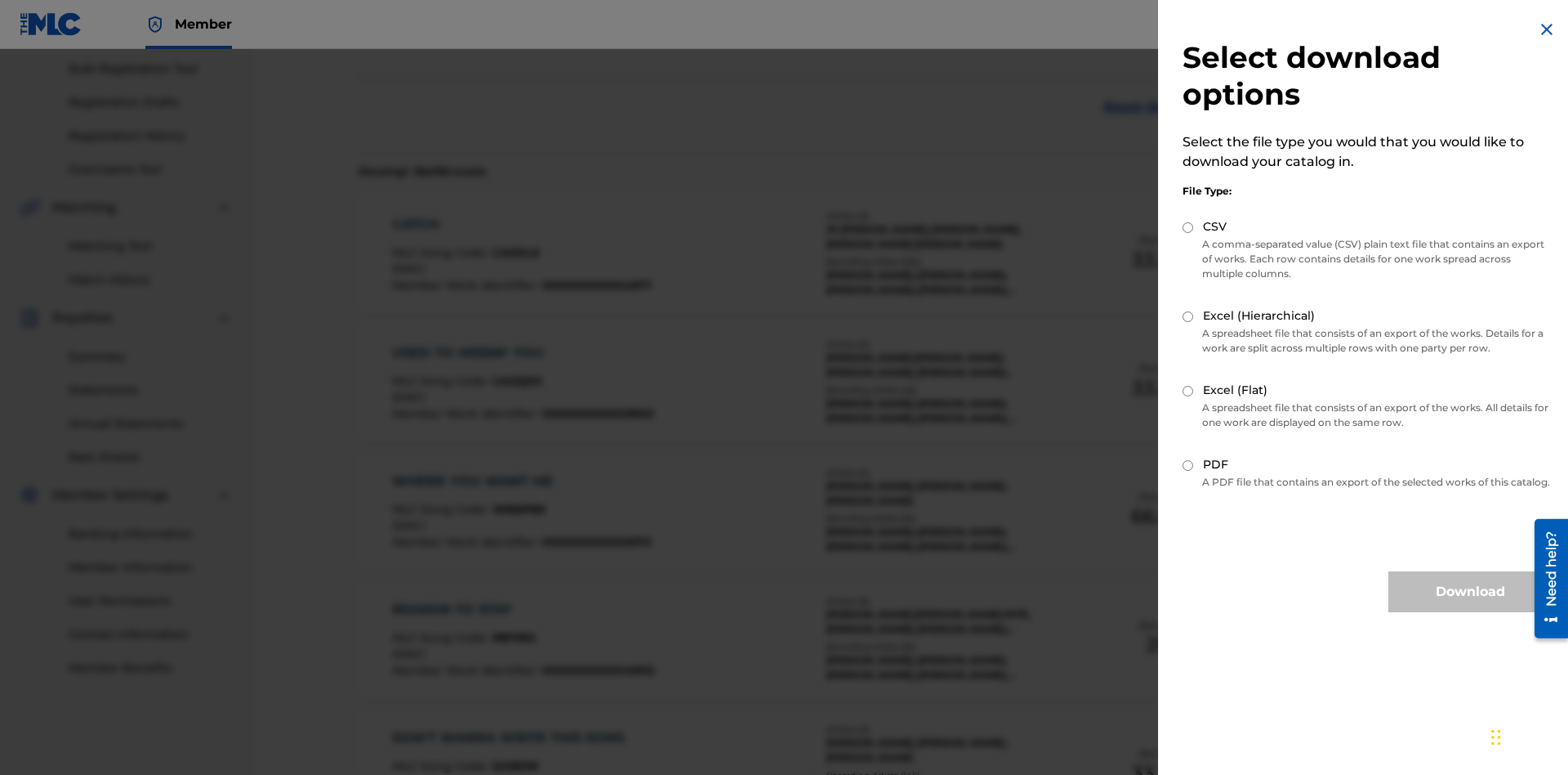
scroll to position [235, 0]
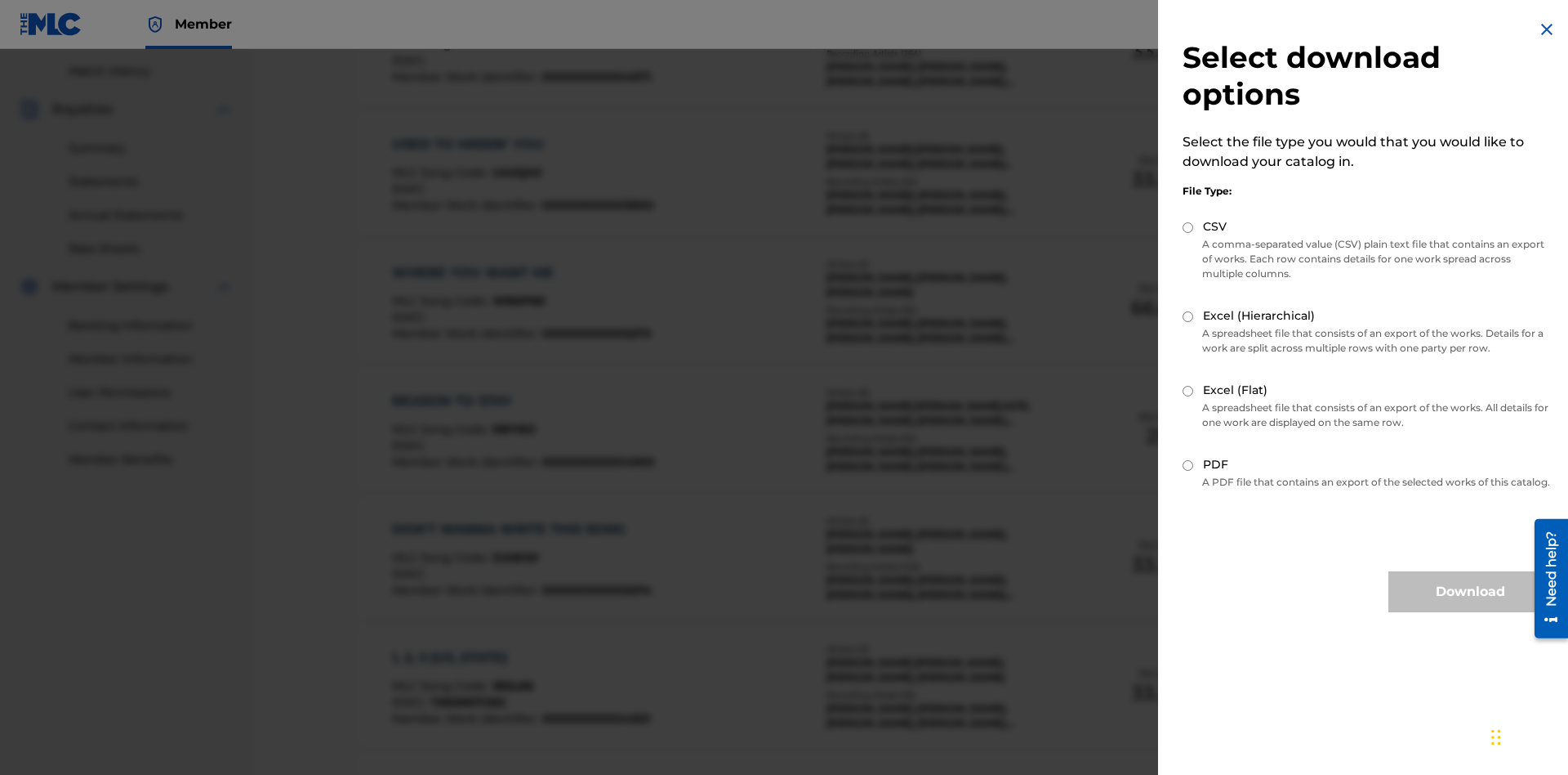
click at [1188, 316] on input "Excel (Hierarchical)" at bounding box center [1188, 317] width 10 height 10
radio input "true"
click at [1470, 606] on button "Download" at bounding box center [1470, 592] width 163 height 41
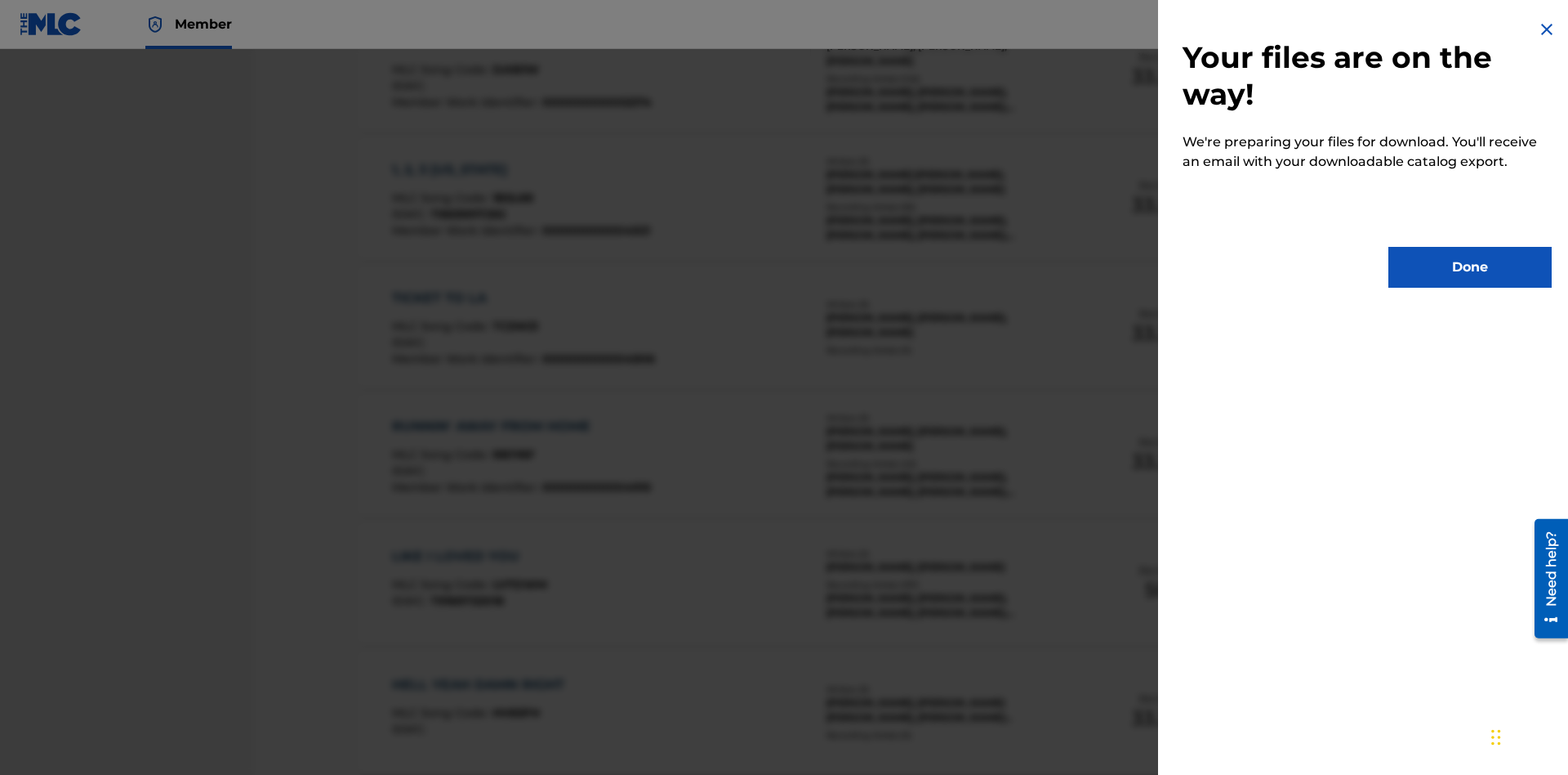
click at [1470, 267] on button "Done" at bounding box center [1470, 267] width 163 height 41
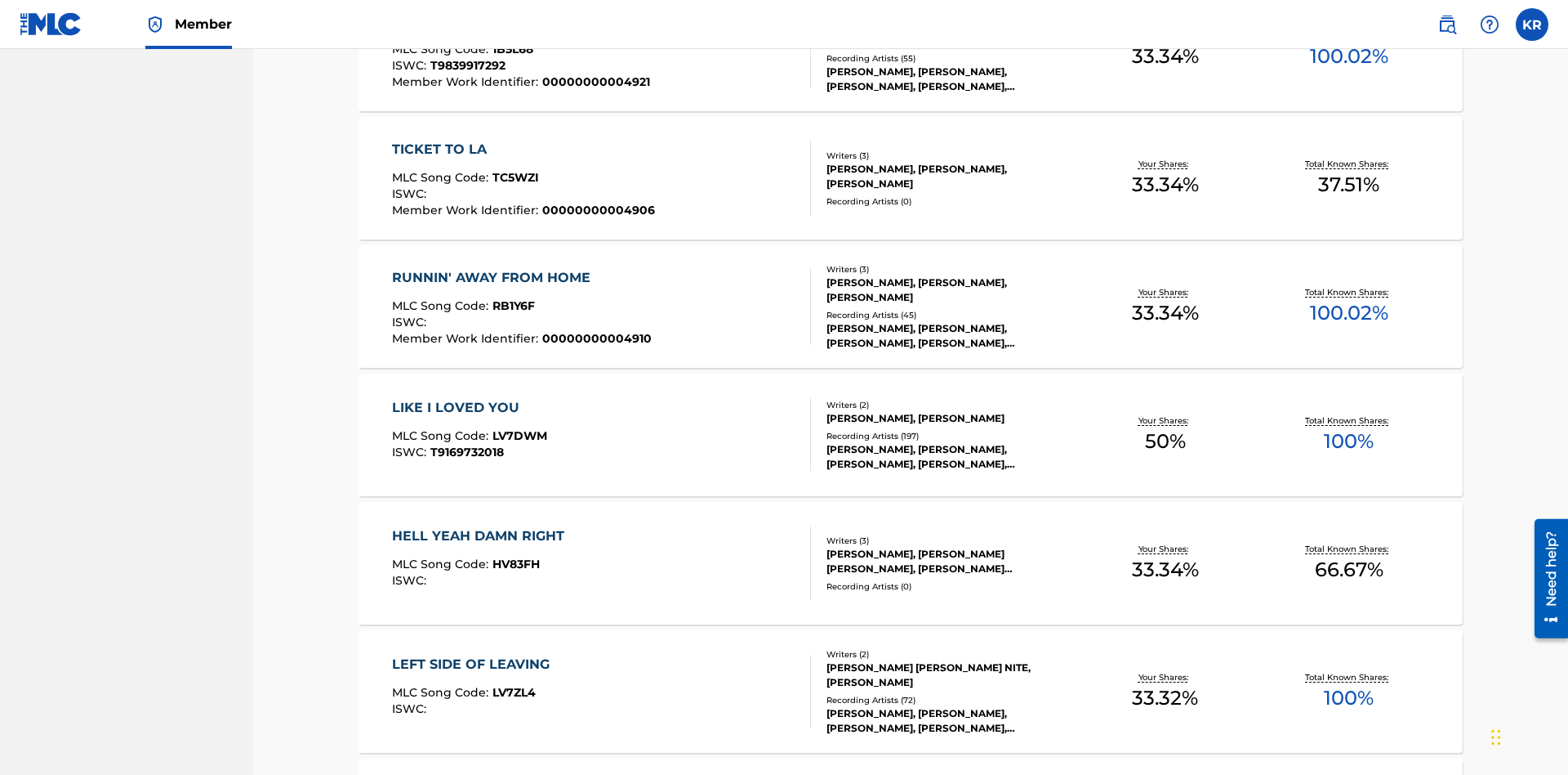
scroll to position [64, 0]
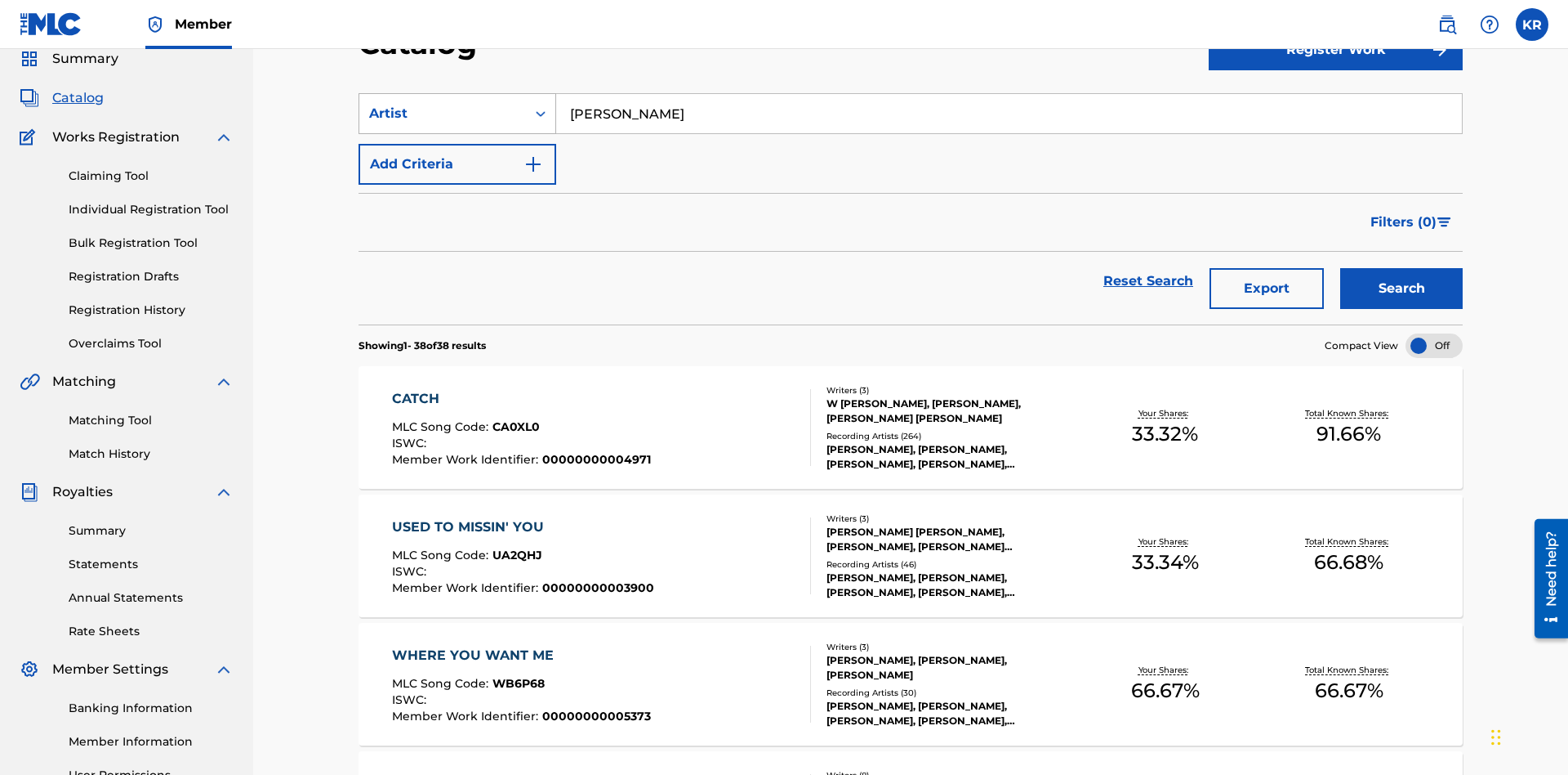
click at [442, 114] on div "Artist" at bounding box center [442, 113] width 147 height 20
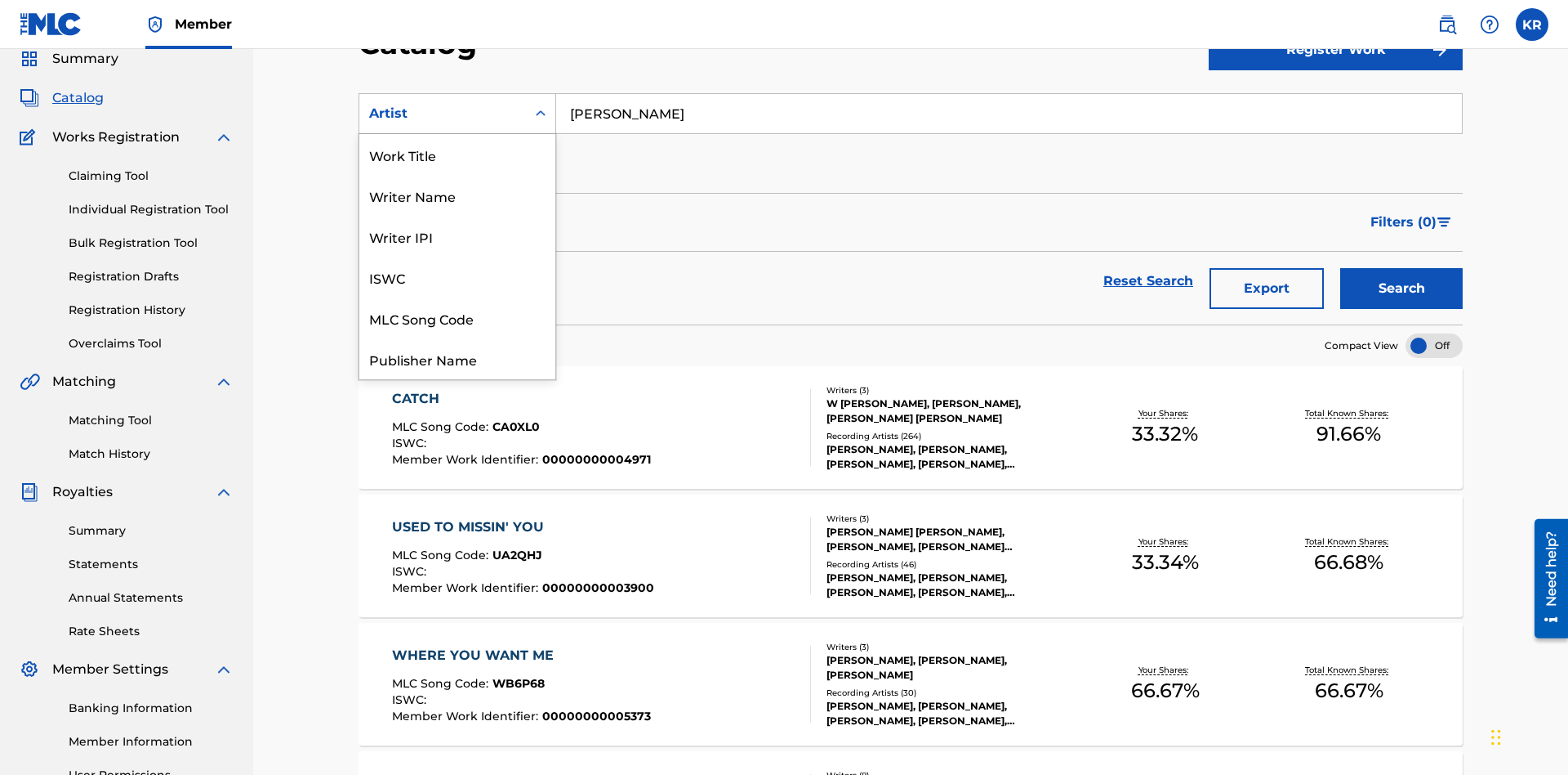
scroll to position [245, 0]
click at [457, 195] on div "MLC Publisher Number" at bounding box center [457, 195] width 196 height 41
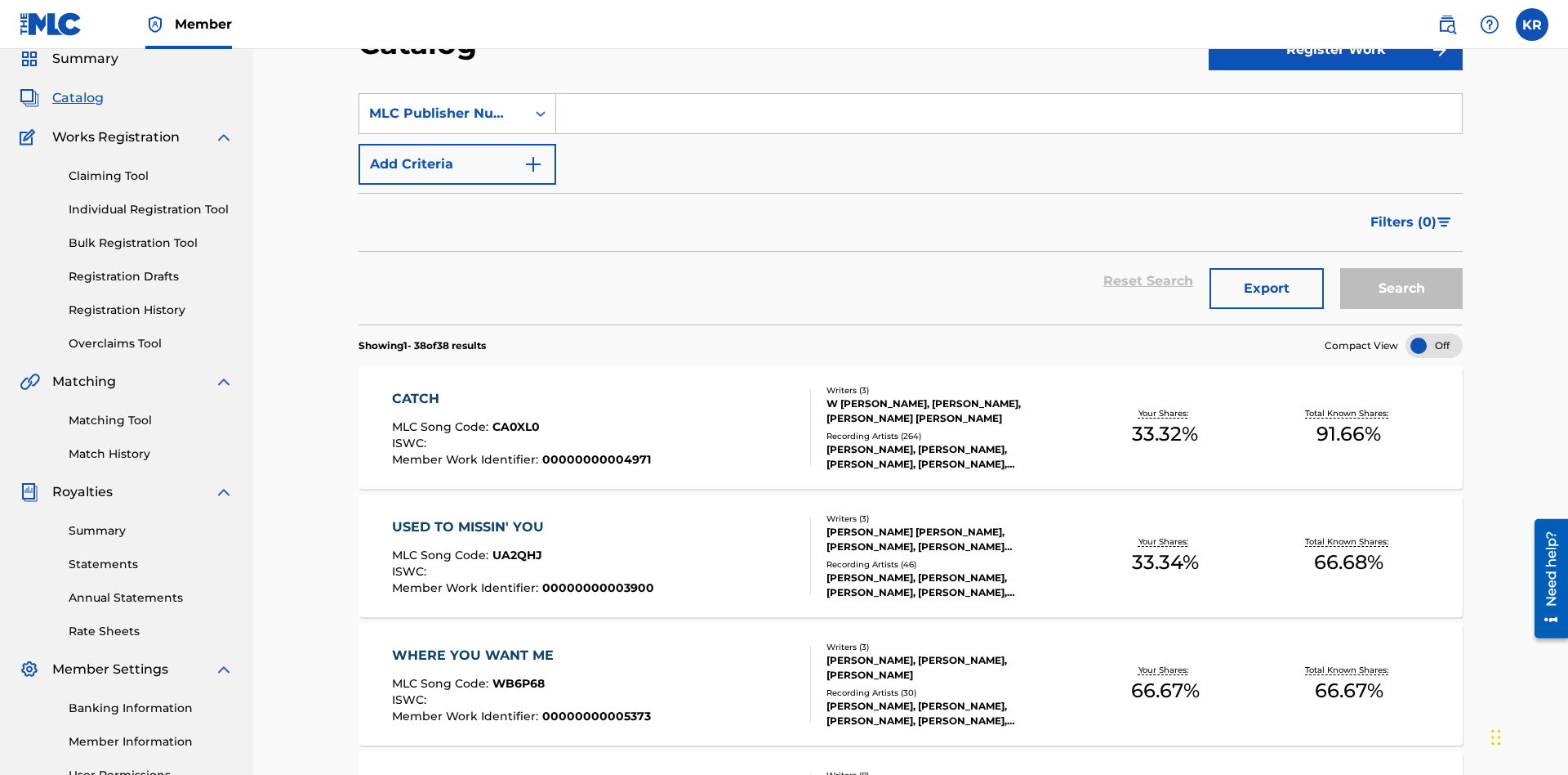
click at [1009, 117] on input "Search Form" at bounding box center [1009, 114] width 906 height 39
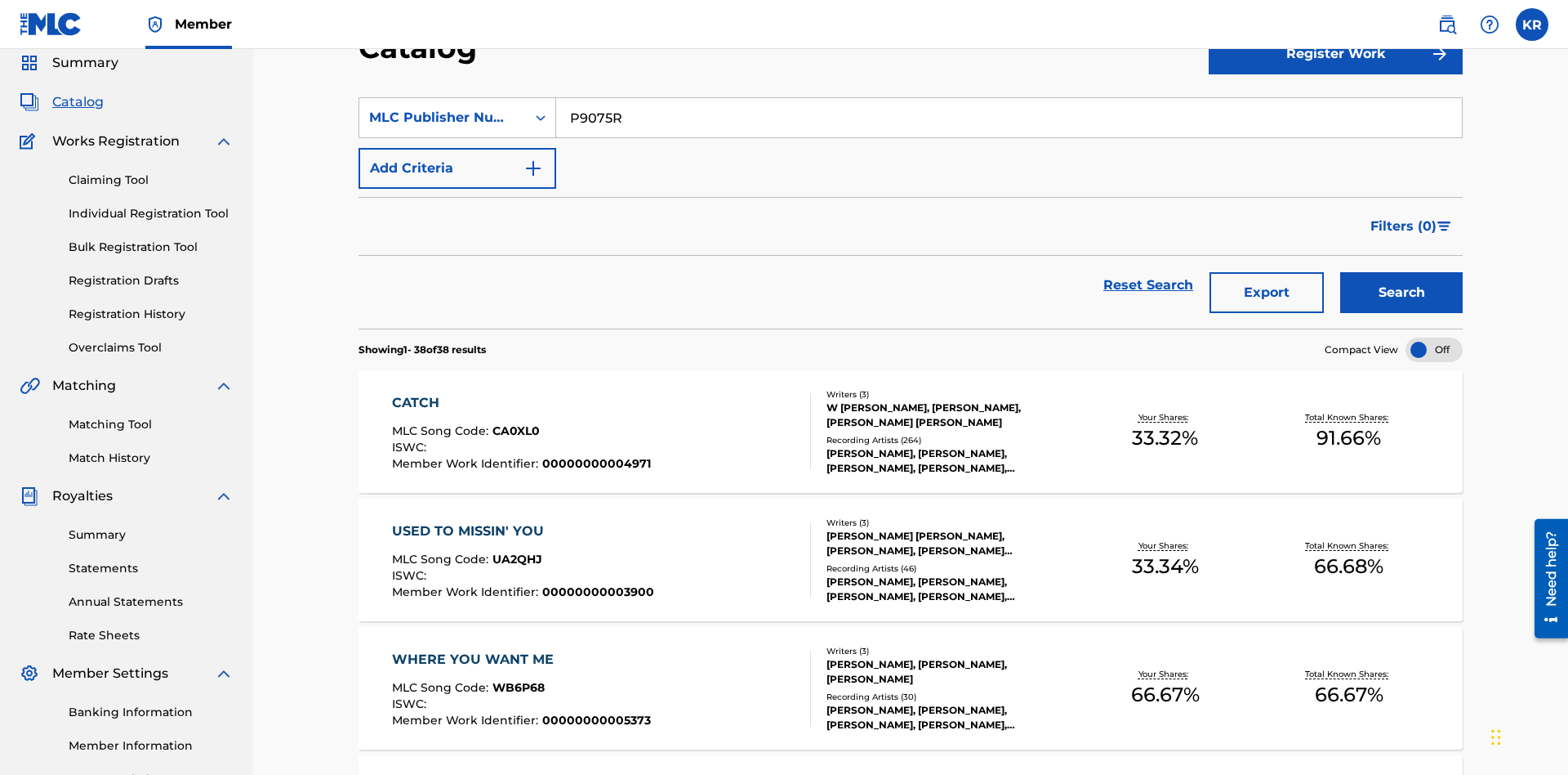
type input "P9075R"
click at [1402, 272] on button "Search" at bounding box center [1401, 293] width 122 height 41
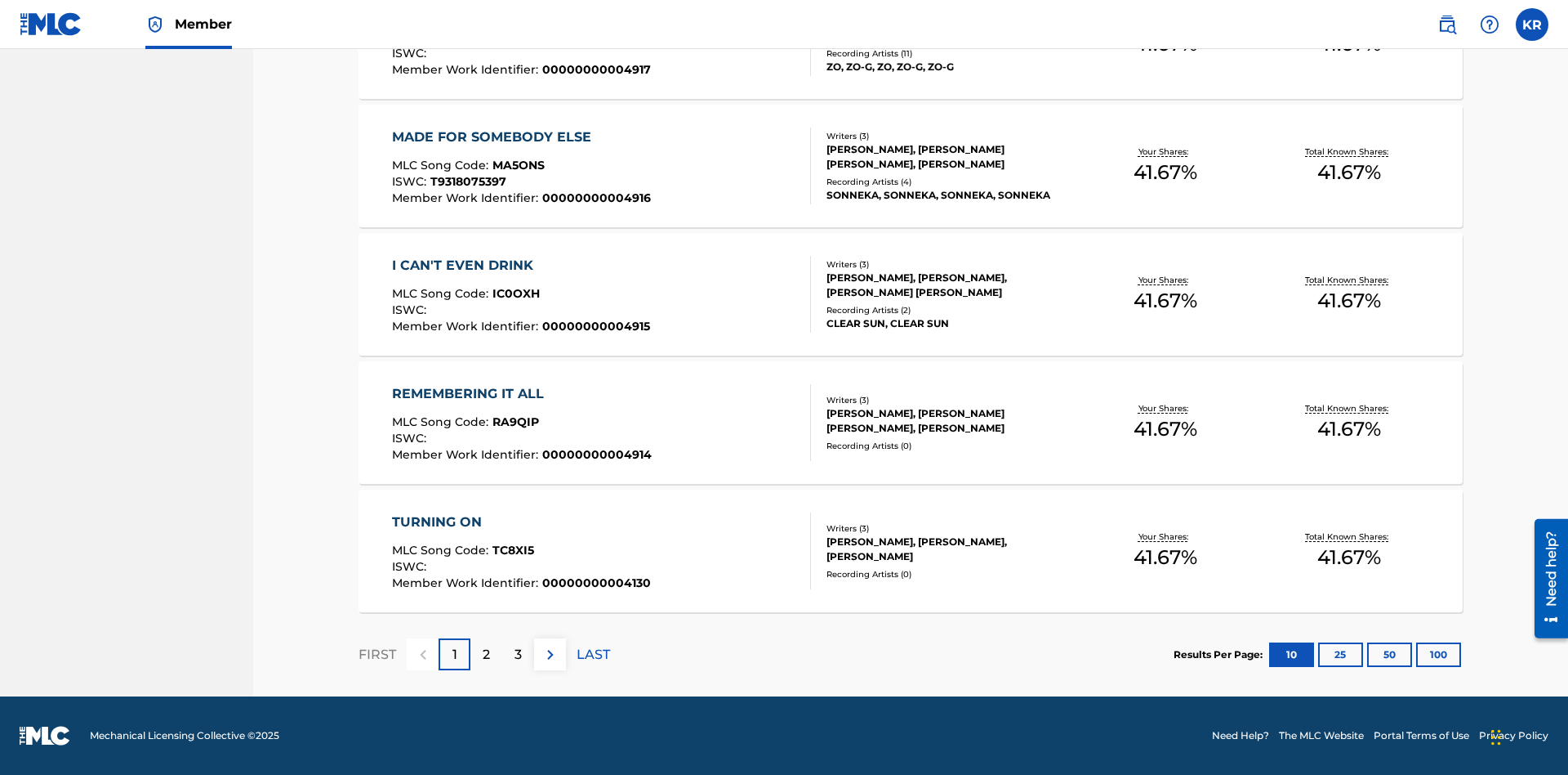
click at [1417, 653] on button "100" at bounding box center [1439, 654] width 45 height 25
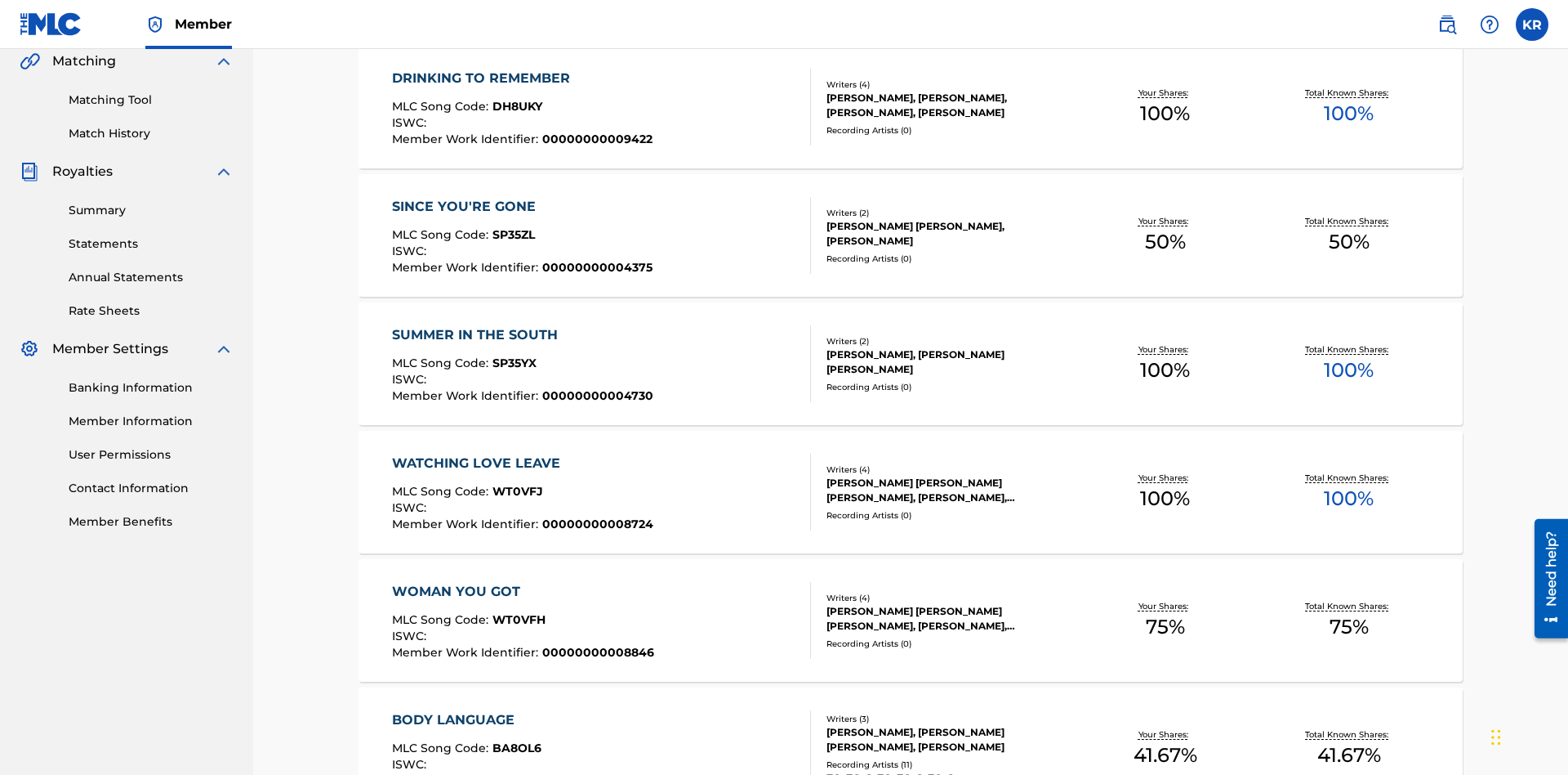
scroll to position [373, 0]
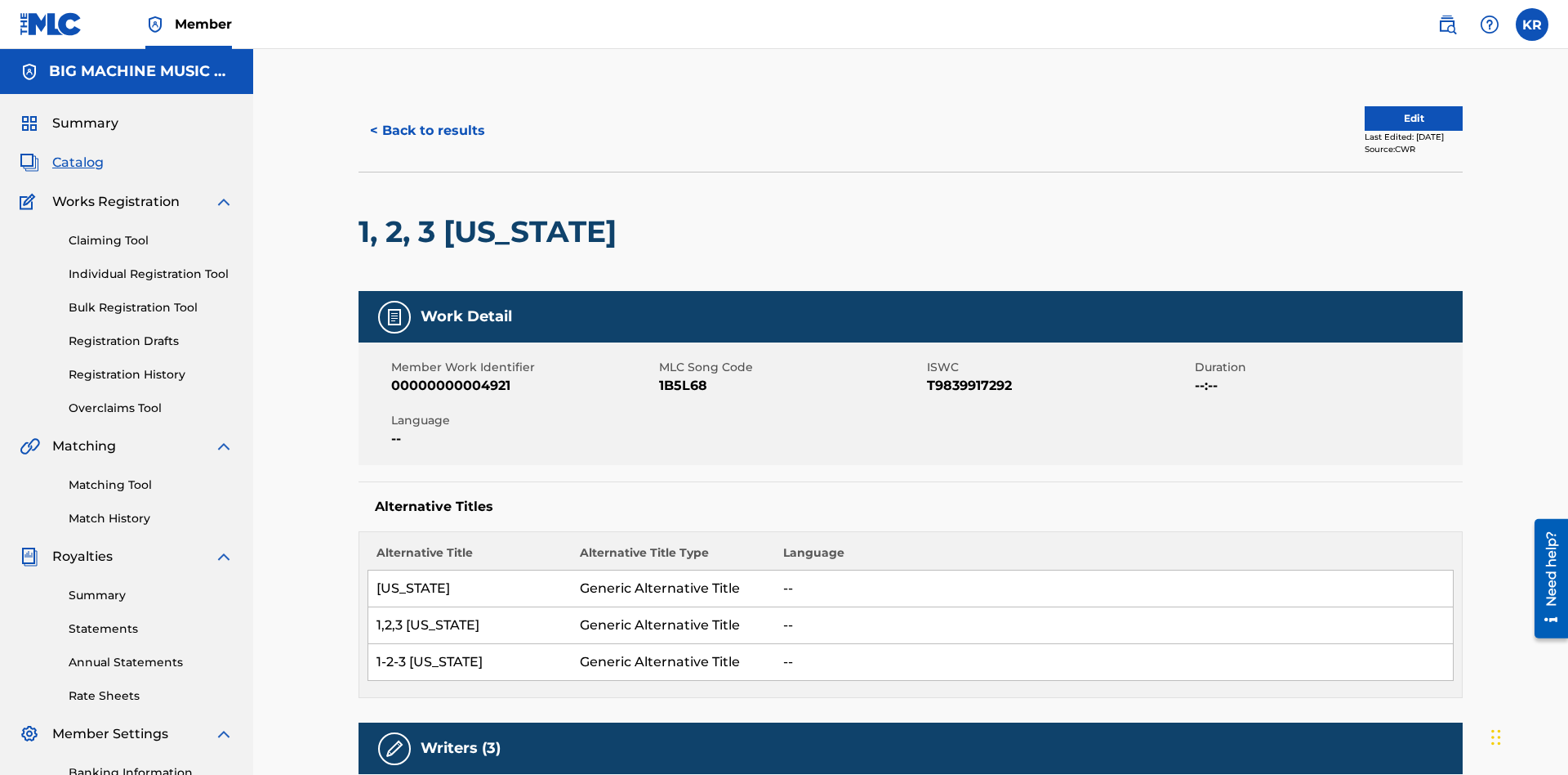
click at [426, 118] on button "< Back to results" at bounding box center [427, 131] width 138 height 41
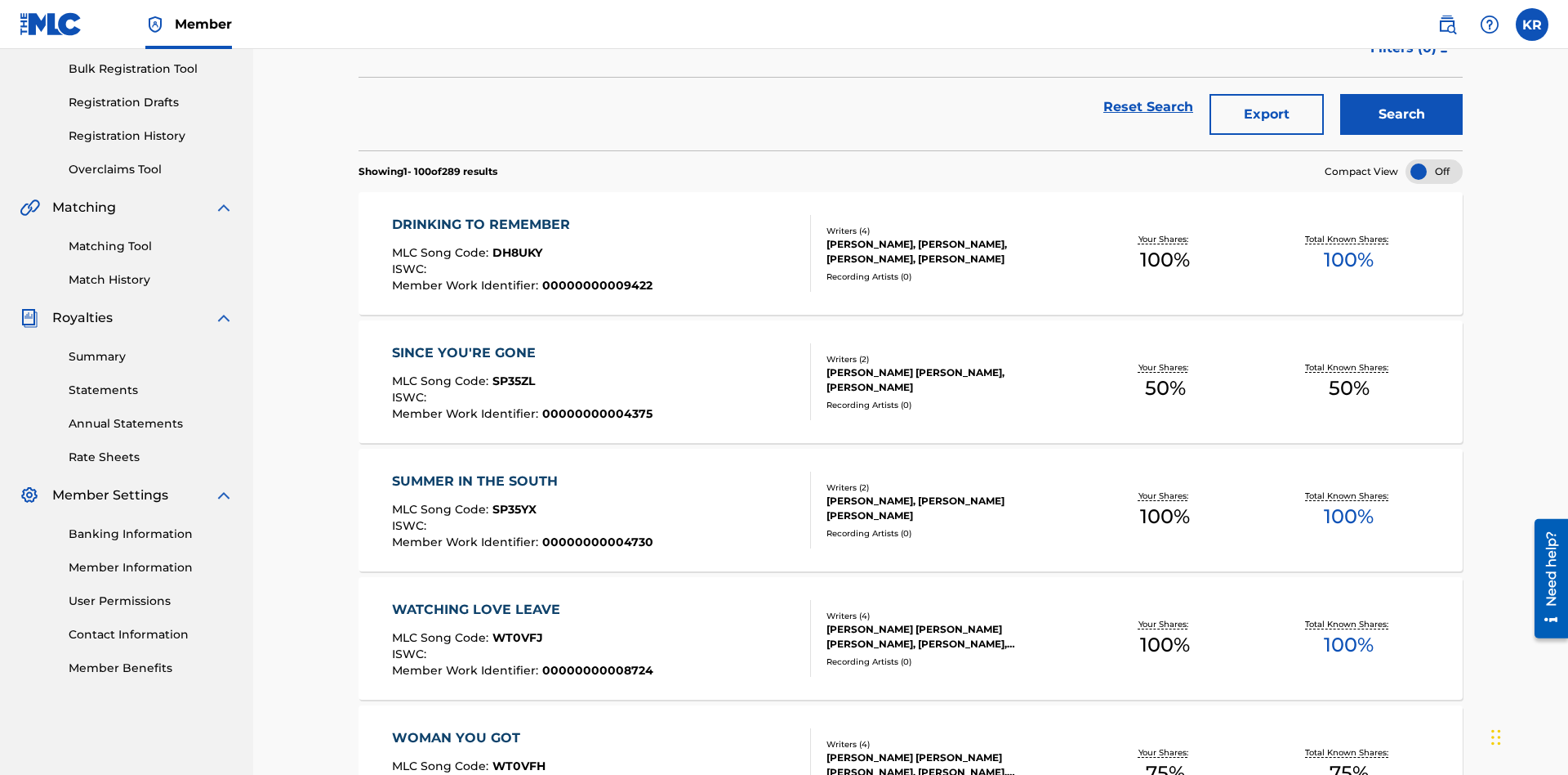
click at [1267, 118] on button "Export" at bounding box center [1267, 115] width 115 height 41
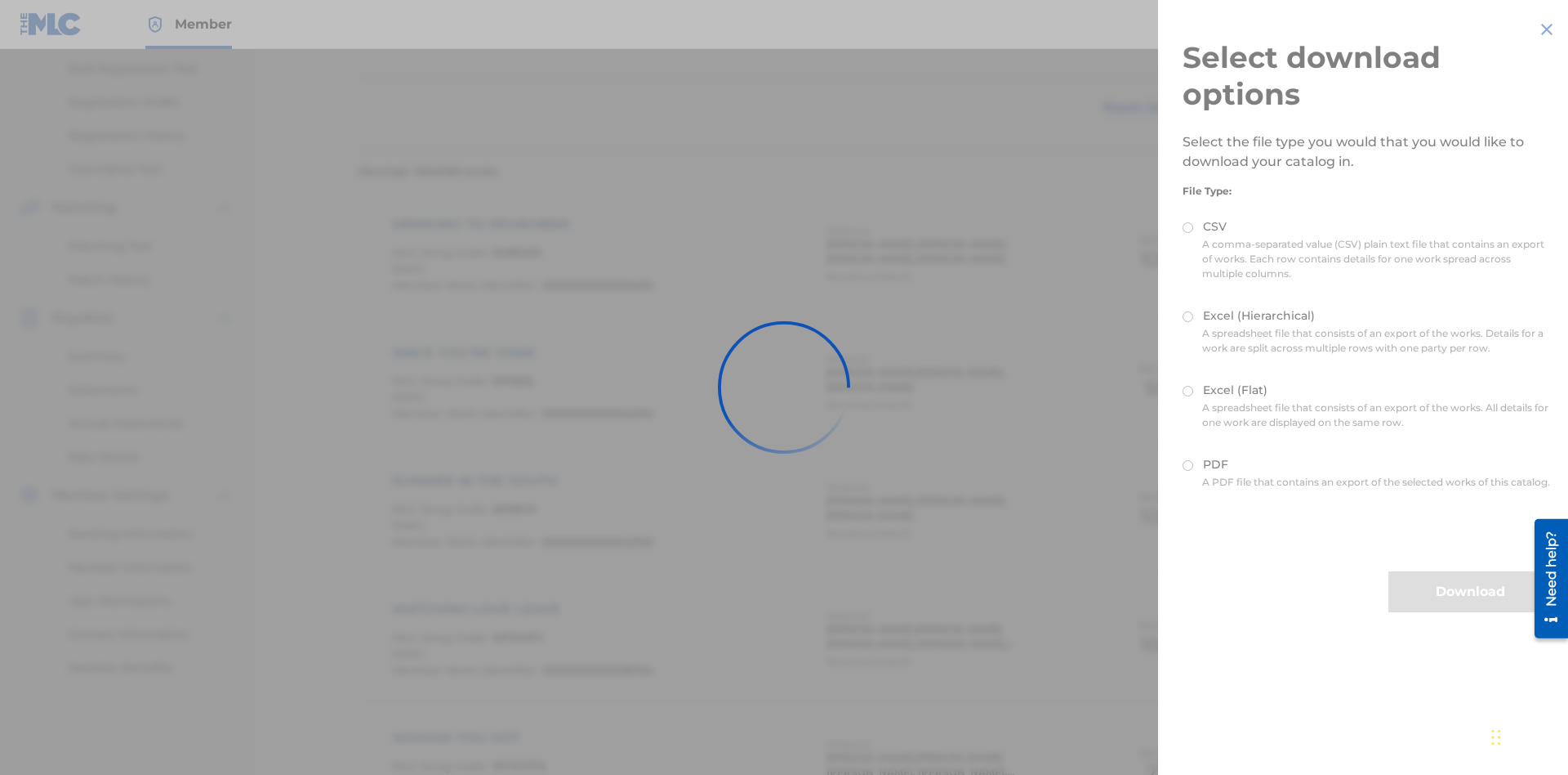
scroll to position [235, 0]
